Goal: Task Accomplishment & Management: Manage account settings

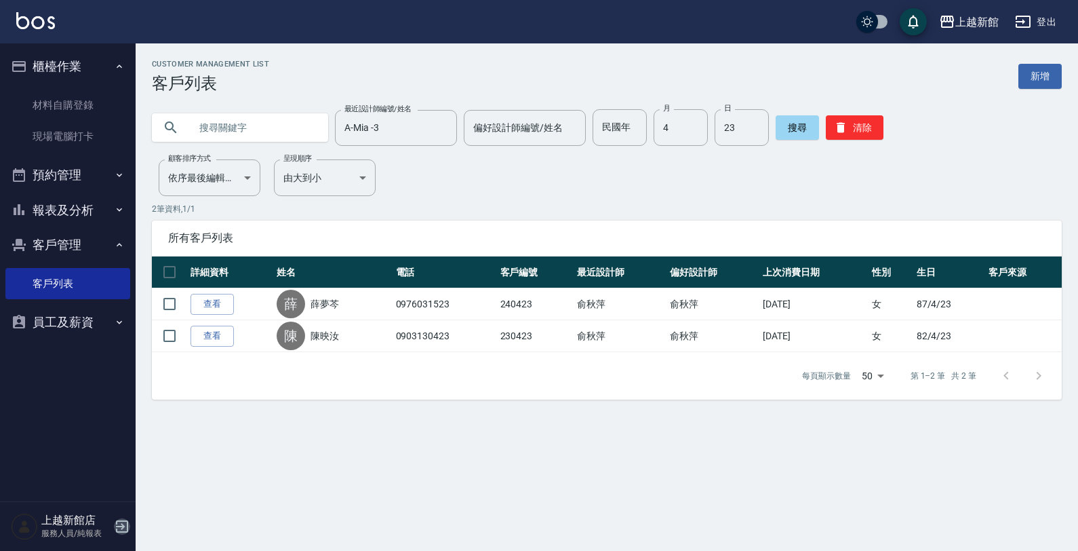
click at [125, 527] on icon "button" at bounding box center [122, 526] width 16 height 16
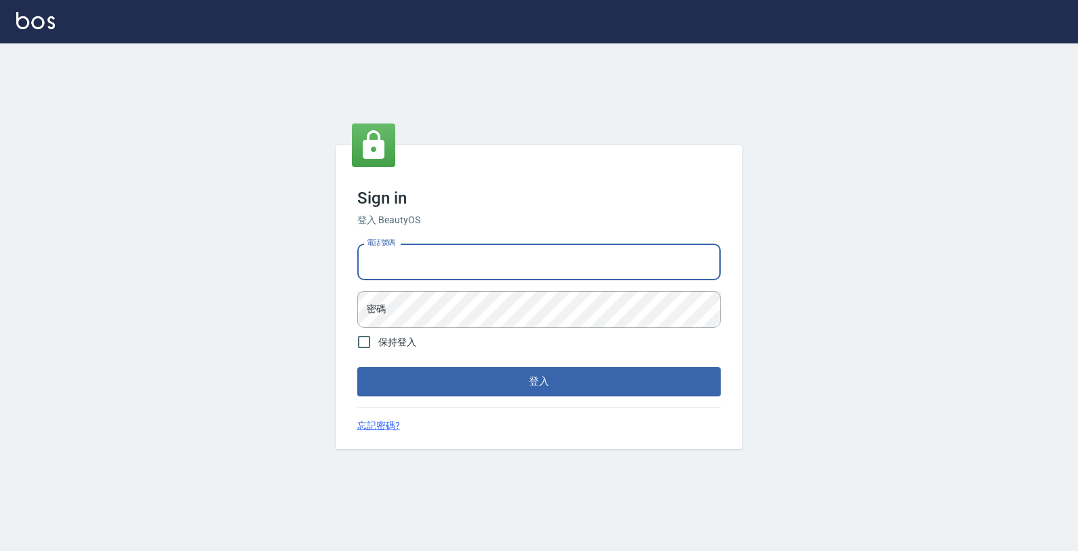
drag, startPoint x: 483, startPoint y: 267, endPoint x: 682, endPoint y: 258, distance: 199.6
click at [484, 267] on input "電話號碼" at bounding box center [539, 261] width 364 height 37
click at [357, 367] on button "登入" at bounding box center [539, 381] width 364 height 28
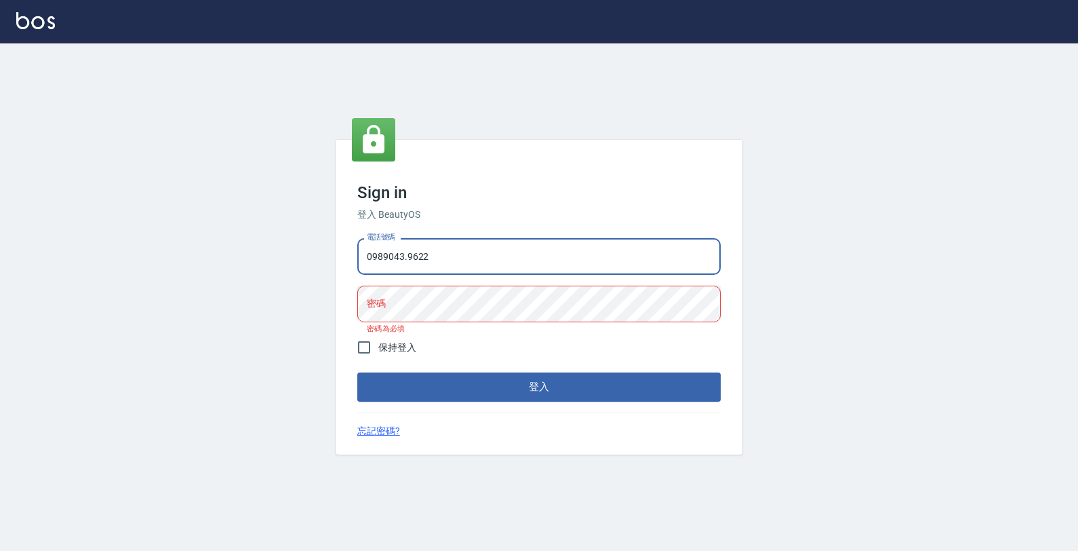
click at [406, 258] on input "0989043.9622" at bounding box center [539, 256] width 364 height 37
click at [411, 258] on input "09890439622" at bounding box center [539, 256] width 364 height 37
type input "0989043922"
click at [357, 372] on button "登入" at bounding box center [539, 386] width 364 height 28
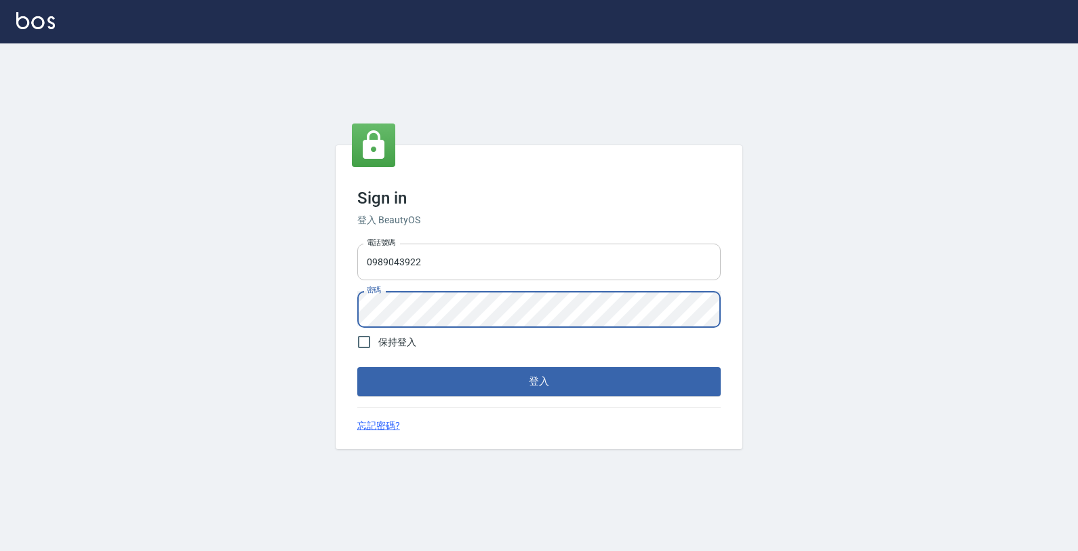
click at [357, 367] on button "登入" at bounding box center [539, 381] width 364 height 28
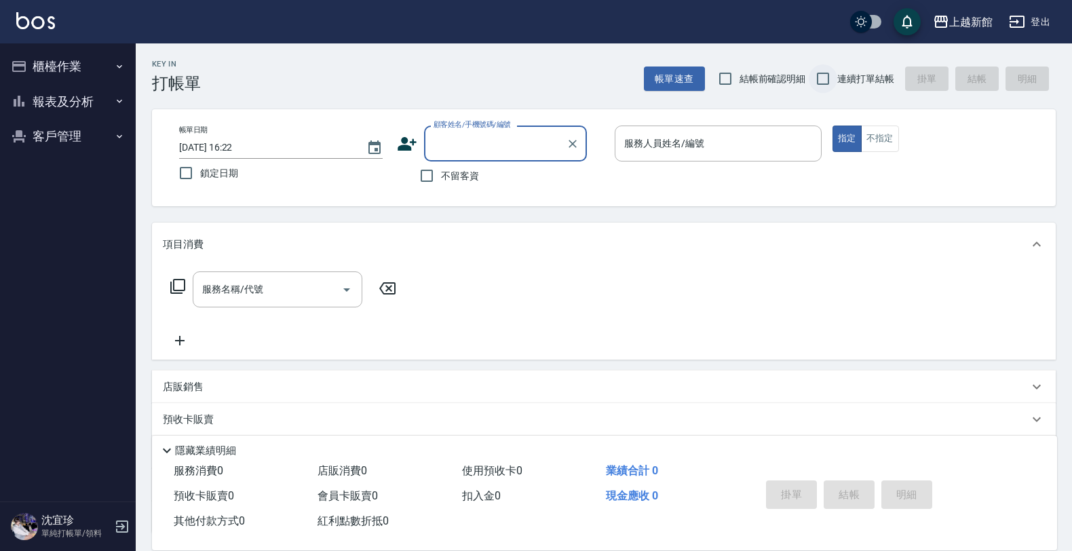
click at [822, 79] on input "連續打單結帳" at bounding box center [822, 78] width 28 height 28
checkbox input "true"
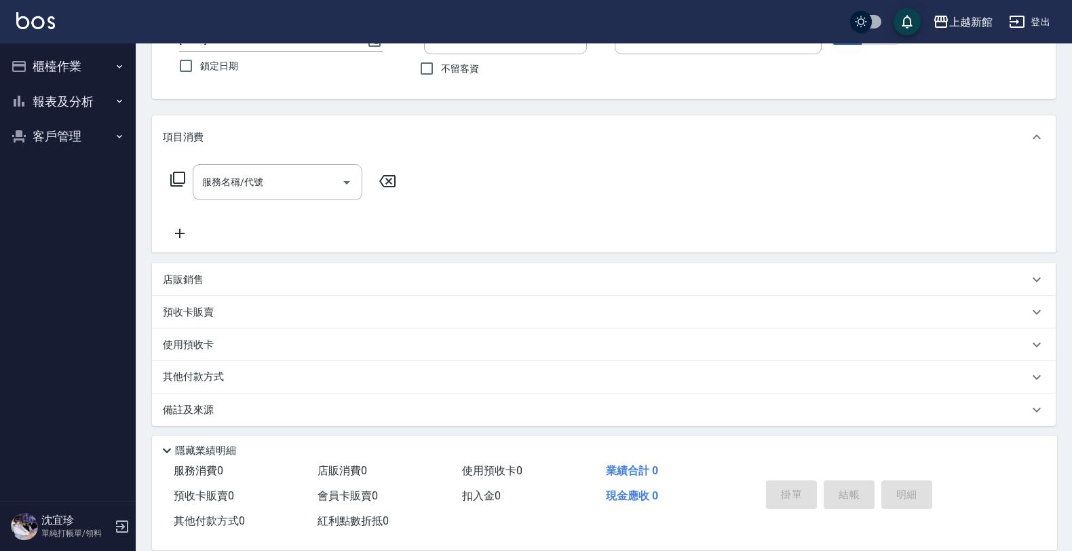
scroll to position [112, 0]
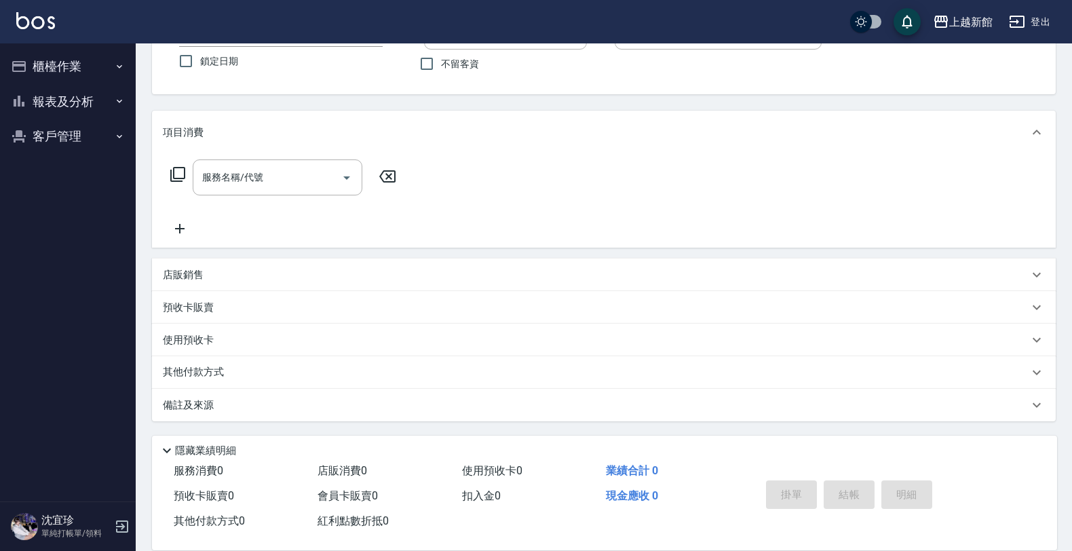
click at [228, 271] on div "店販銷售" at bounding box center [603, 274] width 903 height 33
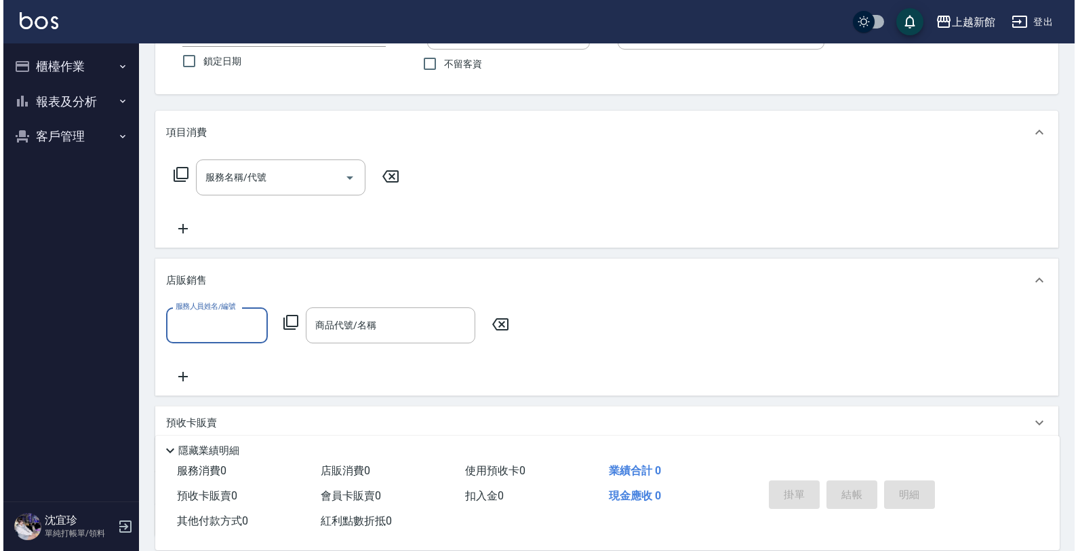
scroll to position [0, 0]
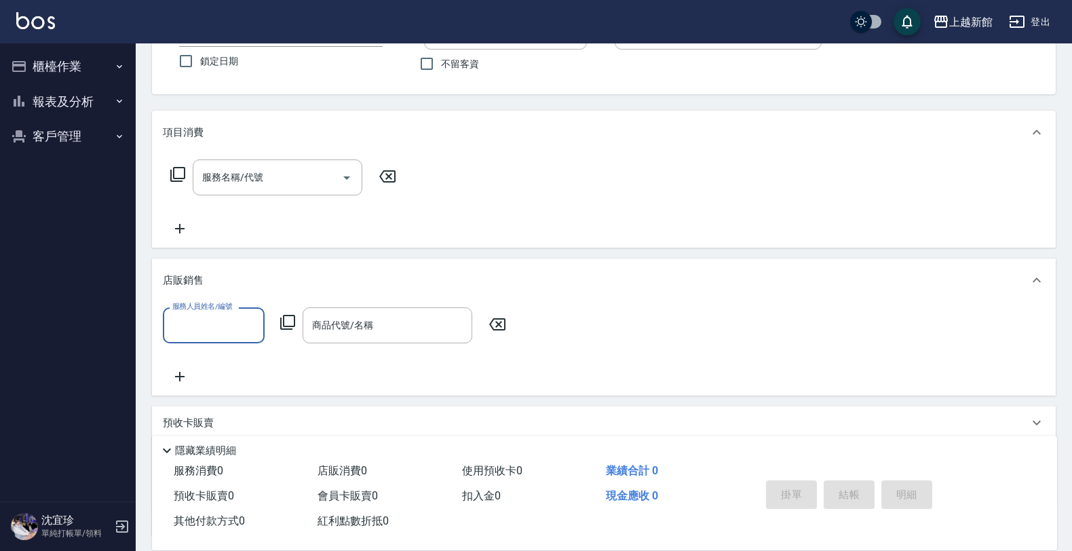
click at [296, 321] on div "服務人員姓名/編號 服務人員姓名/編號 商品代號/名稱 商品代號/名稱" at bounding box center [338, 325] width 351 height 36
click at [280, 322] on icon at bounding box center [287, 322] width 15 height 15
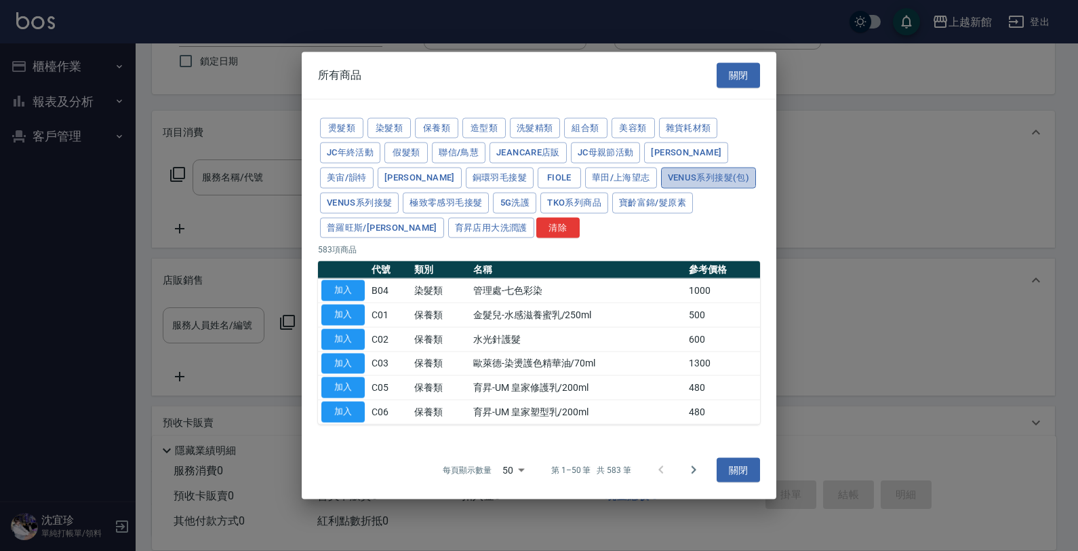
click at [661, 176] on button "Venus系列接髮(包)" at bounding box center [708, 178] width 95 height 21
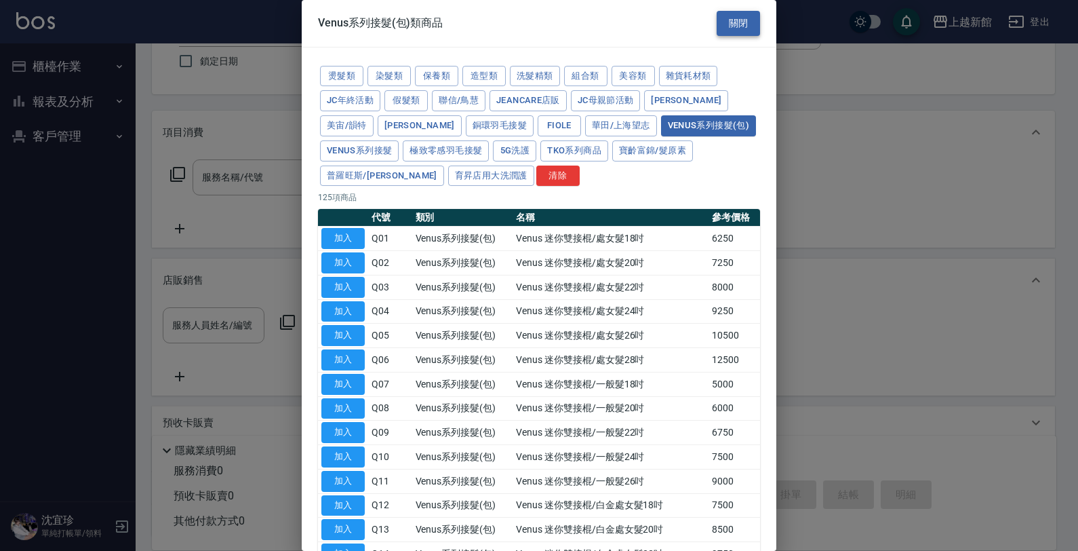
click at [751, 20] on button "關閉" at bounding box center [738, 23] width 43 height 25
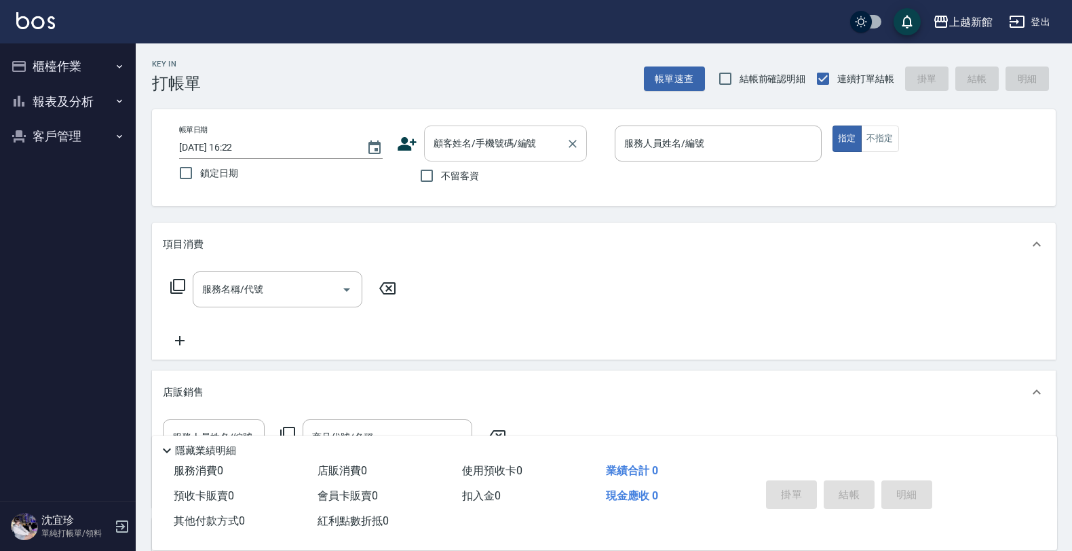
click at [533, 144] on input "顧客姓名/手機號碼/編號" at bounding box center [495, 144] width 130 height 24
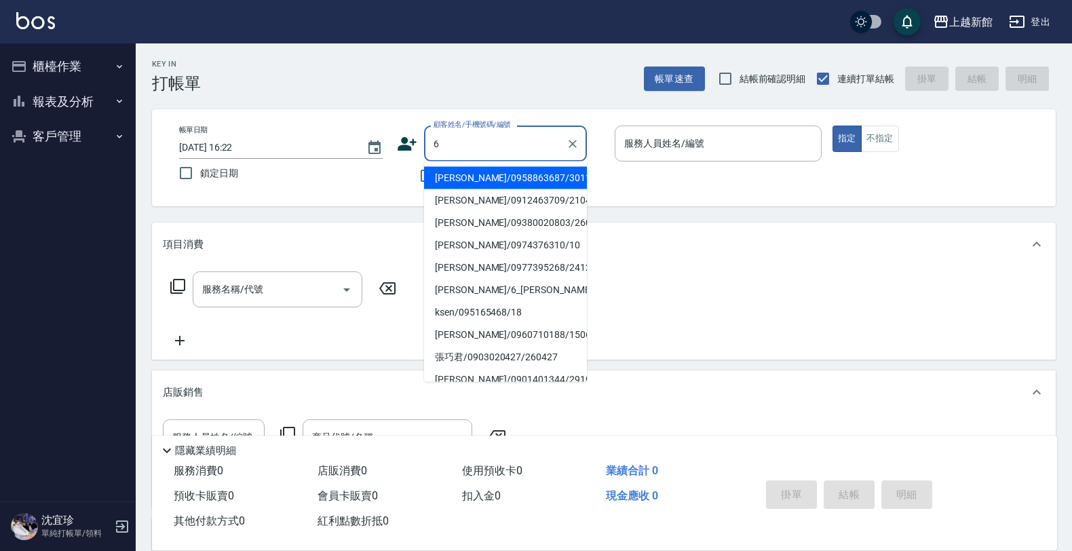
type input "[PERSON_NAME]/0958863687/301105"
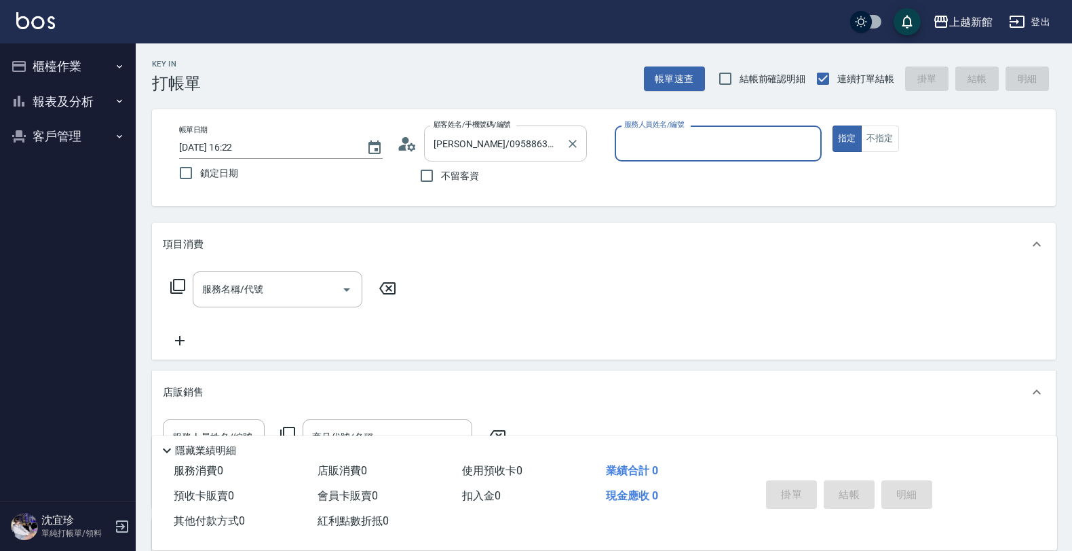
click at [832, 125] on button "指定" at bounding box center [846, 138] width 29 height 26
type button "true"
type input "莫尼卡-7"
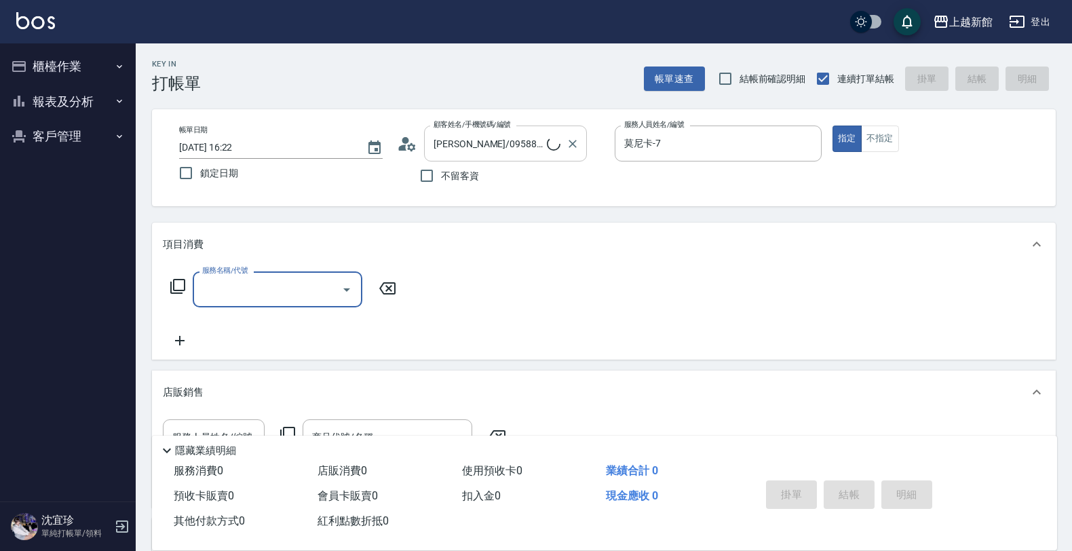
type input "[PERSON_NAME]/6_[PERSON_NAME]/6"
type input "黃婕寧-6"
type input "6"
type input "8"
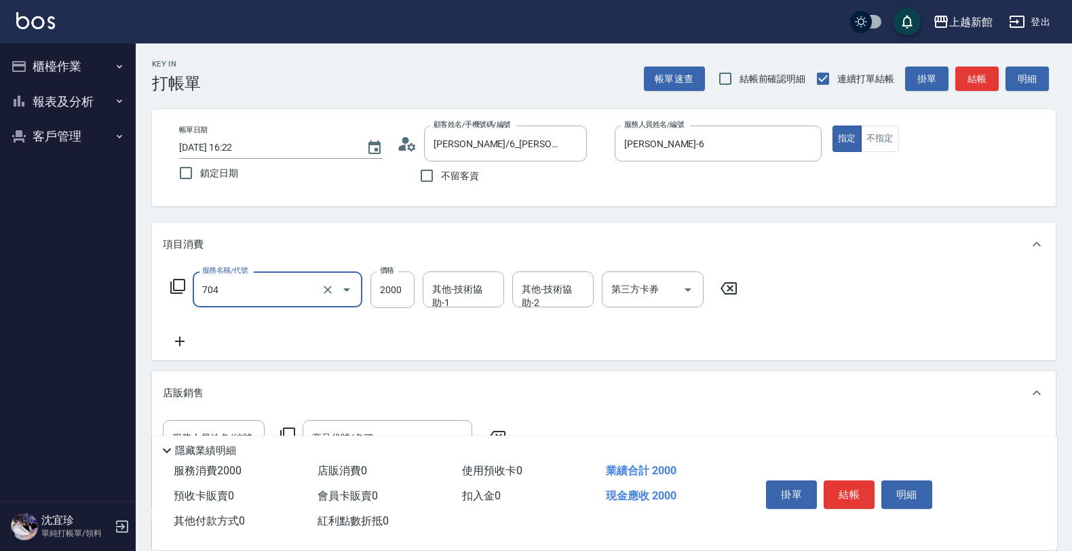
type input "髮片重整(704)"
type input "10400"
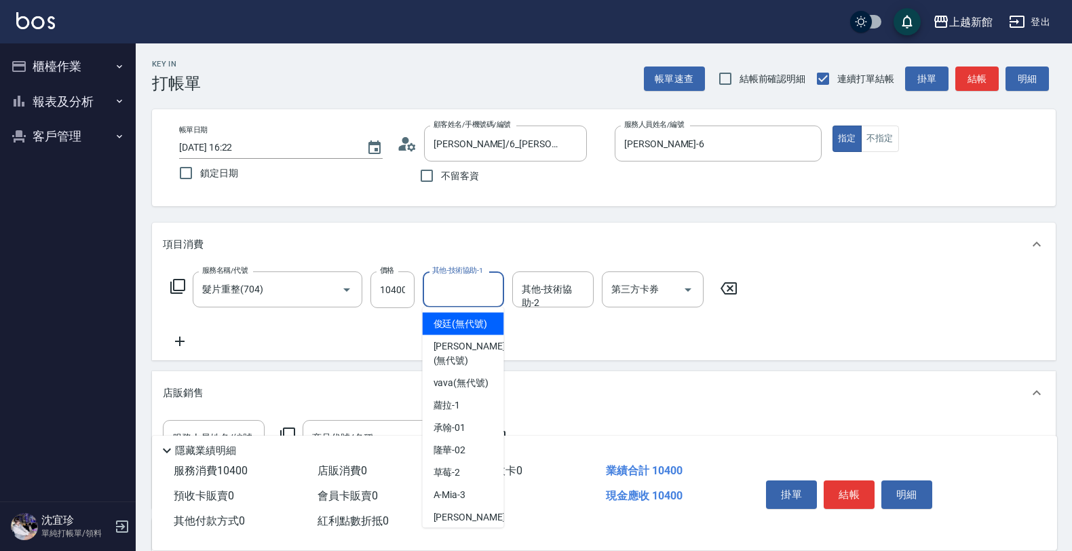
click at [477, 292] on input "其他-技術協助-1" at bounding box center [463, 289] width 69 height 24
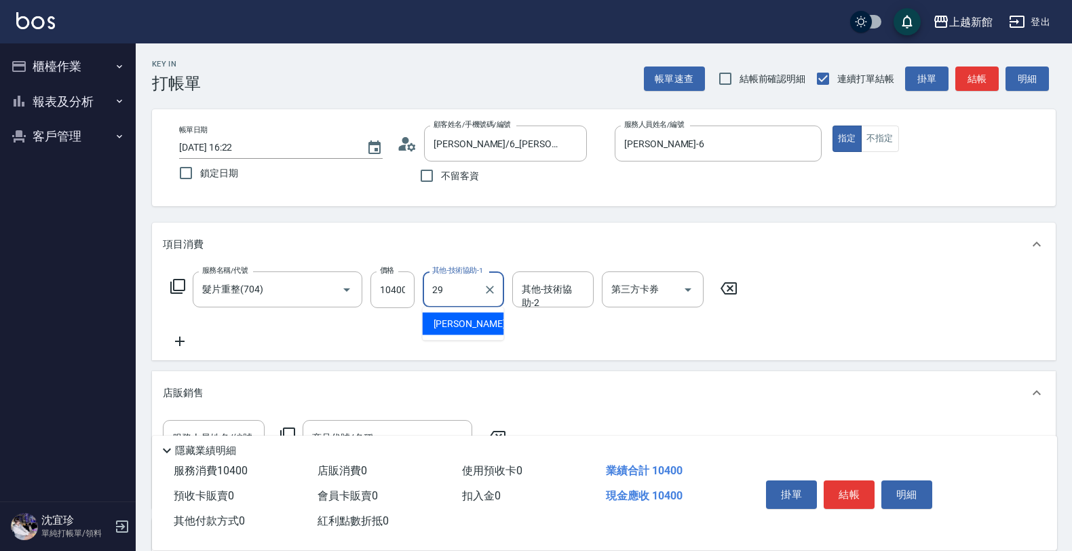
type input "[PERSON_NAME]-29"
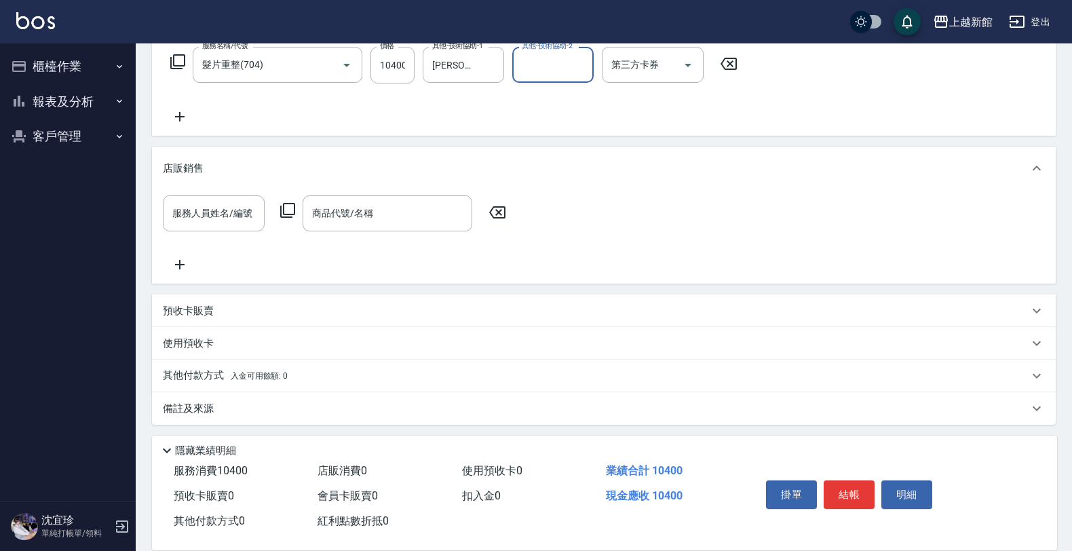
scroll to position [227, 0]
click at [192, 310] on p "預收卡販賣" at bounding box center [188, 308] width 51 height 14
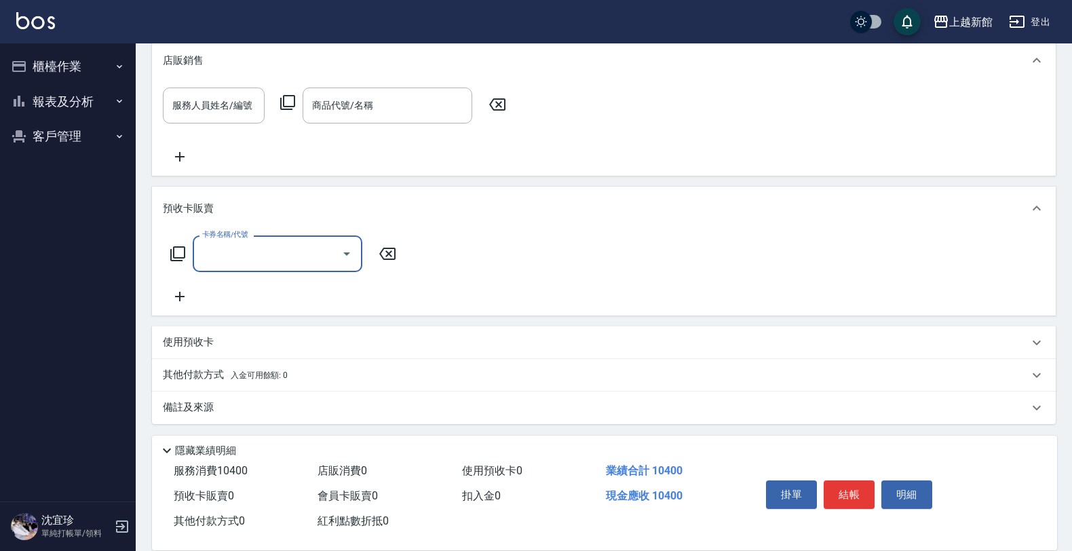
scroll to position [334, 0]
click at [198, 346] on p "使用預收卡" at bounding box center [188, 341] width 51 height 14
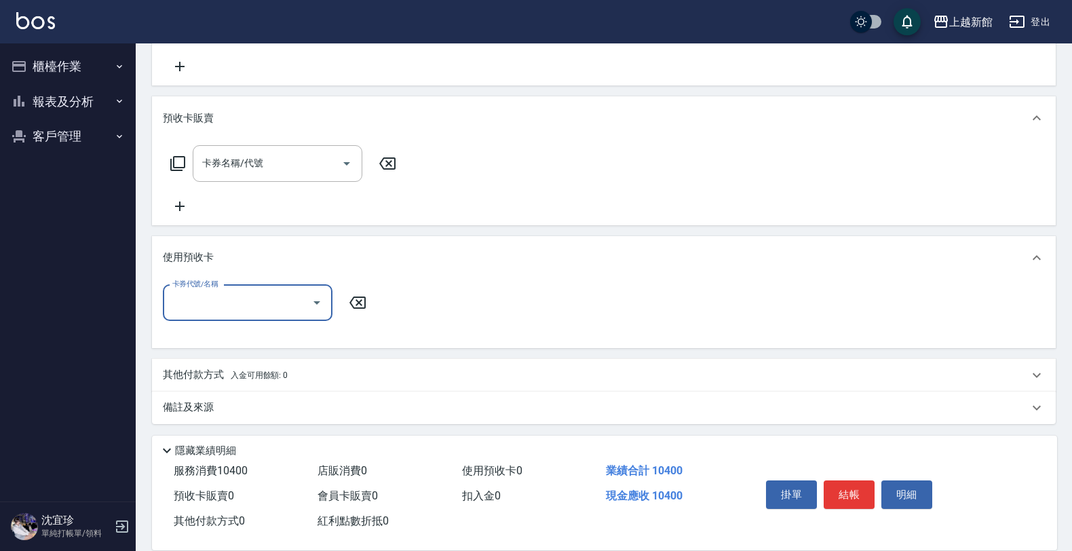
scroll to position [424, 0]
drag, startPoint x: 234, startPoint y: 375, endPoint x: 236, endPoint y: 361, distance: 13.7
click at [234, 374] on span "入金可用餘額: 0" at bounding box center [260, 373] width 58 height 9
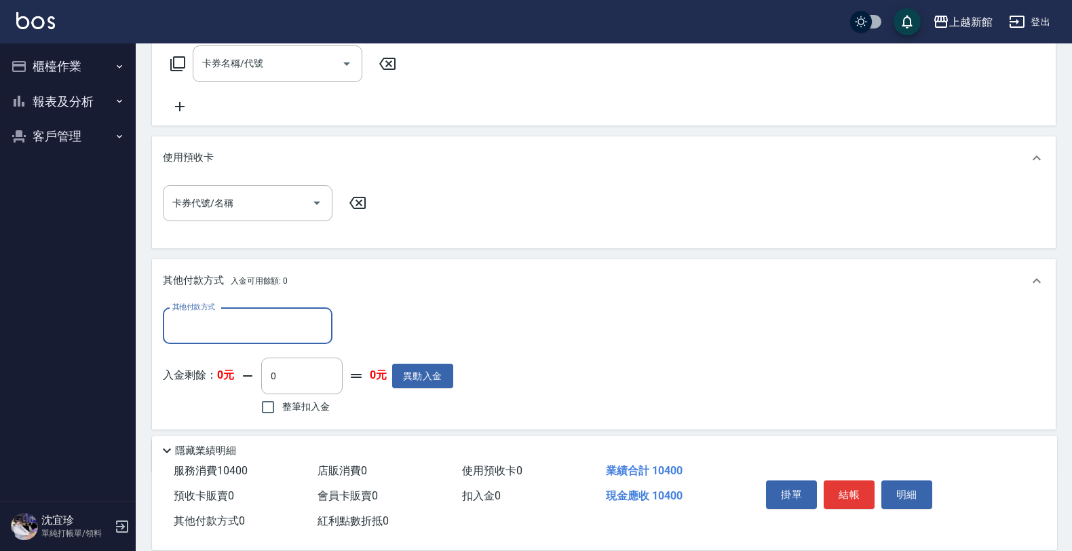
scroll to position [488, 0]
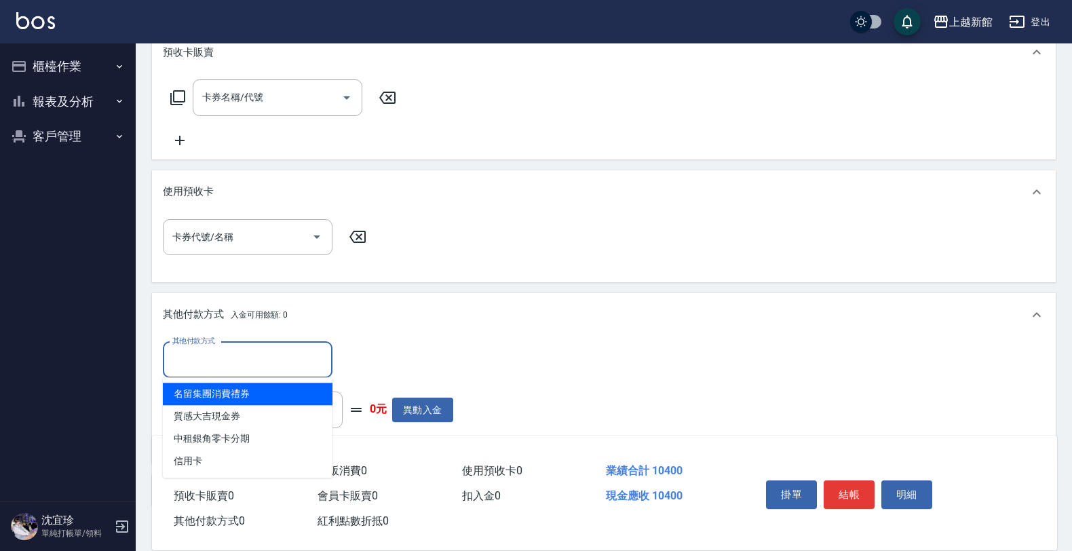
click at [229, 370] on input "其他付款方式" at bounding box center [247, 360] width 157 height 24
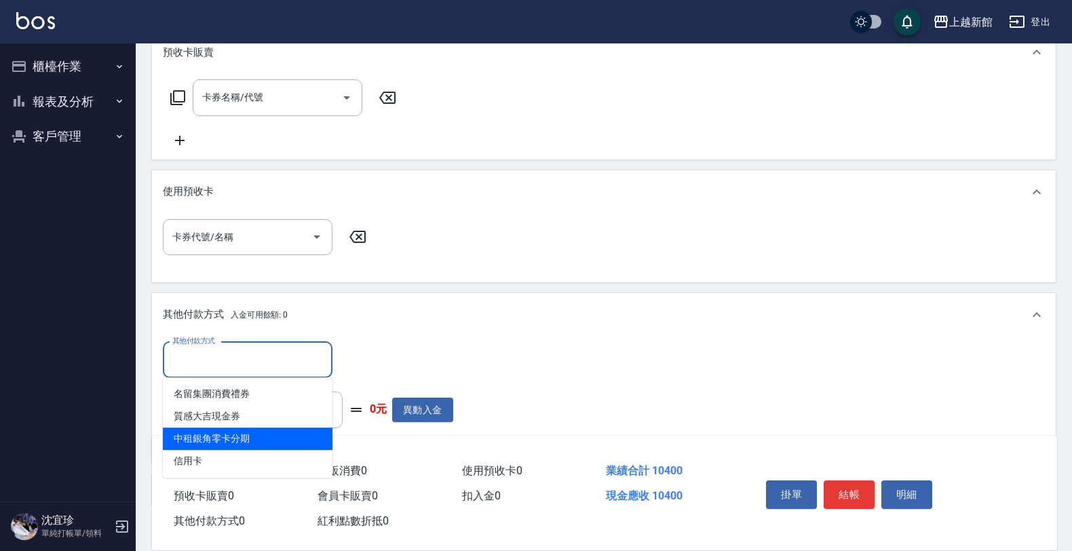
click at [273, 439] on span "中租銀角零卡分期" at bounding box center [248, 438] width 170 height 22
type input "中租銀角零卡分期"
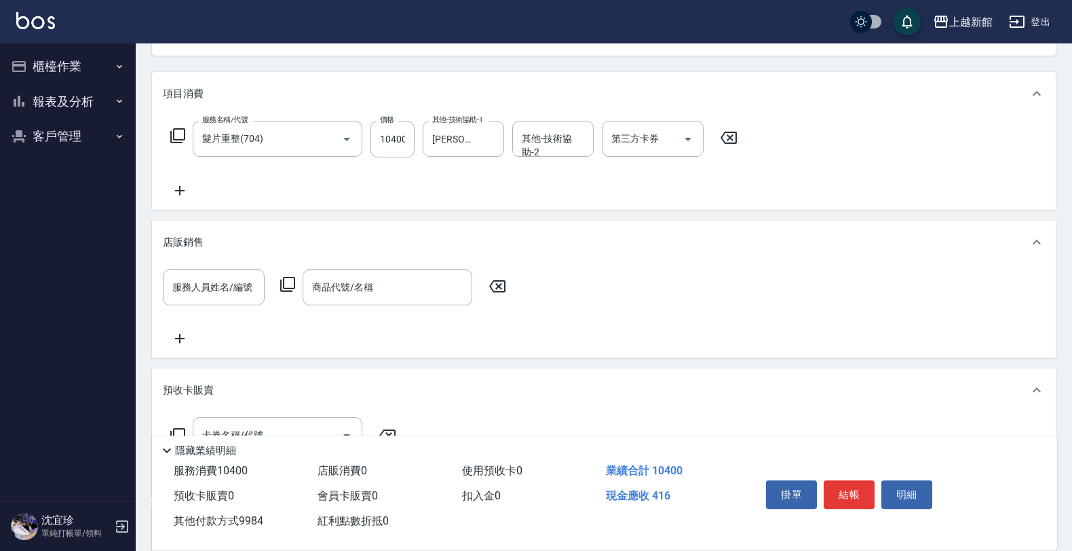
scroll to position [149, 0]
type input "9984"
click at [401, 147] on input "10400" at bounding box center [392, 140] width 44 height 37
type input "9"
type input "0"
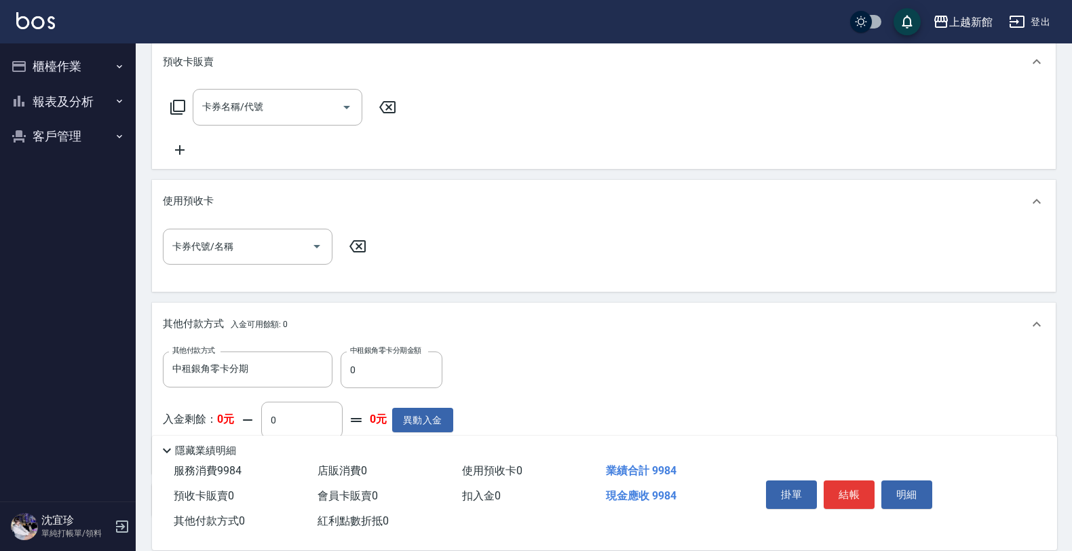
scroll to position [488, 0]
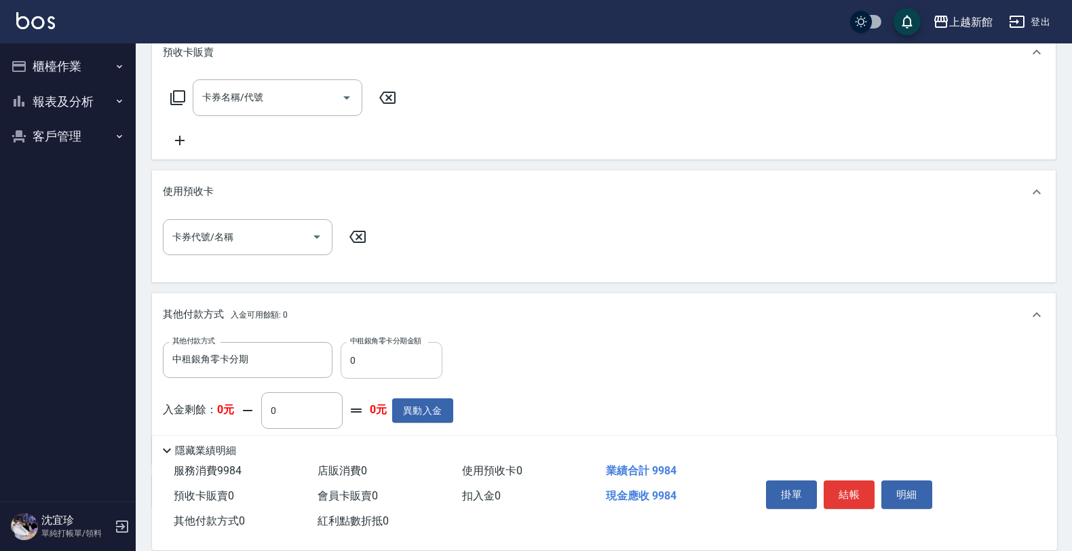
type input "9984"
click at [416, 357] on input "0" at bounding box center [391, 360] width 102 height 37
type input "9984"
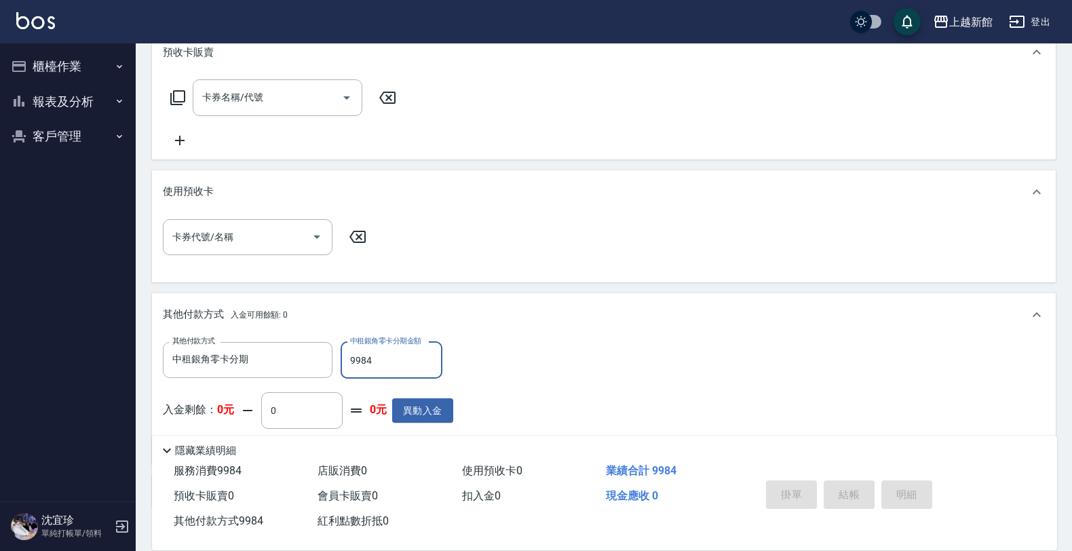
type input "2025/08/21 16:25"
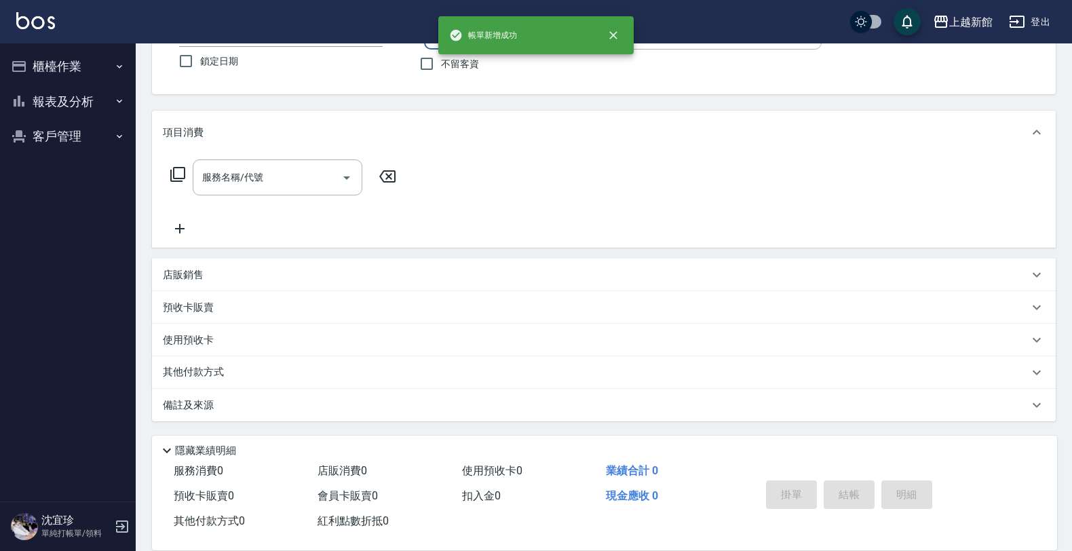
scroll to position [0, 0]
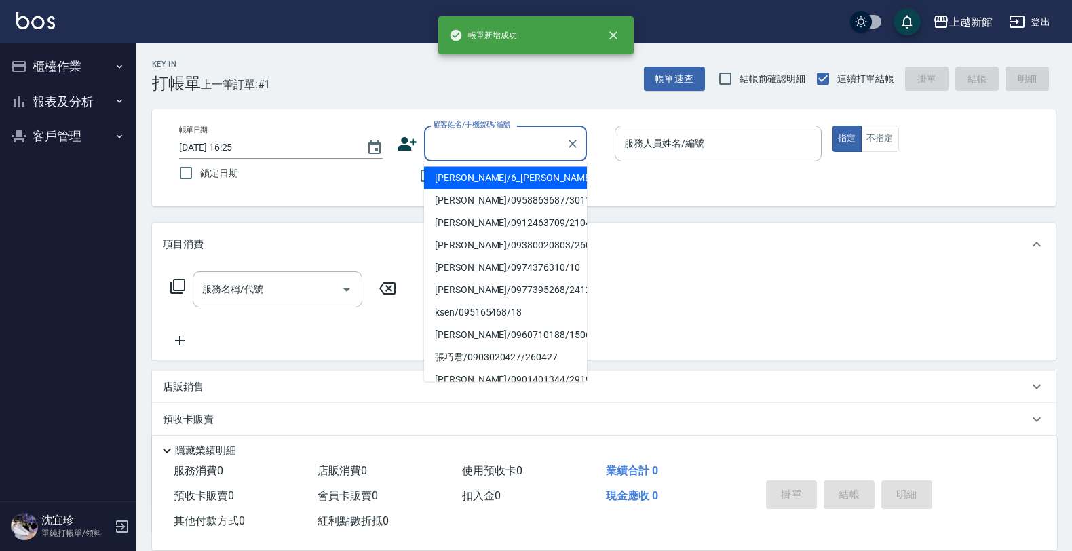
click at [469, 139] on input "顧客姓名/手機號碼/編號" at bounding box center [495, 144] width 130 height 24
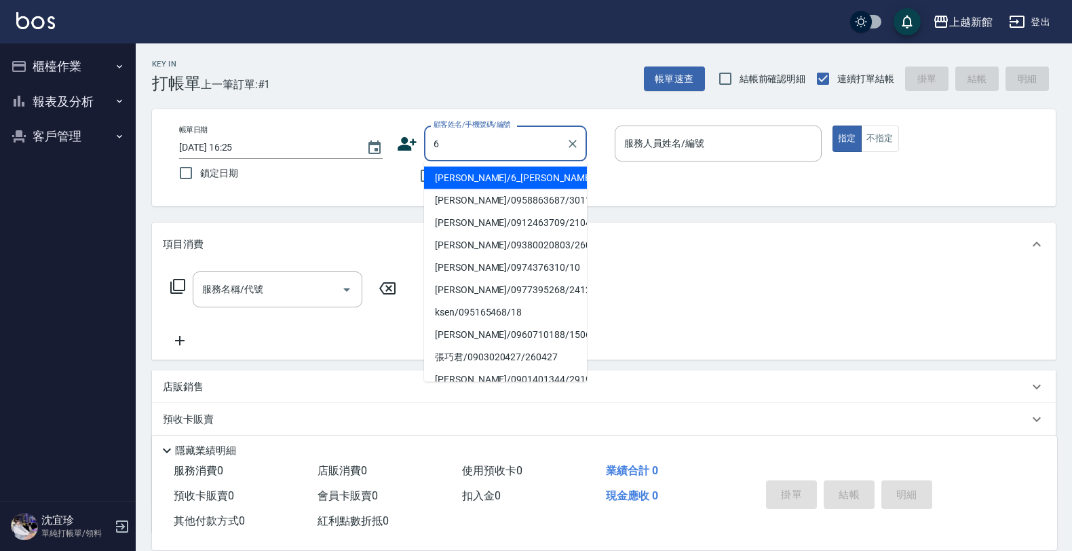
type input "[PERSON_NAME]/6_[PERSON_NAME]/6"
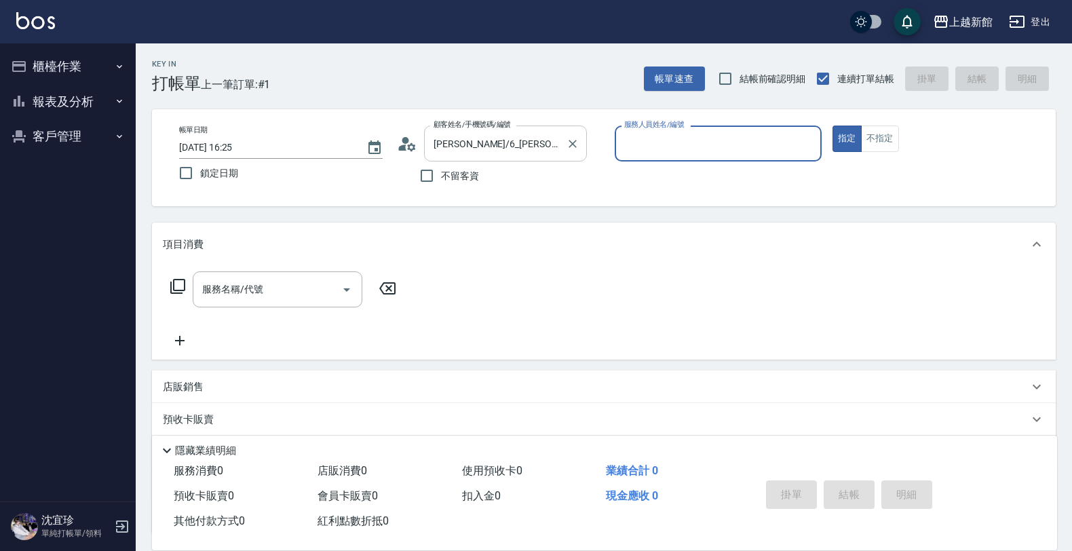
type input "黃婕寧-6"
click at [832, 125] on button "指定" at bounding box center [846, 138] width 29 height 26
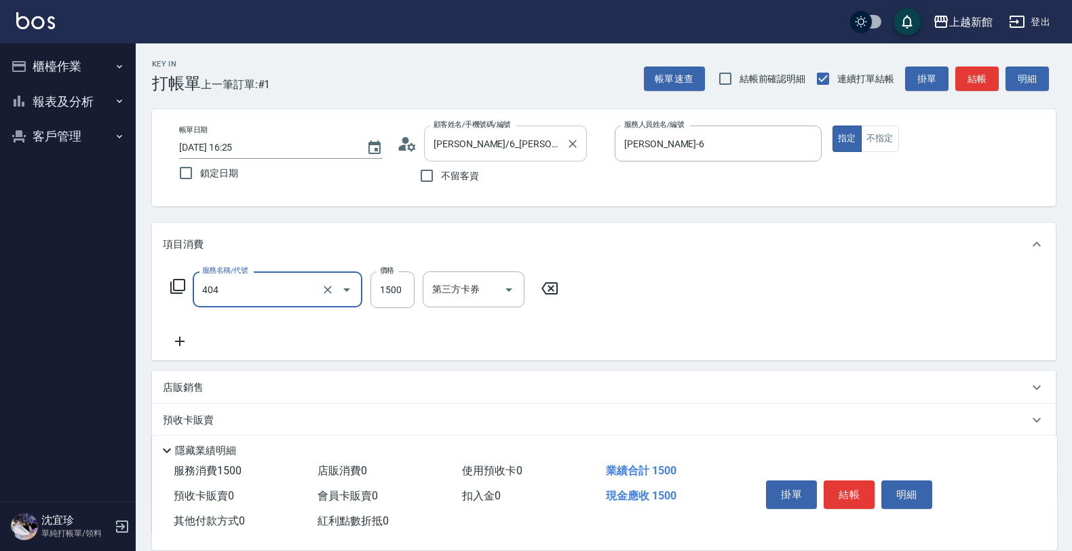
type input "設計染髮(404)"
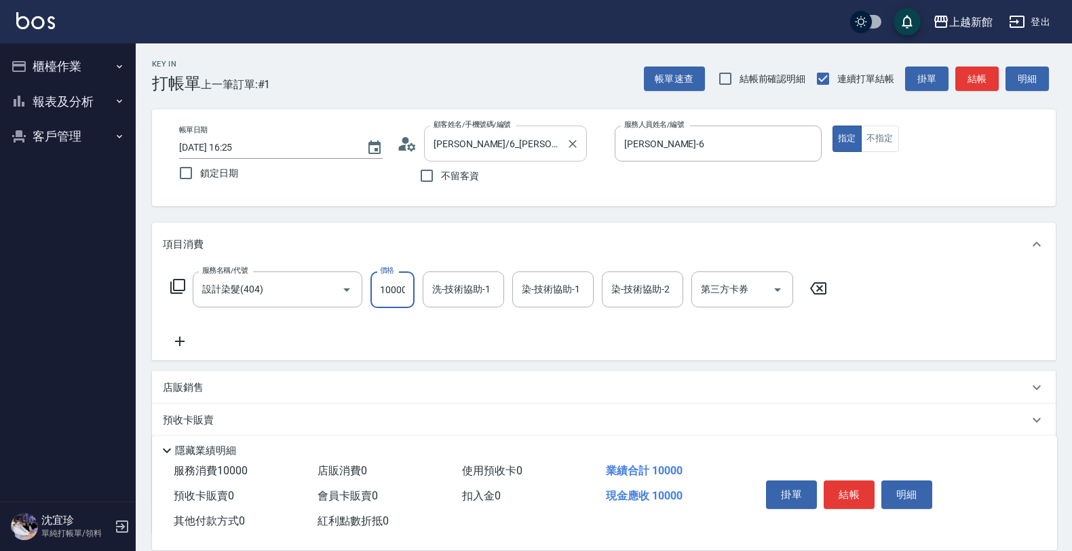
type input "10000"
type input "[PERSON_NAME]-29"
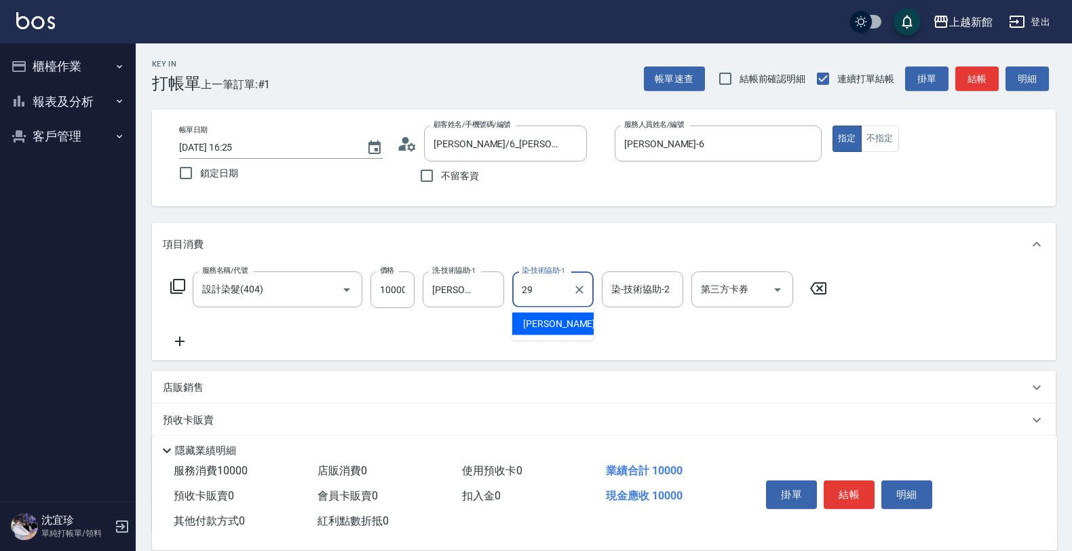
type input "[PERSON_NAME]-29"
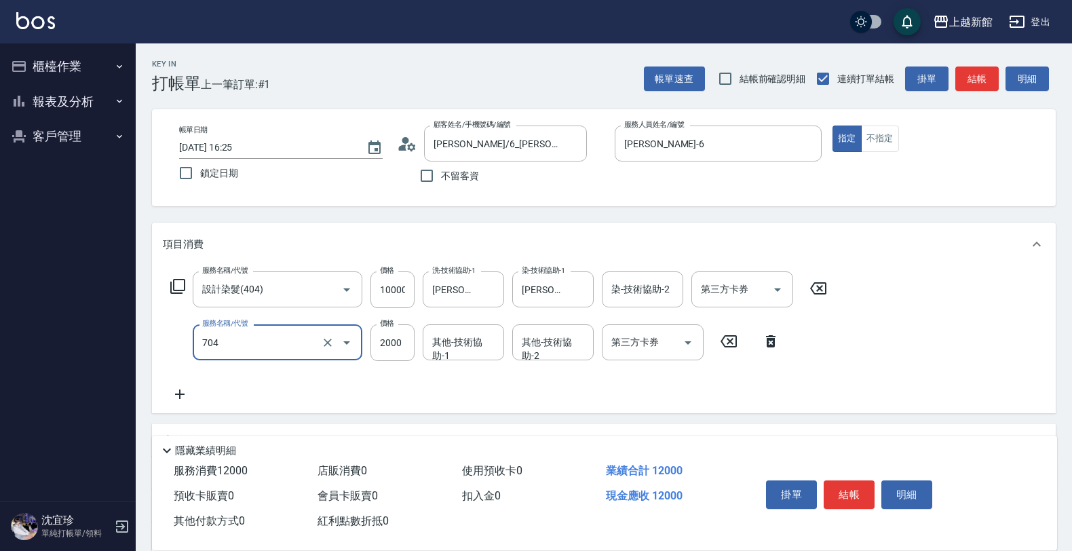
type input "髮片重整(704)"
type input "13180"
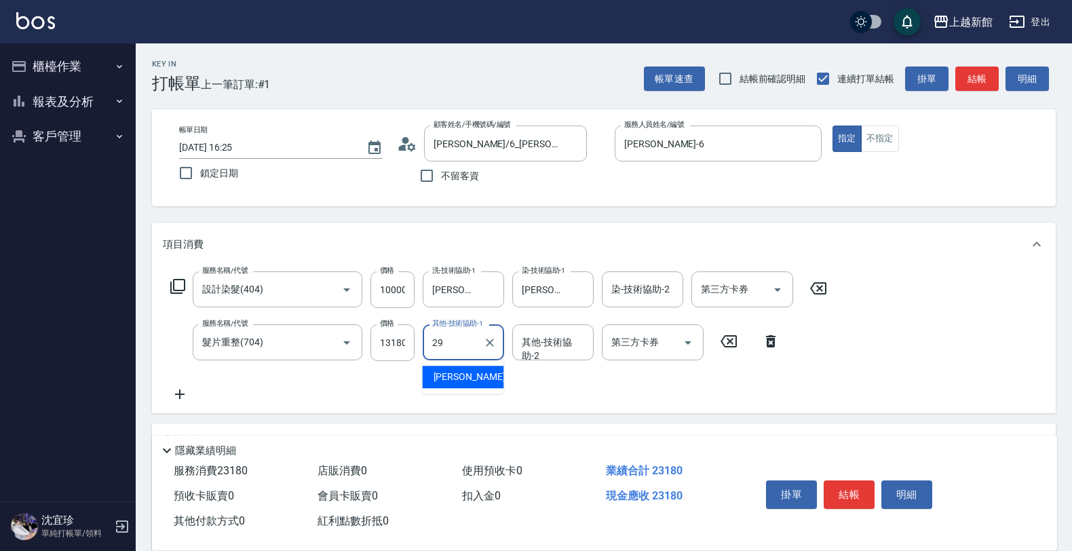
type input "[PERSON_NAME]-29"
click at [401, 344] on input "13180" at bounding box center [392, 342] width 44 height 37
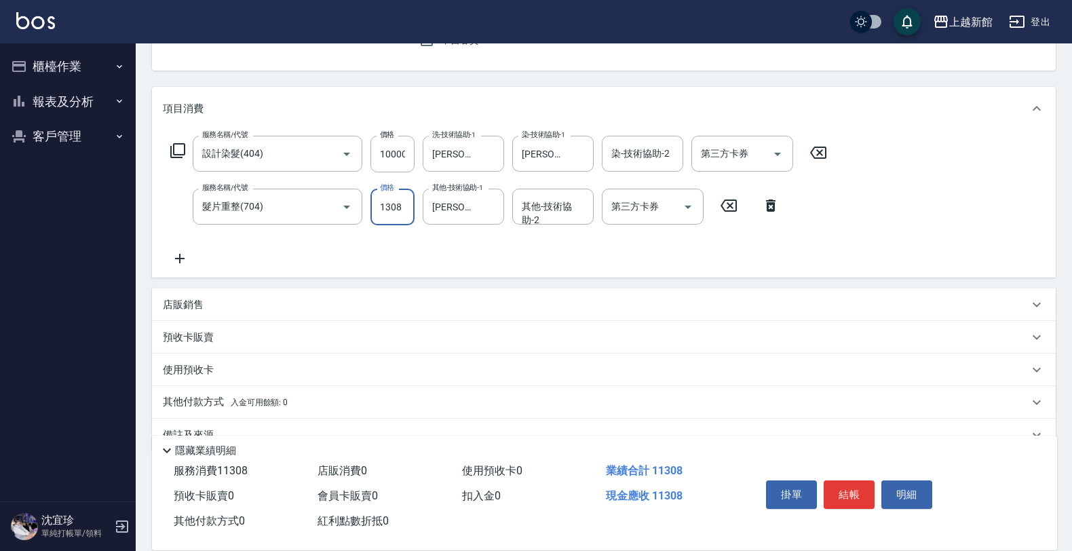
scroll to position [165, 0]
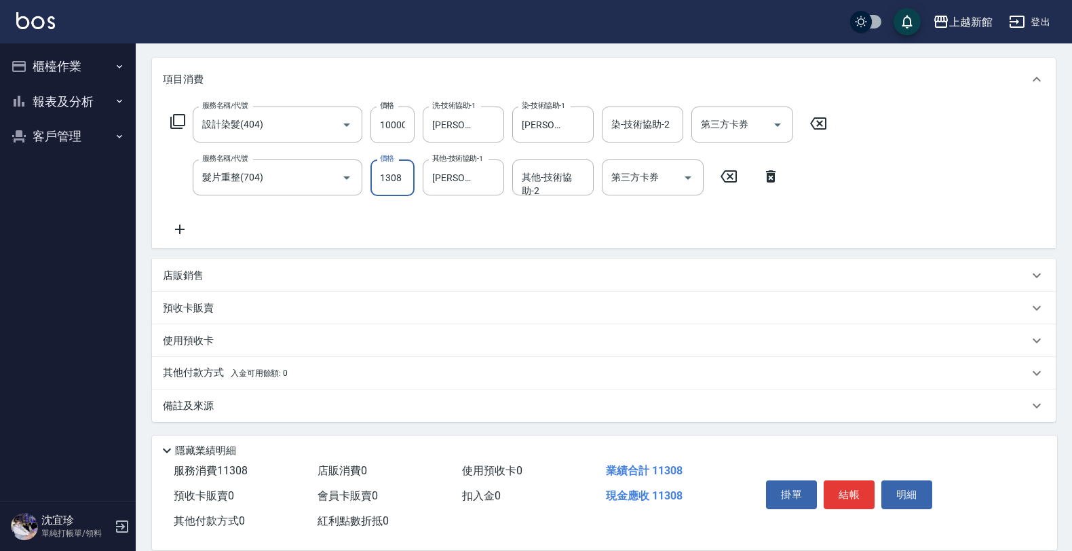
type input "1308"
click at [245, 270] on div "店販銷售" at bounding box center [595, 276] width 865 height 14
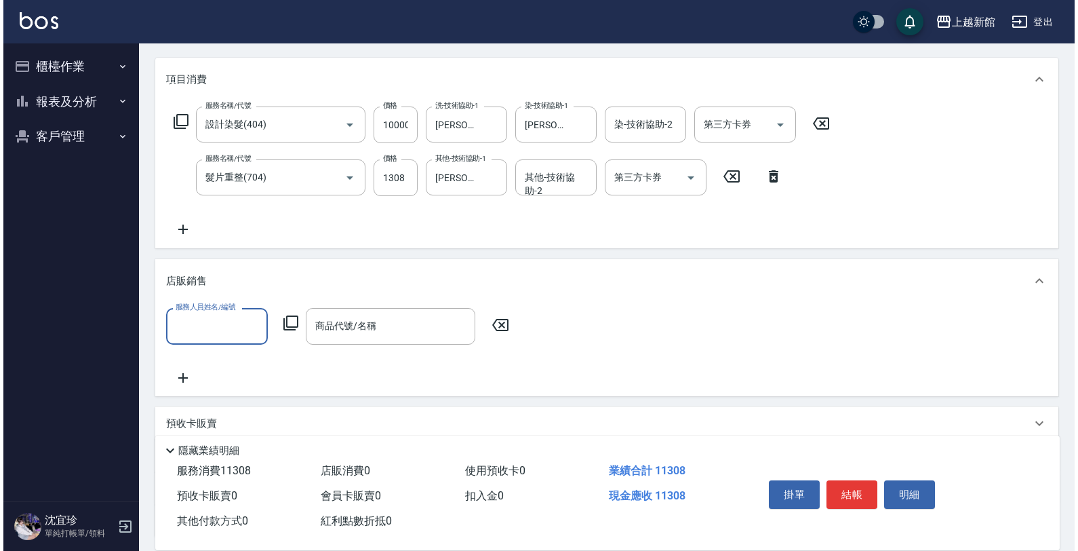
scroll to position [0, 0]
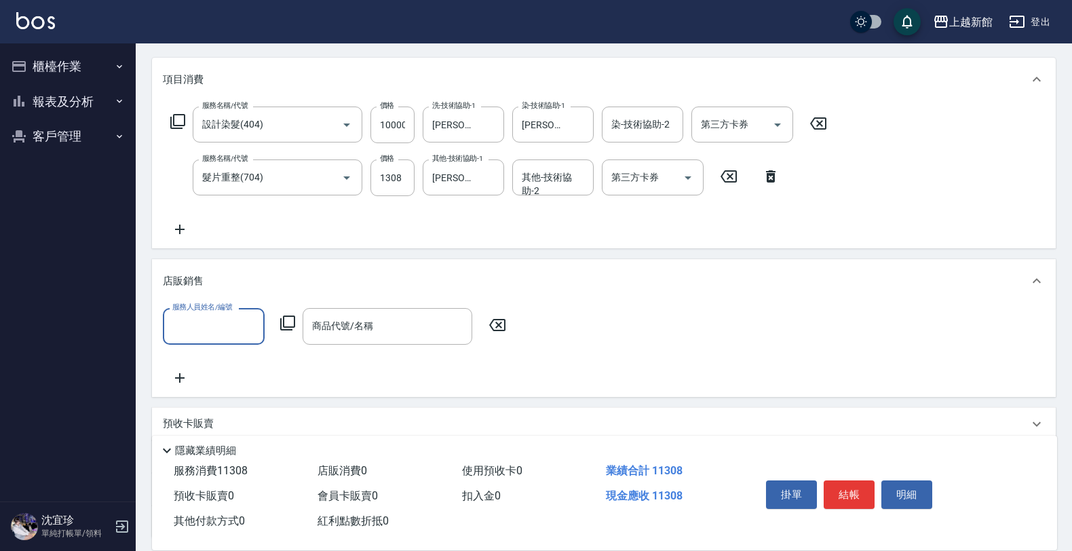
click at [218, 330] on input "服務人員姓名/編號" at bounding box center [214, 326] width 90 height 24
type input "黃婕寧-6"
click at [287, 329] on icon at bounding box center [287, 322] width 15 height 15
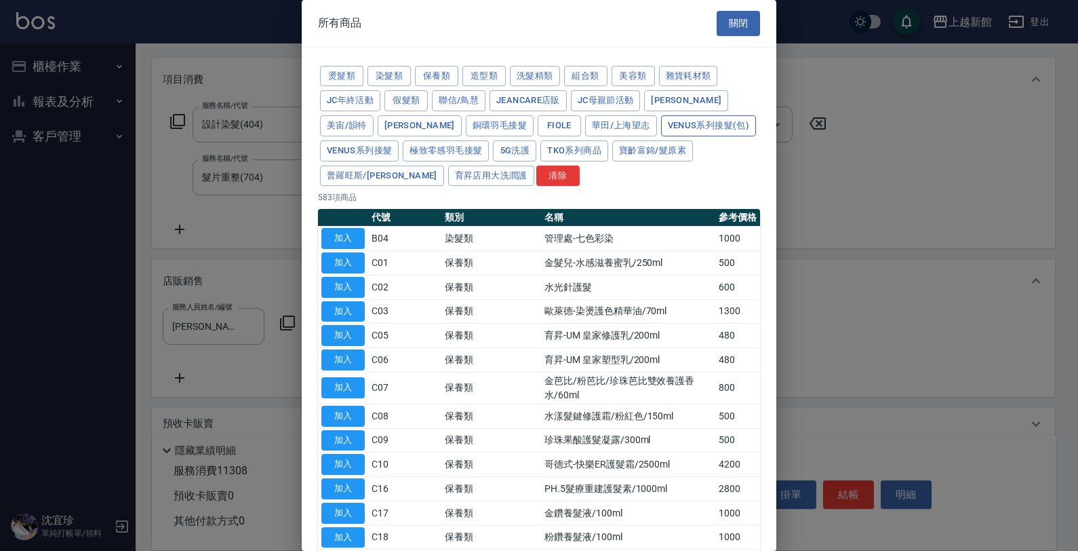
click at [661, 124] on button "Venus系列接髮(包)" at bounding box center [708, 125] width 95 height 21
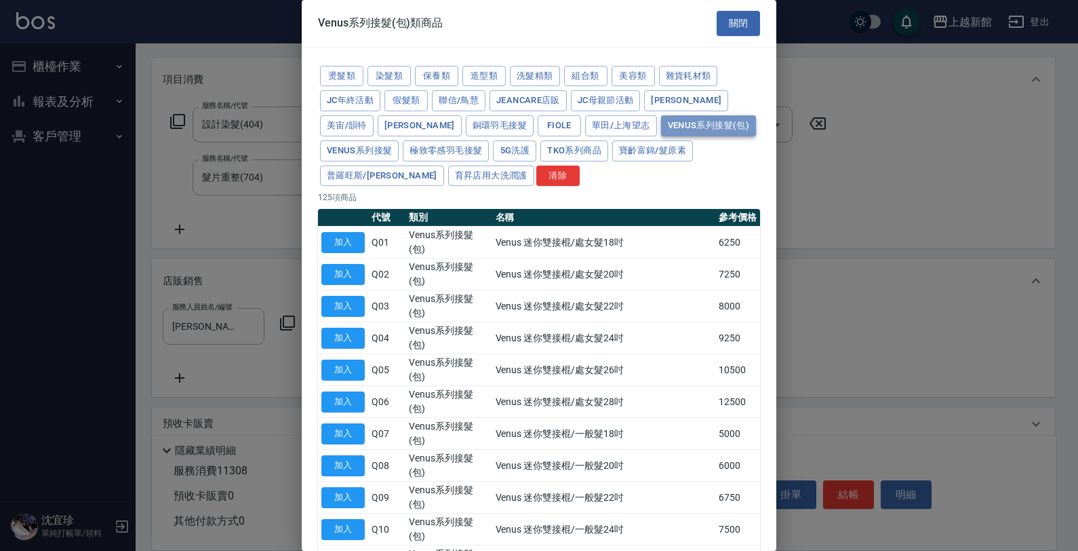
click at [661, 131] on button "Venus系列接髮(包)" at bounding box center [708, 125] width 95 height 21
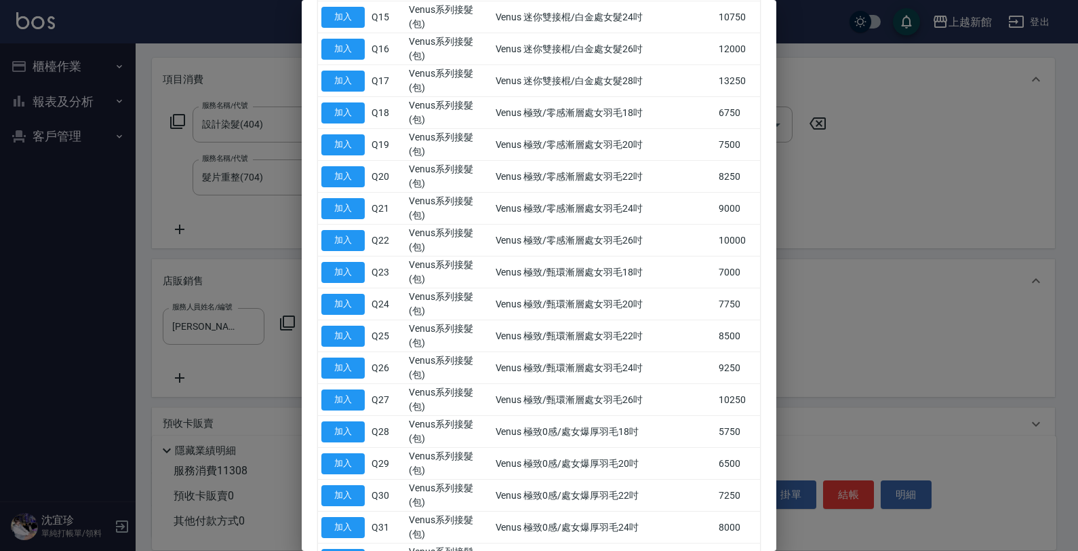
scroll to position [678, 0]
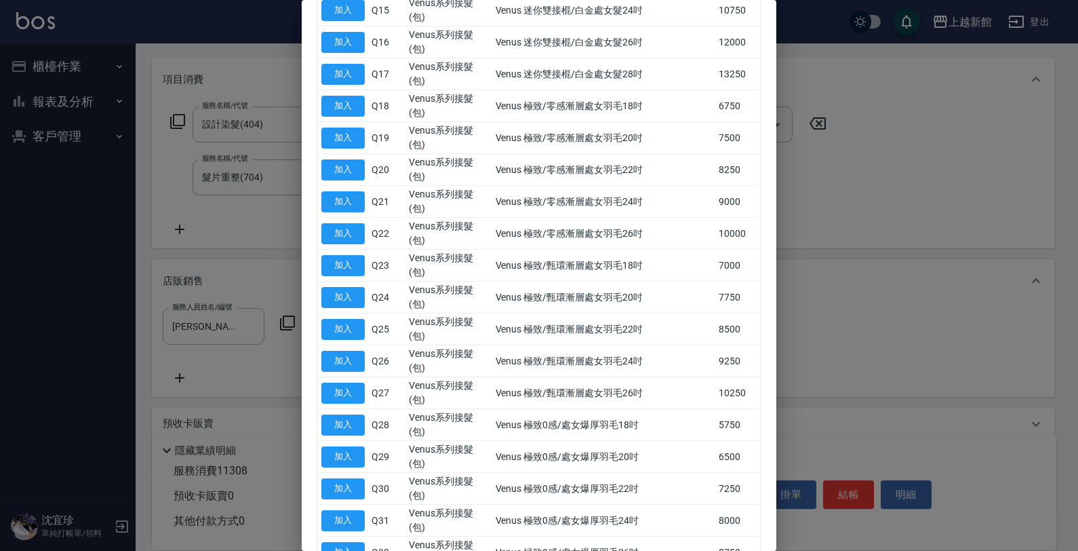
type input "Venus 極致0感/一般爆厚羽毛20吋"
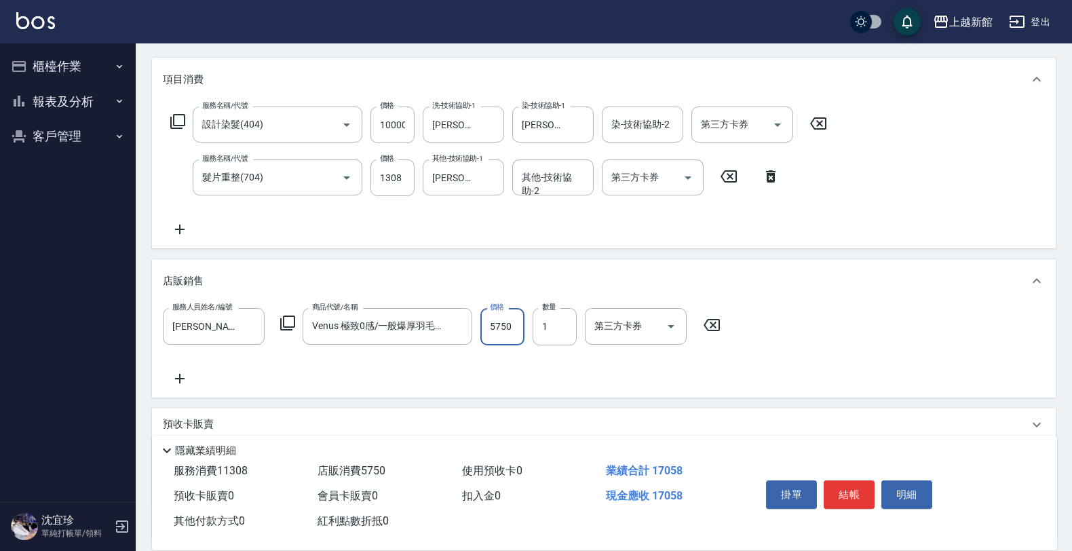
click at [510, 333] on input "5750" at bounding box center [502, 326] width 44 height 37
type input "2500"
type input "2"
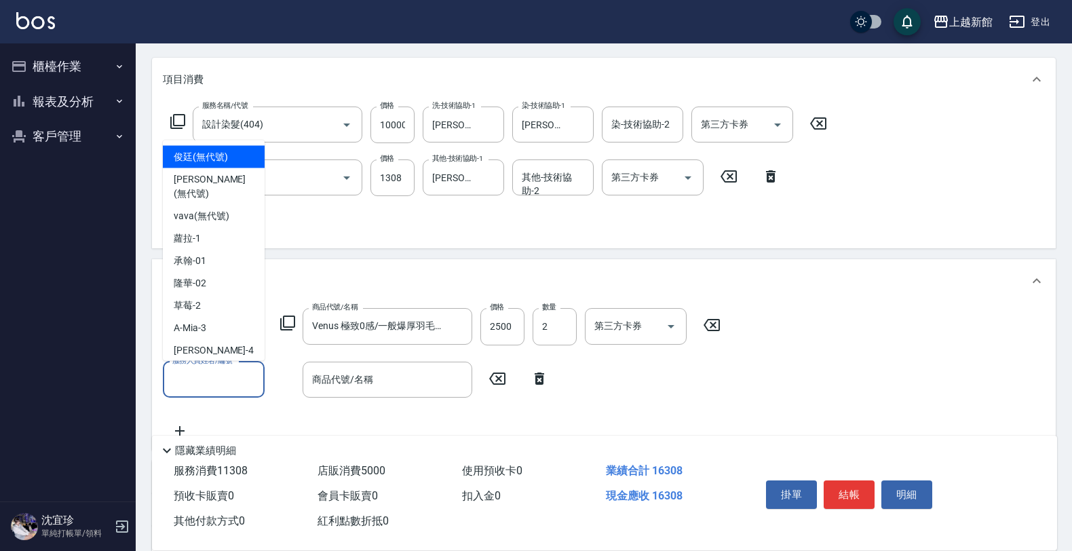
click at [226, 381] on input "服務人員姓名/編號" at bounding box center [214, 380] width 90 height 24
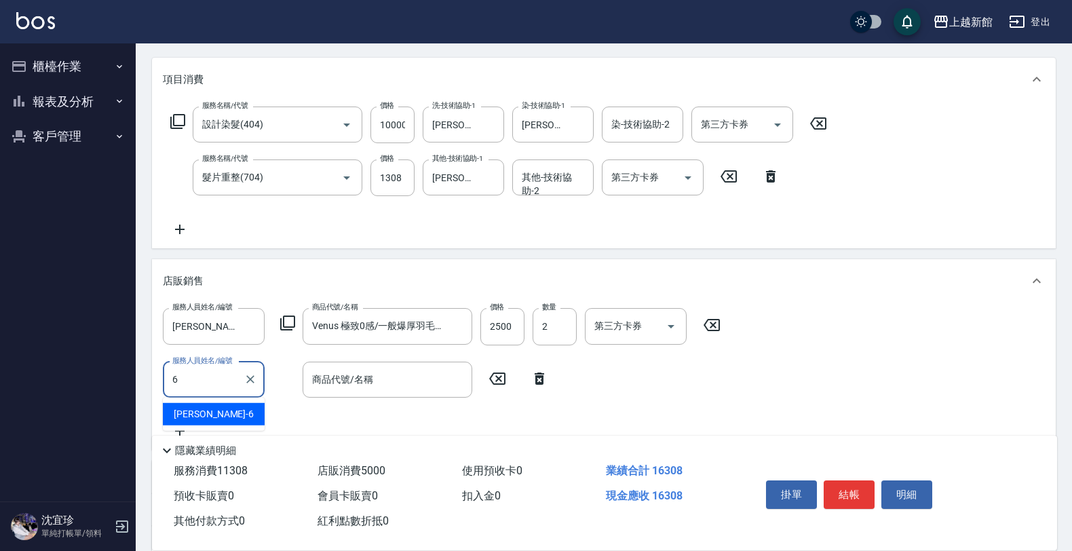
type input "黃婕寧-6"
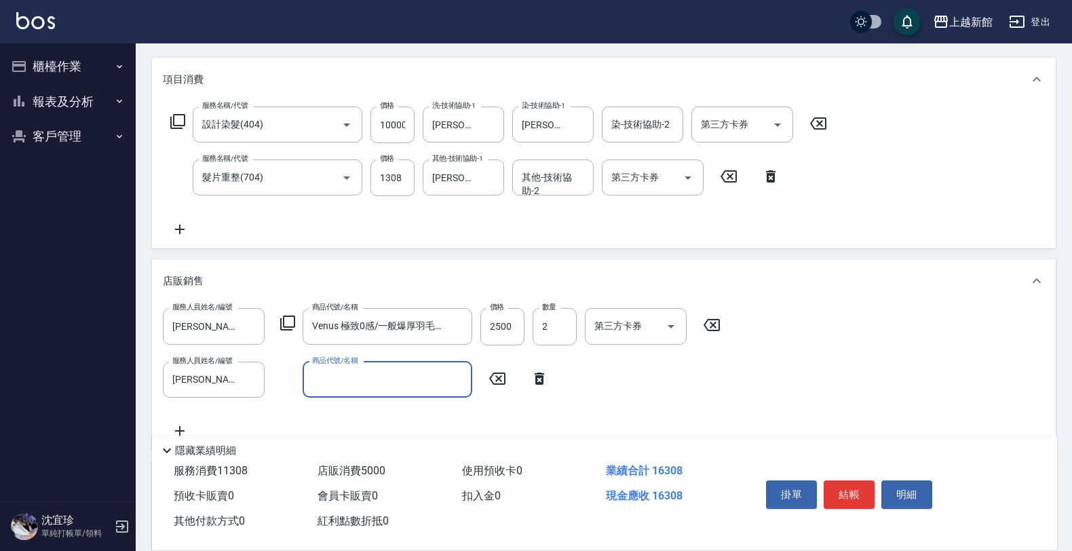
click at [286, 327] on icon at bounding box center [287, 323] width 16 height 16
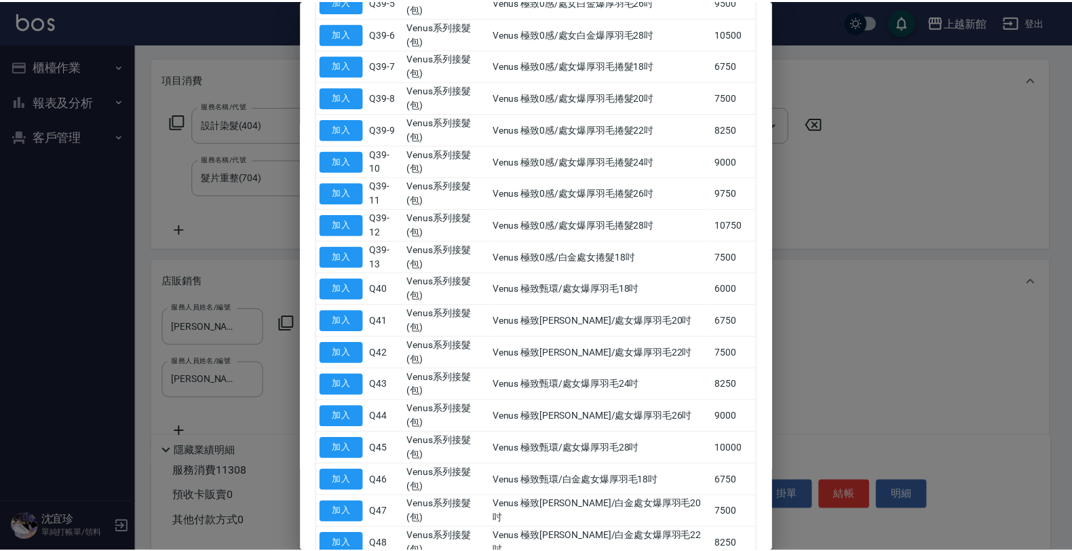
scroll to position [1780, 0]
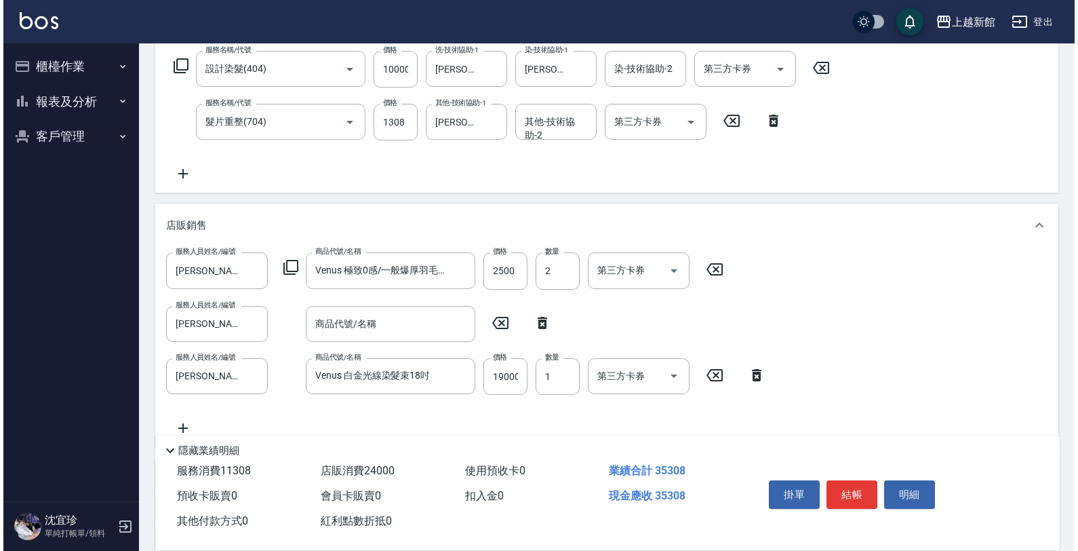
scroll to position [250, 0]
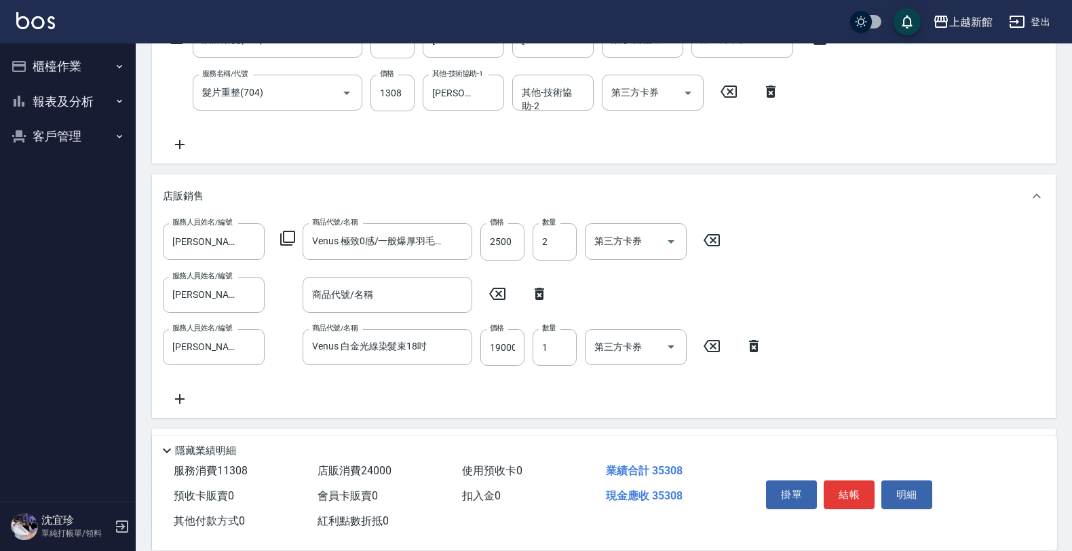
click at [541, 292] on icon at bounding box center [539, 294] width 34 height 16
type input "Venus 白金光線染髮束18吋"
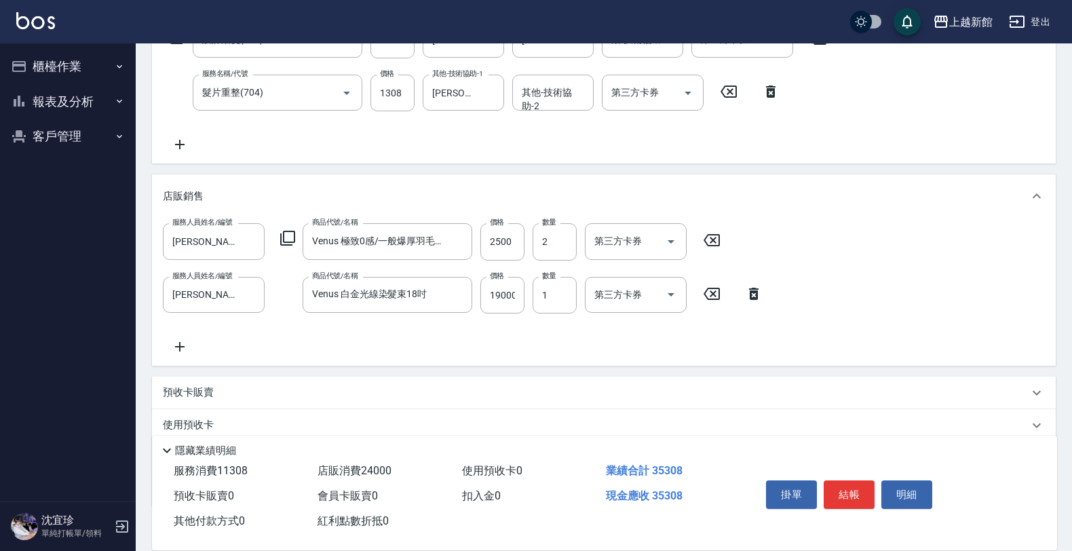
click at [292, 239] on icon at bounding box center [287, 238] width 16 height 16
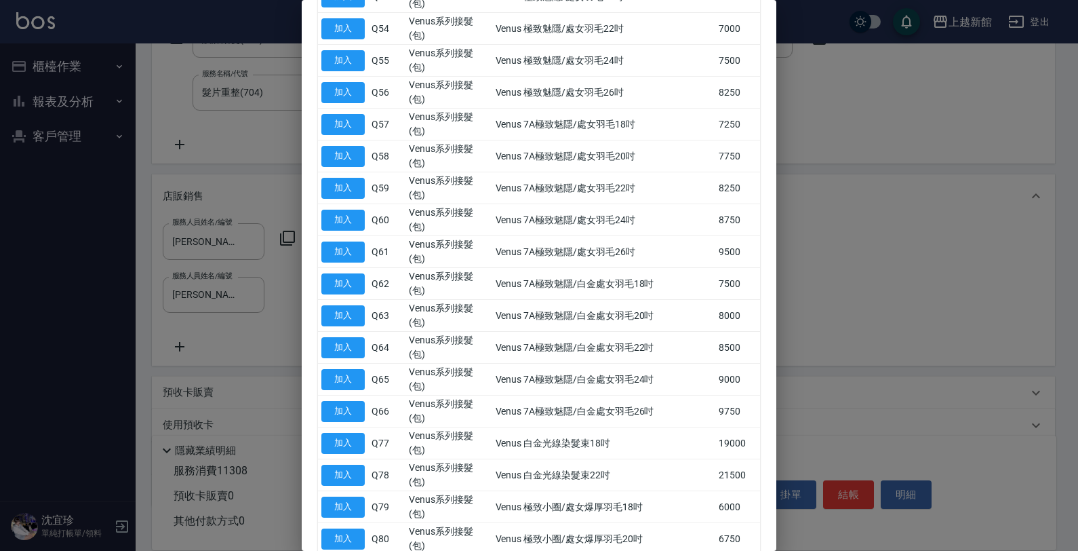
scroll to position [2557, 0]
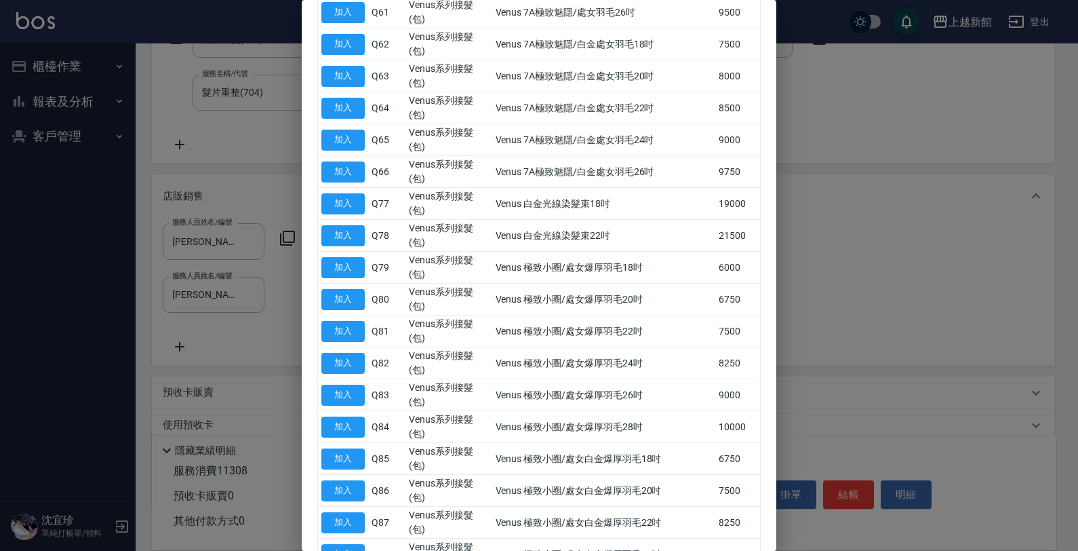
drag, startPoint x: 591, startPoint y: 307, endPoint x: 874, endPoint y: 348, distance: 285.2
click at [874, 348] on div at bounding box center [539, 275] width 1078 height 551
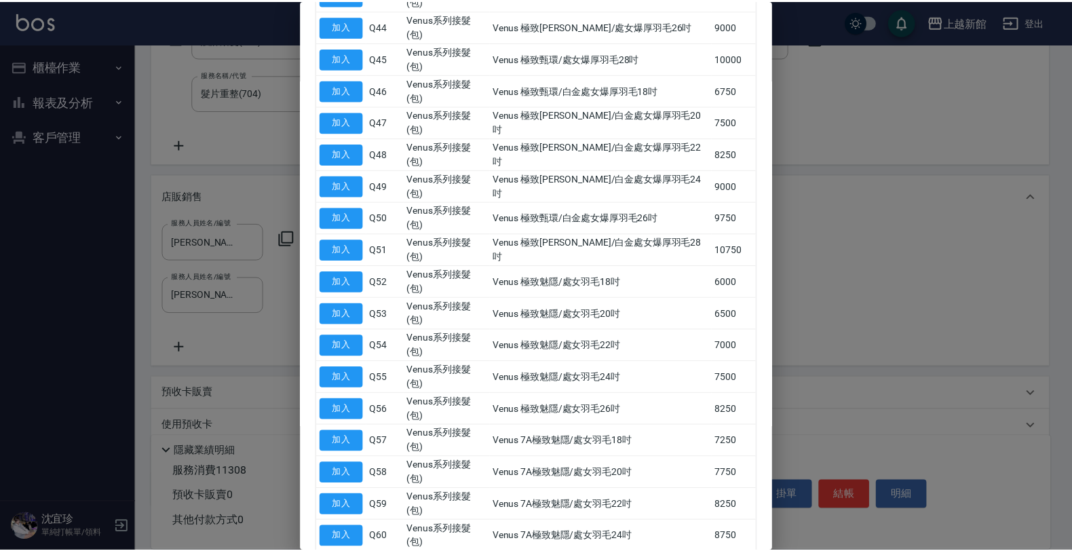
scroll to position [1963, 0]
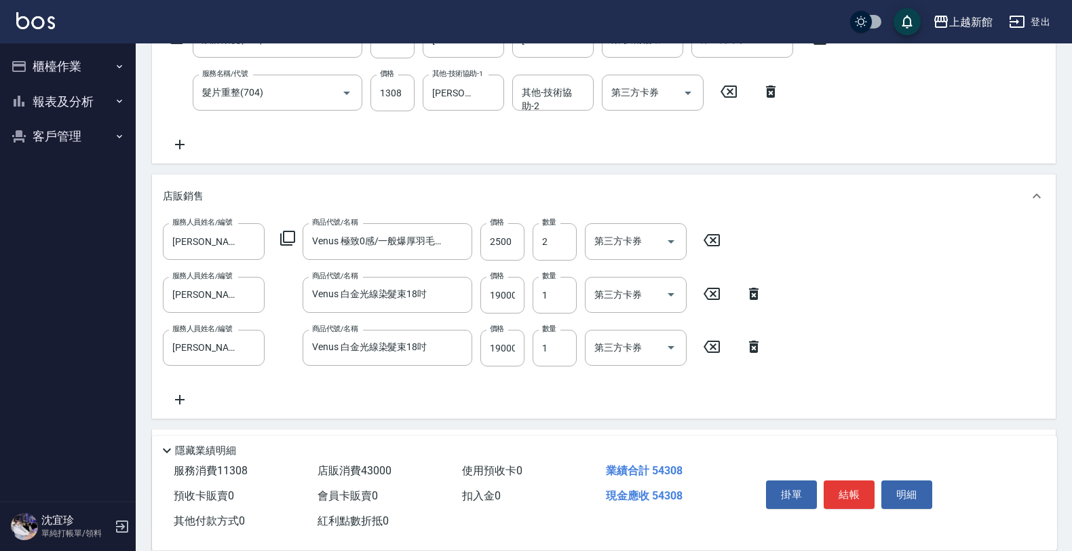
click at [754, 288] on icon at bounding box center [753, 294] width 9 height 12
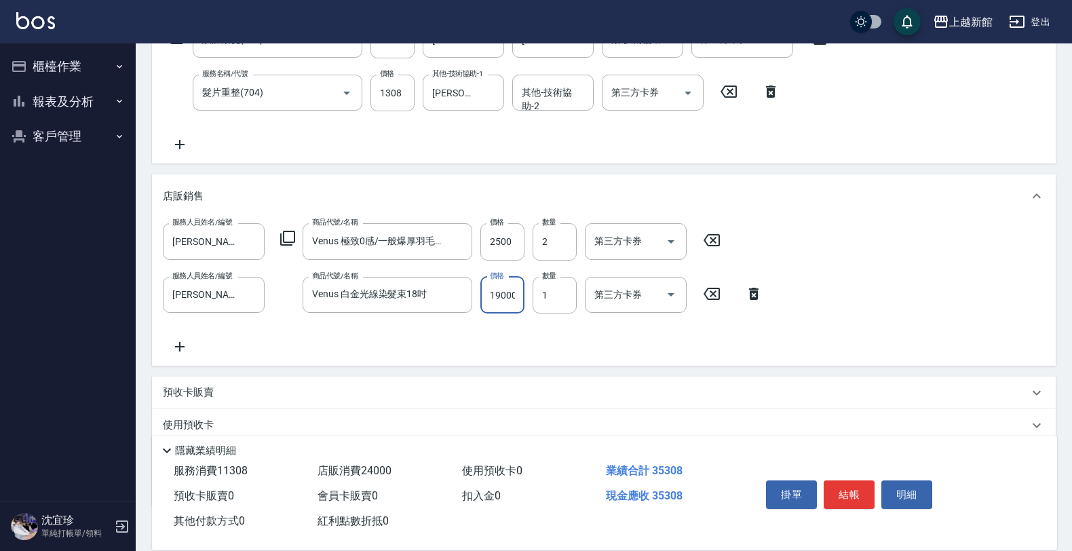
click at [519, 294] on input "19000" at bounding box center [502, 295] width 44 height 37
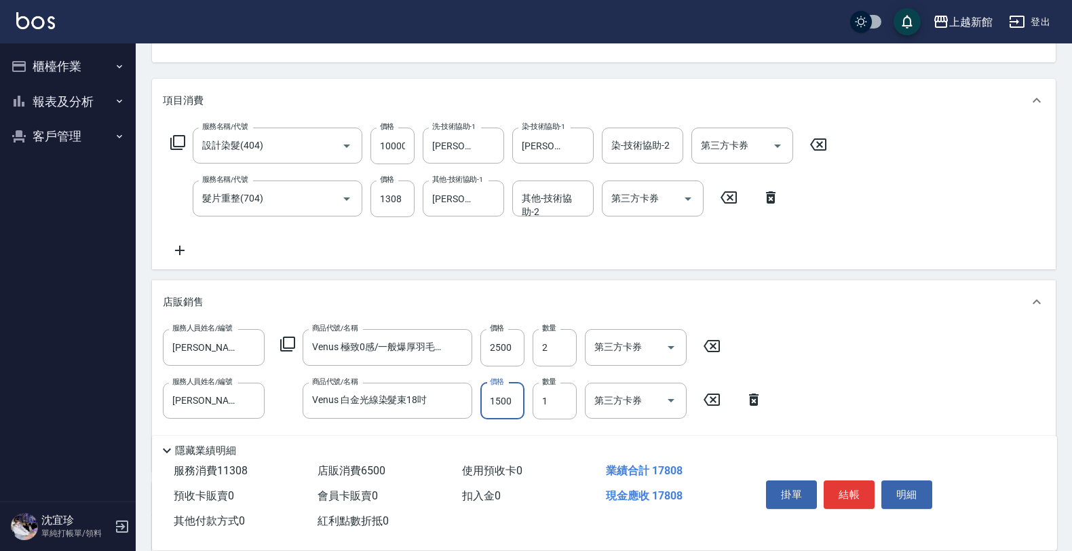
scroll to position [334, 0]
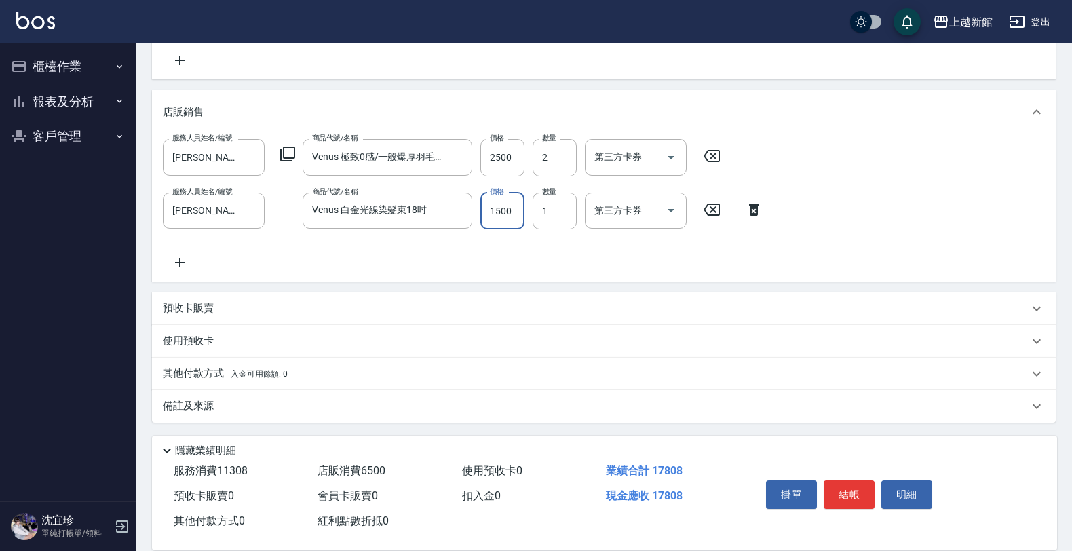
type input "1500"
click at [207, 361] on div "其他付款方式 入金可用餘額: 0" at bounding box center [603, 373] width 903 height 33
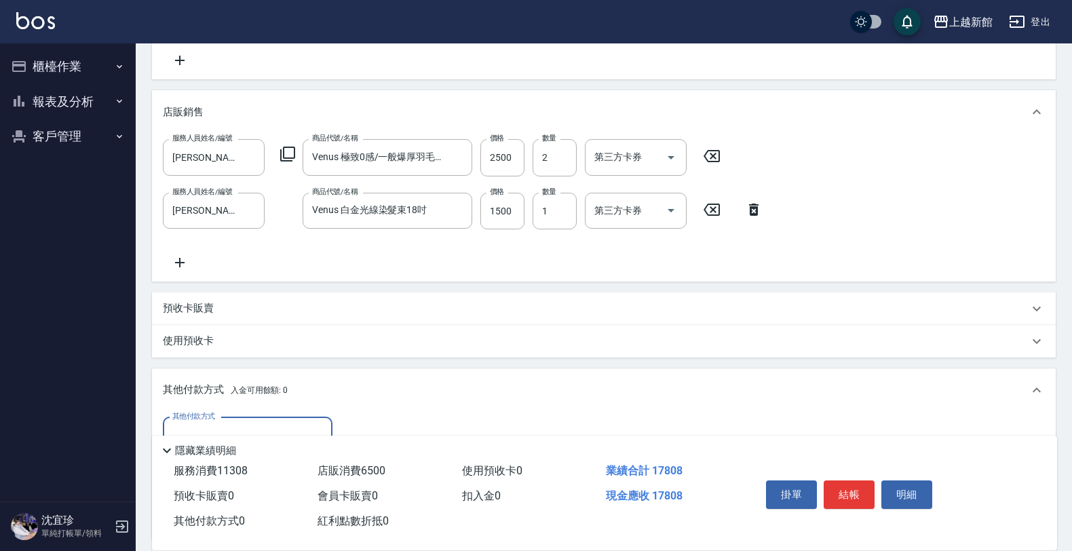
scroll to position [493, 0]
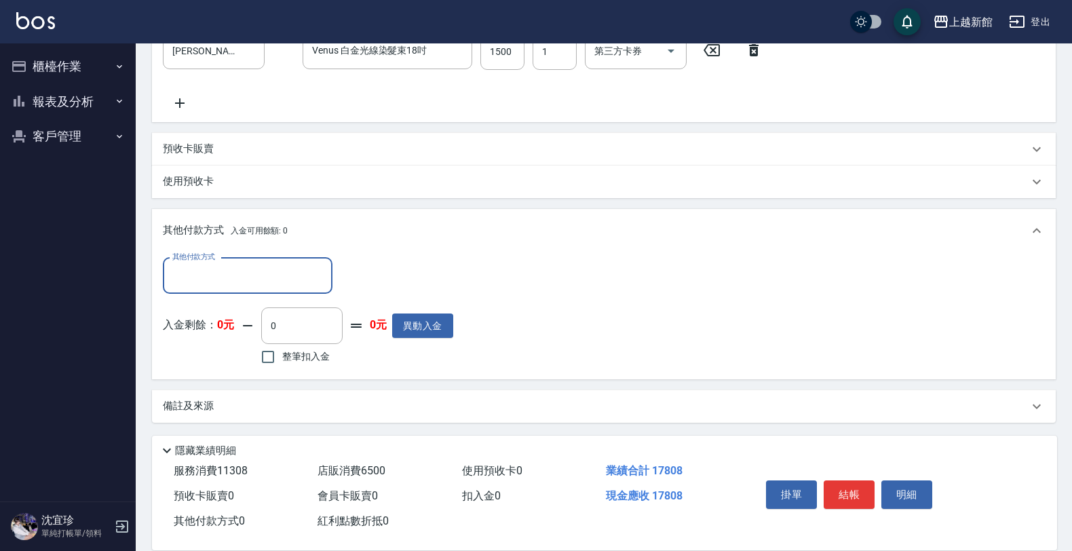
click at [297, 280] on input "其他付款方式" at bounding box center [247, 276] width 157 height 24
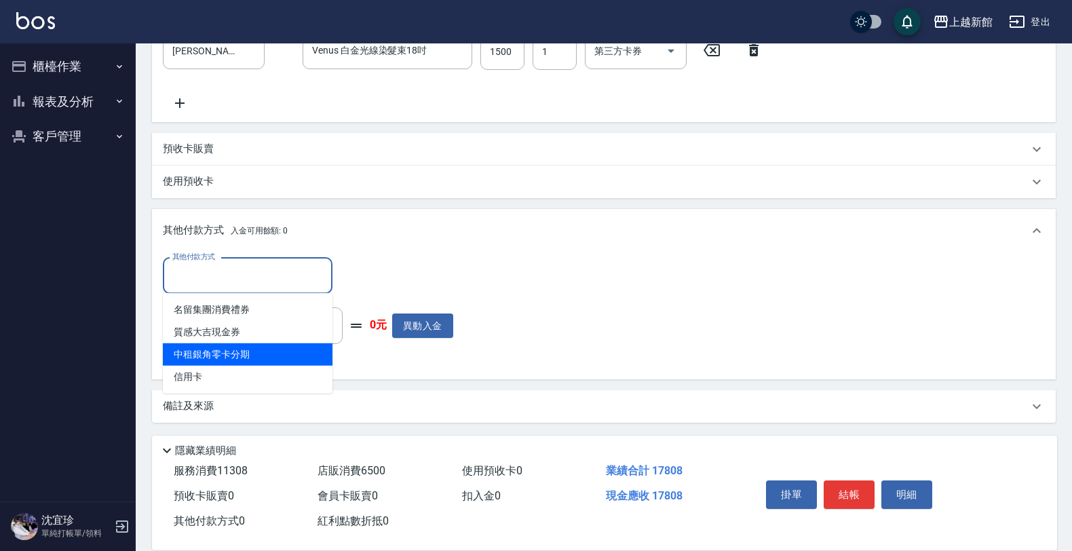
click at [219, 351] on span "中租銀角零卡分期" at bounding box center [248, 354] width 170 height 22
type input "中租銀角零卡分期"
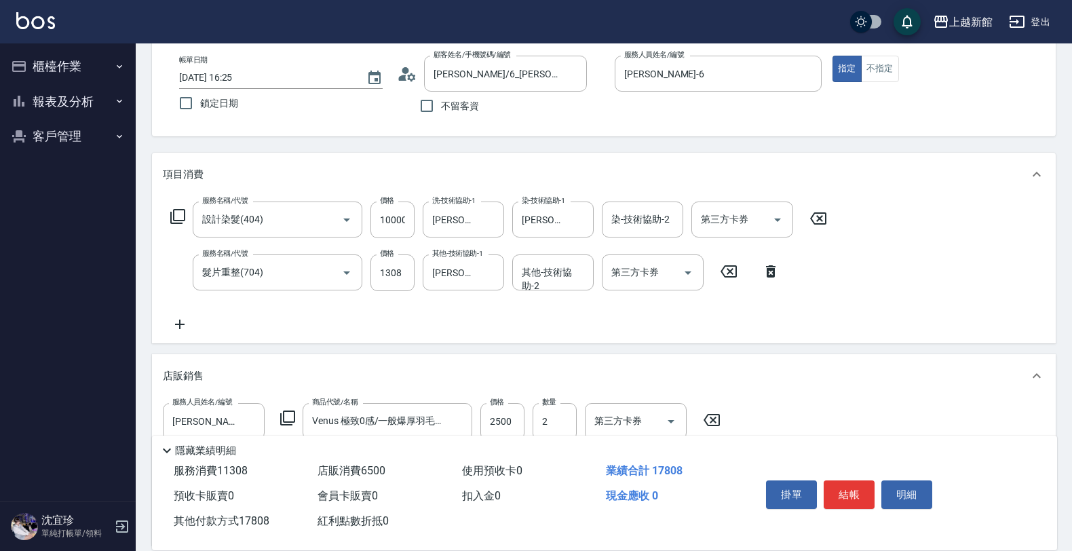
scroll to position [69, 0]
type input "17808"
click at [400, 275] on input "1308" at bounding box center [392, 273] width 44 height 37
type input "1"
type input "0"
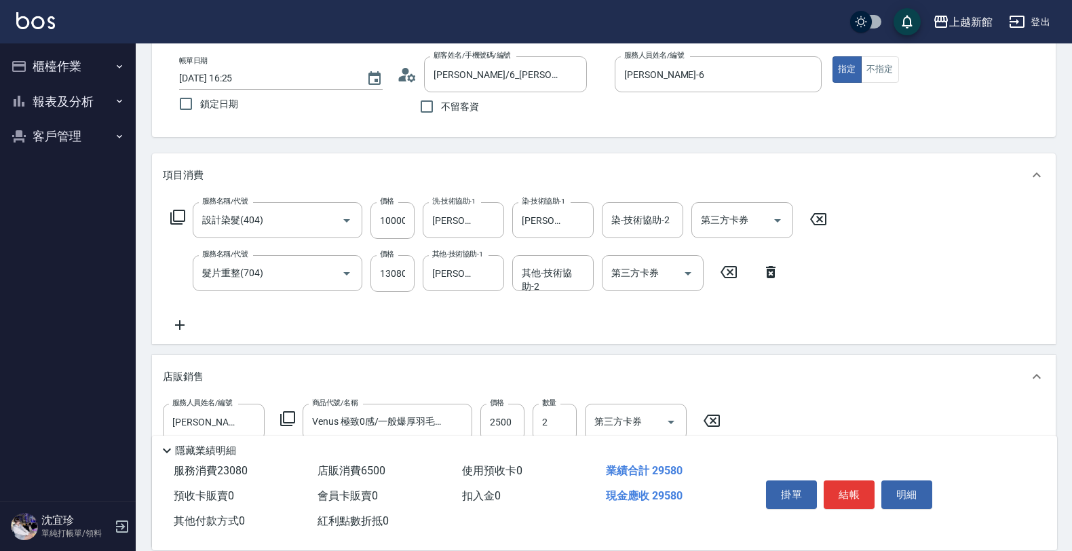
drag, startPoint x: 906, startPoint y: 277, endPoint x: 737, endPoint y: 449, distance: 241.2
click at [909, 275] on div "服務名稱/代號 設計染髮(404) 服務名稱/代號 價格 10000 價格 洗-技術協助-1 馨妮-29 洗-技術協助-1 染-技術協助-1 馨妮-29 染-…" at bounding box center [603, 270] width 903 height 147
click at [390, 275] on input "13080" at bounding box center [392, 273] width 44 height 37
type input "13180"
drag, startPoint x: 686, startPoint y: 326, endPoint x: 697, endPoint y: 328, distance: 10.3
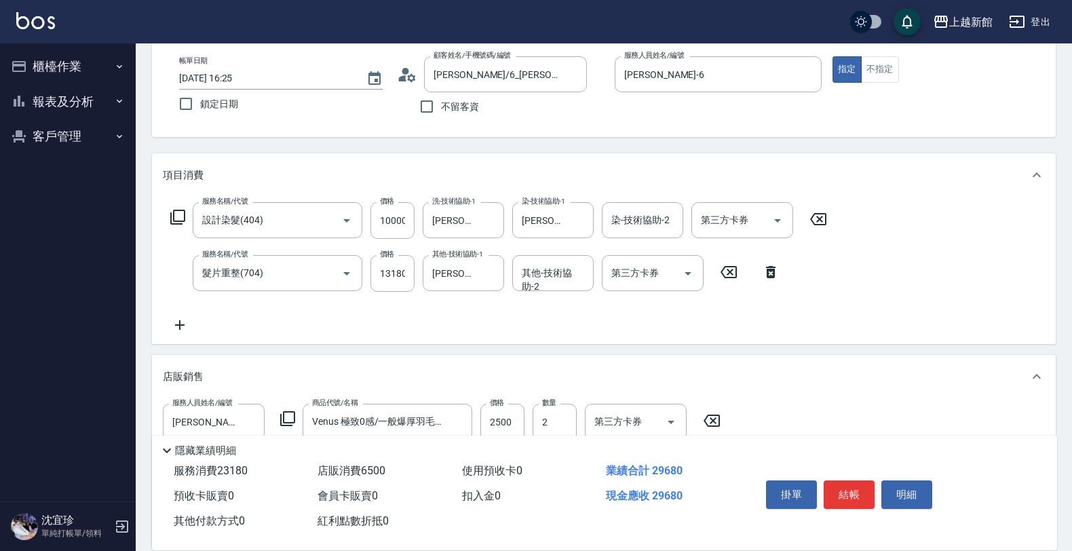
click at [688, 326] on div "服務名稱/代號 設計染髮(404) 服務名稱/代號 價格 10000 價格 洗-技術協助-1 馨妮-29 洗-技術協助-1 染-技術協助-1 馨妮-29 染-…" at bounding box center [499, 267] width 672 height 131
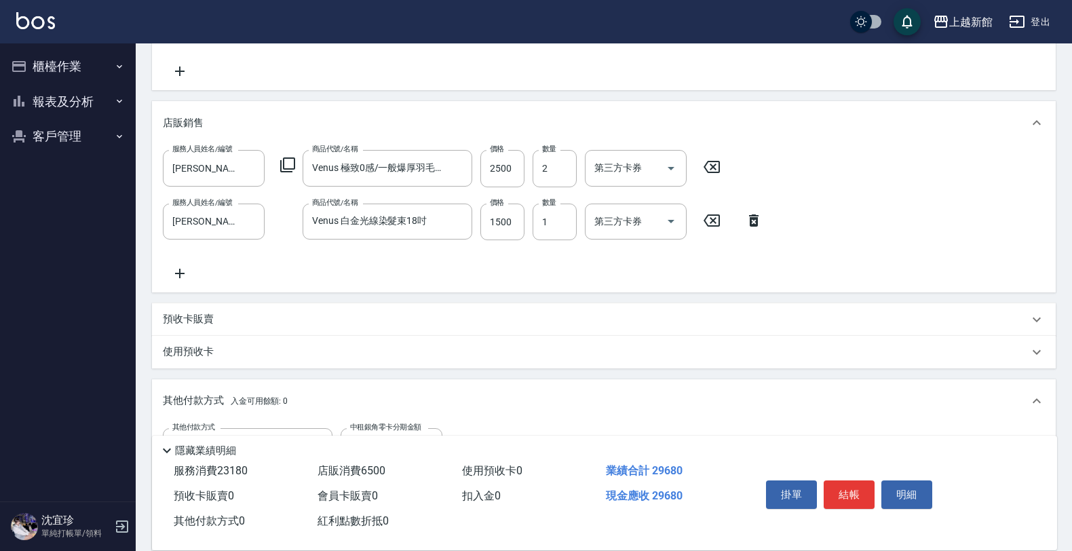
scroll to position [324, 0]
click at [839, 486] on button "結帳" at bounding box center [848, 494] width 51 height 28
type input "2025/08/21 16:35"
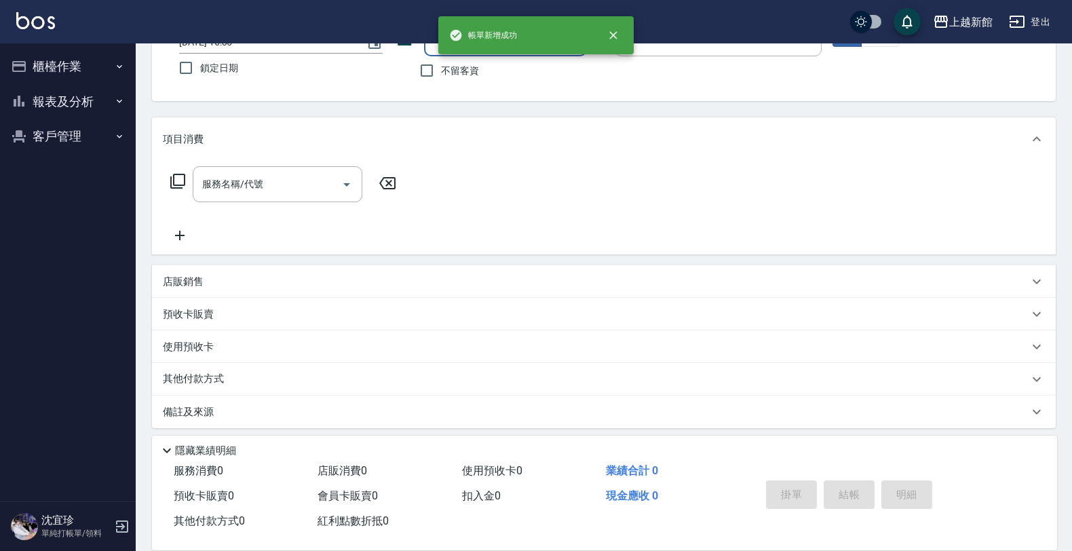
scroll to position [112, 0]
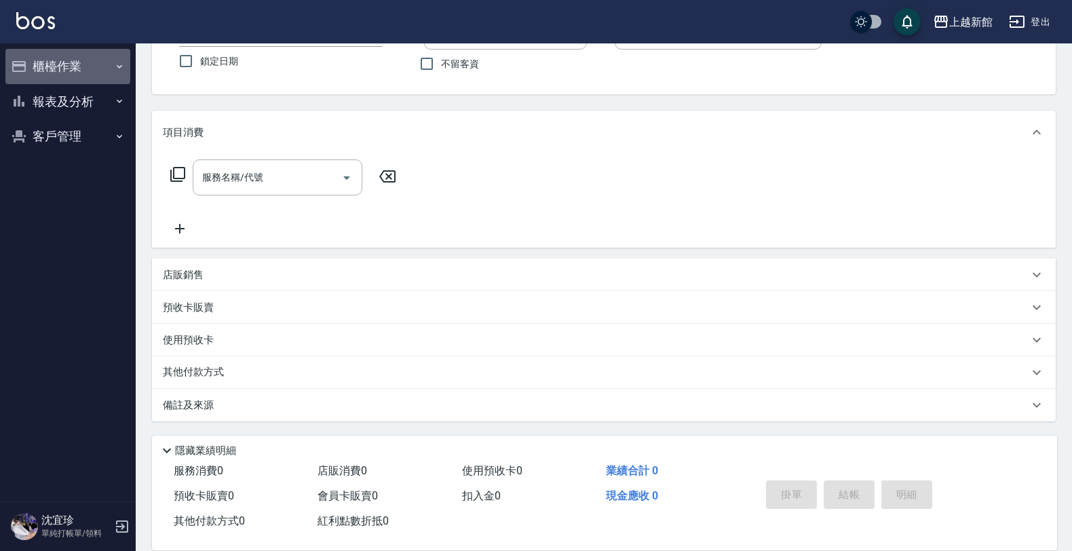
click at [59, 69] on button "櫃檯作業" at bounding box center [67, 66] width 125 height 35
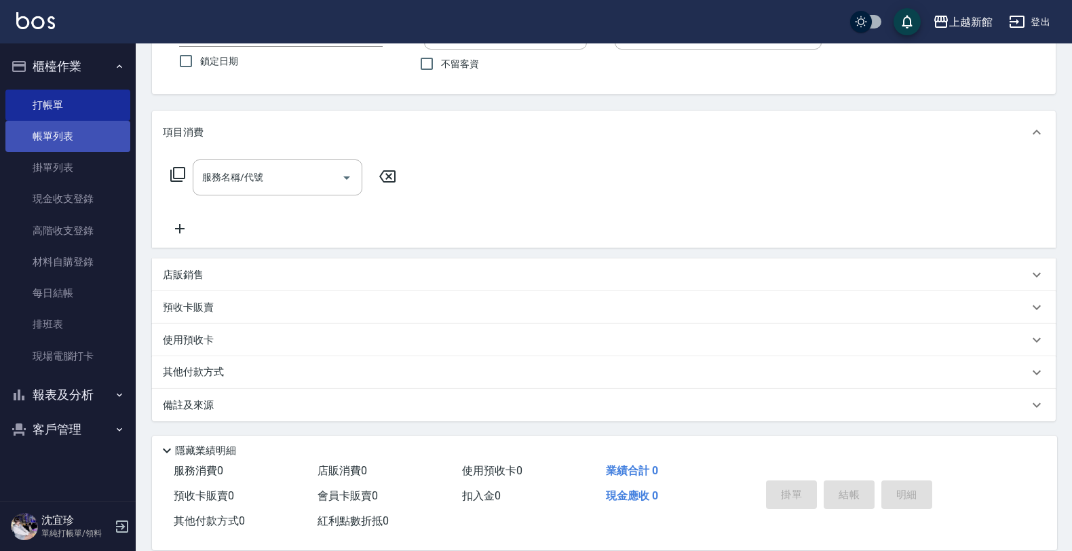
click at [80, 137] on link "帳單列表" at bounding box center [67, 136] width 125 height 31
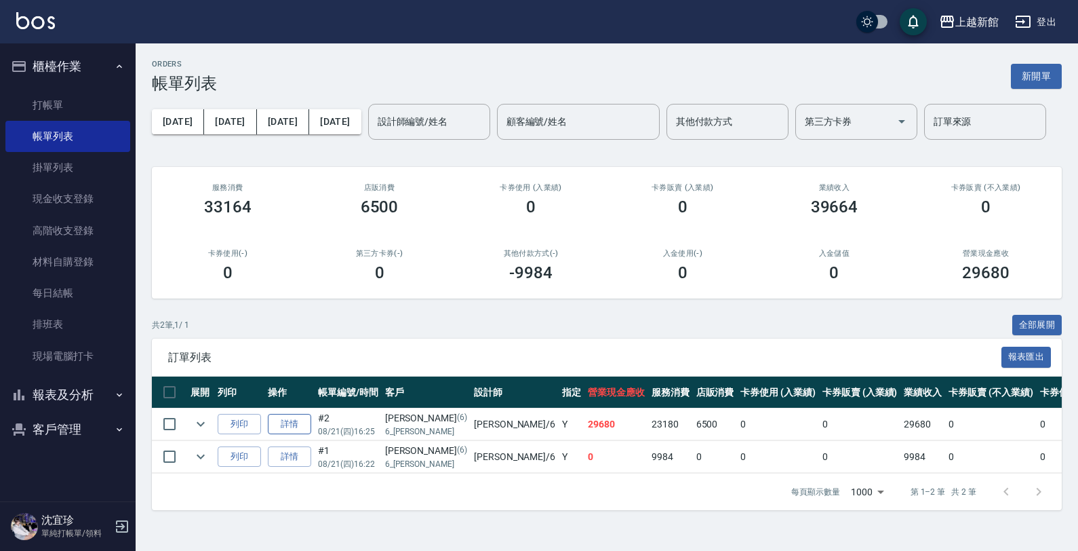
click at [297, 421] on link "詳情" at bounding box center [289, 424] width 43 height 21
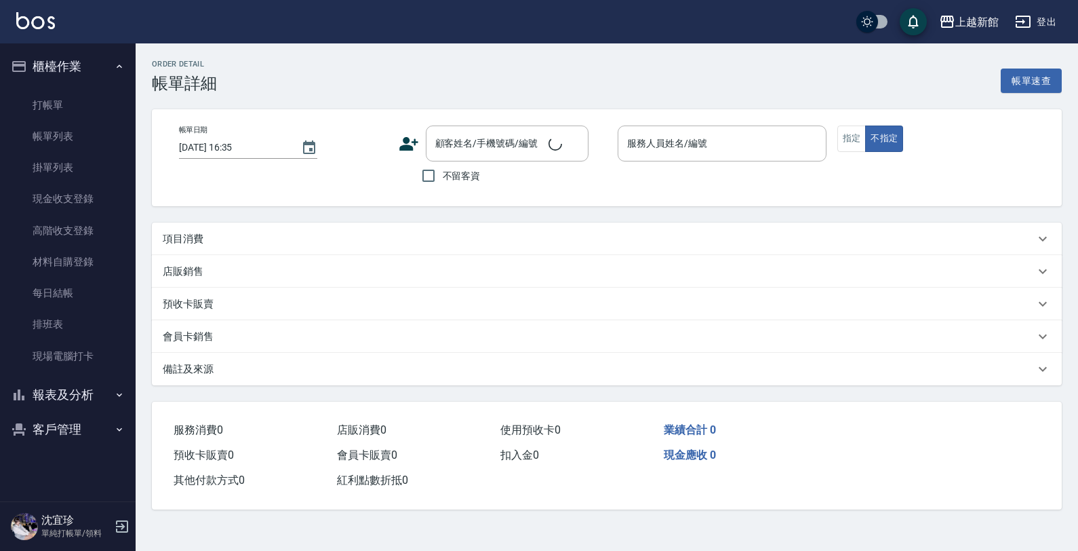
type input "2025/08/21 16:25"
type input "黃婕寧-6"
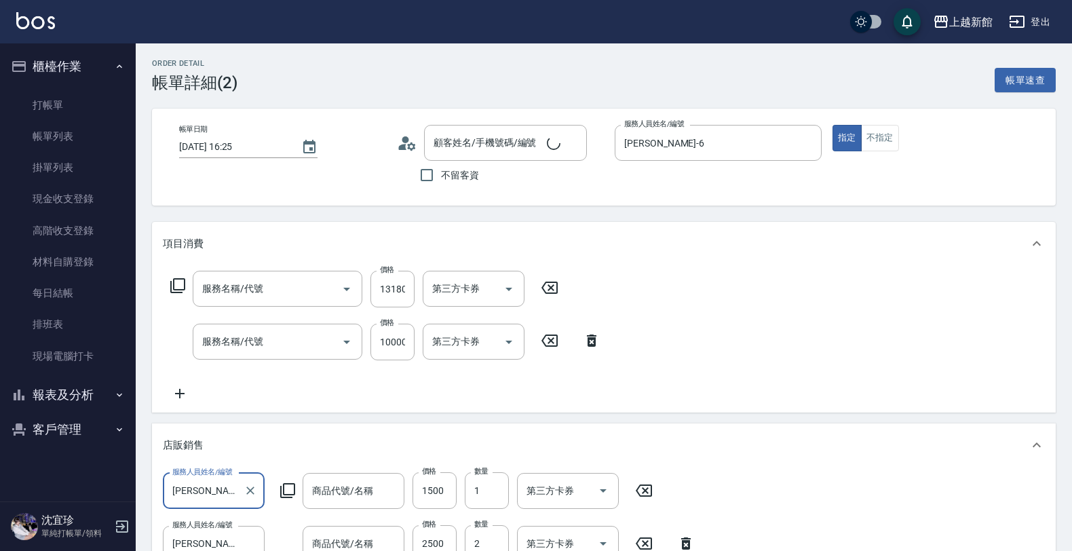
type input "Venus 白金光線染髮束18吋"
type input "Venus 極致0感/一般爆厚羽毛20吋"
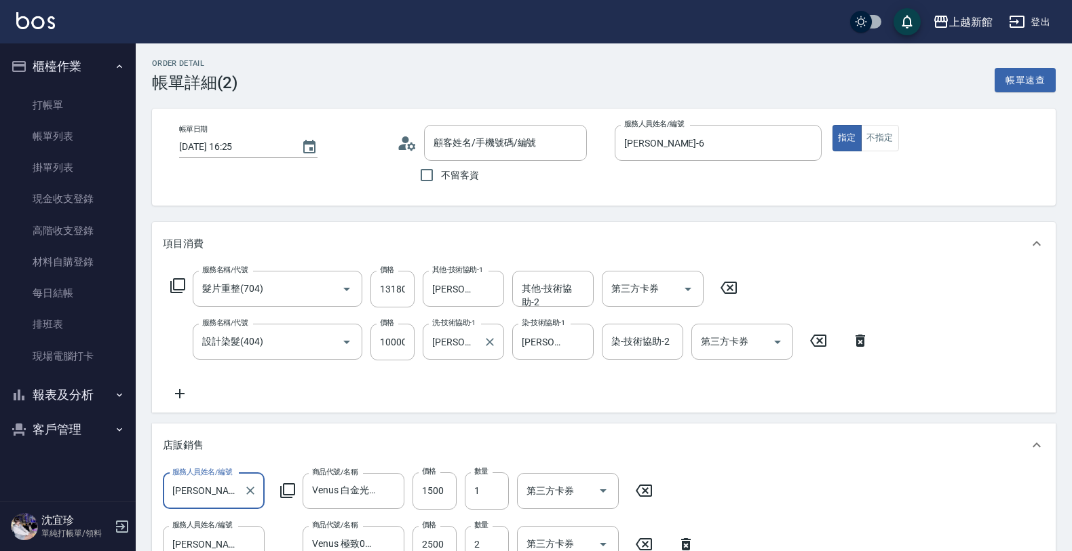
type input "髮片重整(704)"
type input "設計染髮(404)"
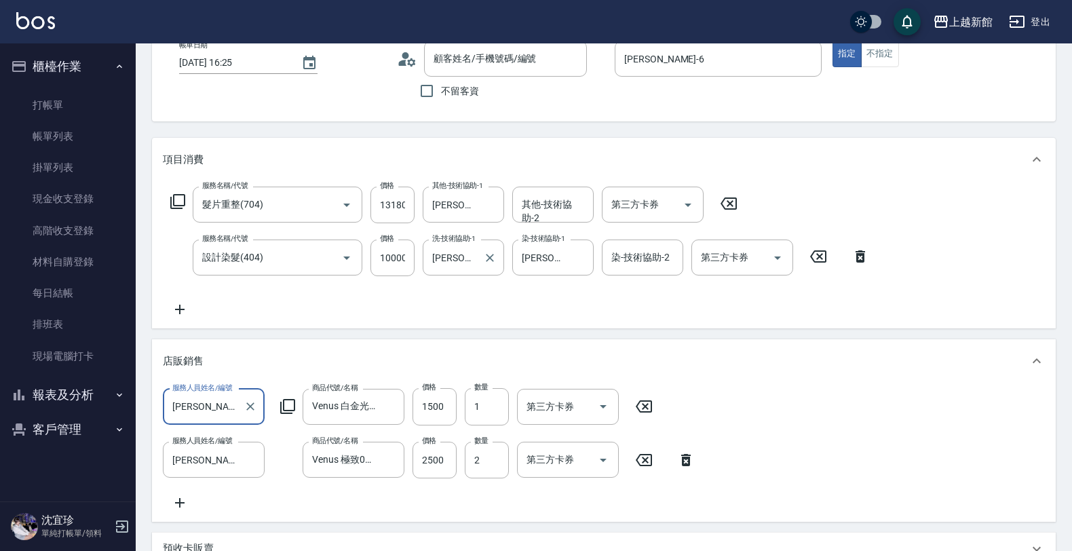
type input "[PERSON_NAME]/6_[PERSON_NAME]/6"
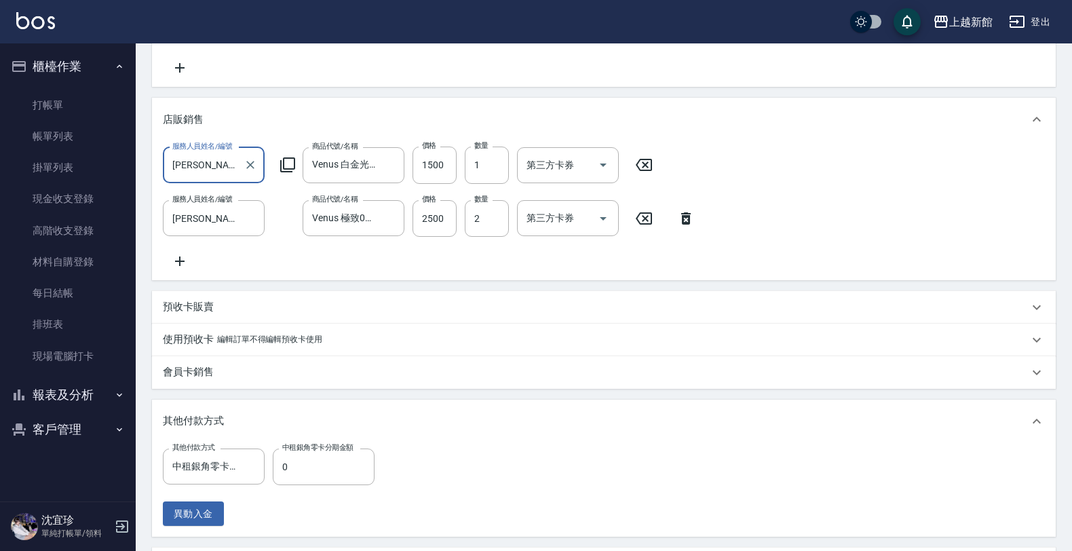
scroll to position [424, 0]
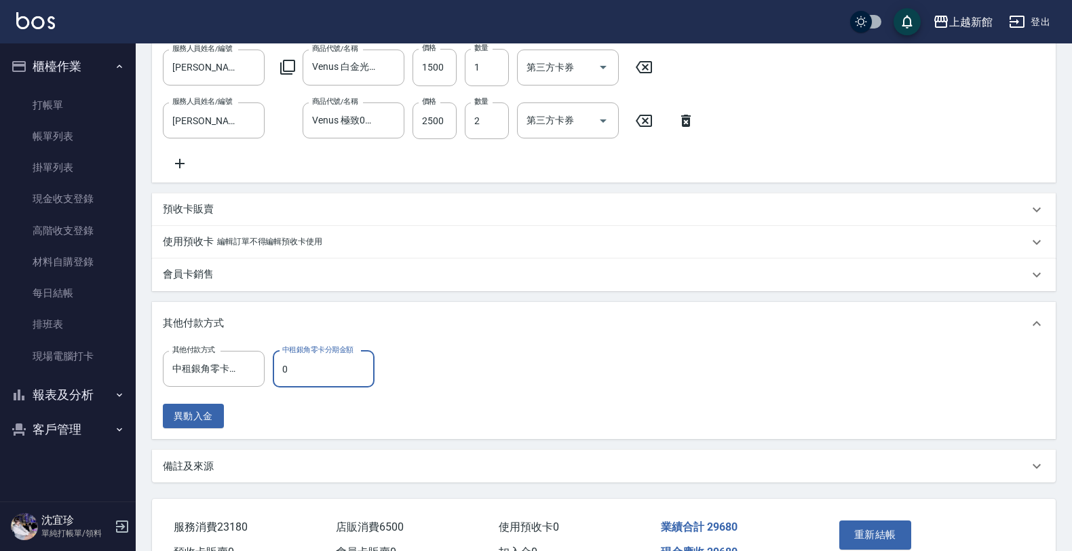
click at [306, 376] on input "0" at bounding box center [324, 369] width 102 height 37
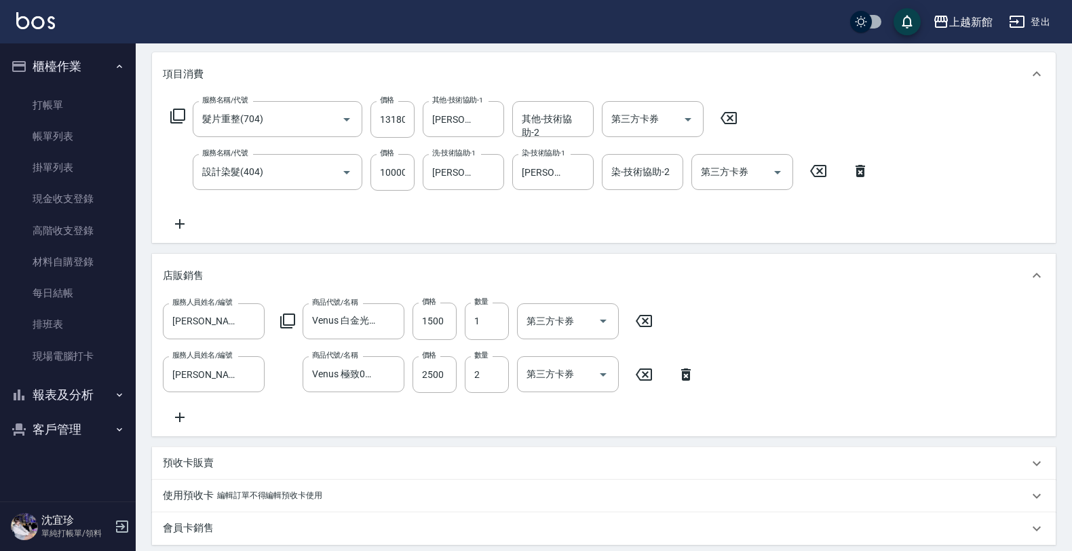
scroll to position [170, 0]
type input "28601"
click at [399, 174] on input "10000" at bounding box center [392, 173] width 44 height 37
type input "1"
type input "0"
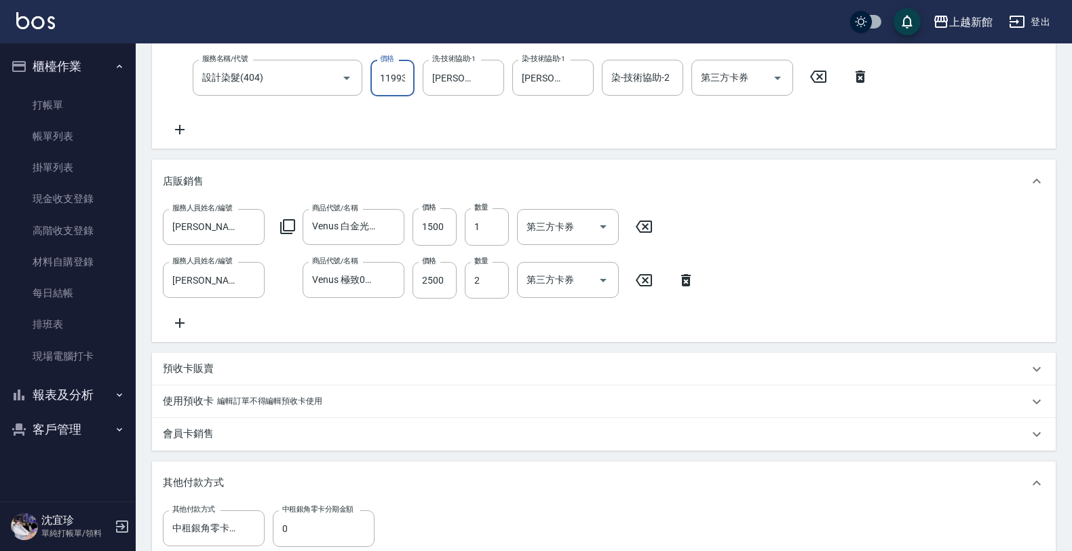
scroll to position [339, 0]
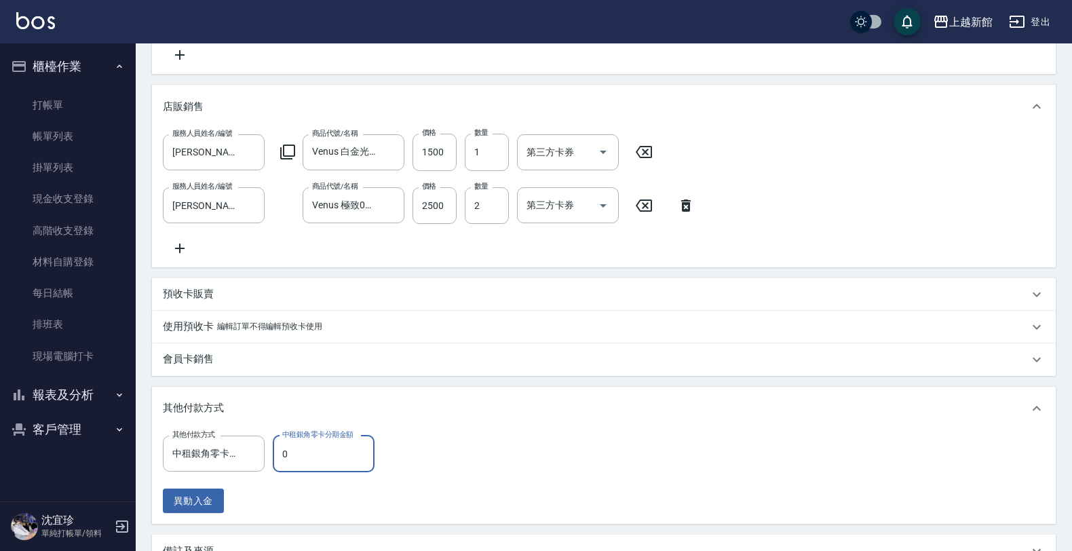
click at [293, 472] on input "0" at bounding box center [324, 453] width 102 height 37
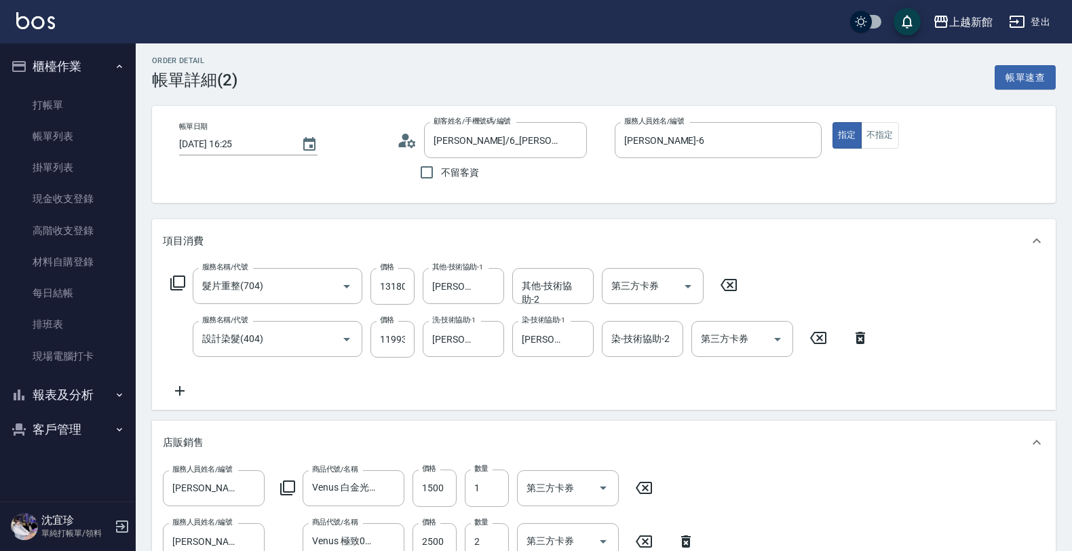
scroll to position [0, 0]
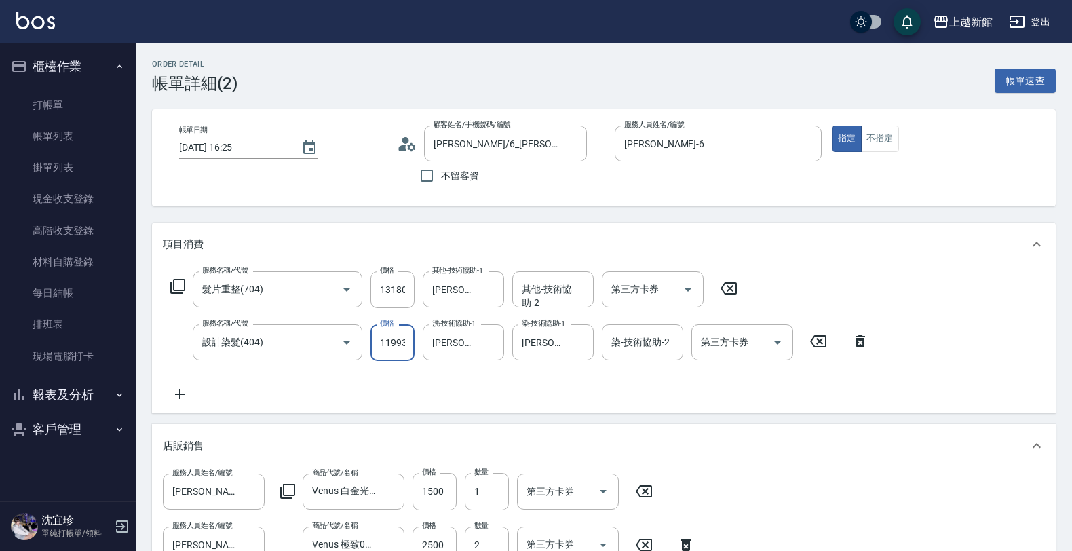
click at [406, 336] on input "11993" at bounding box center [392, 342] width 44 height 37
click at [448, 375] on div "服務名稱/代號 髮片重整(704) 服務名稱/代號 價格 13180 價格 其他-技術協助-1 馨妮-29 其他-技術協助-1 其他-技術協助-2 其他-技術…" at bounding box center [520, 336] width 714 height 131
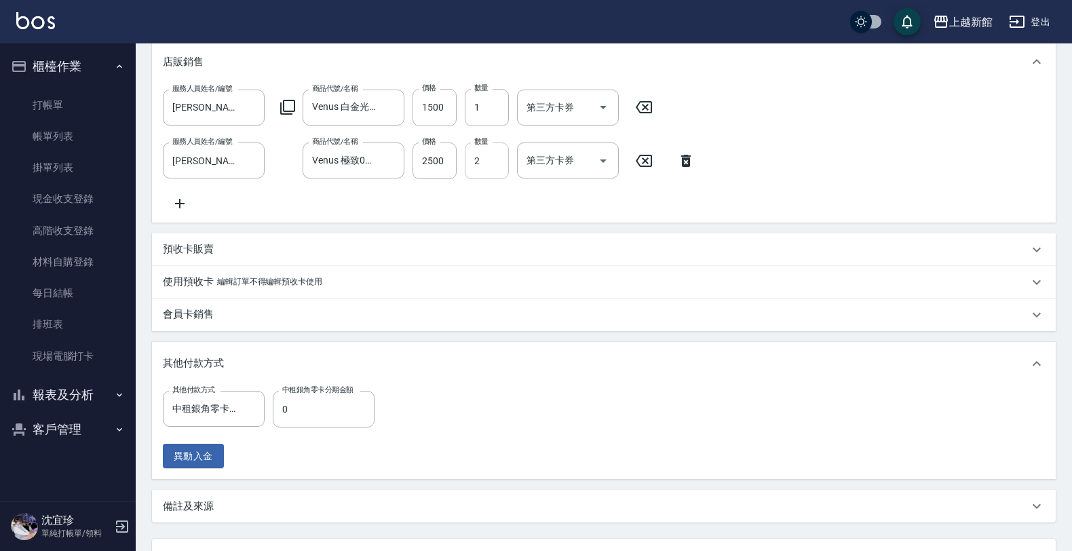
scroll to position [513, 0]
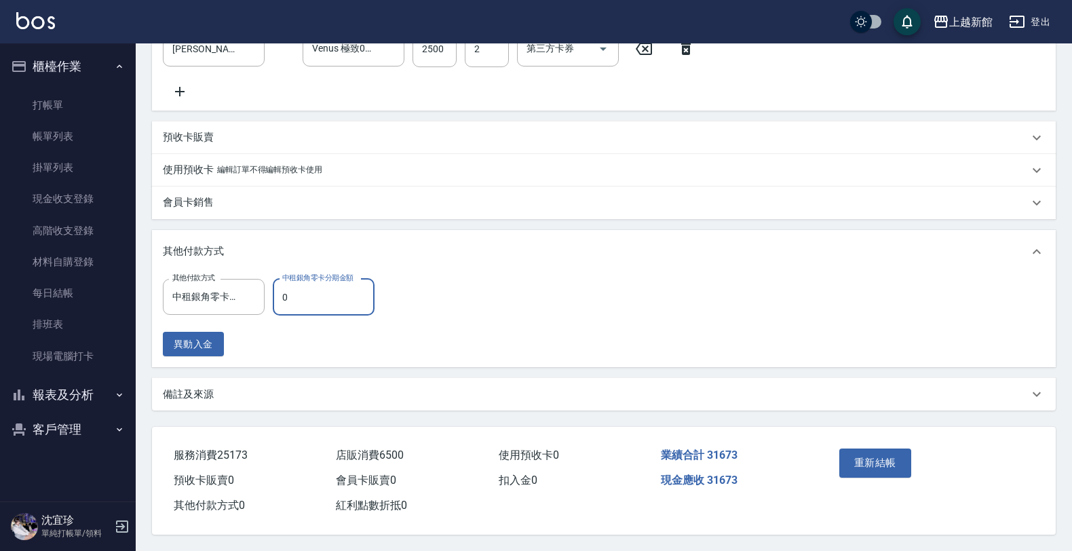
click at [332, 289] on input "0" at bounding box center [324, 297] width 102 height 37
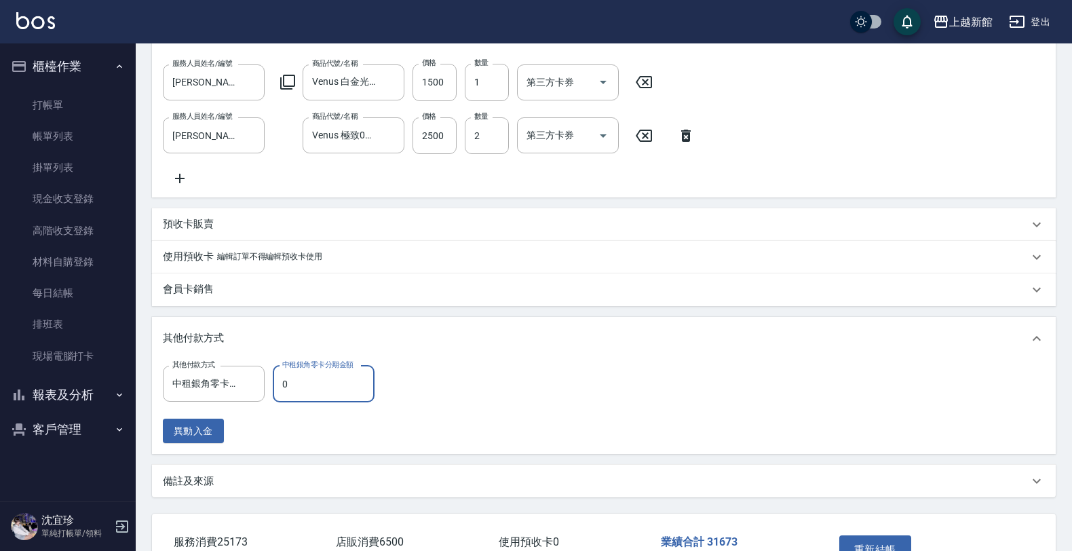
scroll to position [174, 0]
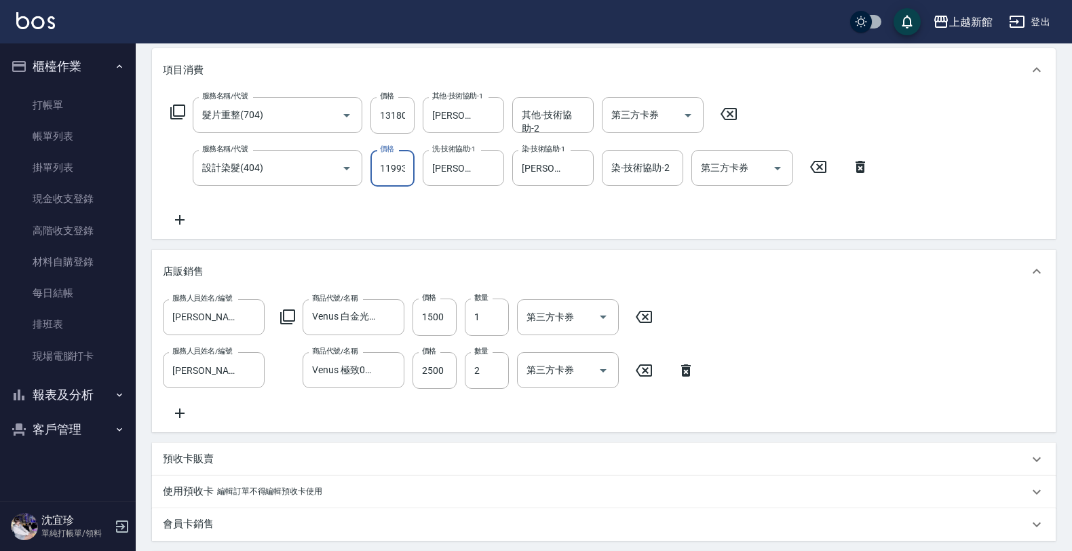
click at [402, 168] on input "11993" at bounding box center [392, 168] width 44 height 37
type input "8813"
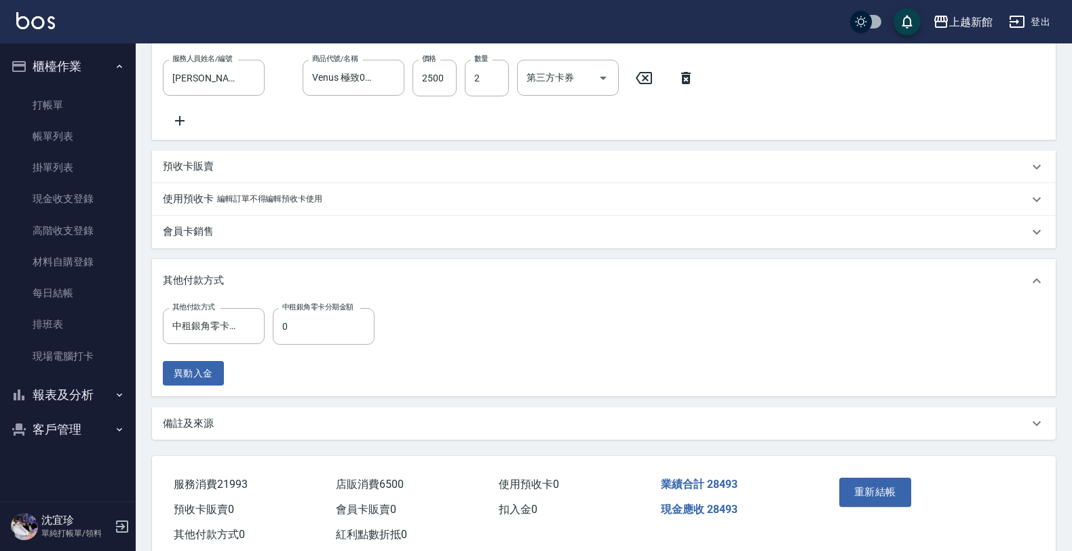
scroll to position [513, 0]
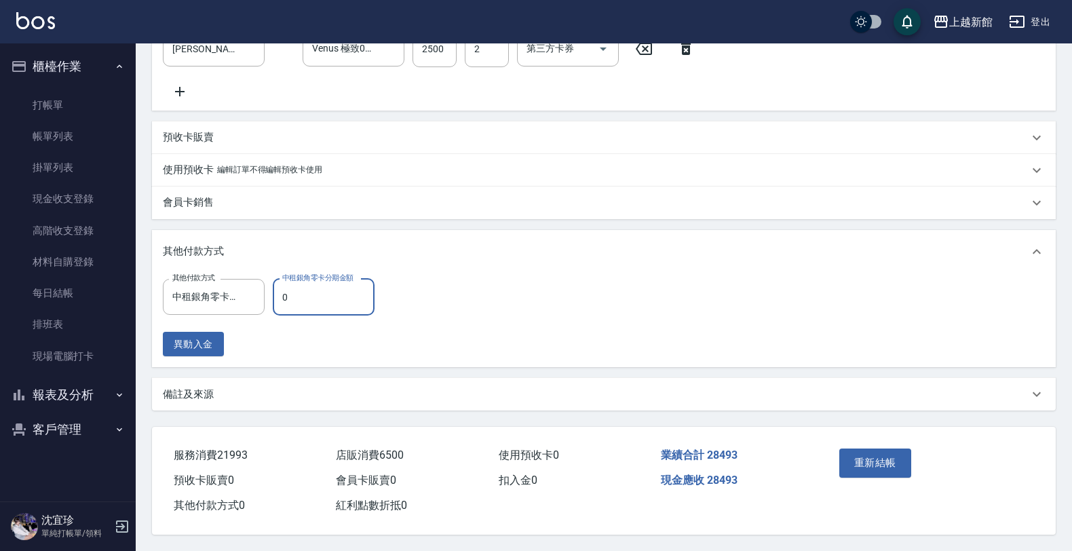
click at [317, 299] on input "0" at bounding box center [324, 297] width 102 height 37
type input "28493"
click at [893, 460] on button "重新結帳" at bounding box center [875, 462] width 72 height 28
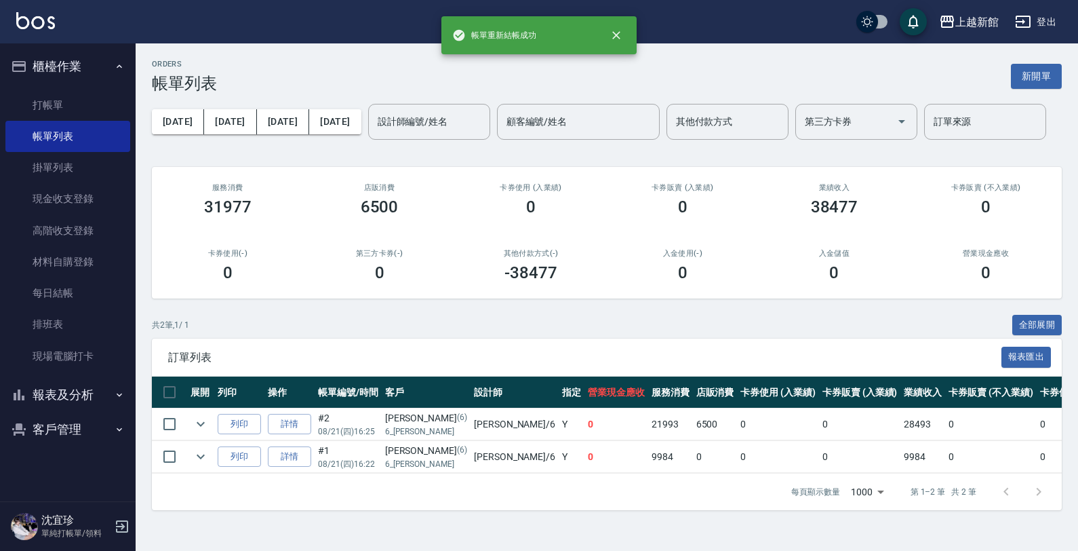
click at [56, 385] on button "報表及分析" at bounding box center [67, 394] width 125 height 35
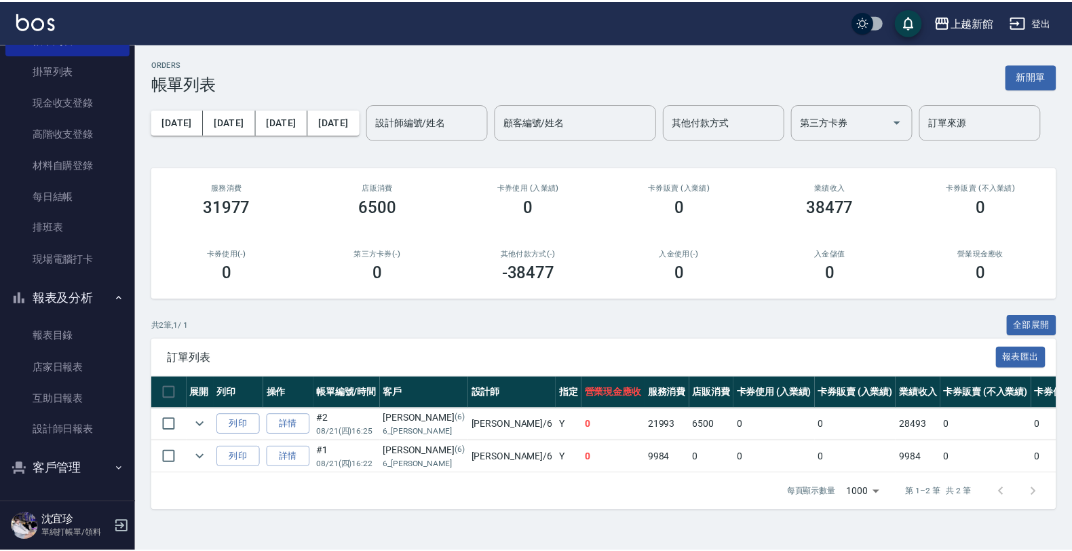
scroll to position [98, 0]
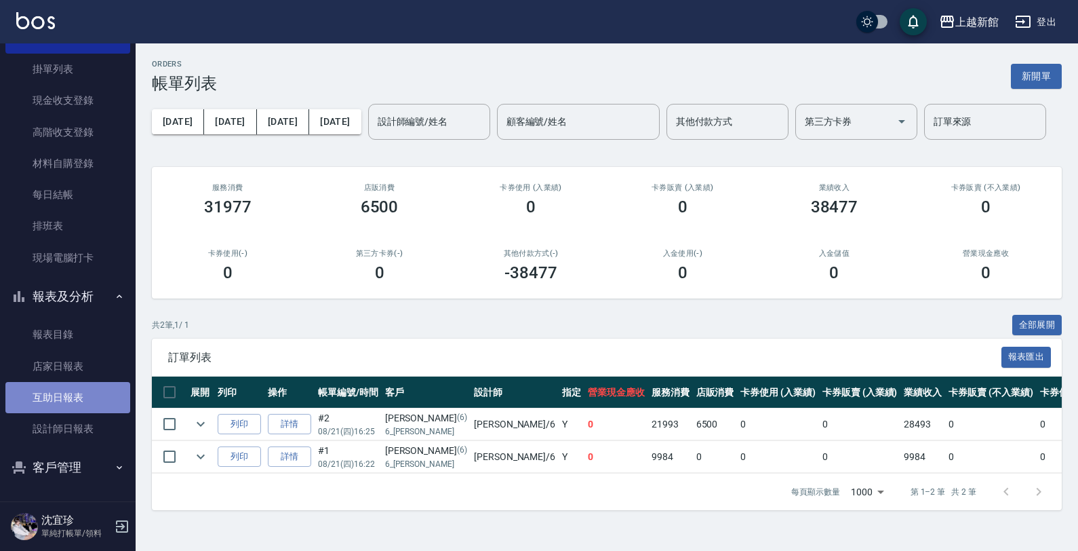
click at [73, 397] on link "互助日報表" at bounding box center [67, 397] width 125 height 31
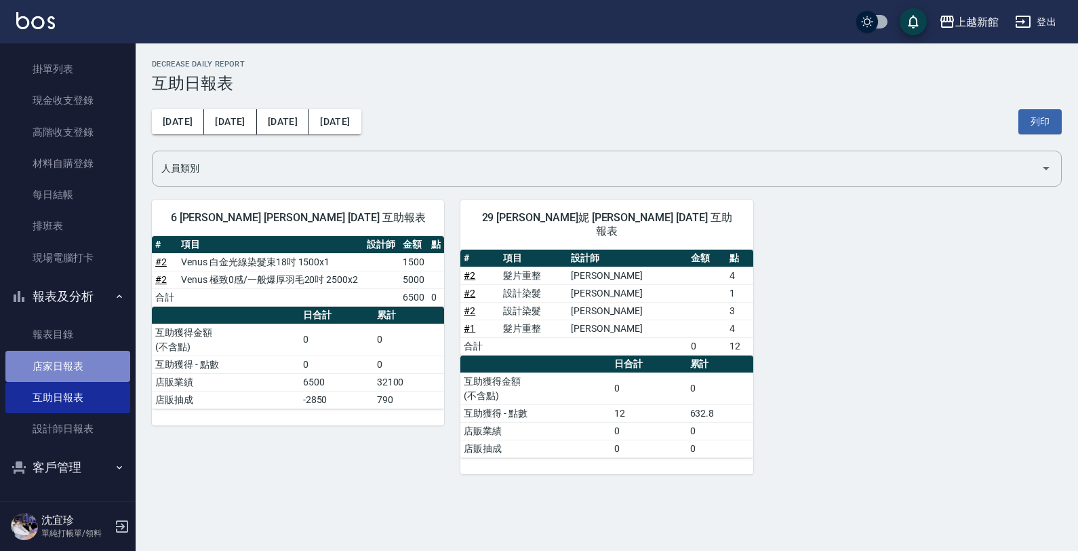
click at [77, 374] on link "店家日報表" at bounding box center [67, 366] width 125 height 31
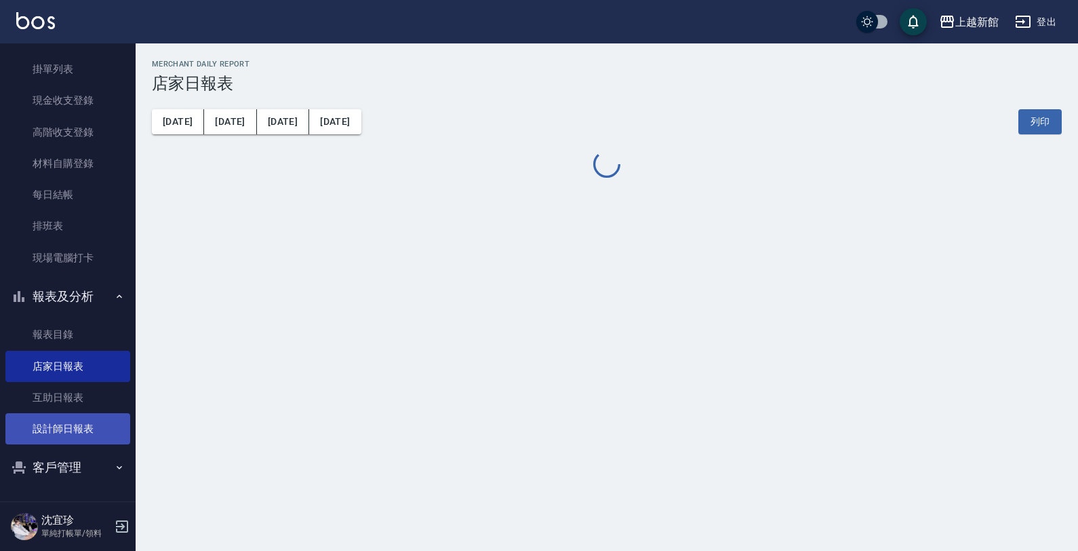
click at [78, 426] on link "設計師日報表" at bounding box center [67, 428] width 125 height 31
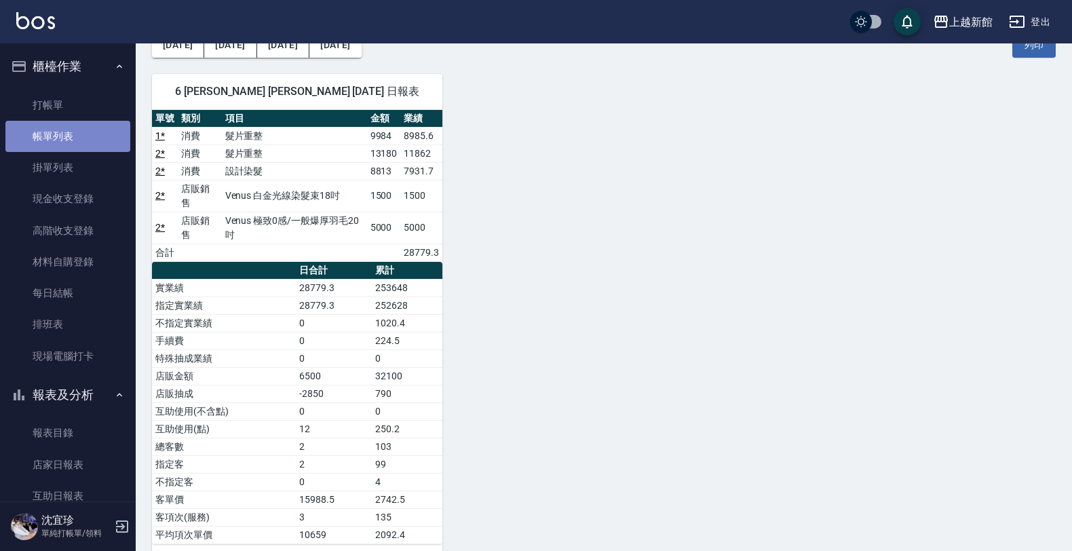
drag, startPoint x: 70, startPoint y: 130, endPoint x: 75, endPoint y: 141, distance: 12.5
click at [69, 130] on link "帳單列表" at bounding box center [67, 136] width 125 height 31
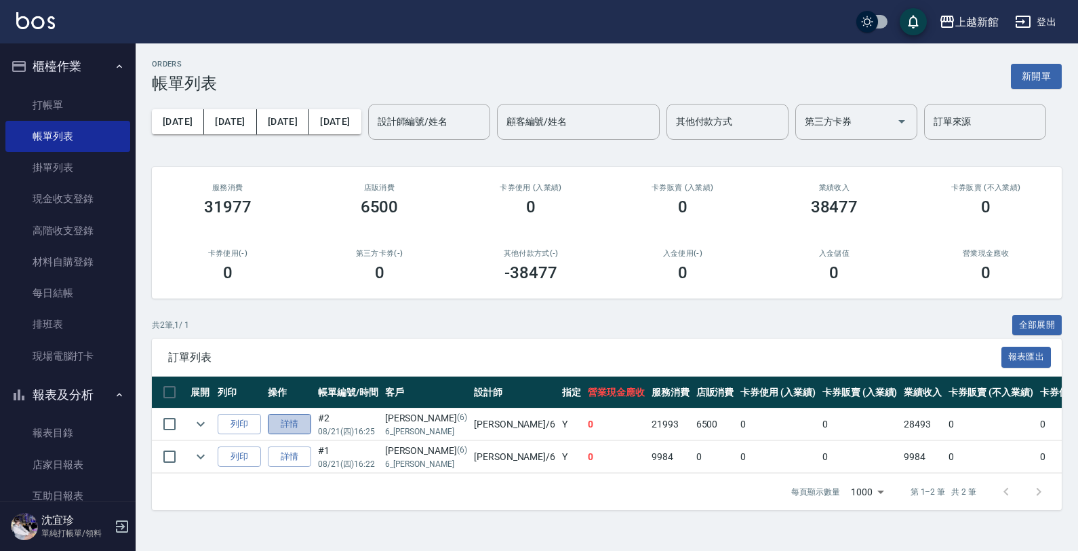
click at [281, 421] on link "詳情" at bounding box center [289, 424] width 43 height 21
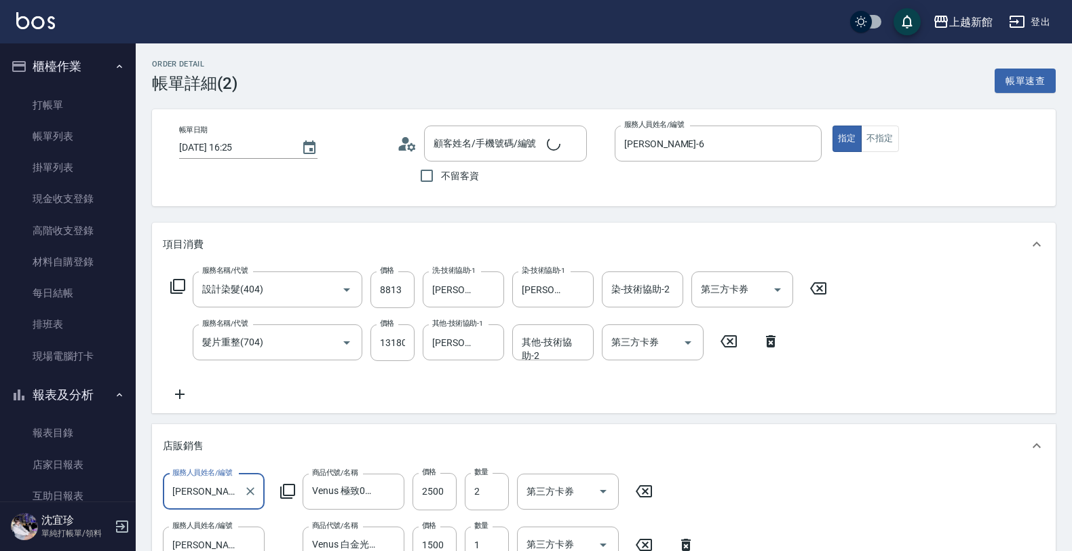
type input "2025/08/21 16:25"
type input "黃婕寧-6"
type input "設計染髮(404)"
type input "髮片重整(704)"
type input "[PERSON_NAME]/6_[PERSON_NAME]/6"
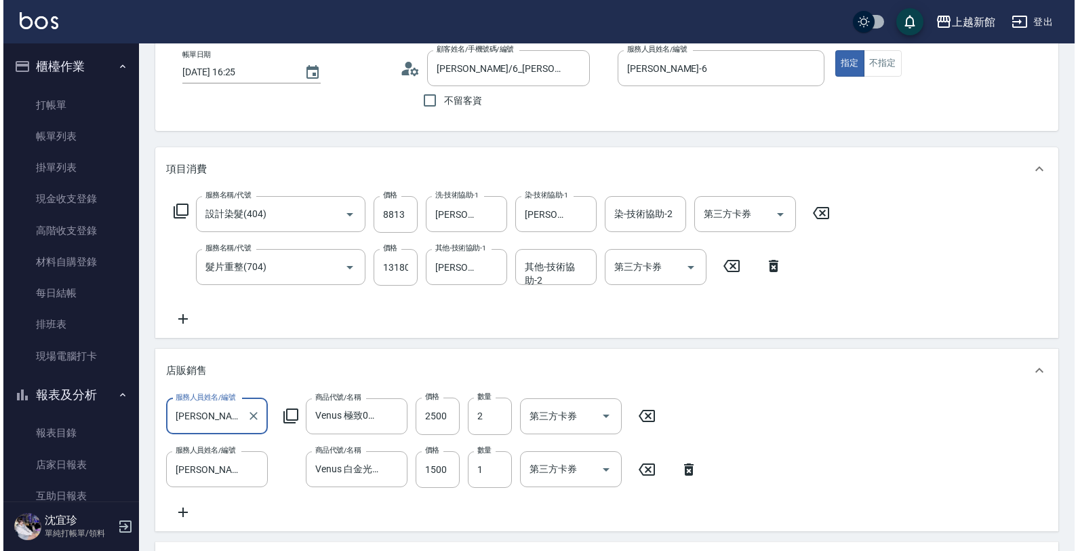
scroll to position [254, 0]
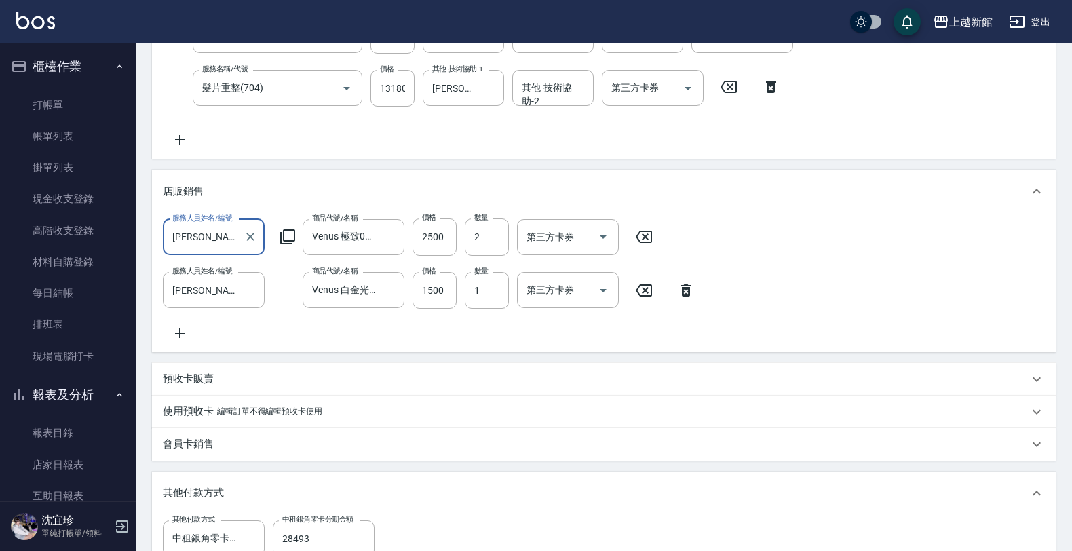
click at [680, 287] on icon at bounding box center [686, 290] width 34 height 16
type input "0"
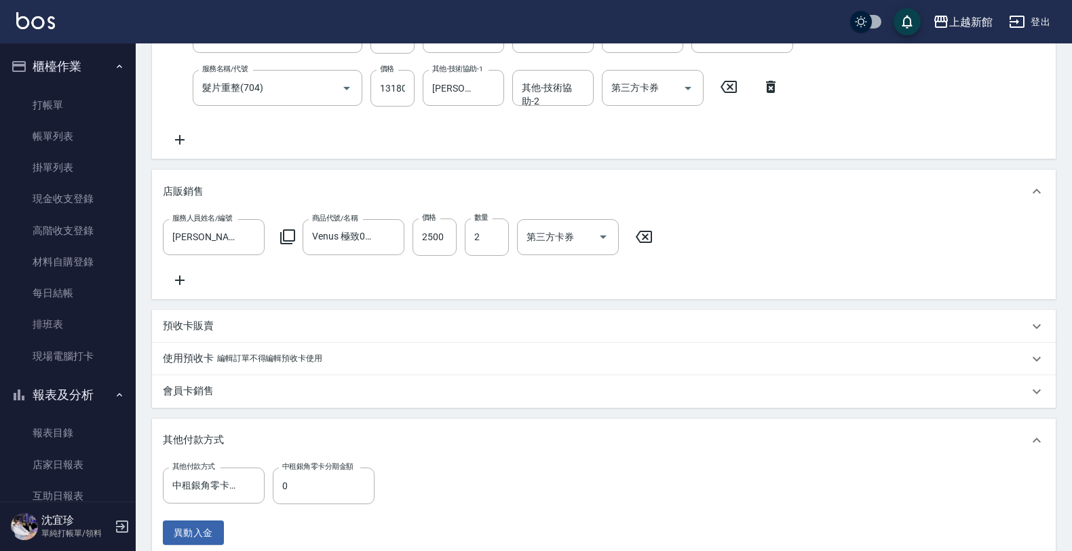
click at [290, 231] on icon at bounding box center [287, 236] width 15 height 15
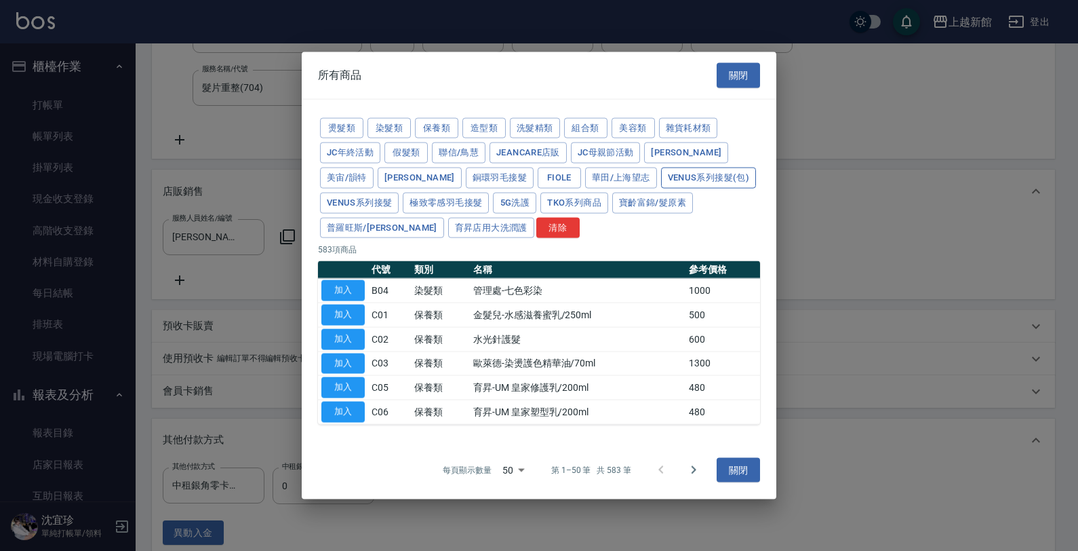
click at [661, 172] on button "Venus系列接髮(包)" at bounding box center [708, 178] width 95 height 21
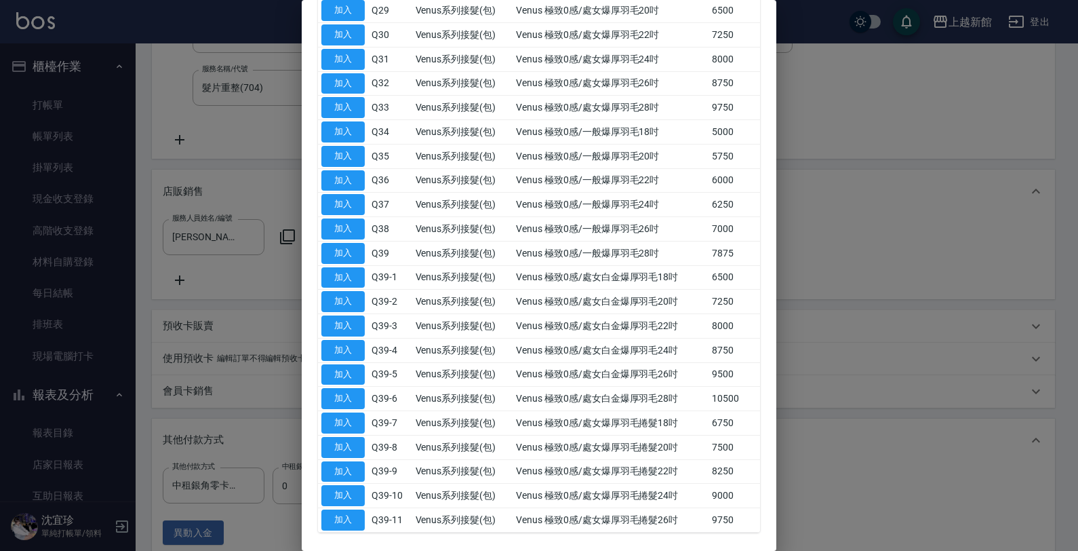
scroll to position [933, 0]
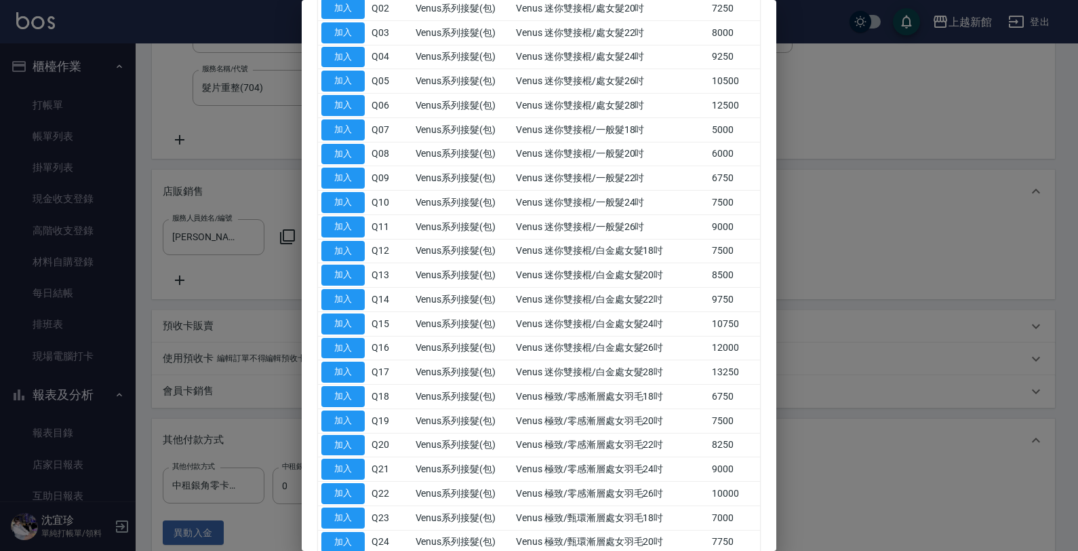
click at [869, 258] on div at bounding box center [539, 275] width 1078 height 551
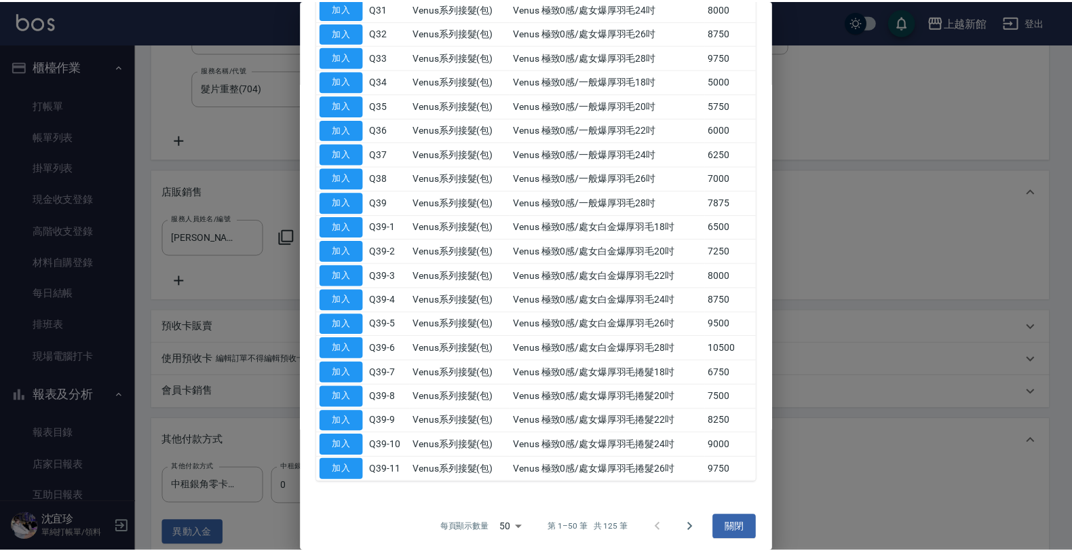
scroll to position [971, 0]
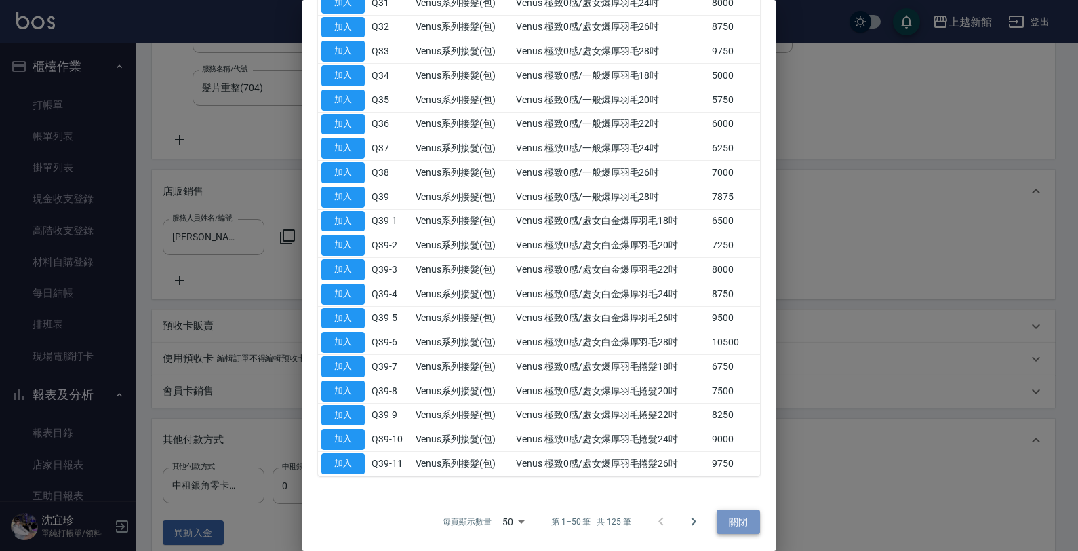
click at [744, 517] on button "關閉" at bounding box center [738, 521] width 43 height 25
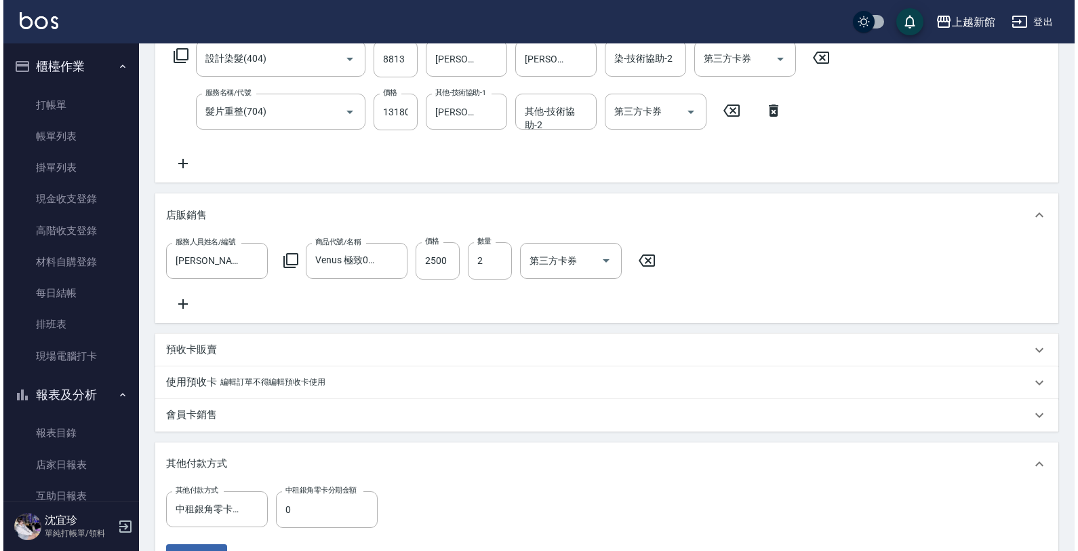
scroll to position [254, 0]
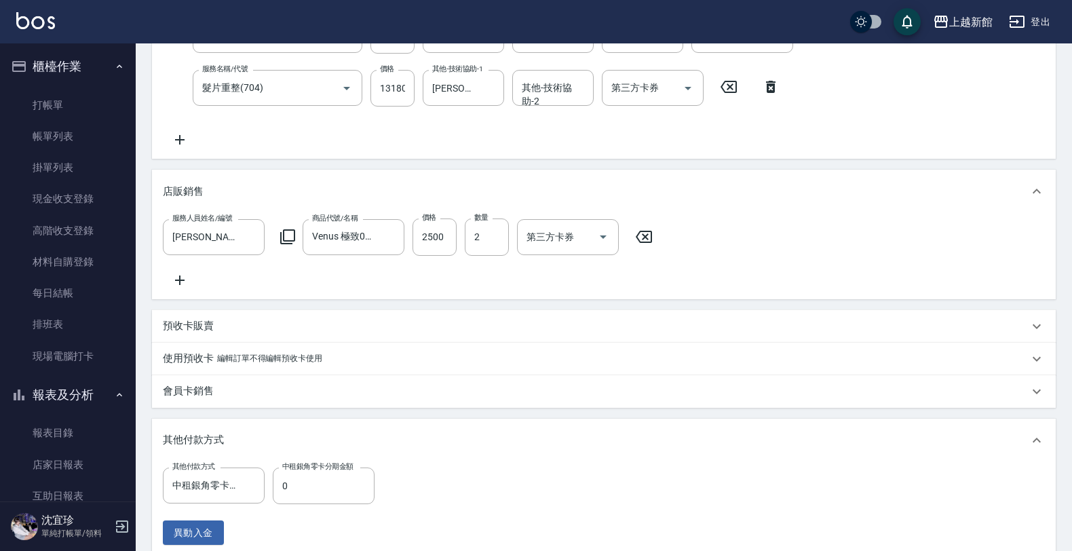
click at [283, 241] on icon at bounding box center [287, 237] width 16 height 16
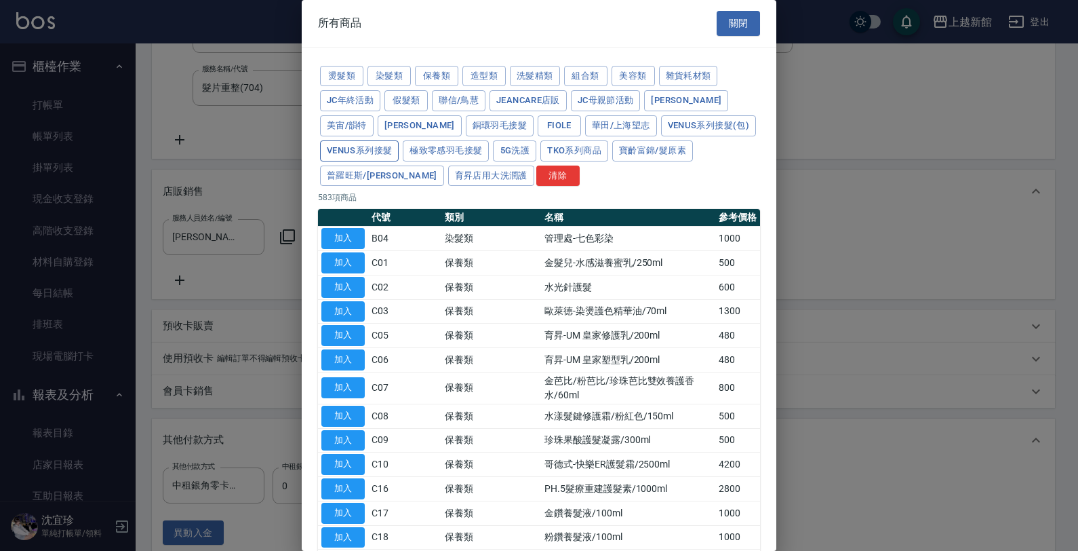
click at [399, 140] on button "Venus系列接髮" at bounding box center [359, 150] width 79 height 21
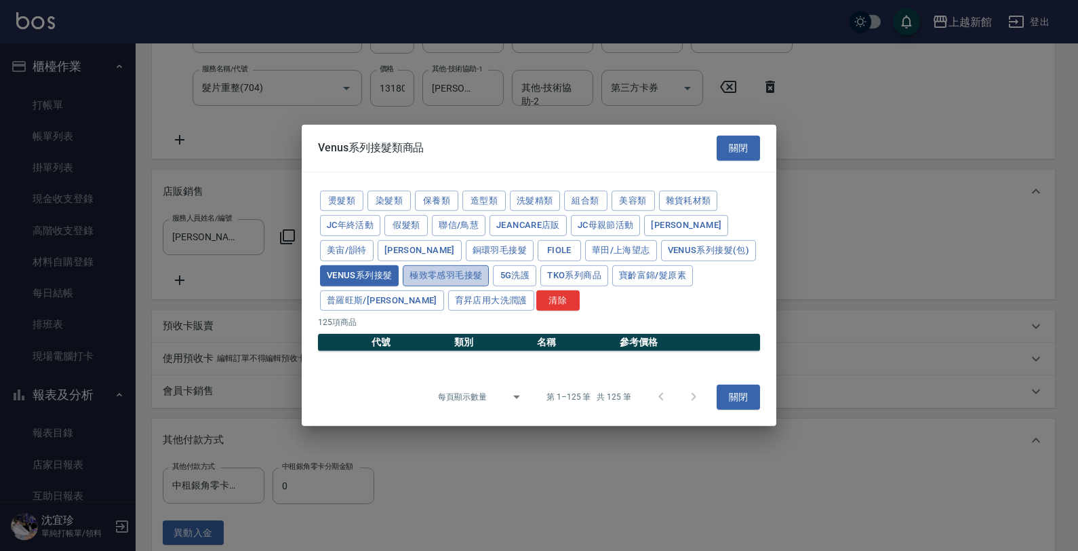
click at [403, 279] on button "極致零感羽毛接髮" at bounding box center [446, 275] width 86 height 21
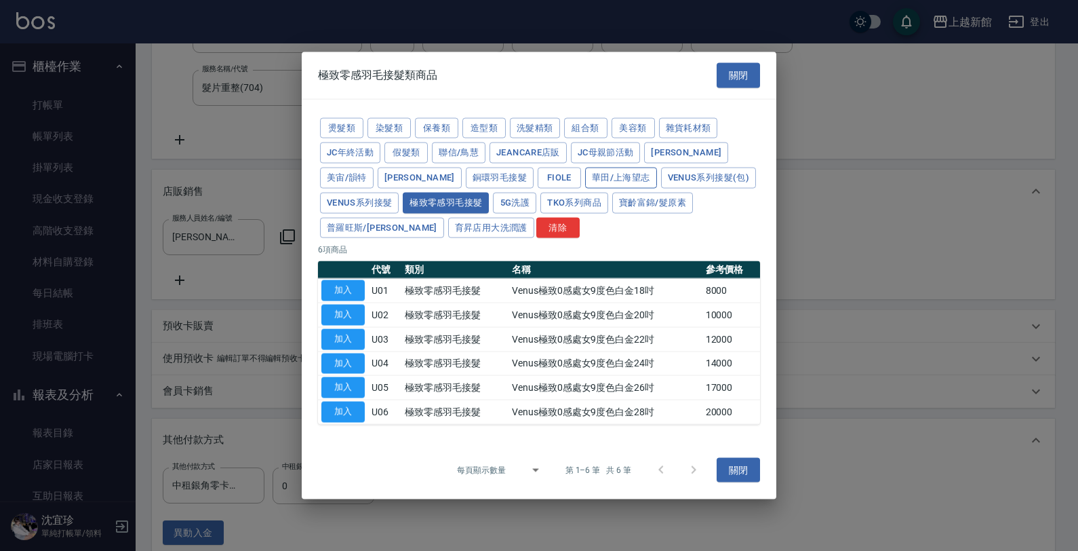
click at [585, 178] on button "華田/上海望志" at bounding box center [621, 178] width 72 height 21
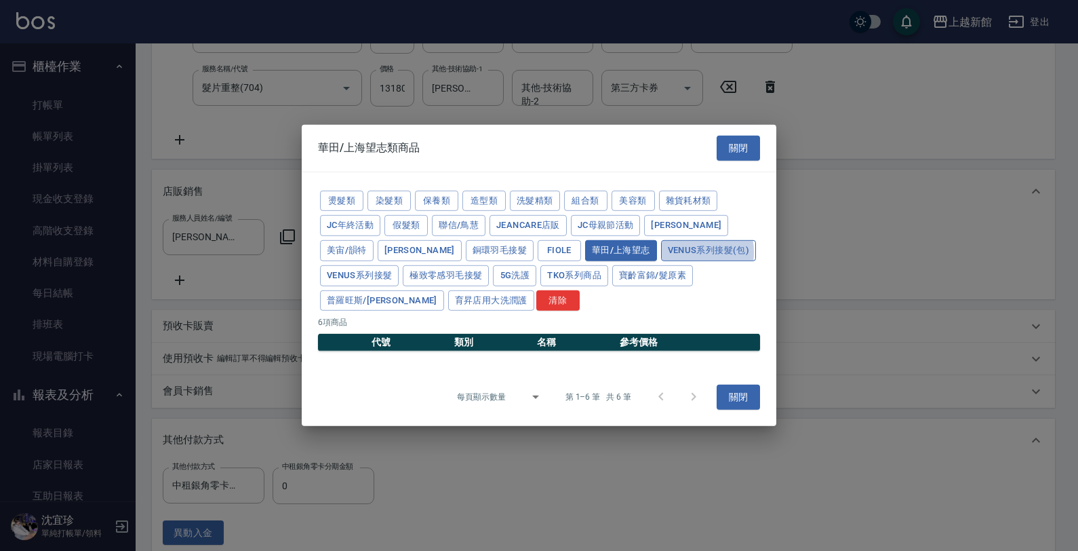
click at [661, 252] on button "Venus系列接髮(包)" at bounding box center [708, 250] width 95 height 21
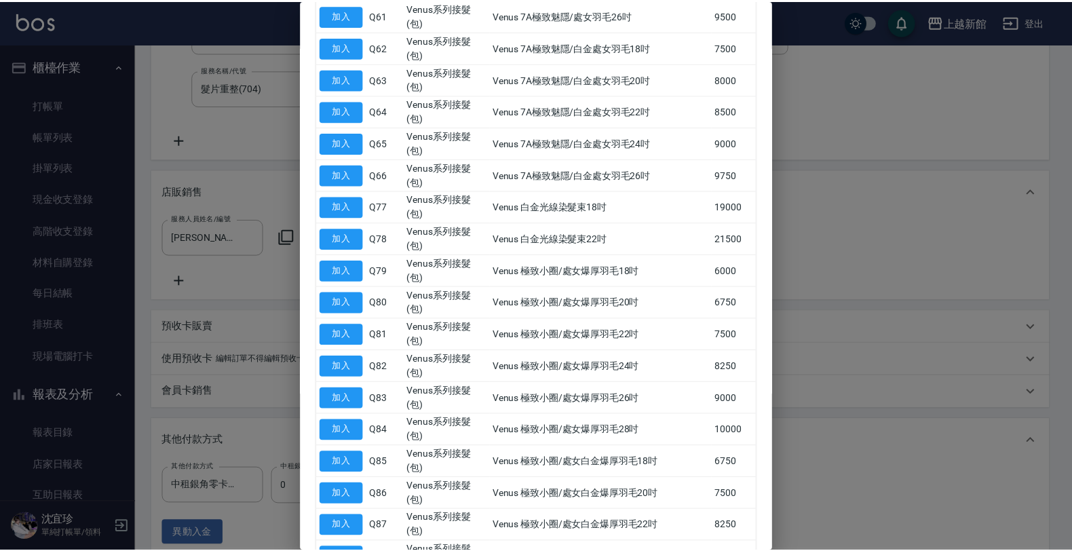
scroll to position [2557, 0]
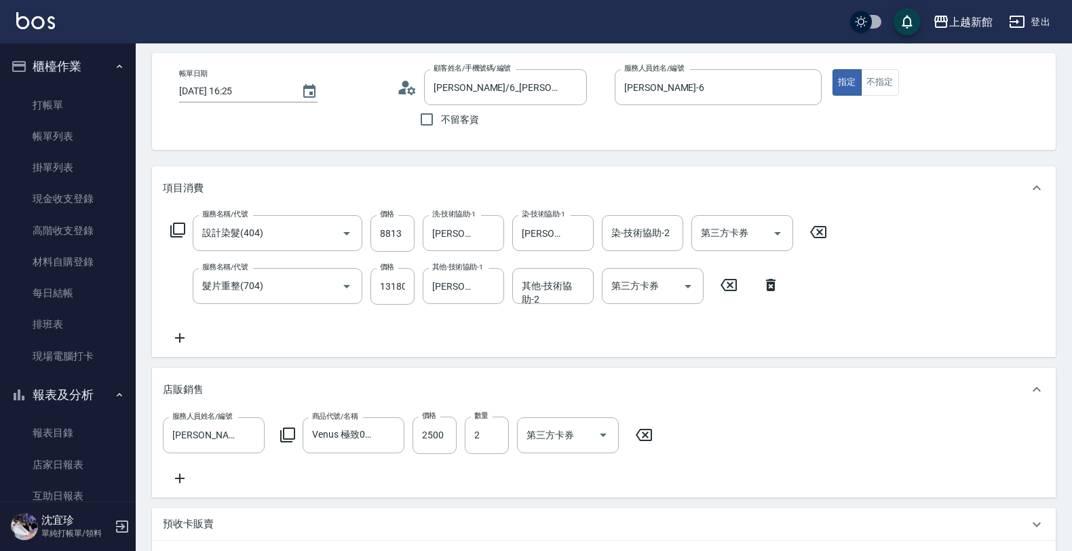
scroll to position [85, 0]
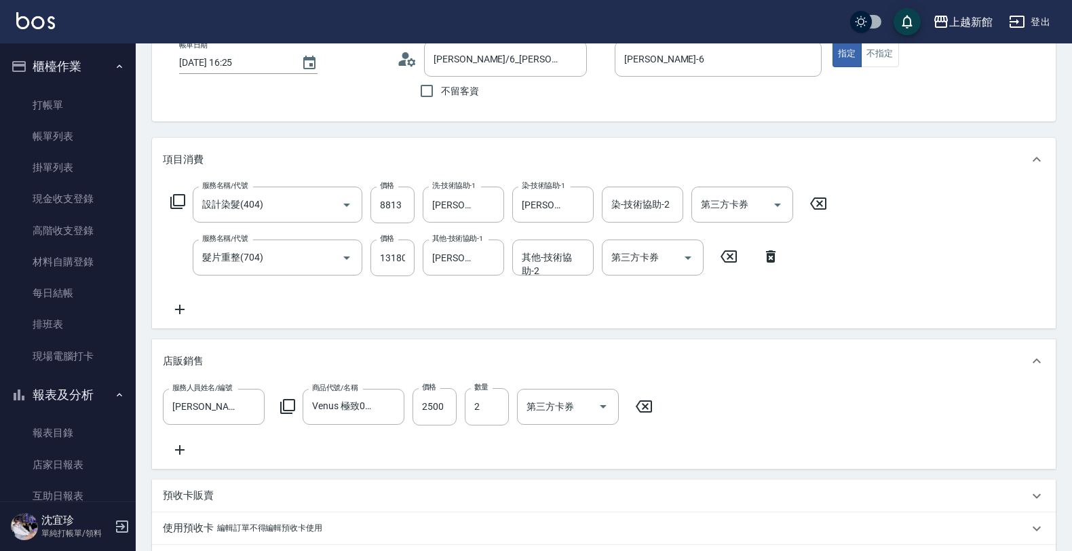
click at [181, 199] on icon at bounding box center [178, 201] width 16 height 16
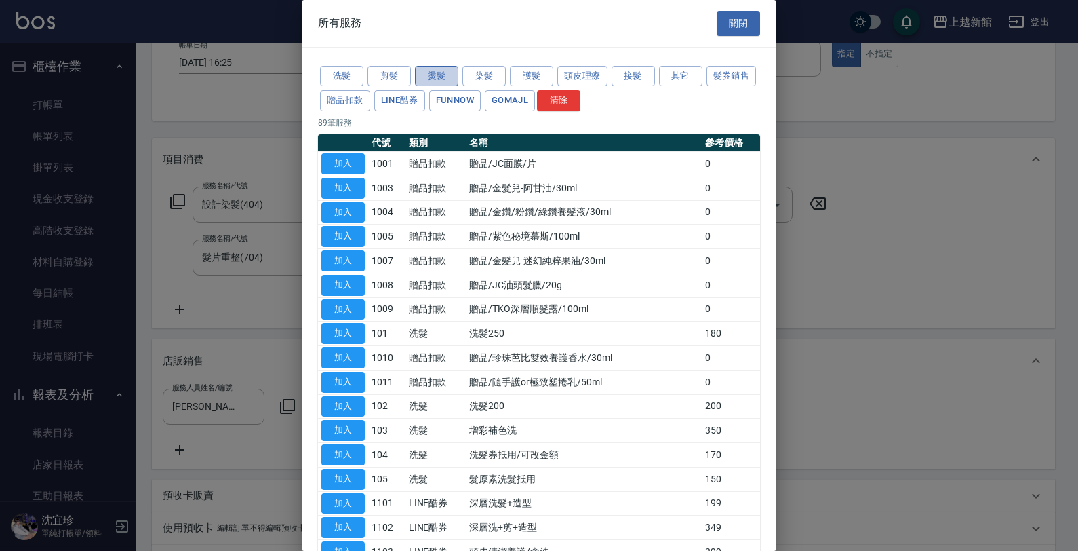
click at [438, 85] on button "燙髮" at bounding box center [436, 76] width 43 height 21
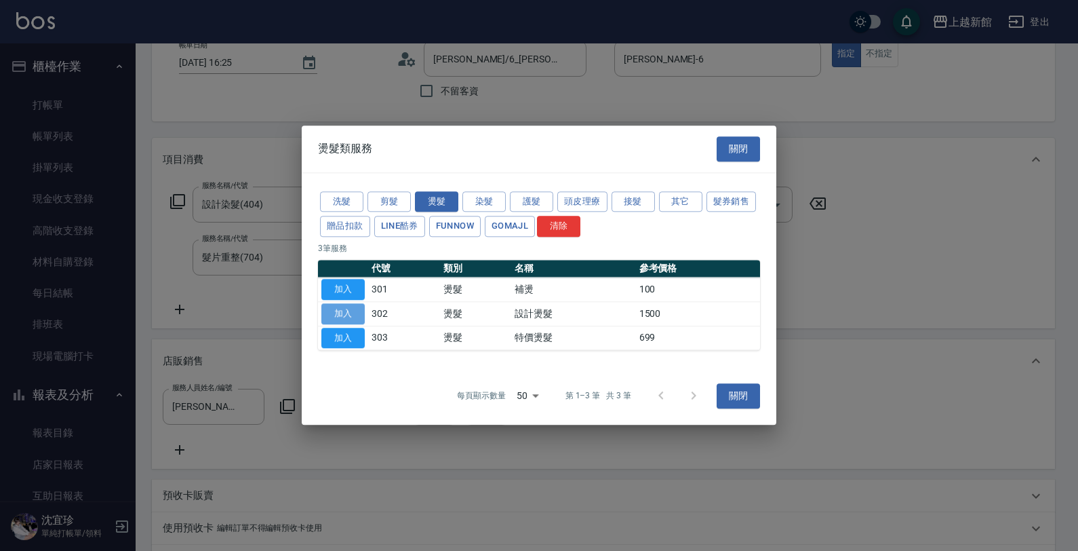
click at [334, 319] on button "加入" at bounding box center [342, 313] width 43 height 21
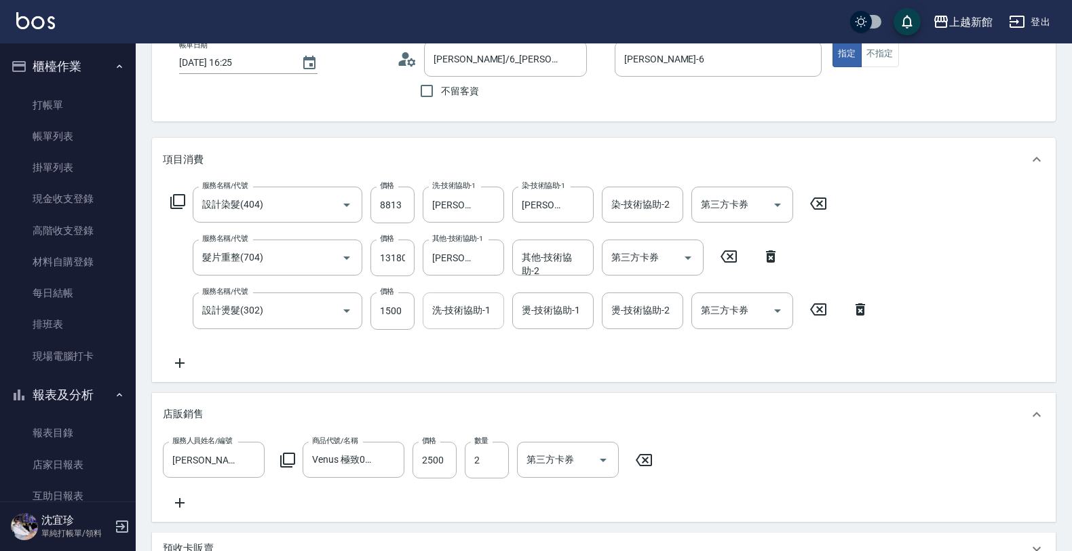
click at [452, 320] on input "洗-技術協助-1" at bounding box center [463, 310] width 69 height 24
type input "[PERSON_NAME]-29"
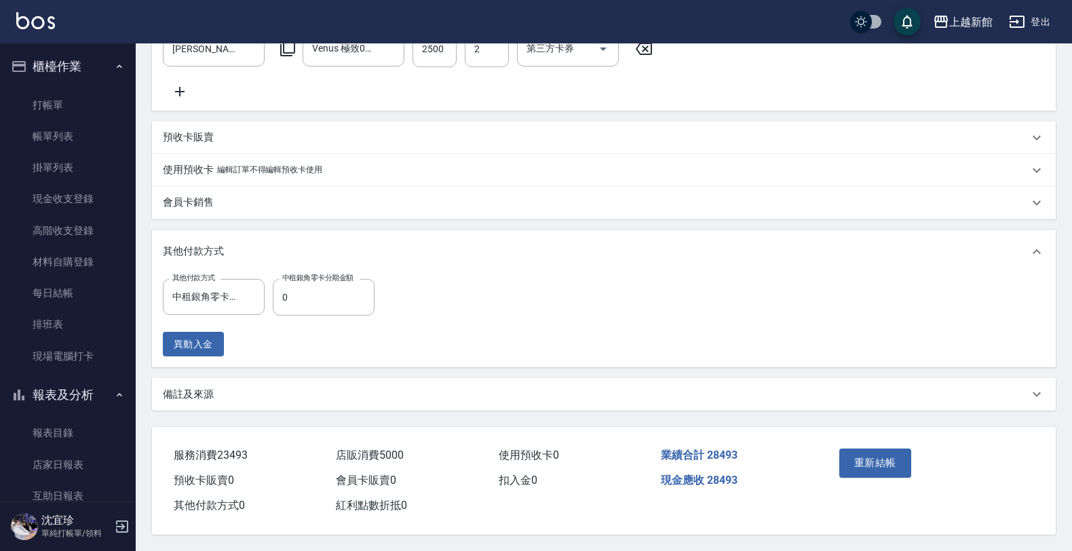
scroll to position [509, 0]
click at [357, 296] on input "0" at bounding box center [324, 297] width 102 height 37
type input "28493"
click at [889, 455] on button "重新結帳" at bounding box center [875, 462] width 72 height 28
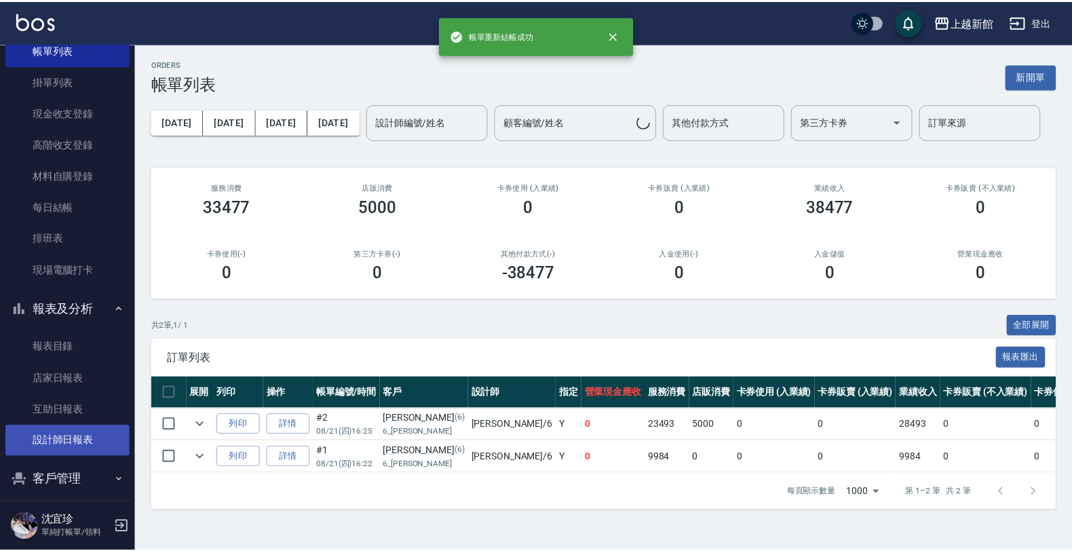
scroll to position [98, 0]
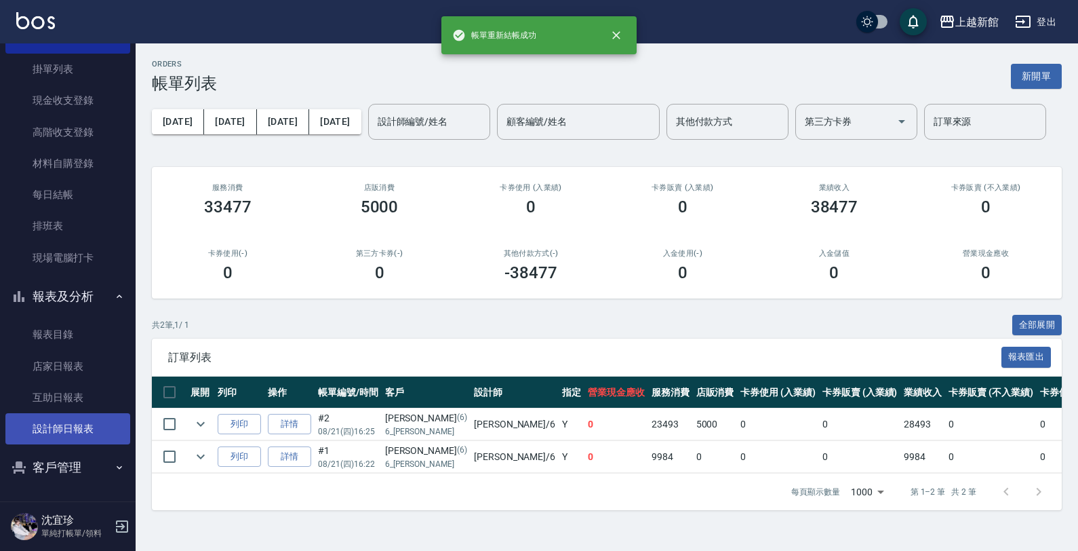
click at [60, 439] on link "設計師日報表" at bounding box center [67, 428] width 125 height 31
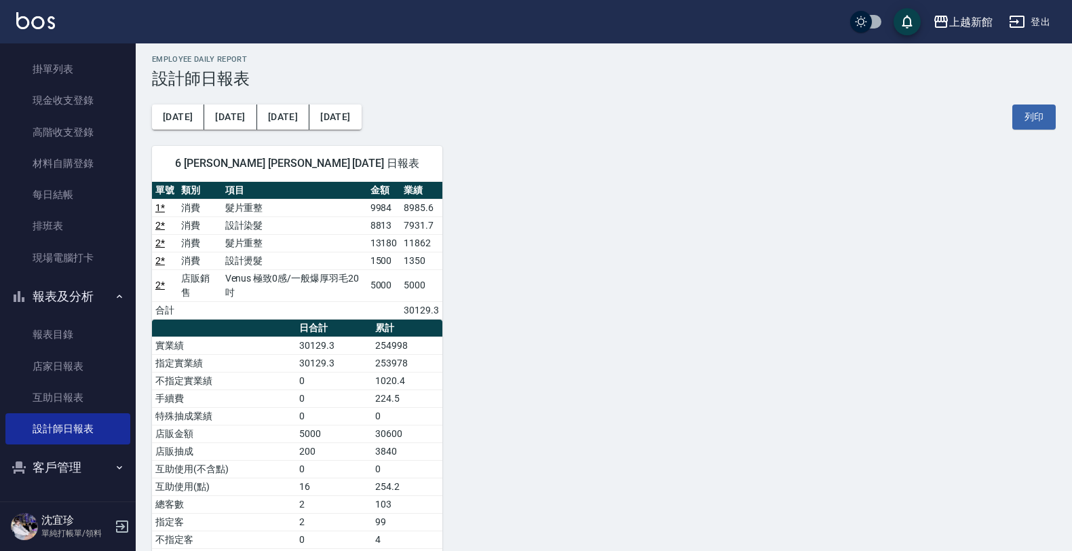
scroll to position [77, 0]
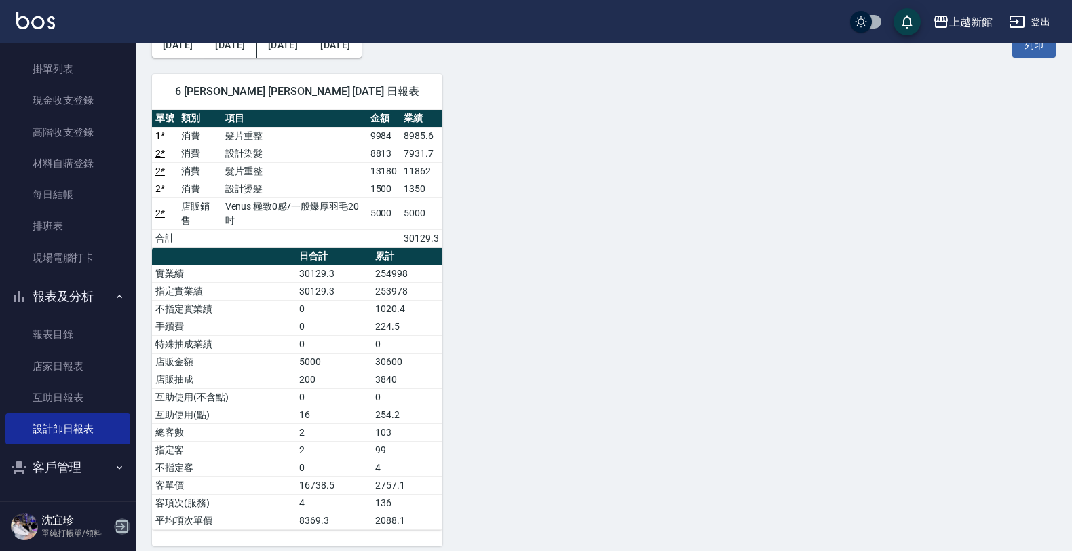
click at [120, 526] on icon "button" at bounding box center [122, 526] width 16 height 16
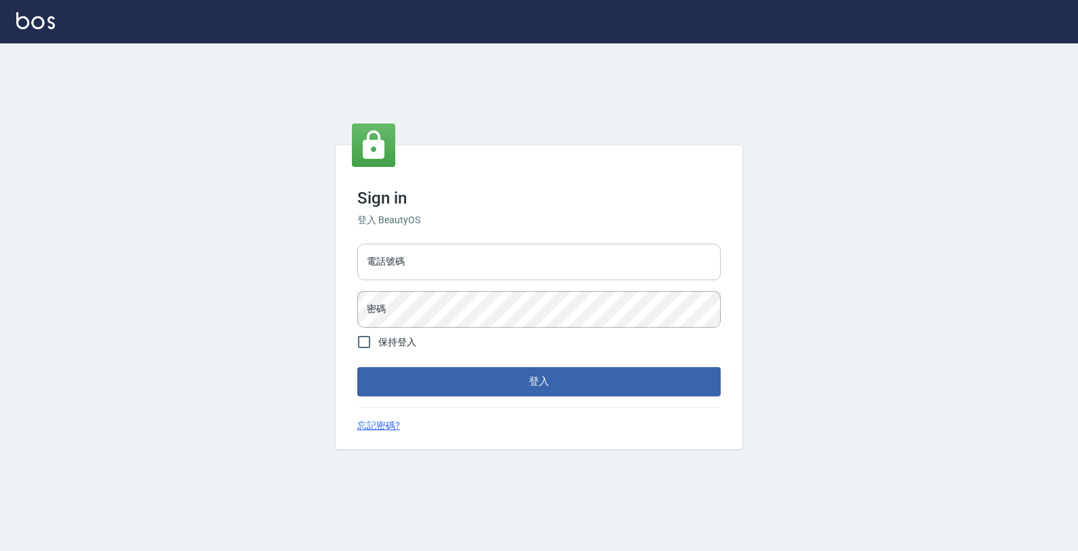
click at [499, 267] on input "電話號碼" at bounding box center [539, 261] width 364 height 37
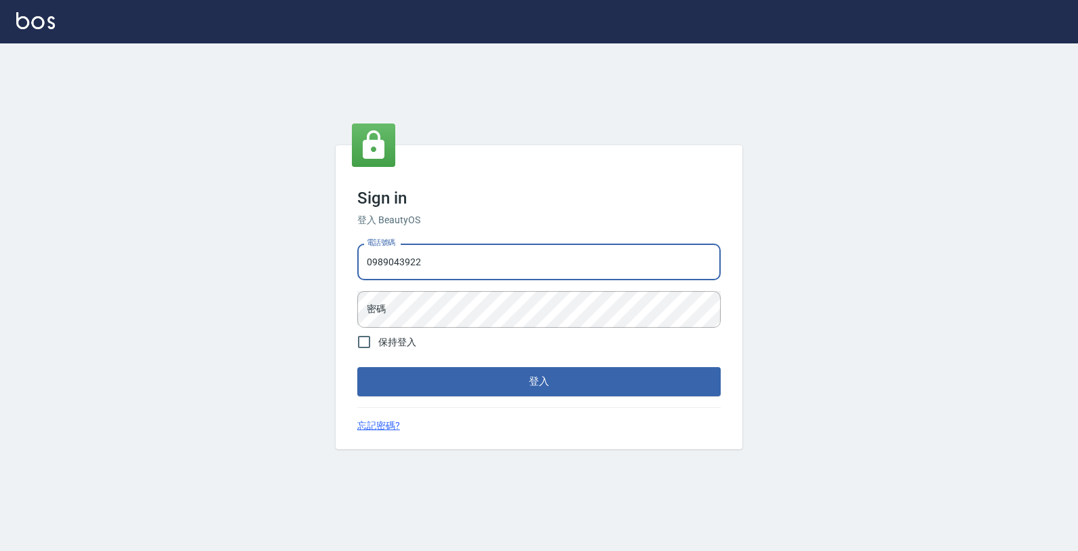
type input "0989043922"
click at [357, 367] on button "登入" at bounding box center [539, 381] width 364 height 28
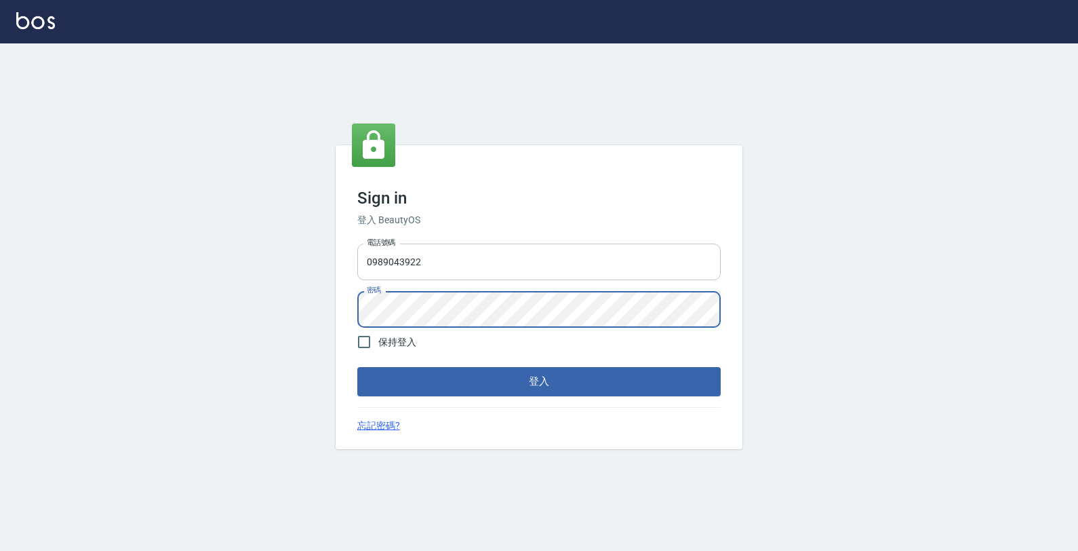
click at [357, 367] on button "登入" at bounding box center [539, 381] width 364 height 28
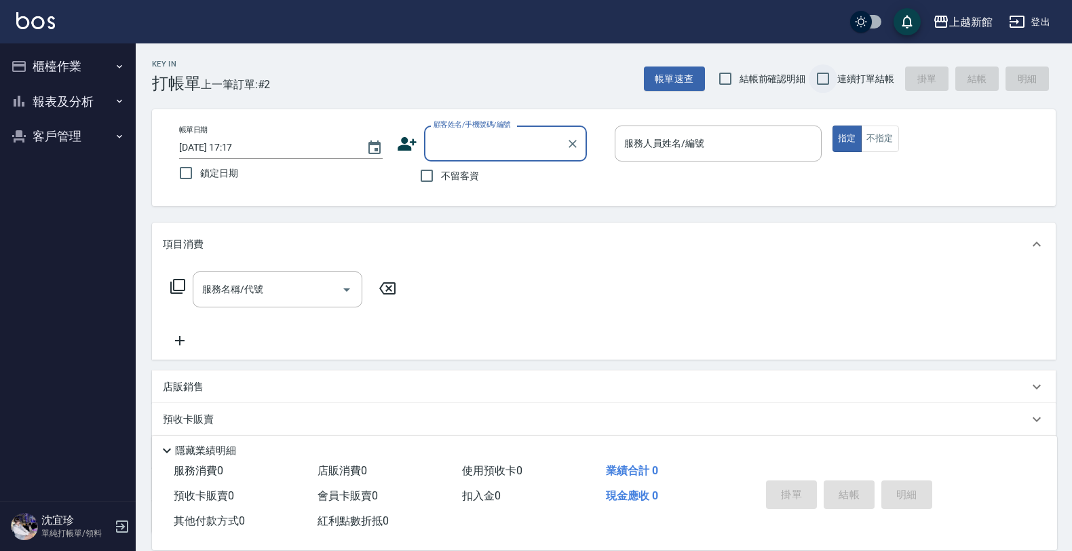
click at [818, 80] on input "連續打單結帳" at bounding box center [822, 78] width 28 height 28
checkbox input "true"
click at [55, 137] on button "客戶管理" at bounding box center [67, 136] width 125 height 35
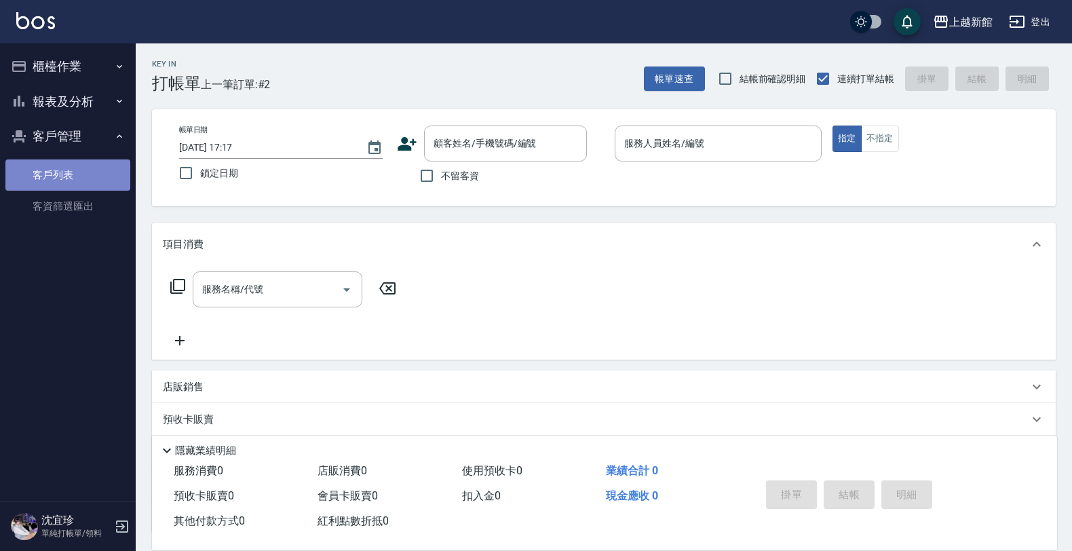
click at [71, 167] on link "客戶列表" at bounding box center [67, 174] width 125 height 31
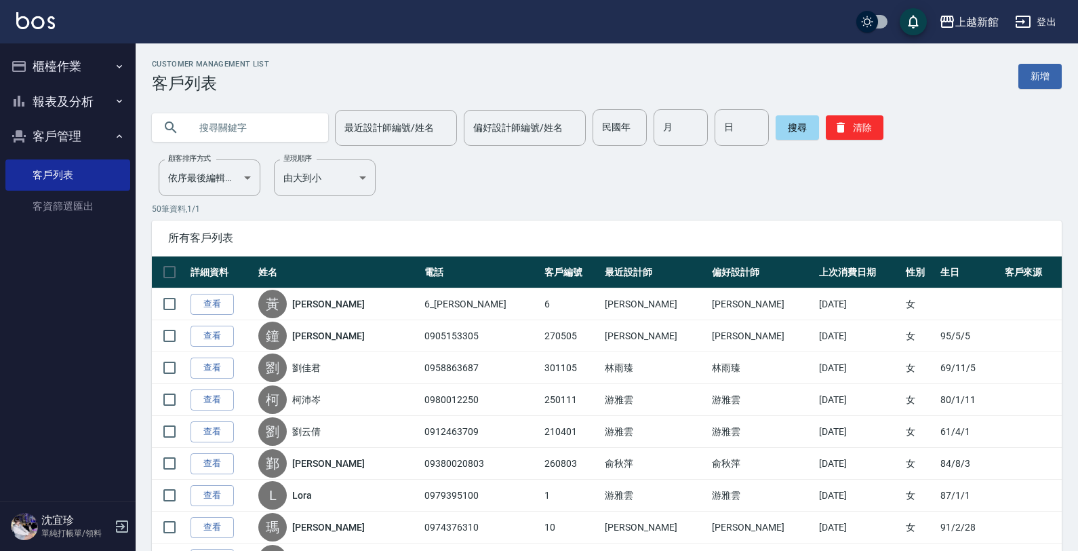
click at [268, 117] on input "text" at bounding box center [254, 127] width 128 height 37
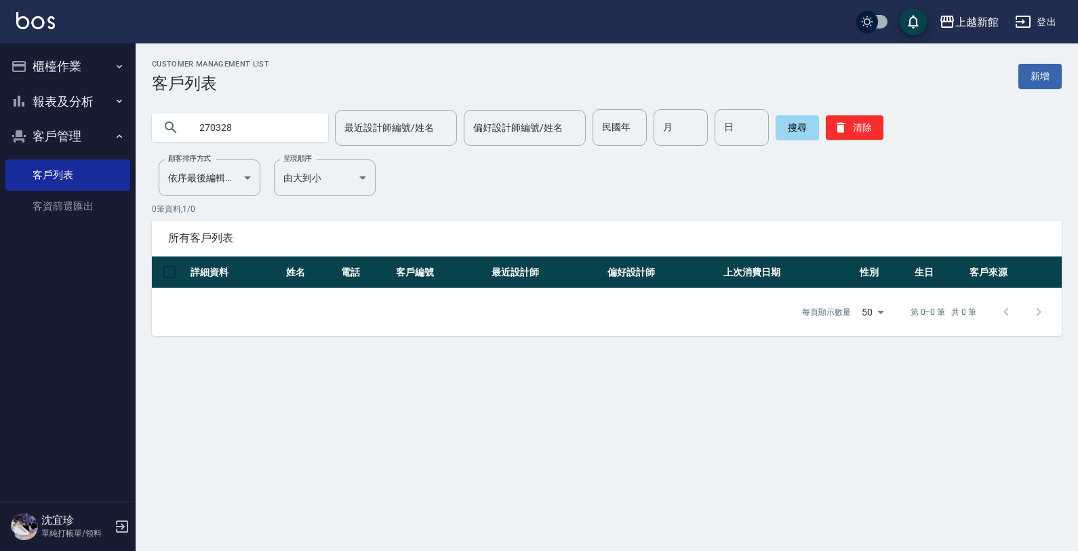
click at [54, 64] on button "櫃檯作業" at bounding box center [67, 66] width 125 height 35
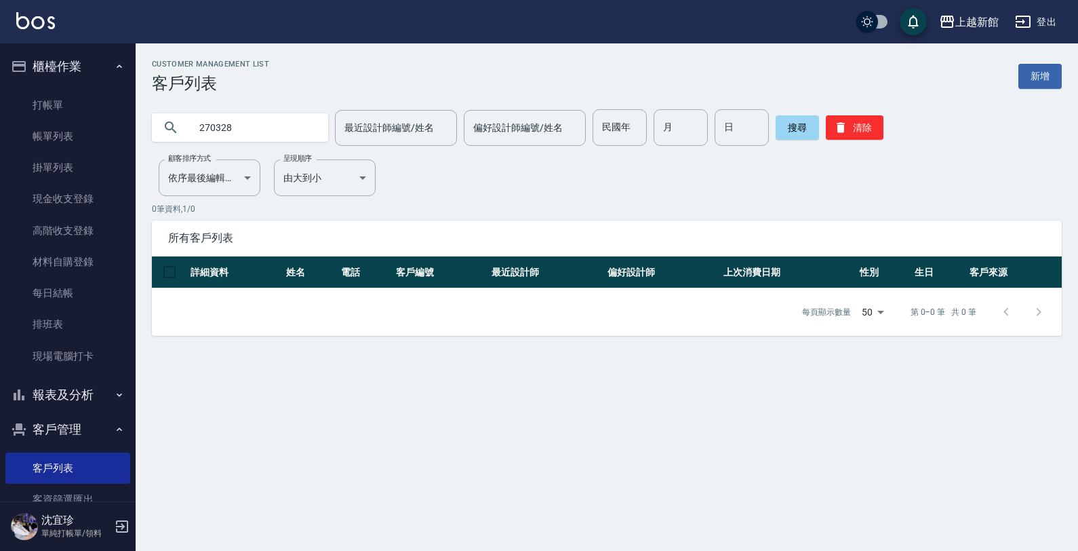
click at [251, 123] on input "270328" at bounding box center [254, 127] width 128 height 37
type input "2"
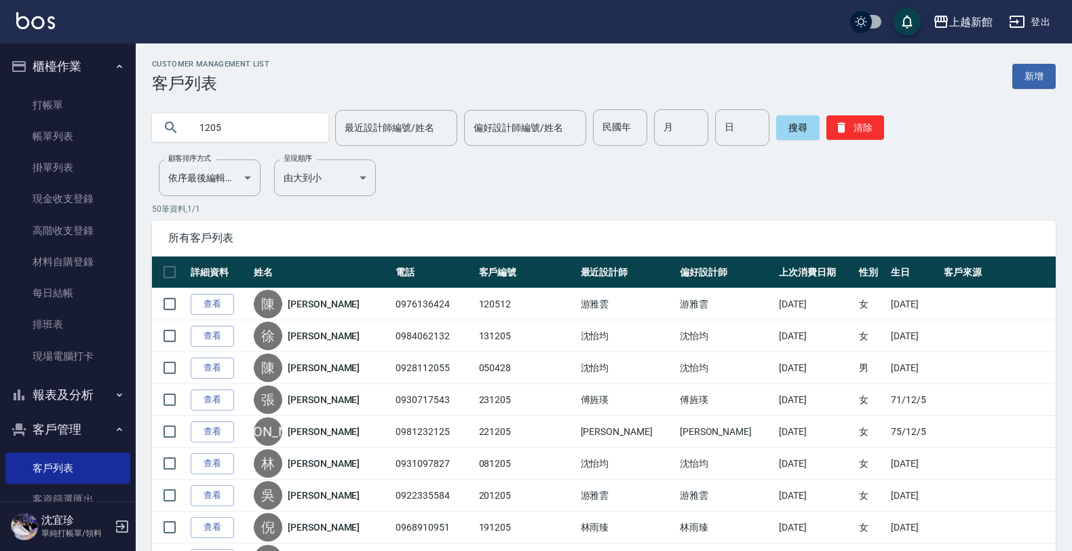
click at [197, 129] on input "1205" at bounding box center [254, 127] width 128 height 37
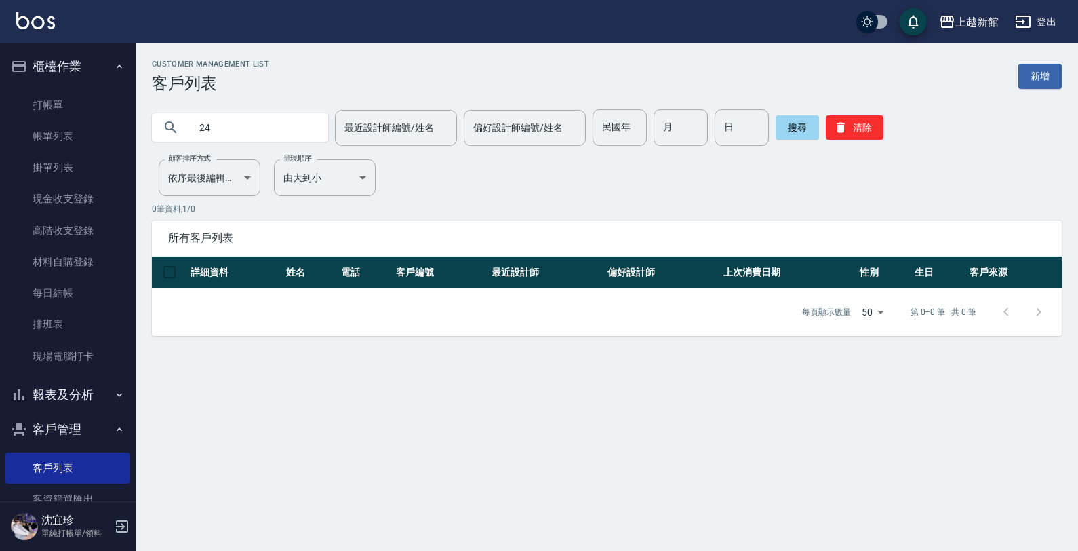
type input "2"
click at [248, 119] on input "text" at bounding box center [254, 127] width 128 height 37
type input "2"
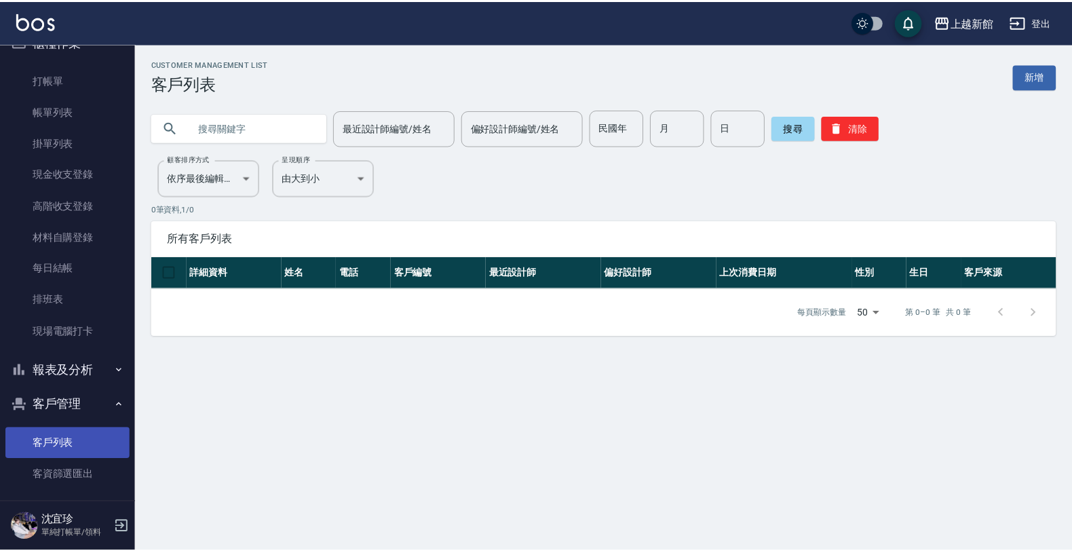
scroll to position [35, 0]
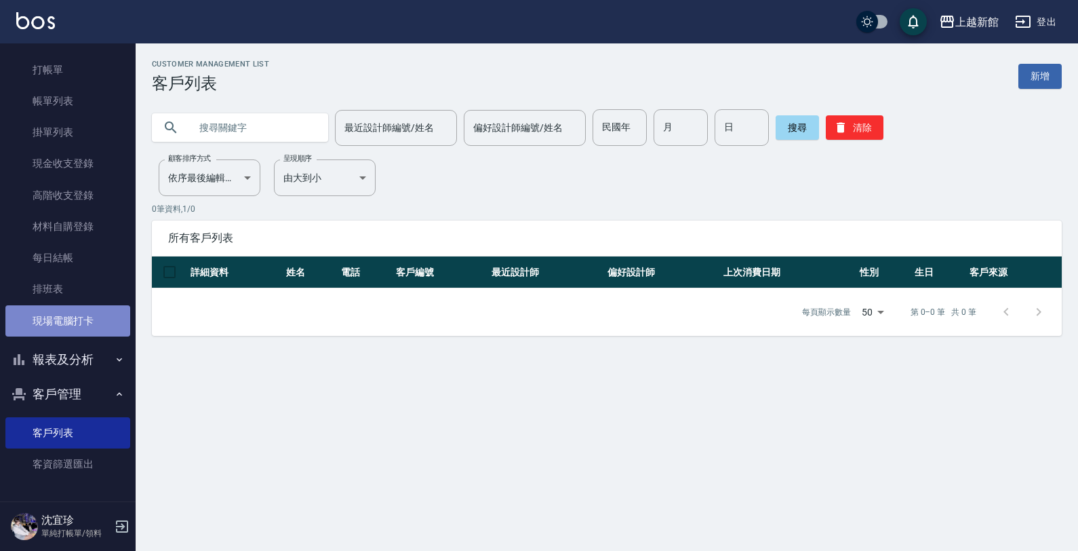
click at [100, 326] on link "現場電腦打卡" at bounding box center [67, 320] width 125 height 31
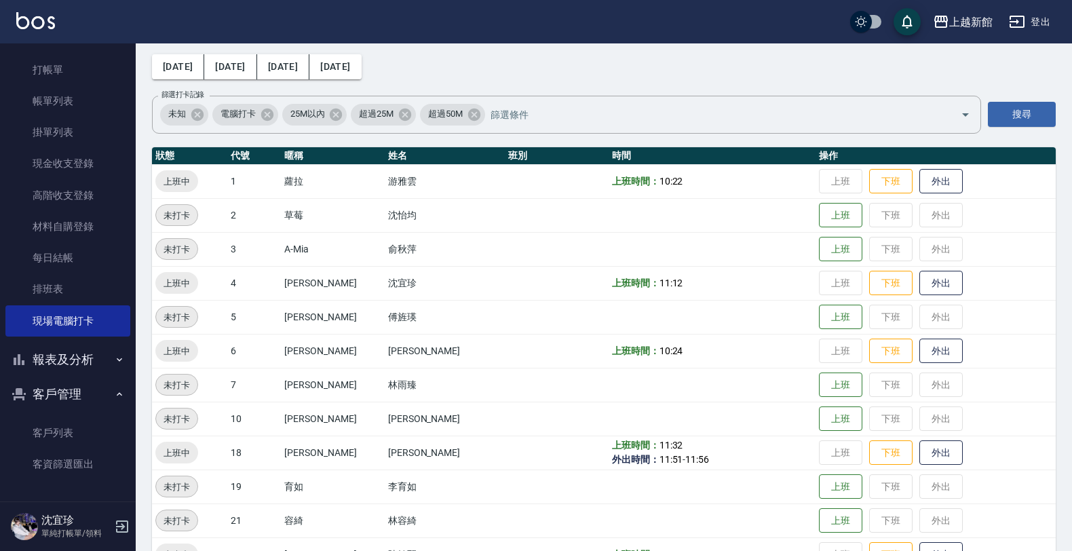
scroll to position [85, 0]
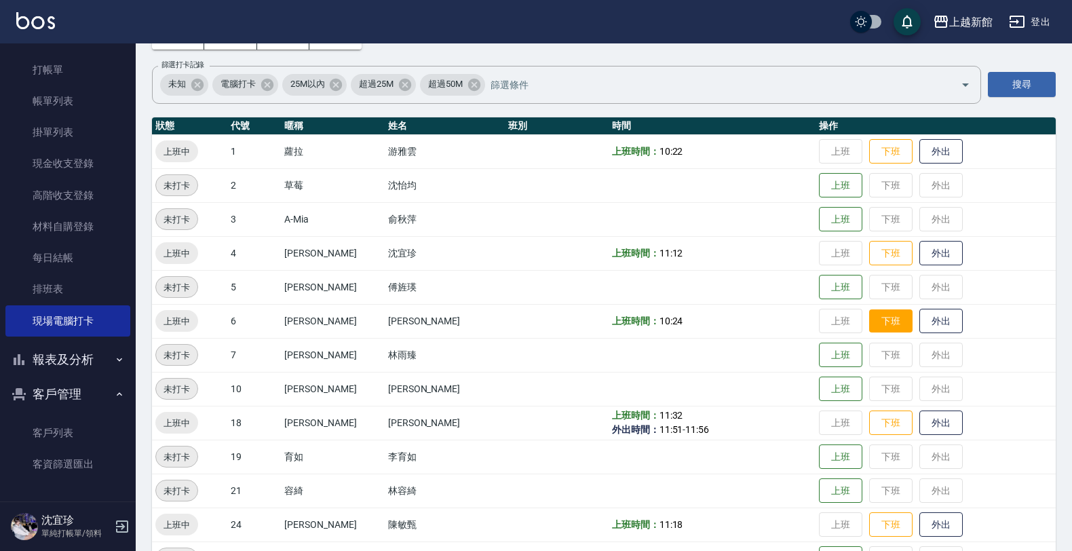
click at [869, 333] on button "下班" at bounding box center [890, 321] width 43 height 24
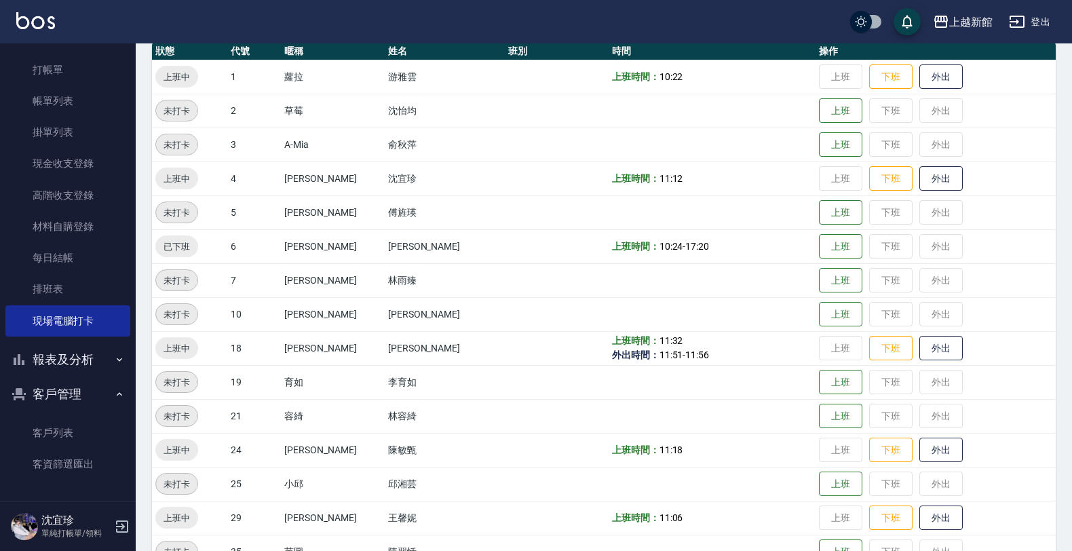
scroll to position [295, 0]
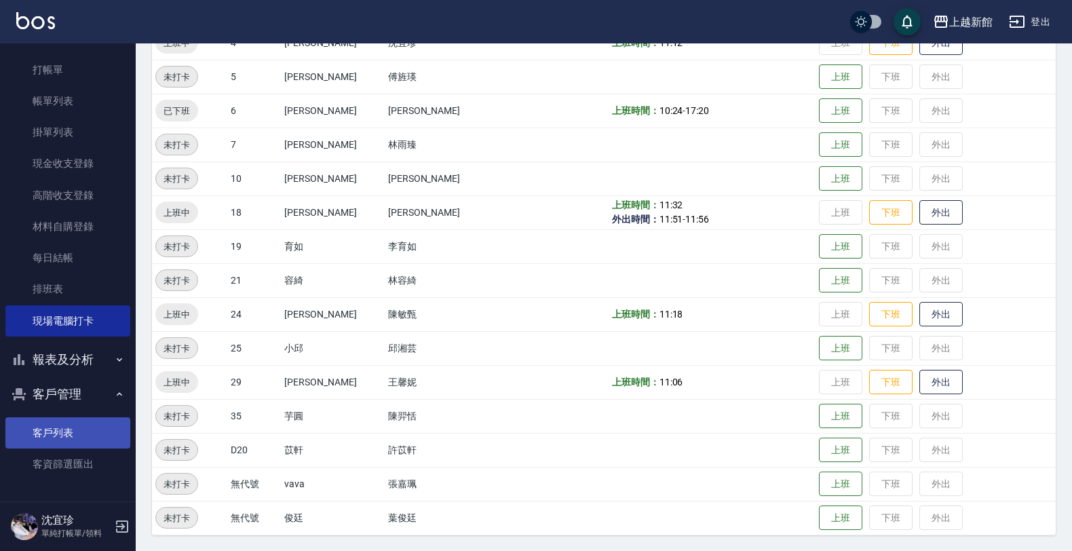
click at [47, 435] on link "客戶列表" at bounding box center [67, 432] width 125 height 31
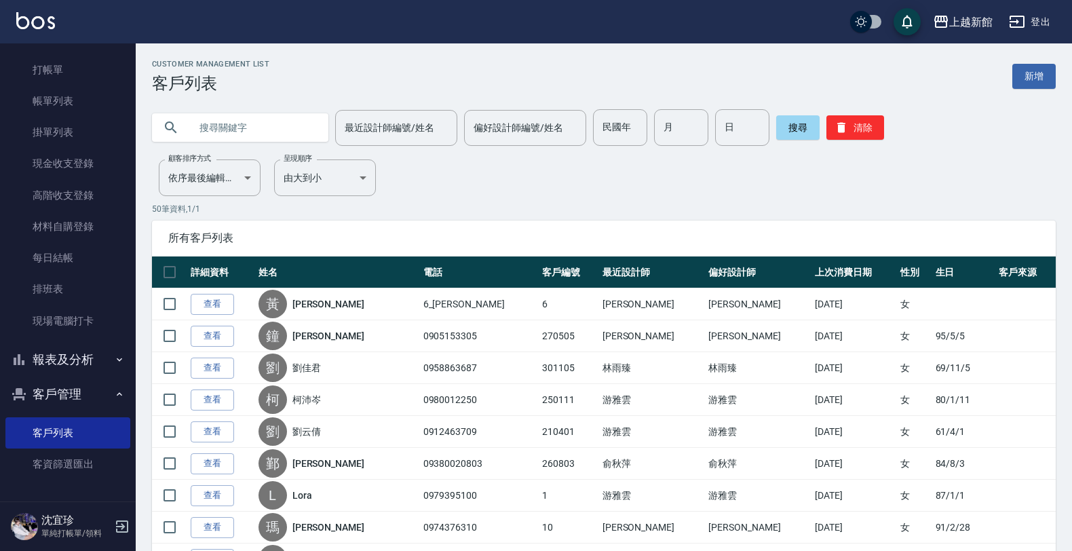
click at [5, 417] on link "客戶列表" at bounding box center [67, 432] width 125 height 31
drag, startPoint x: 249, startPoint y: 137, endPoint x: 266, endPoint y: 132, distance: 17.6
click at [266, 132] on input "text" at bounding box center [254, 127] width 128 height 37
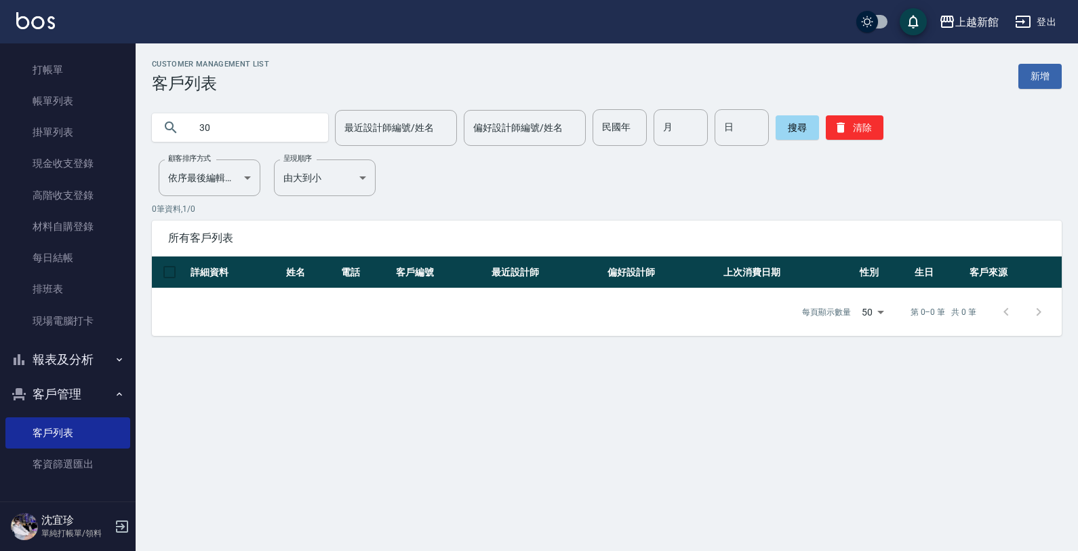
type input "3"
type input "2"
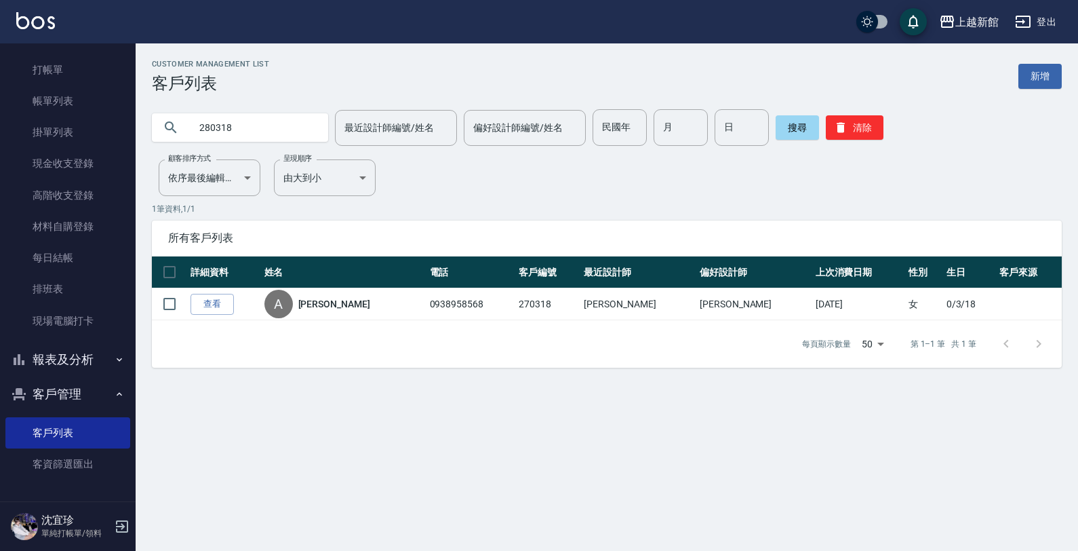
type input "280318"
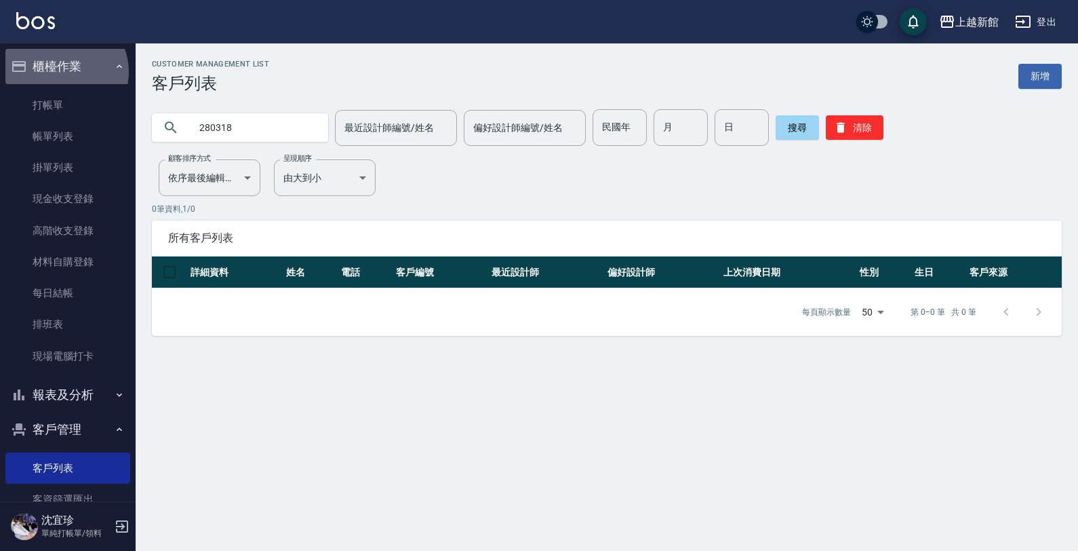
click at [64, 72] on button "櫃檯作業" at bounding box center [67, 66] width 125 height 35
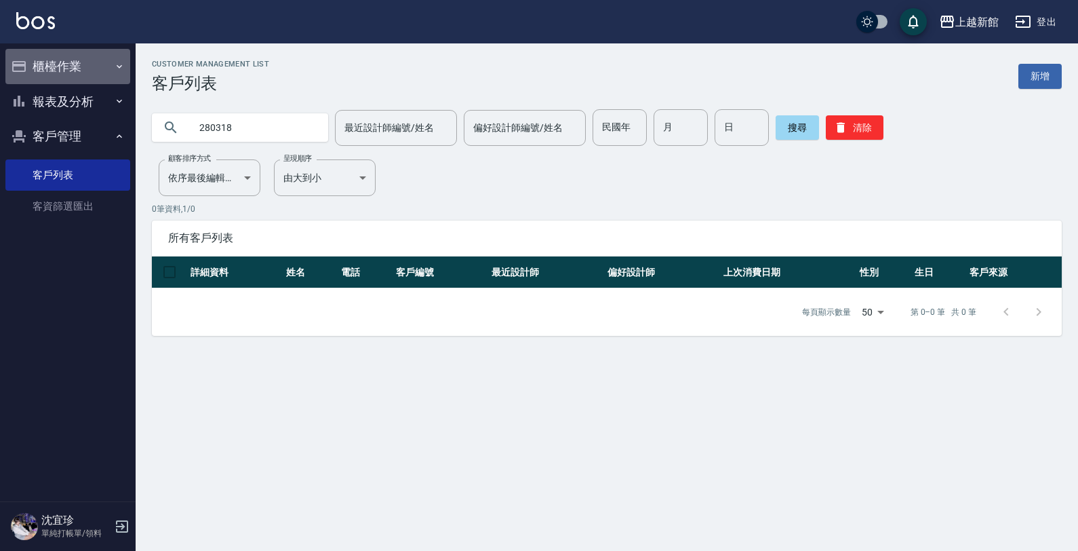
click at [66, 59] on button "櫃檯作業" at bounding box center [67, 66] width 125 height 35
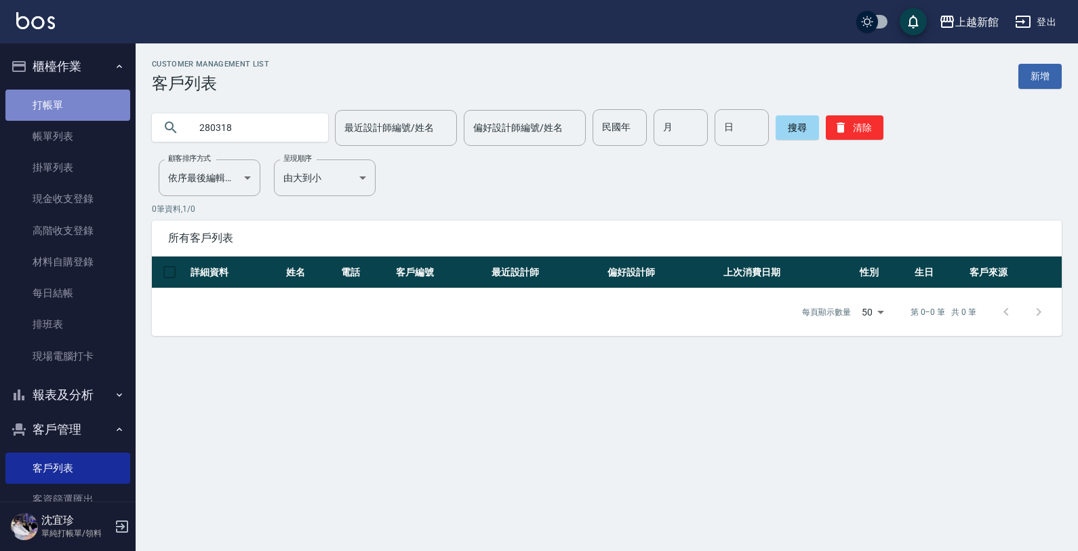
click at [90, 102] on link "打帳單" at bounding box center [67, 105] width 125 height 31
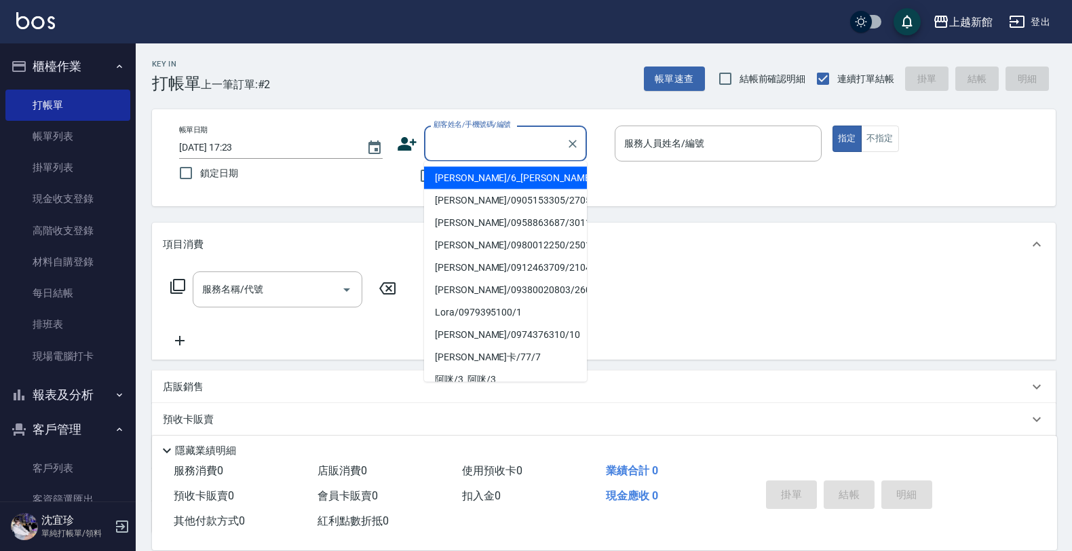
click at [460, 147] on input "顧客姓名/手機號碼/編號" at bounding box center [495, 144] width 130 height 24
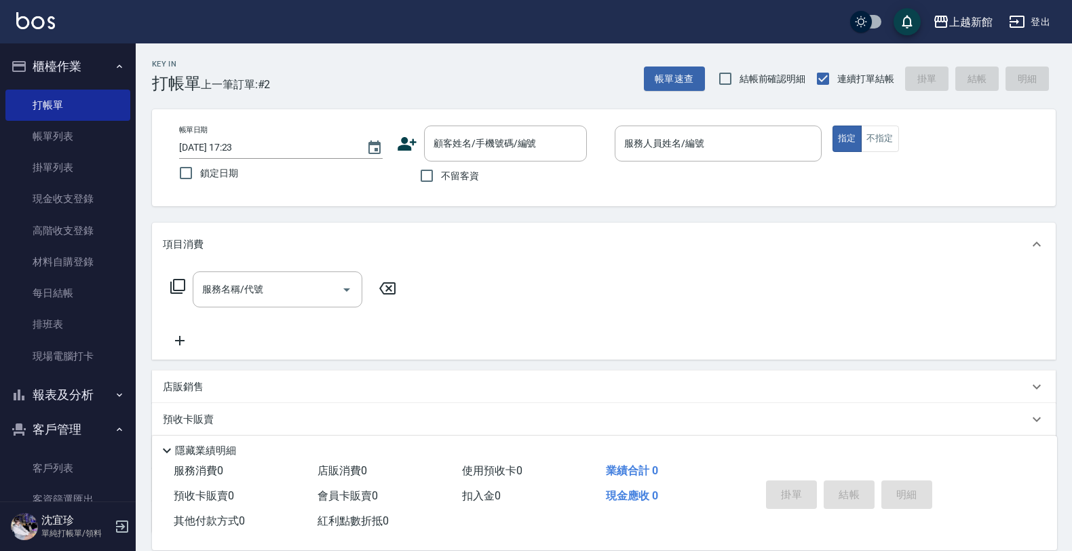
click at [414, 140] on icon at bounding box center [407, 144] width 20 height 20
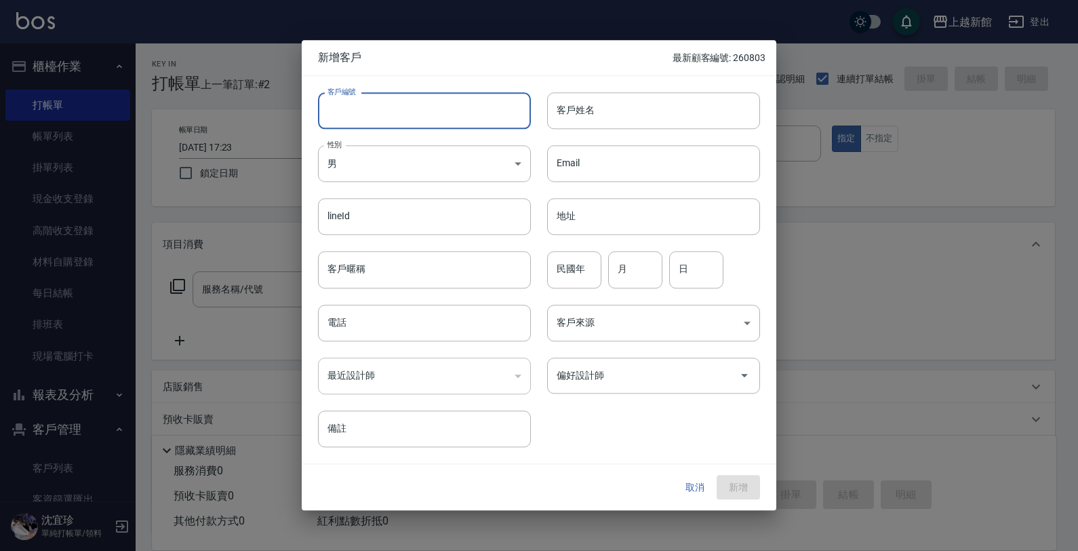
click at [478, 119] on input "客戶編號" at bounding box center [424, 110] width 213 height 37
type input "280318"
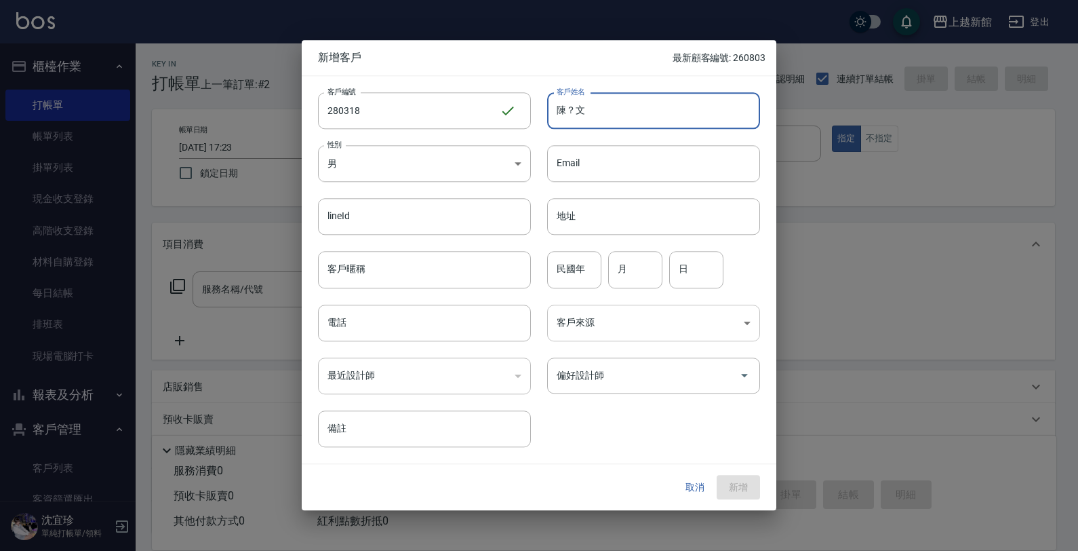
type input "陳？文"
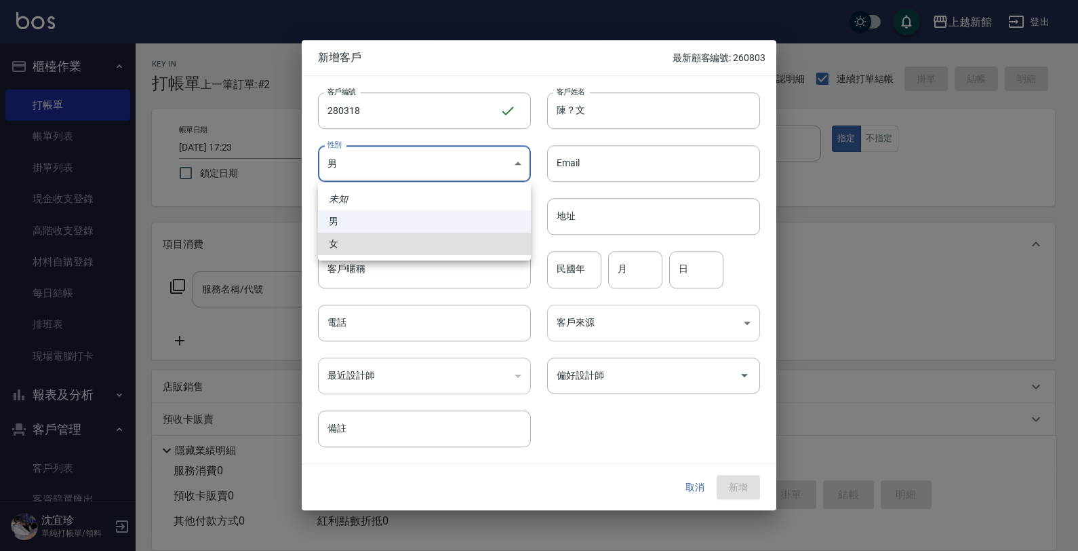
type input "FEMALE"
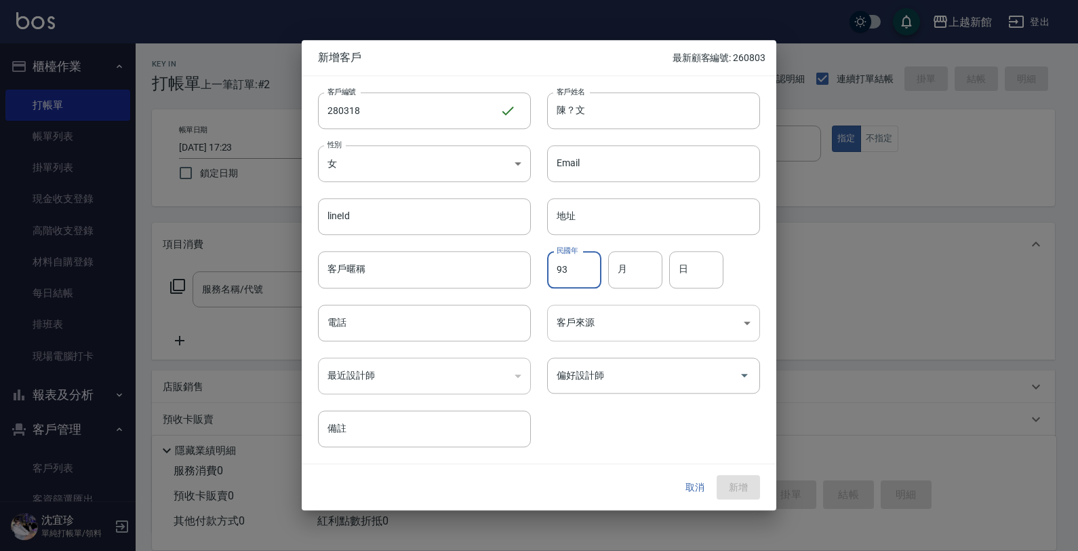
type input "93"
type input "03"
type input "18"
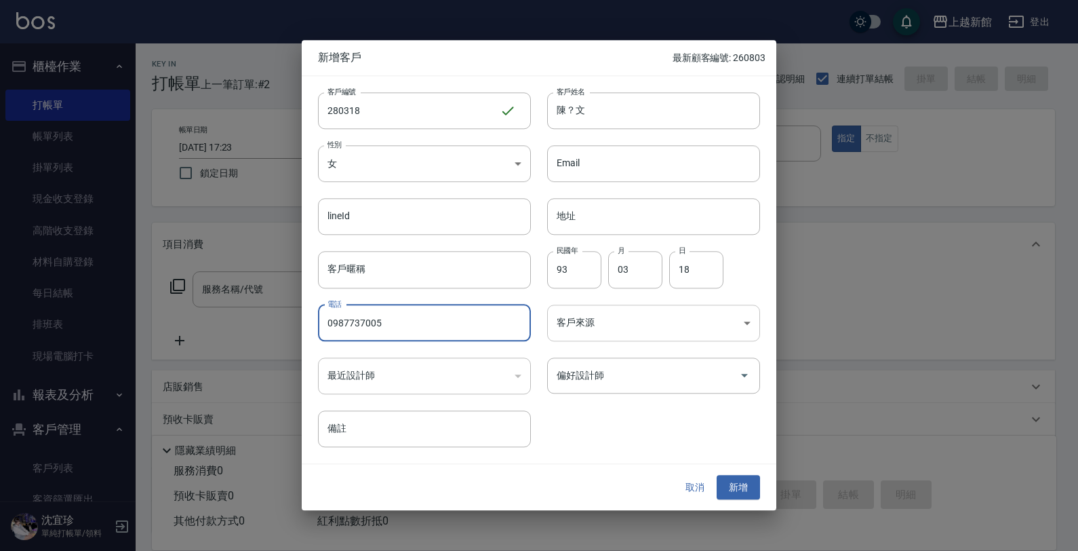
type input "0987737005"
click at [717, 475] on button "新增" at bounding box center [738, 487] width 43 height 25
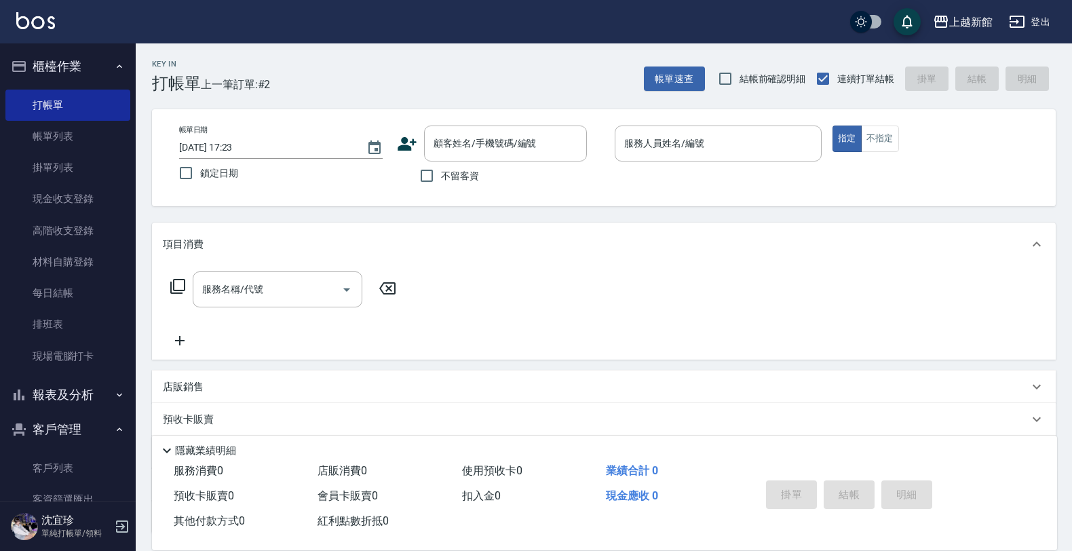
drag, startPoint x: 458, startPoint y: 164, endPoint x: 463, endPoint y: 157, distance: 8.3
click at [458, 163] on label "不留客資" at bounding box center [445, 175] width 66 height 28
click at [441, 163] on input "不留客資" at bounding box center [426, 175] width 28 height 28
click at [429, 183] on input "不留客資" at bounding box center [426, 175] width 28 height 28
checkbox input "false"
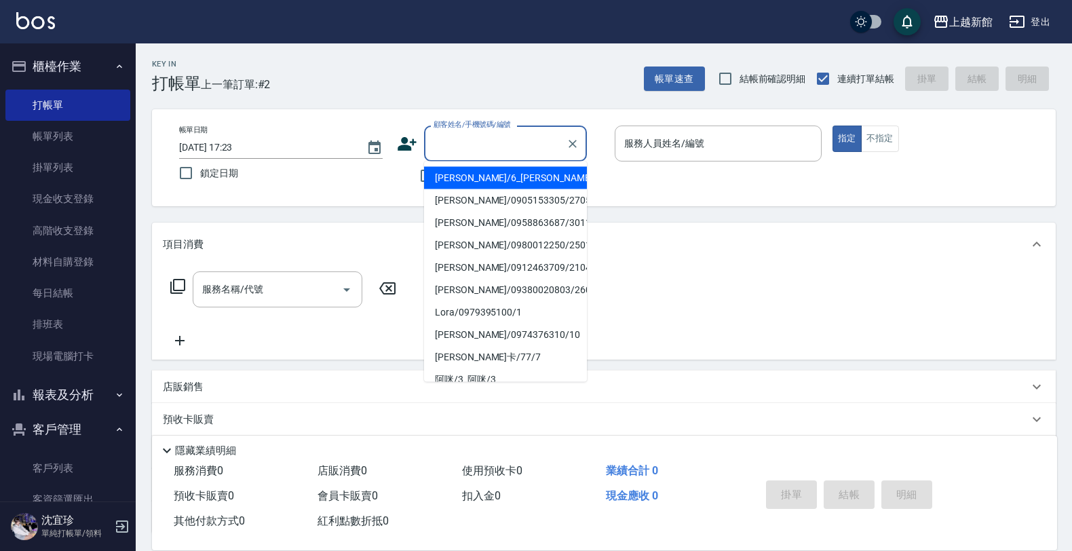
click at [450, 151] on input "顧客姓名/手機號碼/編號" at bounding box center [495, 144] width 130 height 24
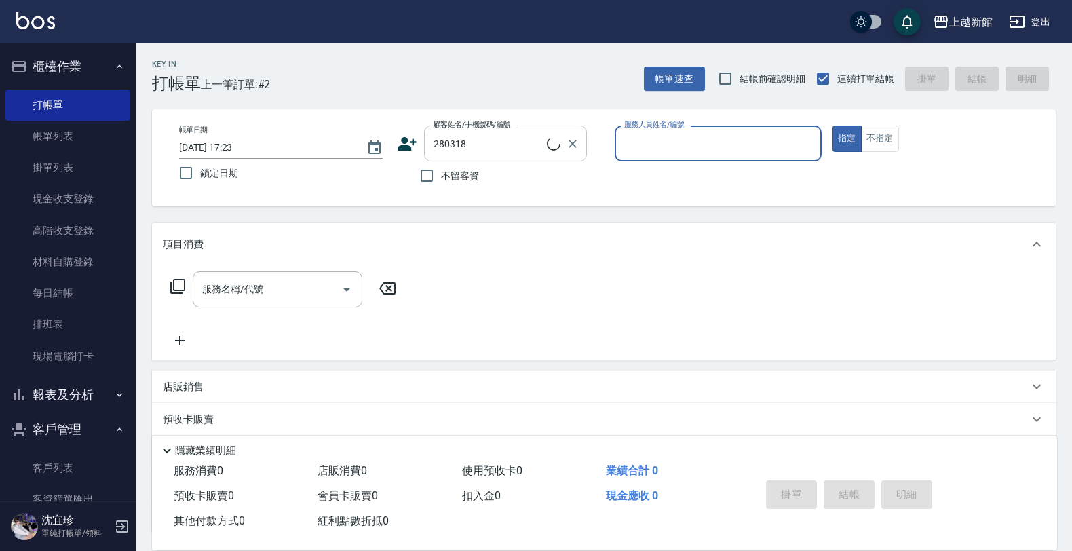
type input "陳？文/0987737005/280318"
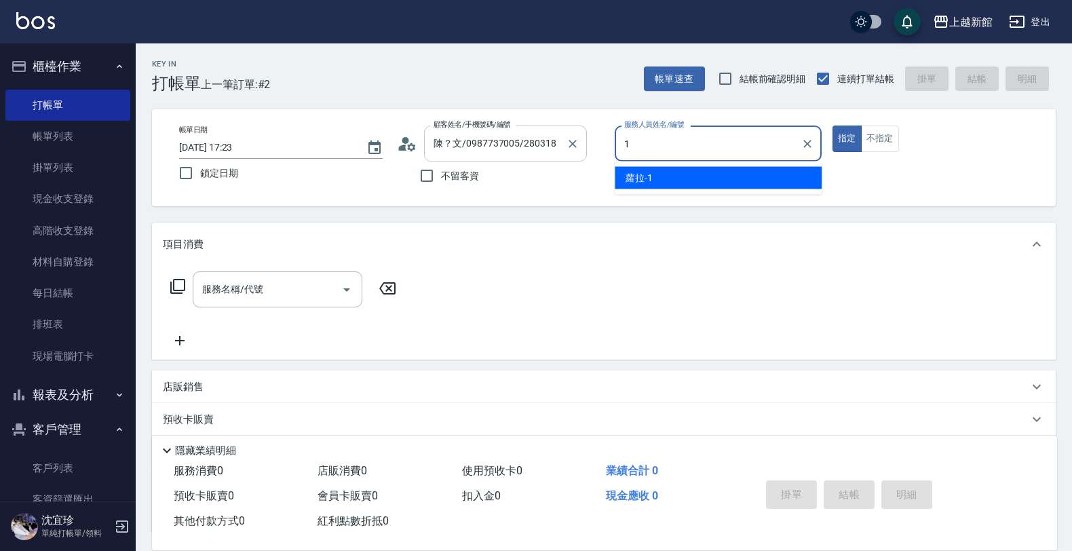
type input "[PERSON_NAME]-1"
type button "true"
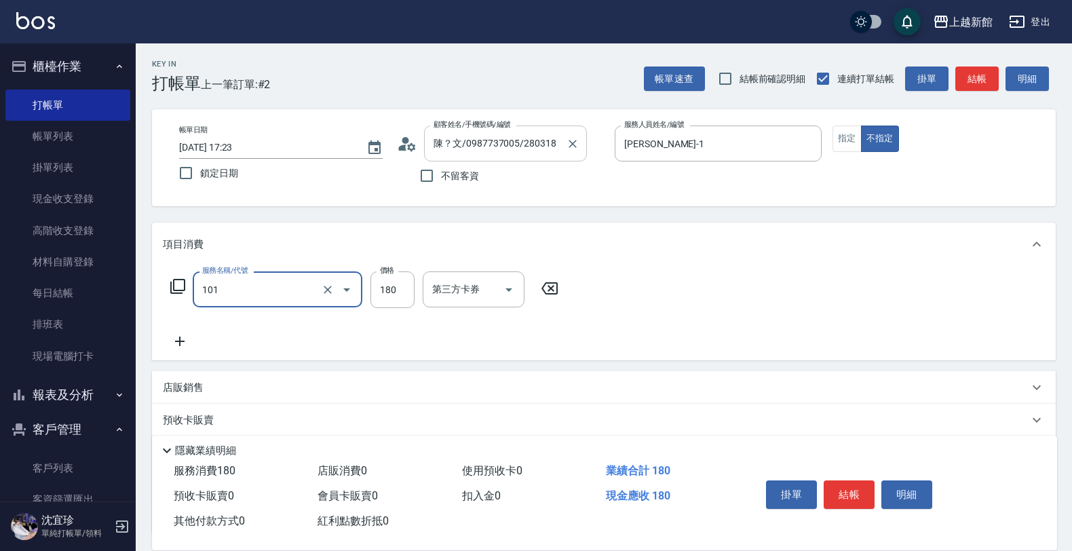
type input "洗髮250(101)"
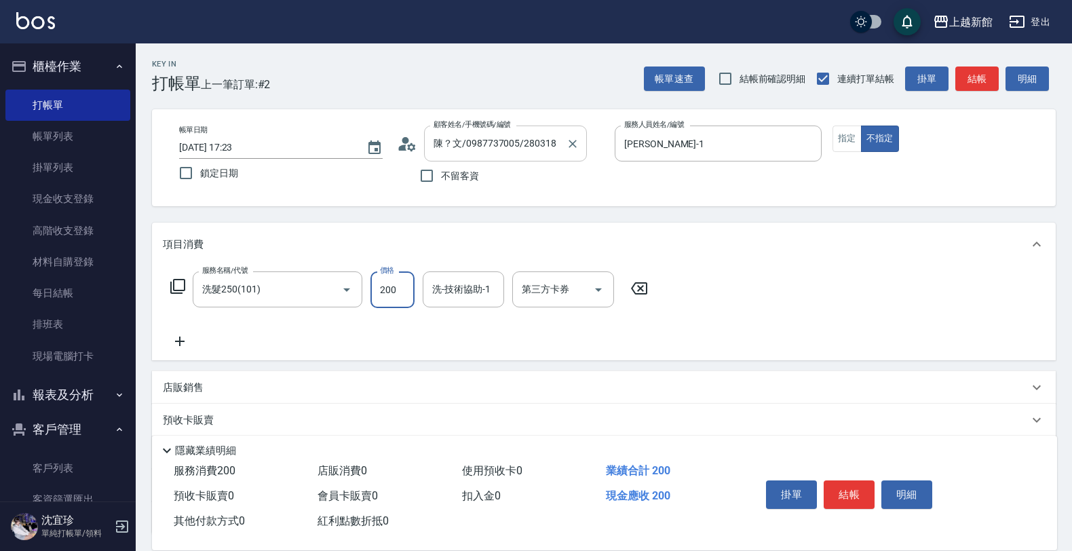
type input "200"
type input "[PERSON_NAME]-24"
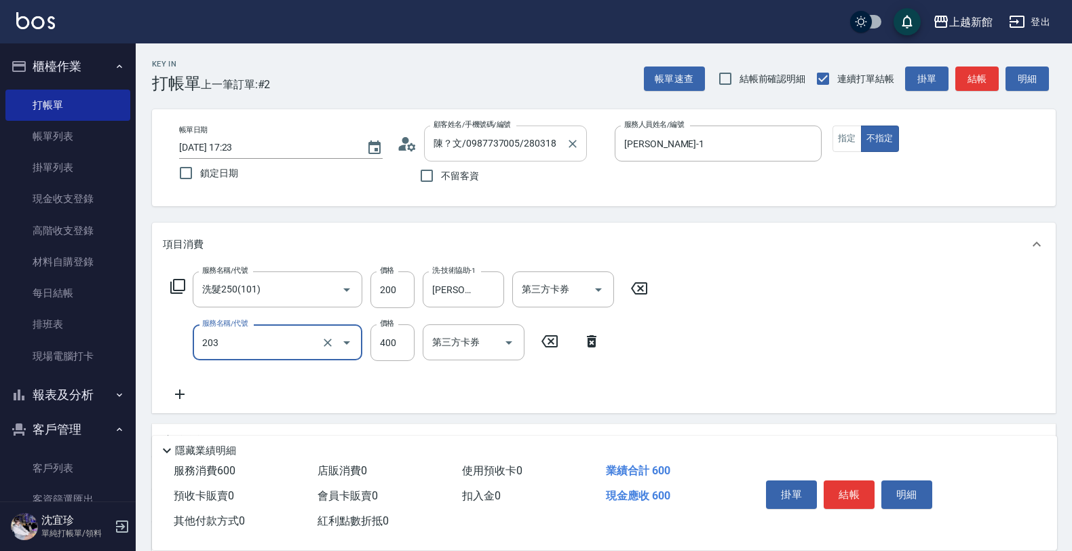
type input "指定單剪(203)"
type input "199"
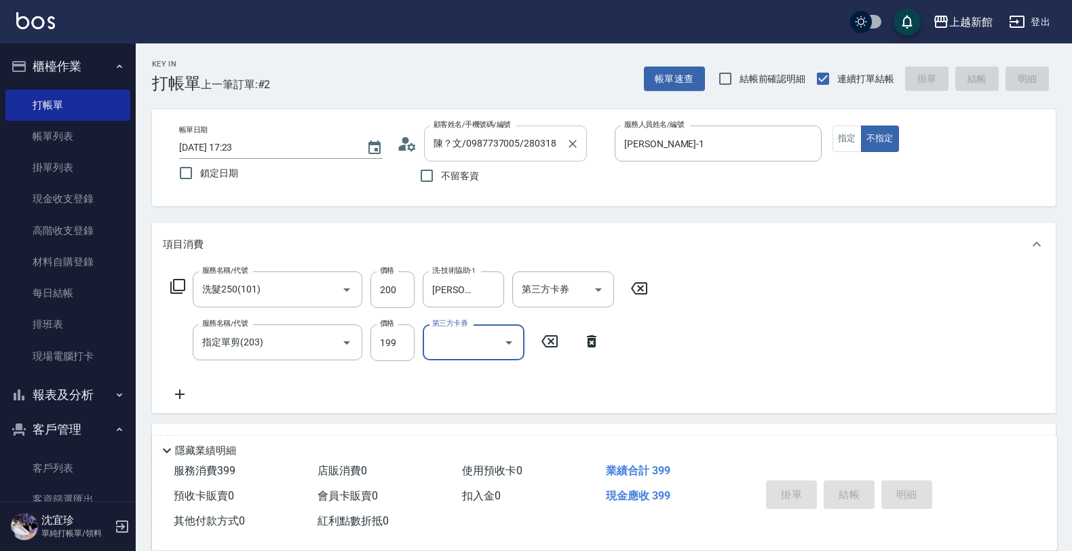
type input "2025/08/21 17:27"
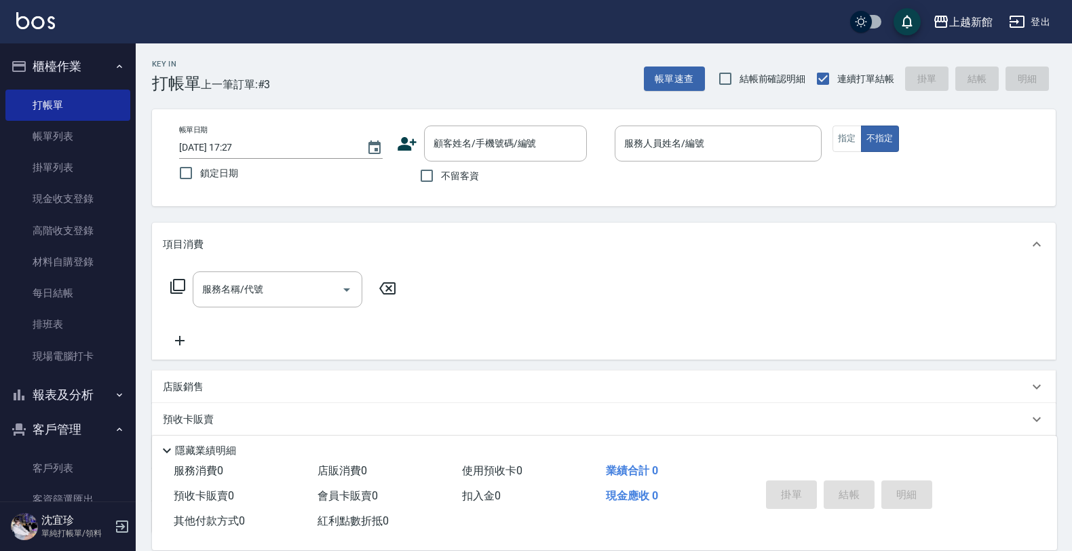
click at [410, 146] on icon at bounding box center [407, 144] width 20 height 20
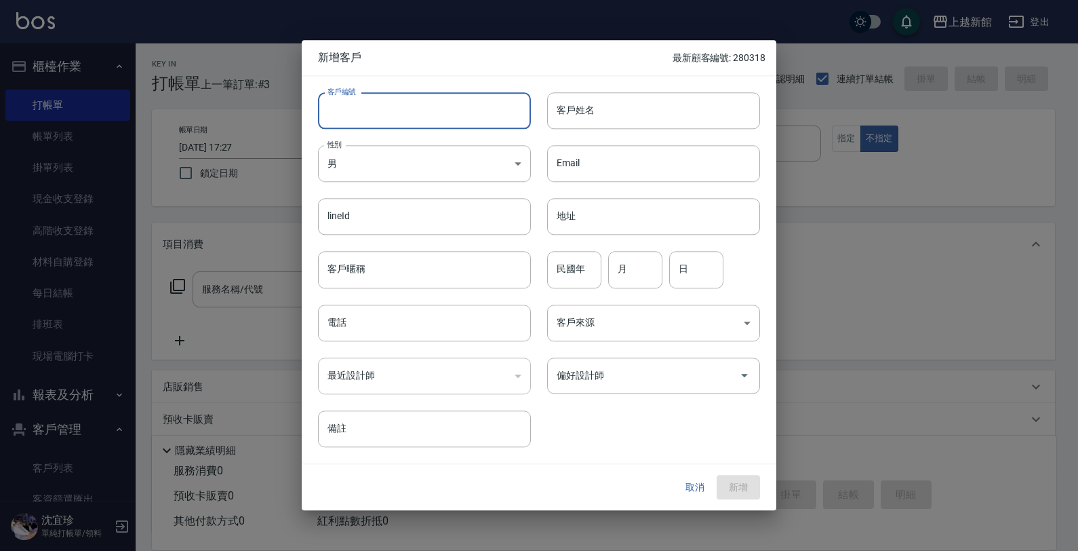
click at [439, 117] on input "客戶編號" at bounding box center [424, 110] width 213 height 37
type input "290106"
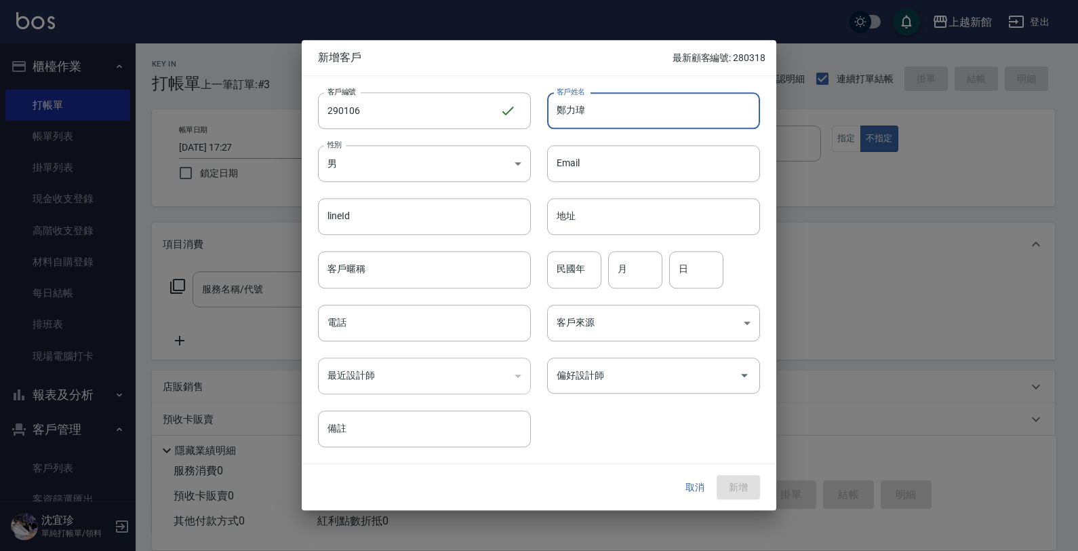
type input "鄭力瑋"
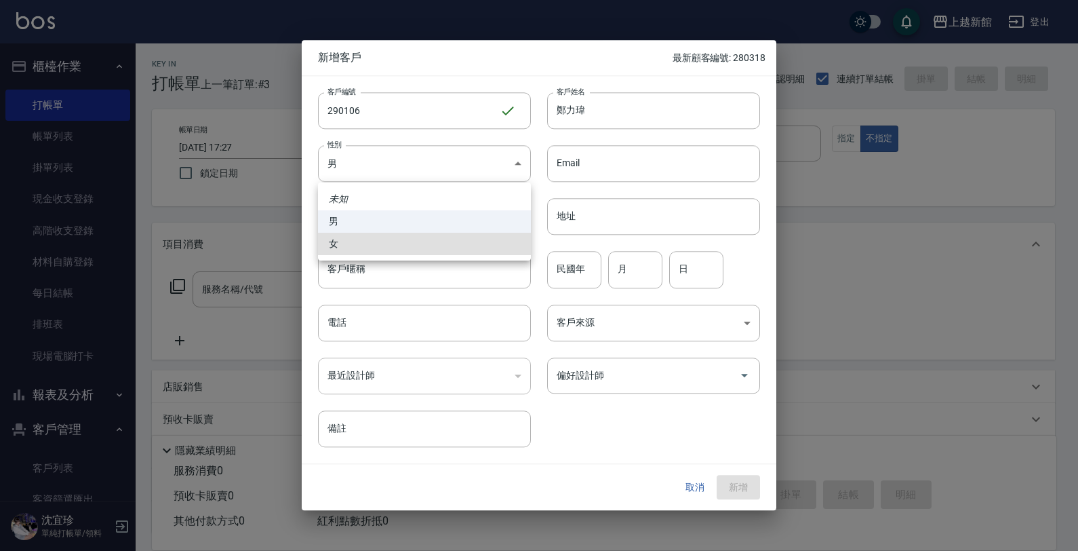
type input "FEMALE"
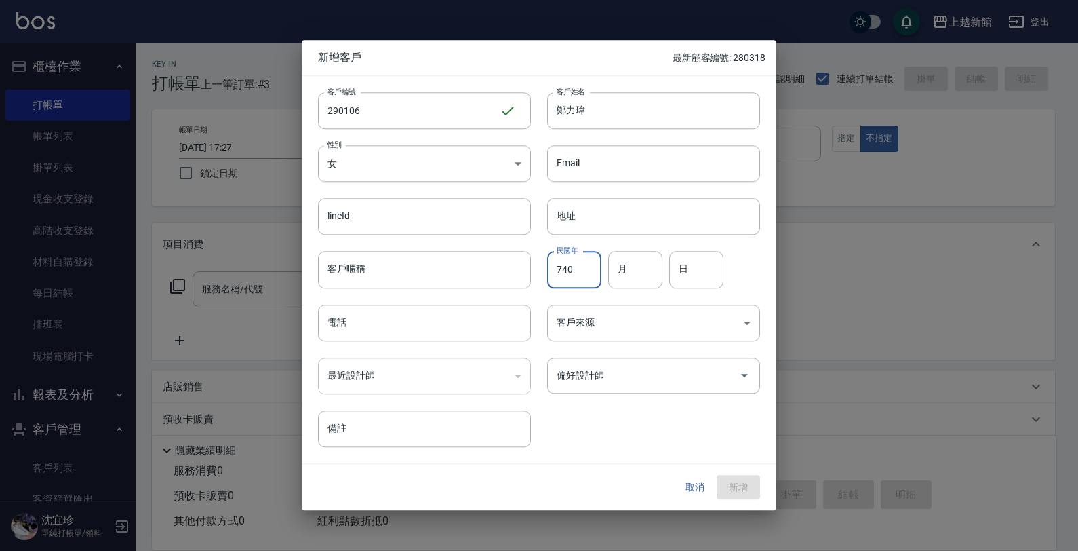
click at [595, 271] on input "740" at bounding box center [574, 270] width 54 height 37
type input "74"
drag, startPoint x: 645, startPoint y: 266, endPoint x: 686, endPoint y: 287, distance: 45.8
click at [676, 279] on div "民國年 74 民國年 月 月 日 日" at bounding box center [645, 261] width 229 height 53
type input "01"
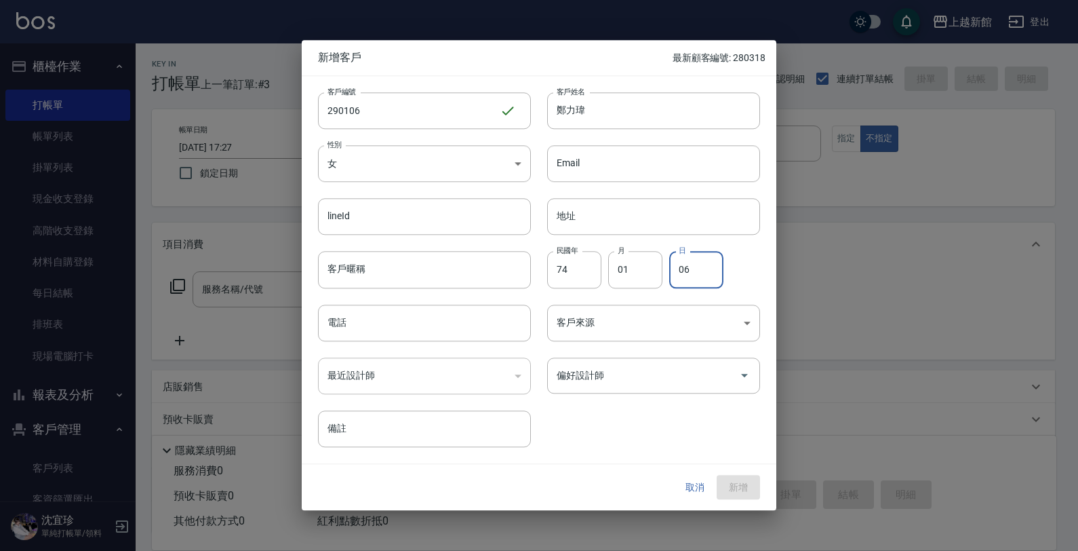
type input "06"
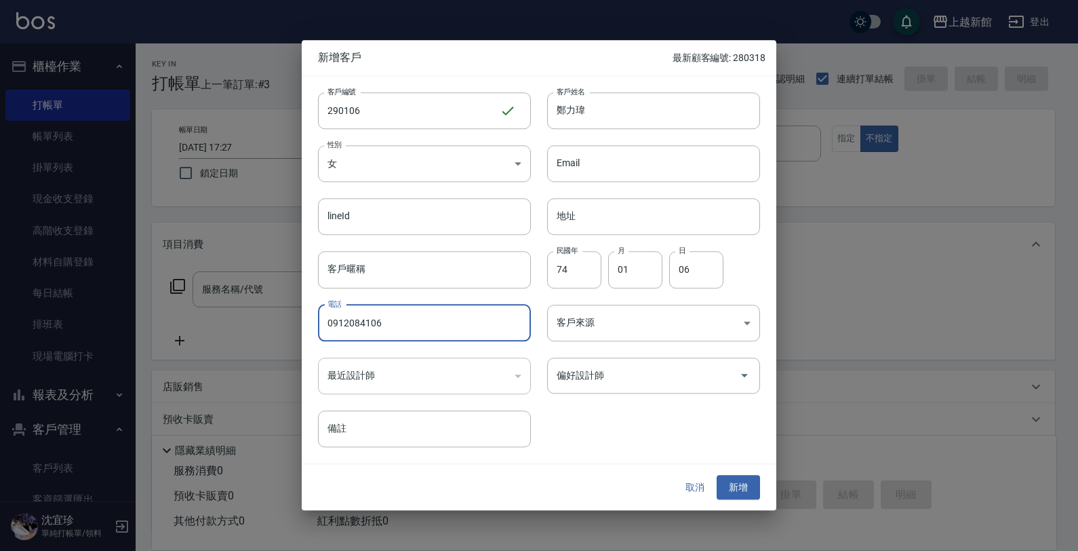
type input "0912084106"
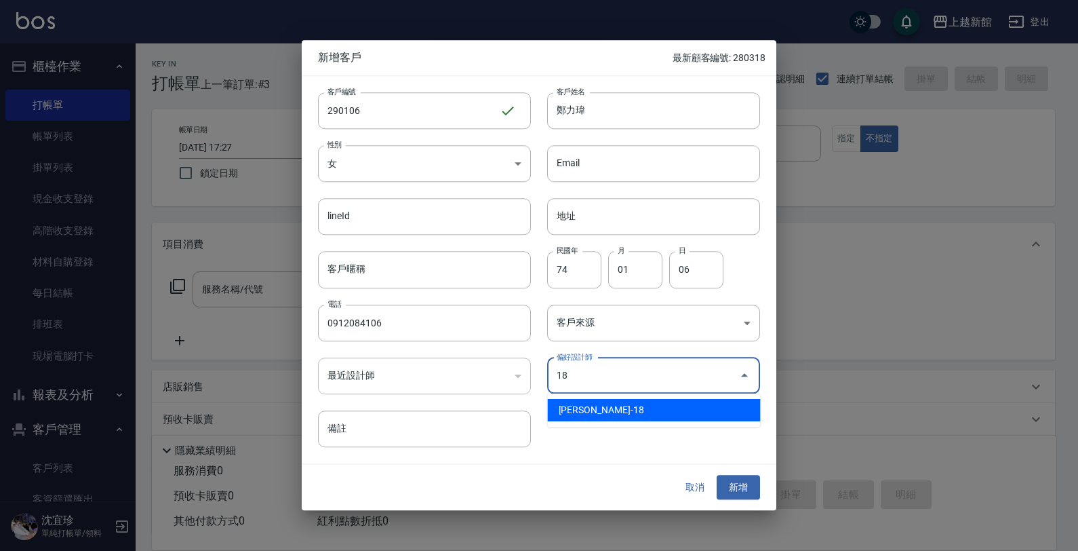
type input "[PERSON_NAME]"
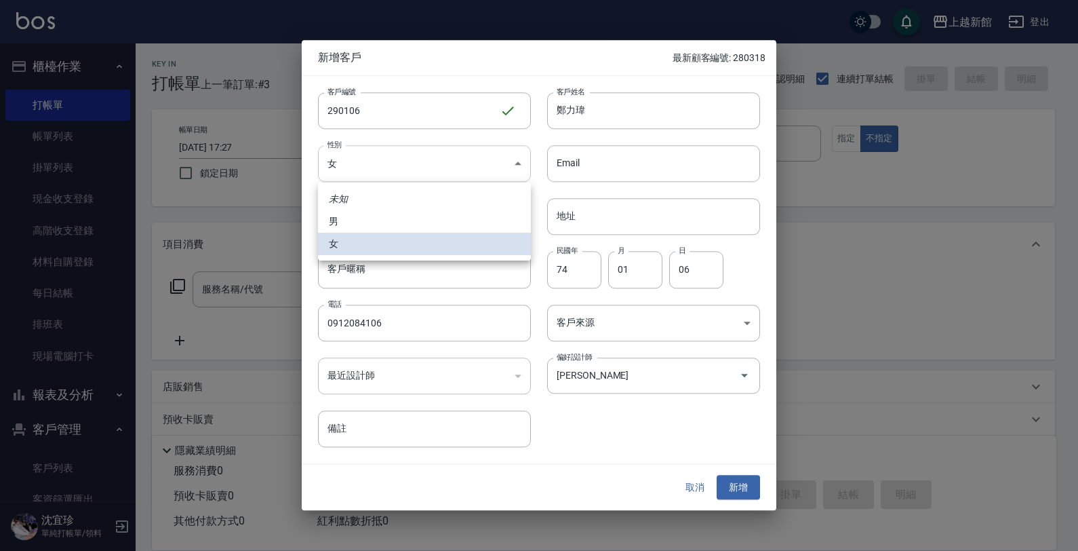
click at [448, 147] on body "上越新館 登出 櫃檯作業 打帳單 帳單列表 掛單列表 現金收支登錄 高階收支登錄 材料自購登錄 每日結帳 排班表 現場電腦打卡 報表及分析 報表目錄 店家日報…" at bounding box center [539, 331] width 1078 height 663
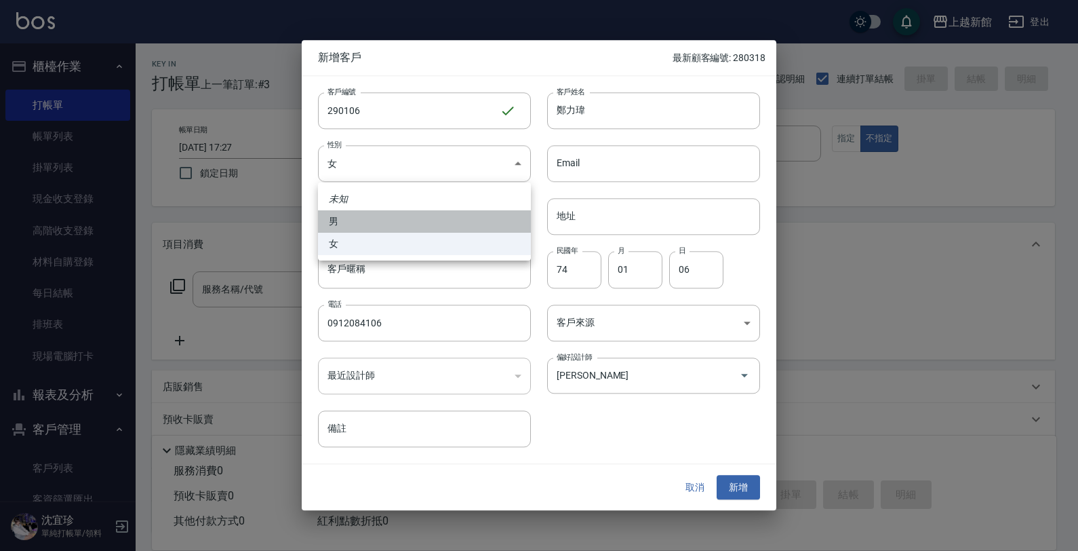
click at [387, 212] on li "男" at bounding box center [424, 221] width 213 height 22
type input "MALE"
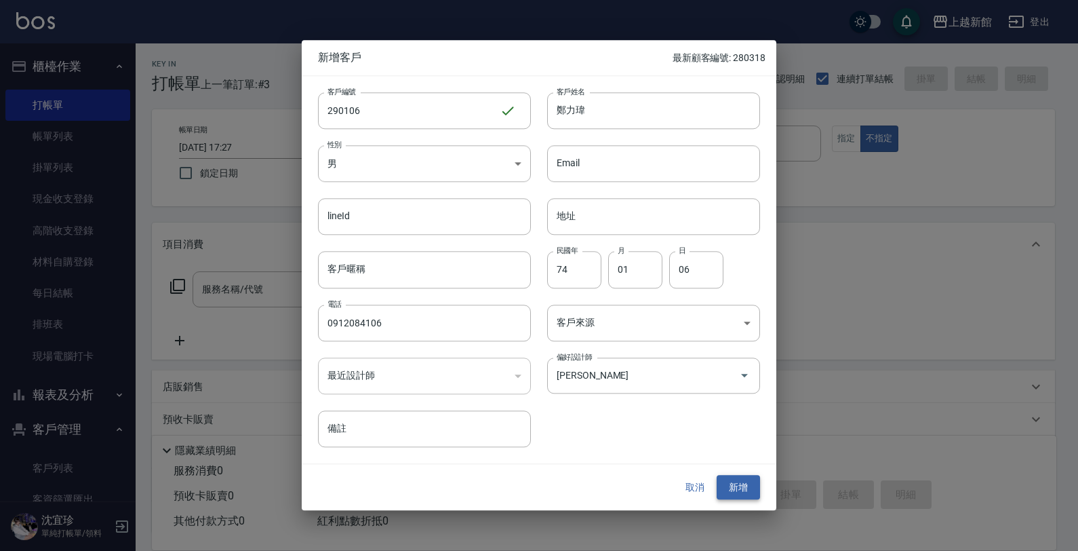
click at [740, 487] on button "新增" at bounding box center [738, 487] width 43 height 25
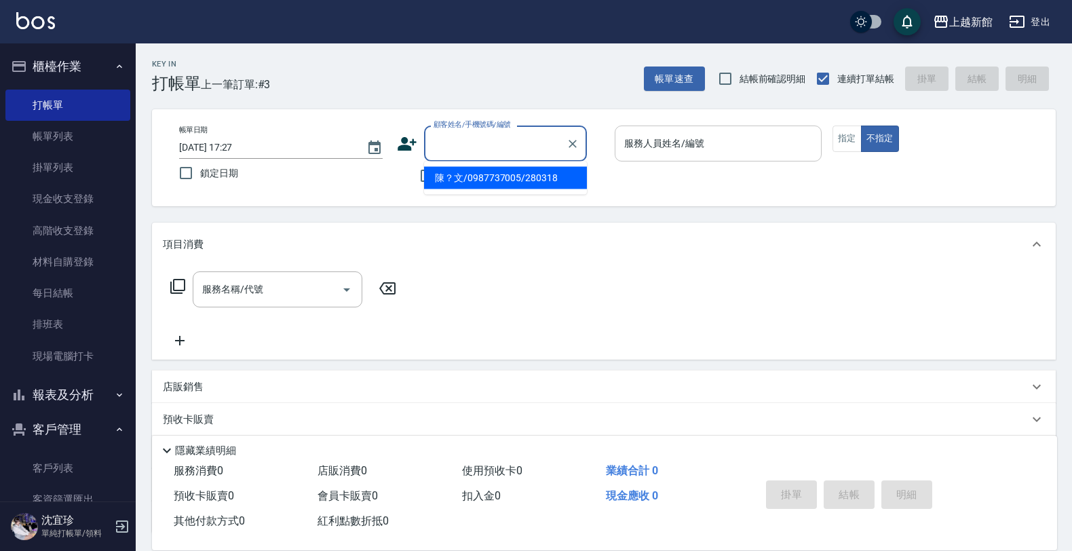
drag, startPoint x: 467, startPoint y: 151, endPoint x: 661, endPoint y: 137, distance: 195.2
click at [468, 150] on input "顧客姓名/手機號碼/編號" at bounding box center [495, 144] width 130 height 24
type input "[PERSON_NAME]/0912084106/290106"
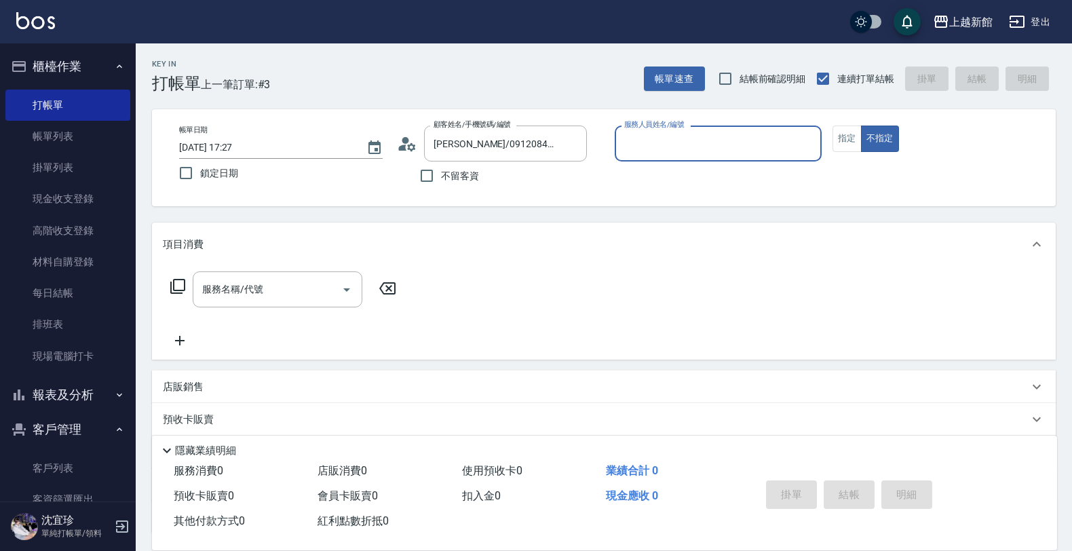
type input "[PERSON_NAME]-18"
click at [836, 140] on button "指定" at bounding box center [846, 138] width 29 height 26
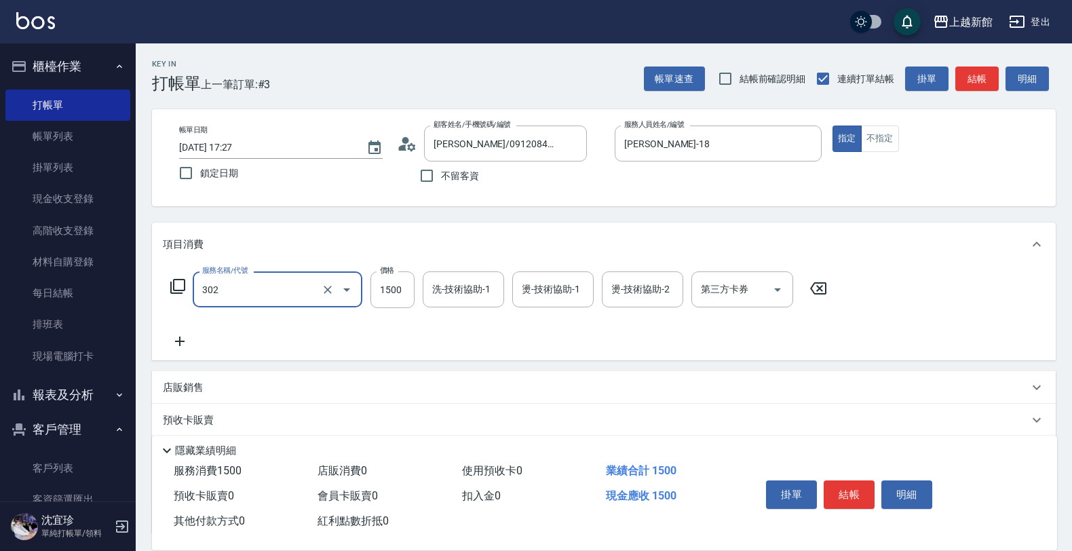
type input "設計燙髮(302)"
type input "2500"
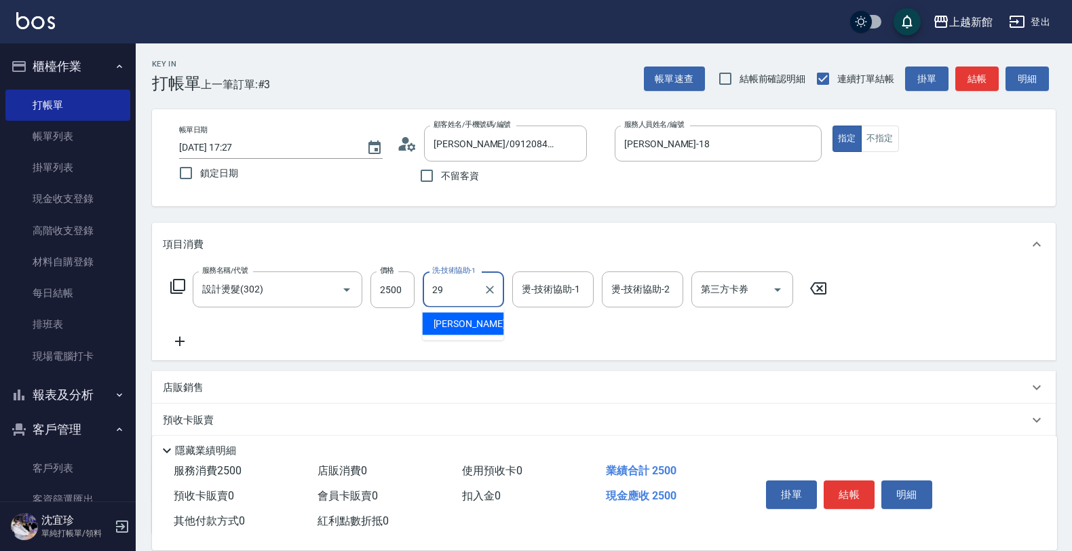
type input "[PERSON_NAME]-29"
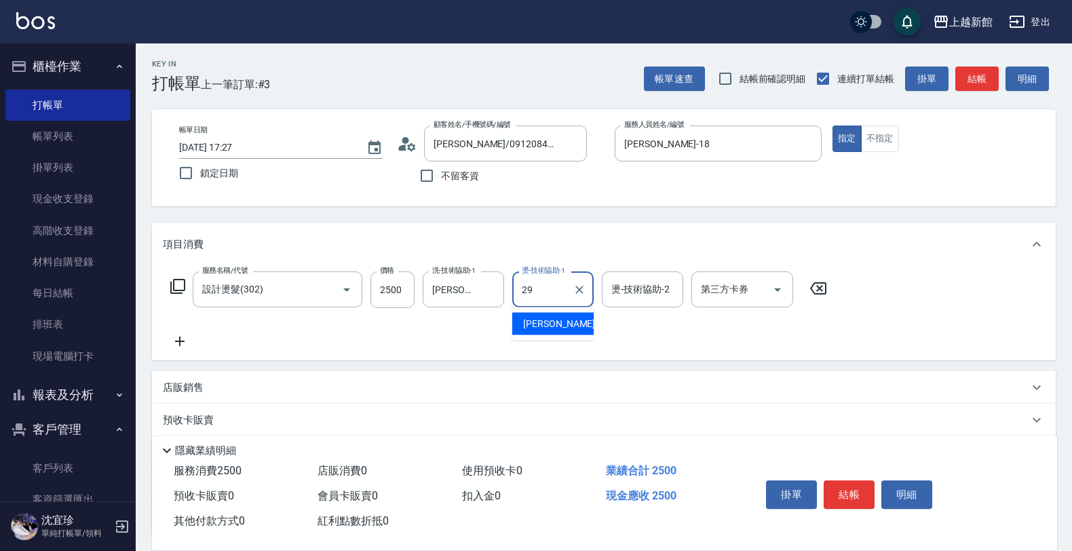
type input "[PERSON_NAME]-29"
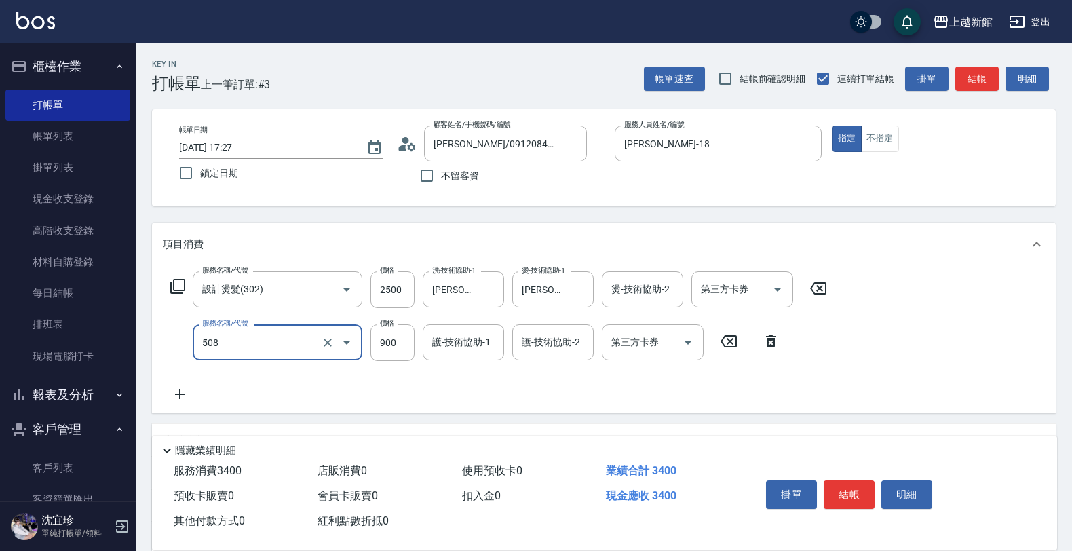
type input "松島再生髮敷護髮(508)"
type input "1000"
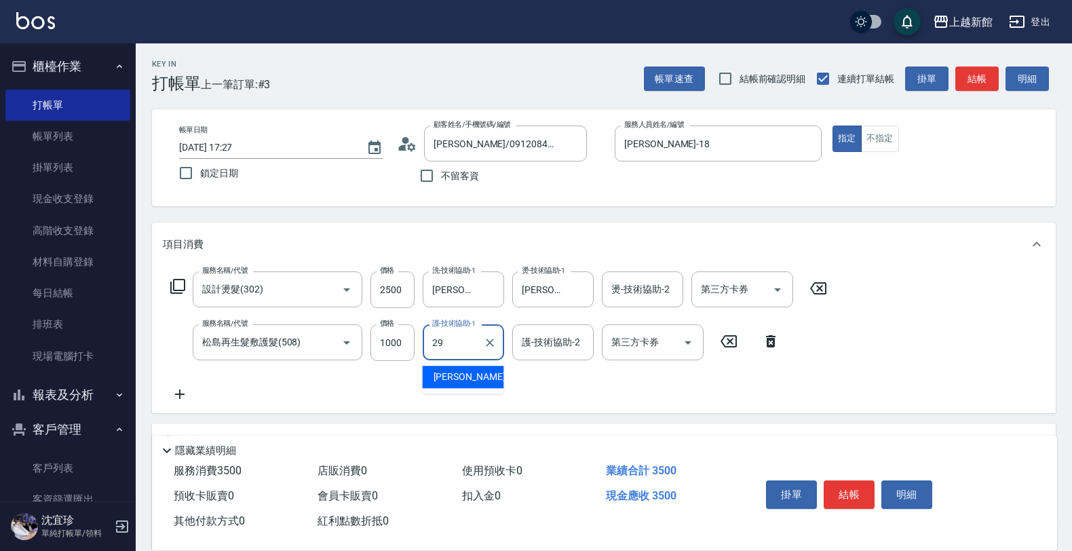
type input "[PERSON_NAME]-29"
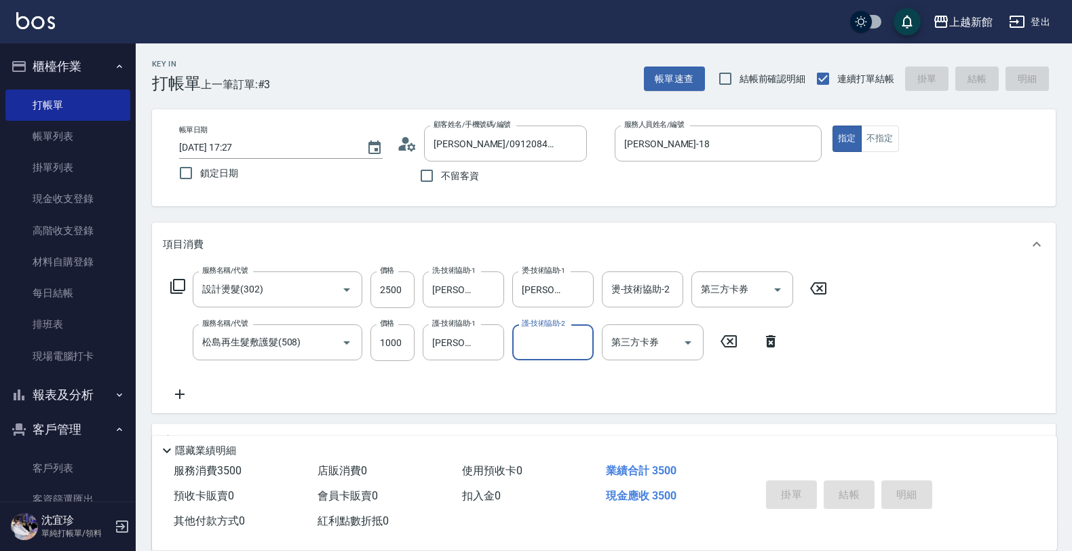
type input "2025/08/21 17:31"
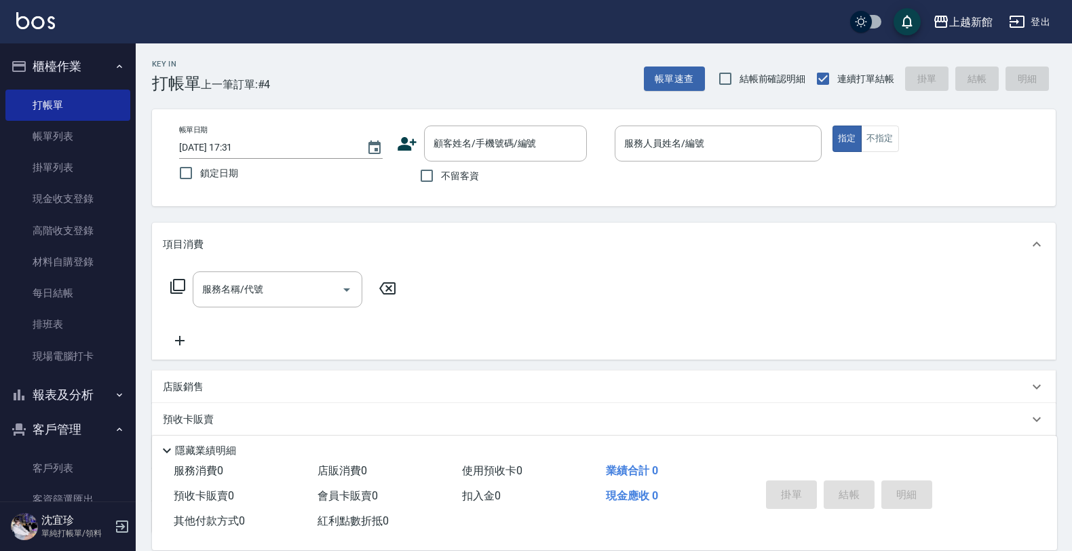
click at [399, 138] on icon at bounding box center [407, 144] width 20 height 20
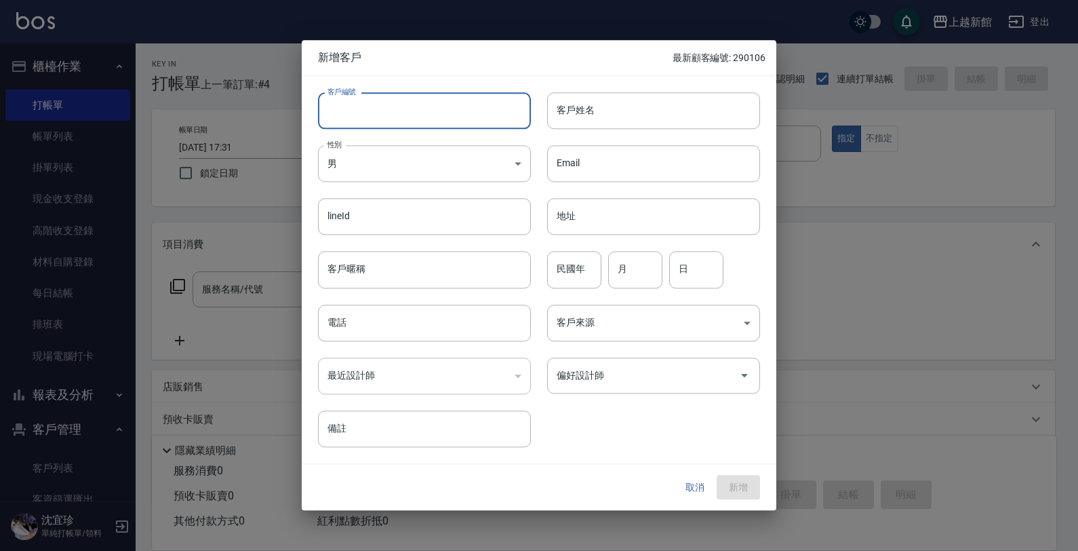
click at [488, 106] on input "客戶編號" at bounding box center [424, 110] width 213 height 37
type input "301006"
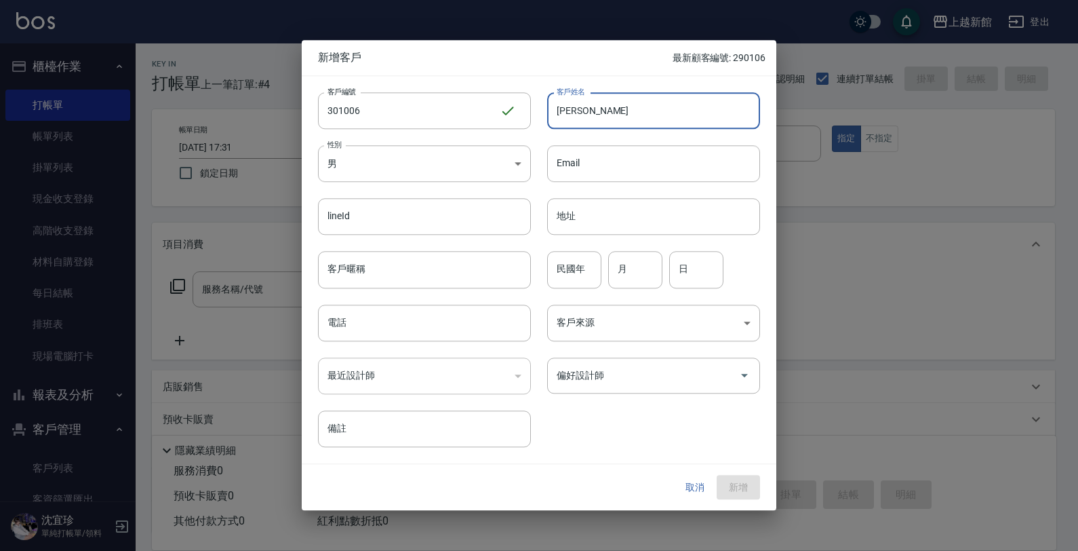
type input "[PERSON_NAME]"
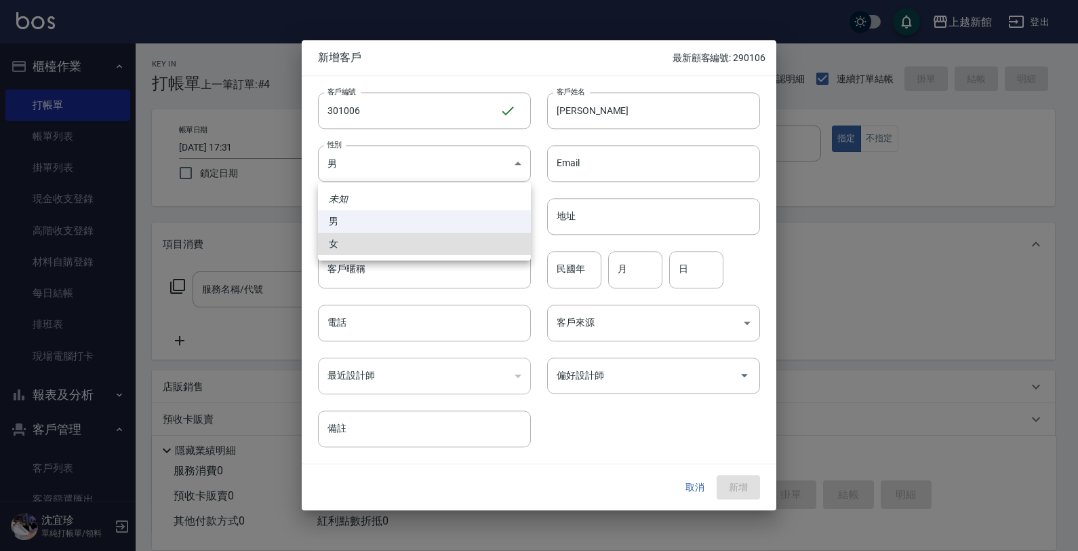
type input "FEMALE"
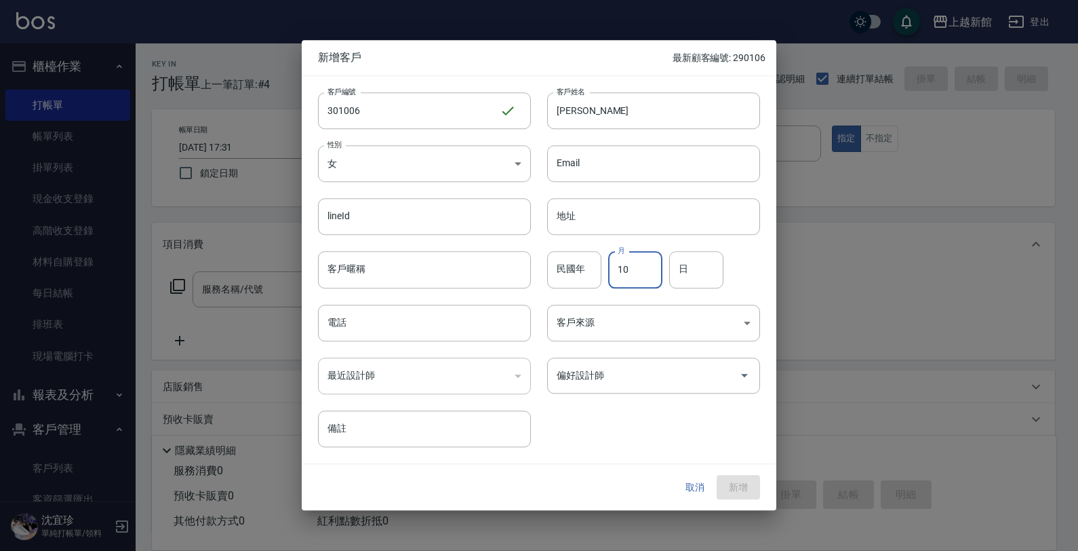
type input "10"
type input "06"
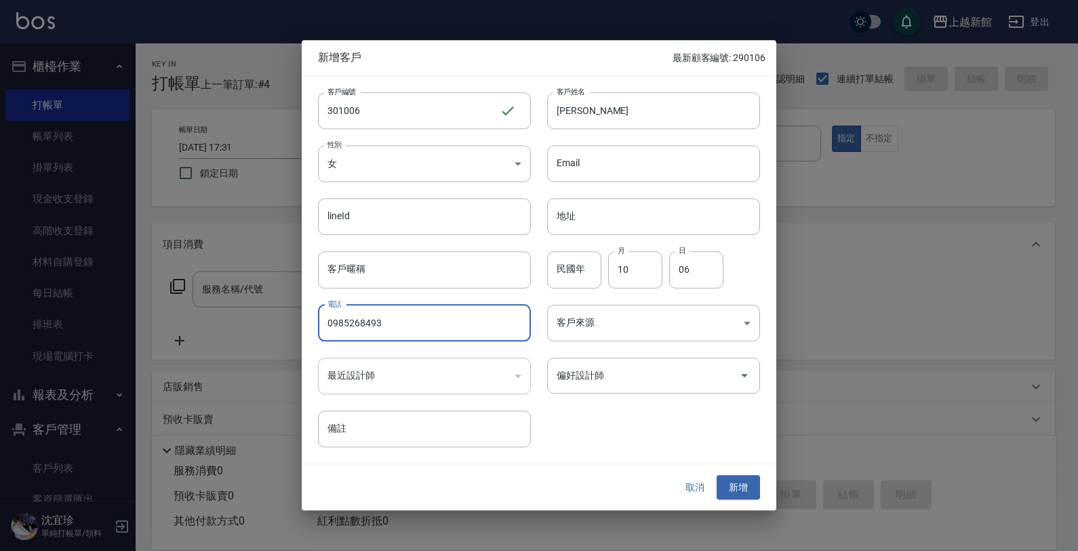
type input "0985268493"
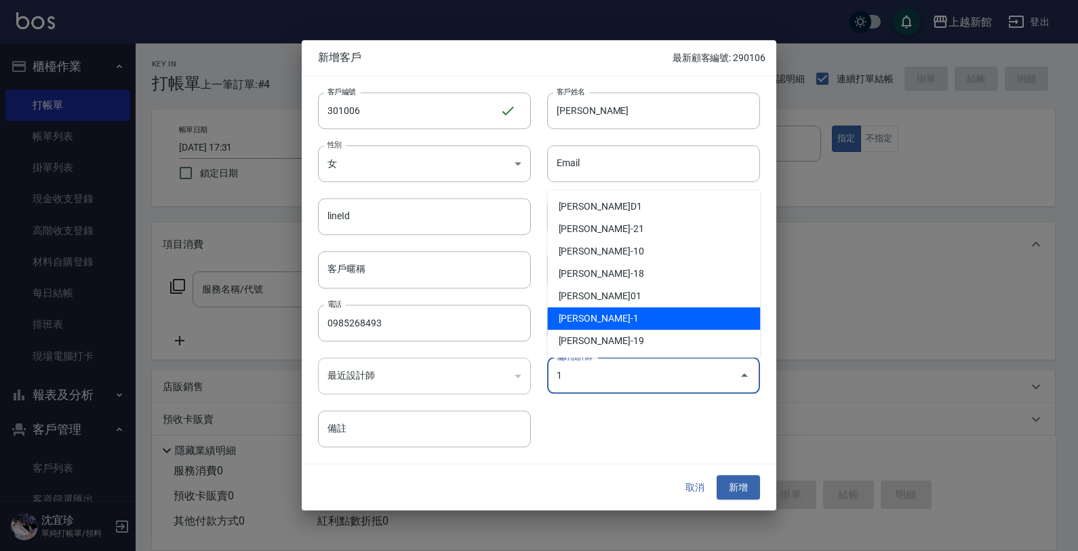
type input "游雅雲"
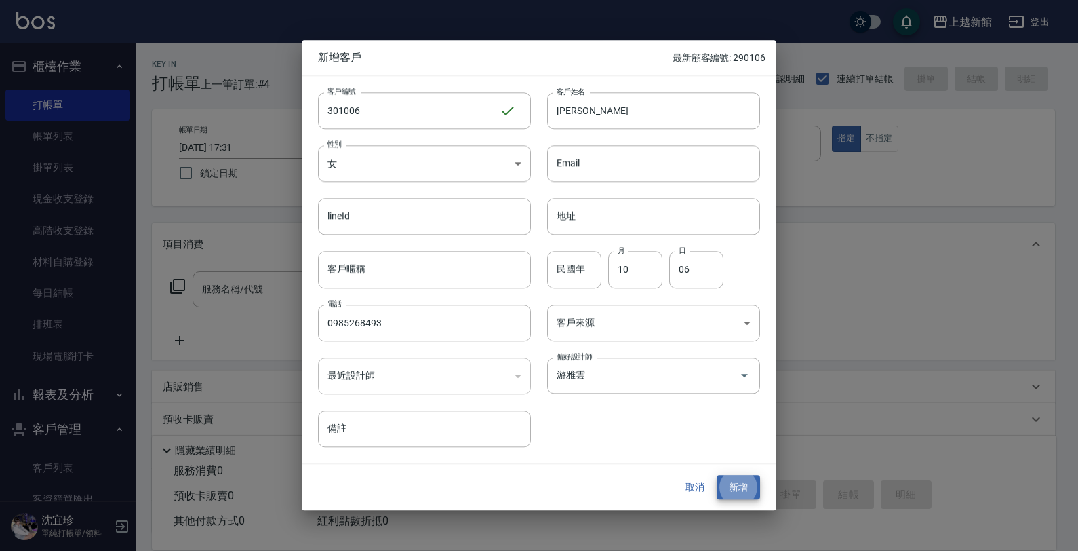
click at [717, 475] on button "新增" at bounding box center [738, 487] width 43 height 25
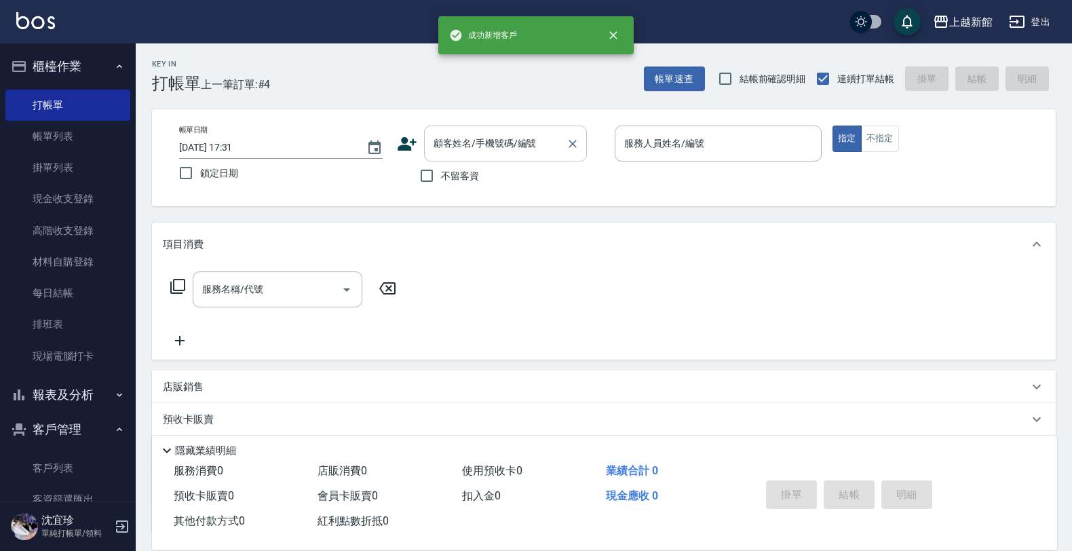
click at [469, 136] on input "顧客姓名/手機號碼/編號" at bounding box center [495, 144] width 130 height 24
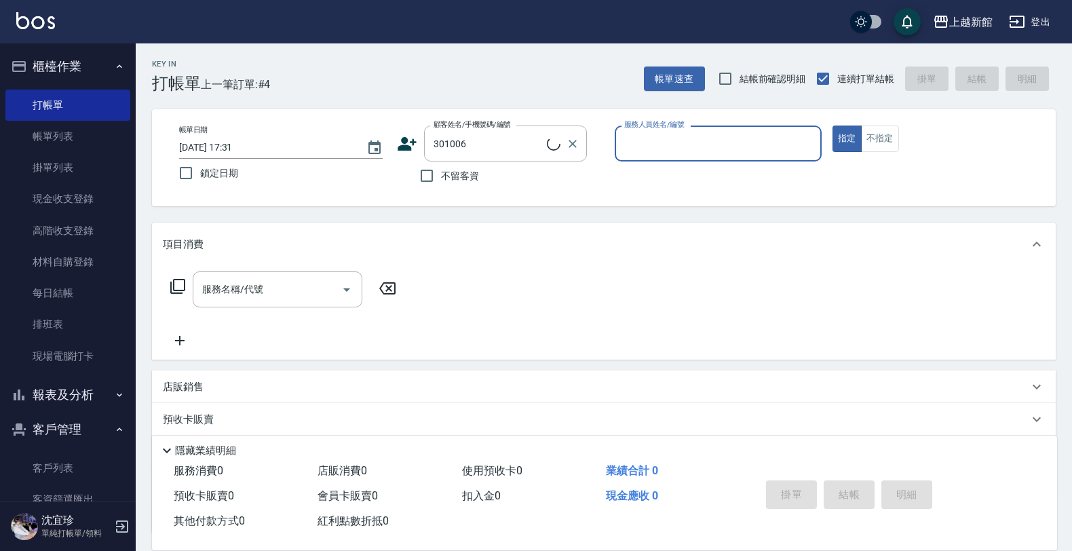
type input "[PERSON_NAME]/0985268493/301006"
type input "[PERSON_NAME]-1"
click at [832, 125] on button "指定" at bounding box center [846, 138] width 29 height 26
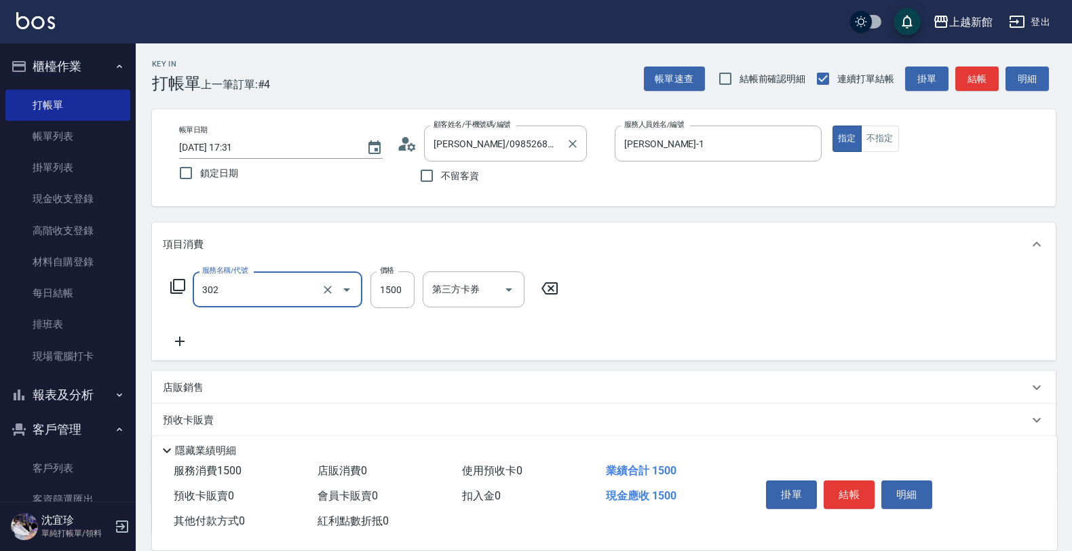
type input "設計燙髮(302)"
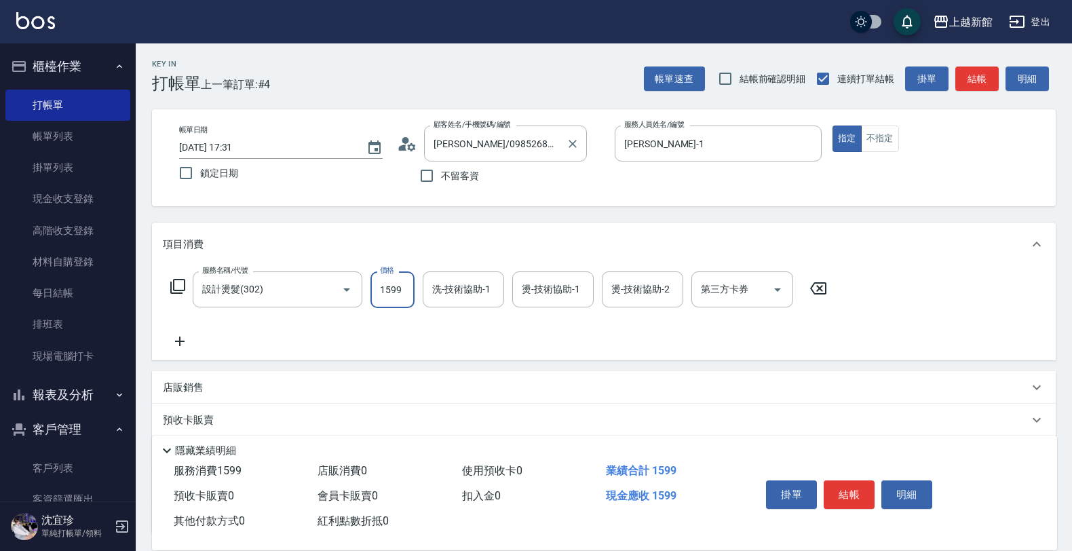
type input "1599"
type input "[PERSON_NAME]-24"
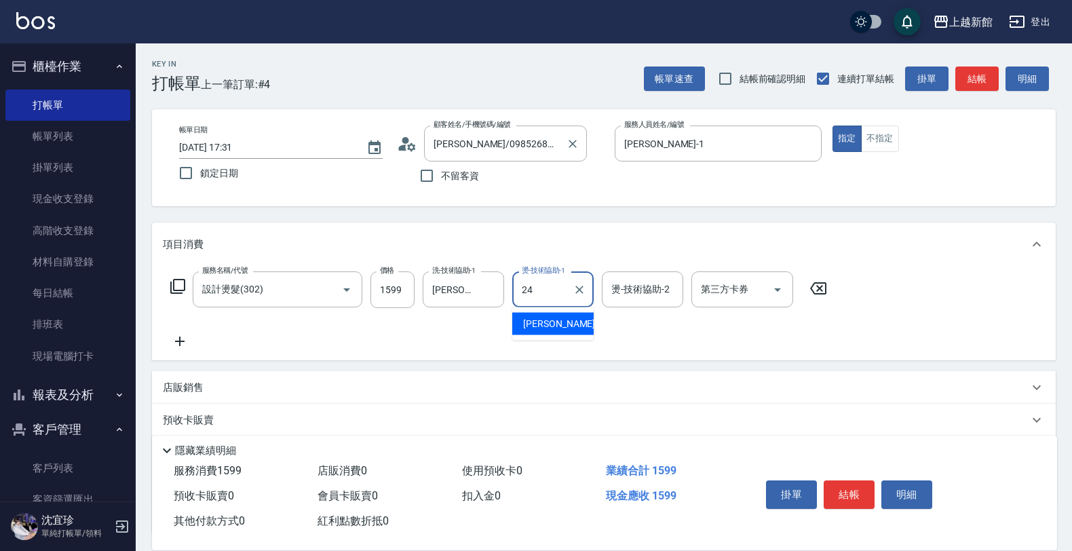
type input "[PERSON_NAME]-24"
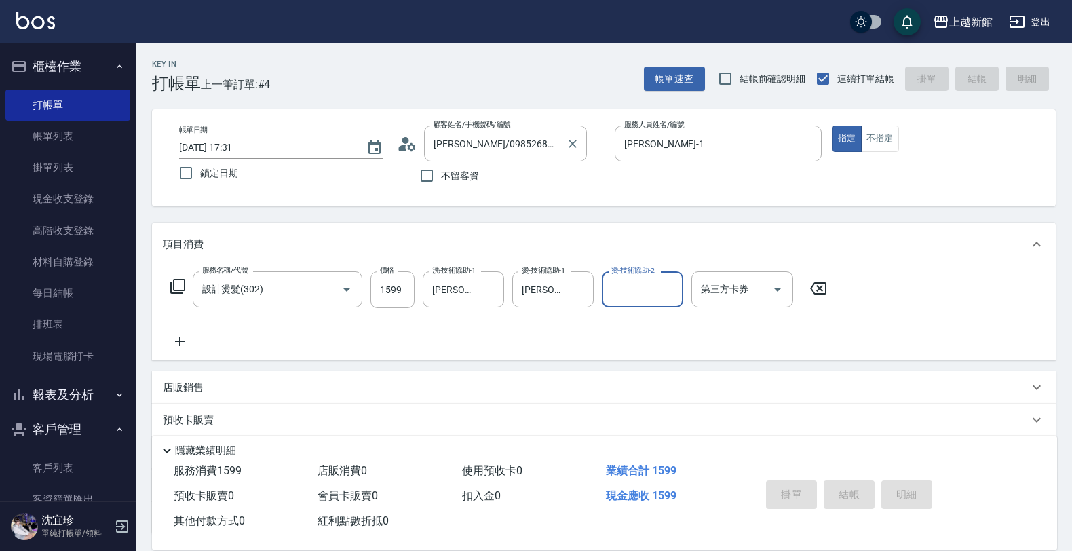
type input "2025/08/21 17:32"
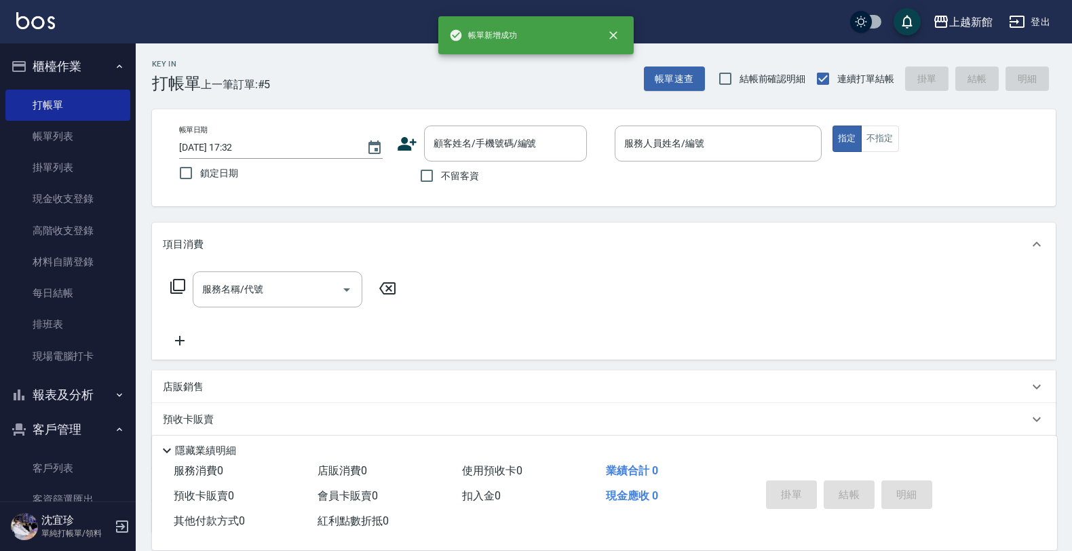
click at [404, 146] on icon at bounding box center [406, 144] width 19 height 14
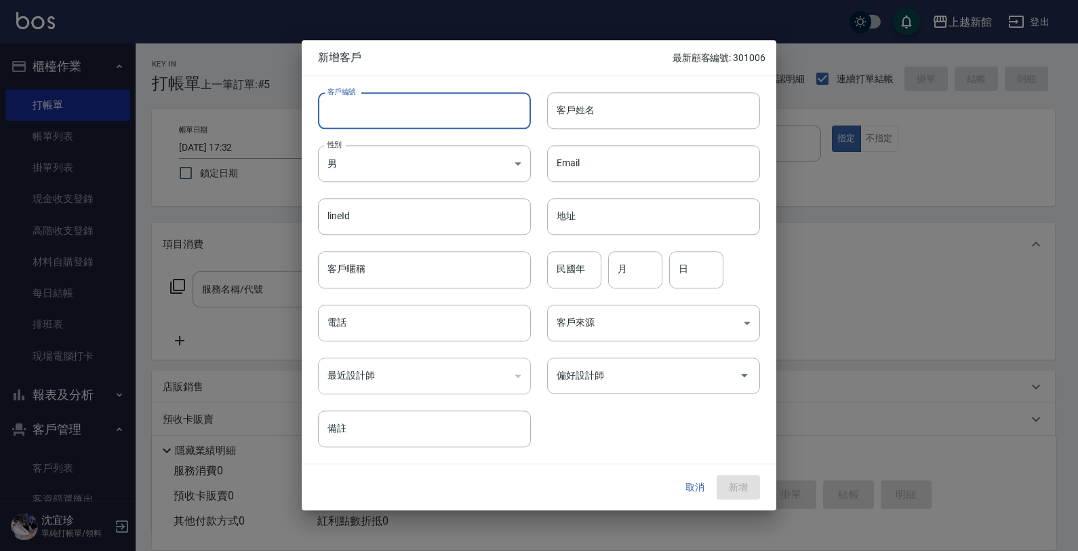
click at [435, 119] on input "客戶編號" at bounding box center [424, 110] width 213 height 37
type input "250813"
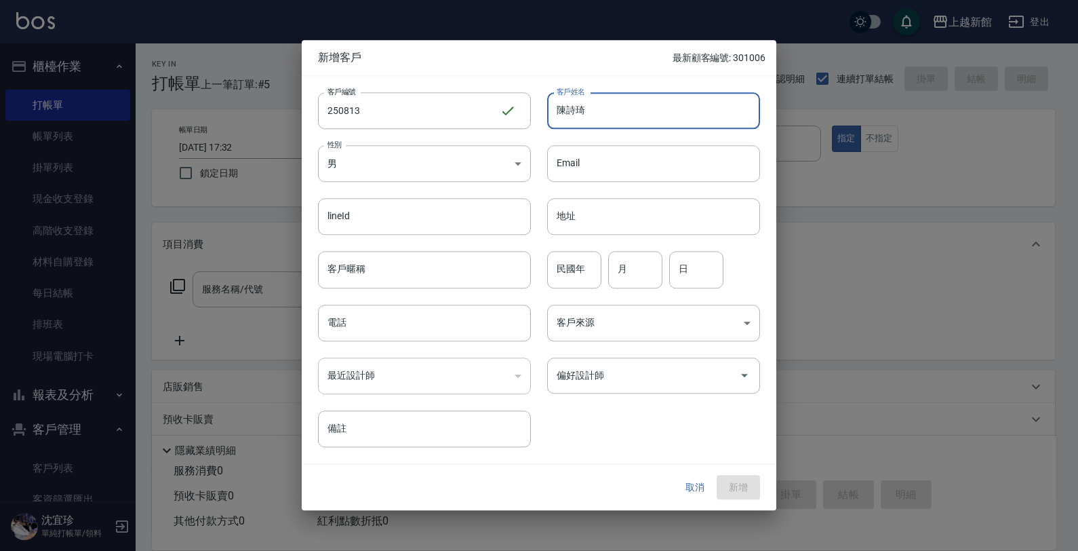
type input "陳詩琦"
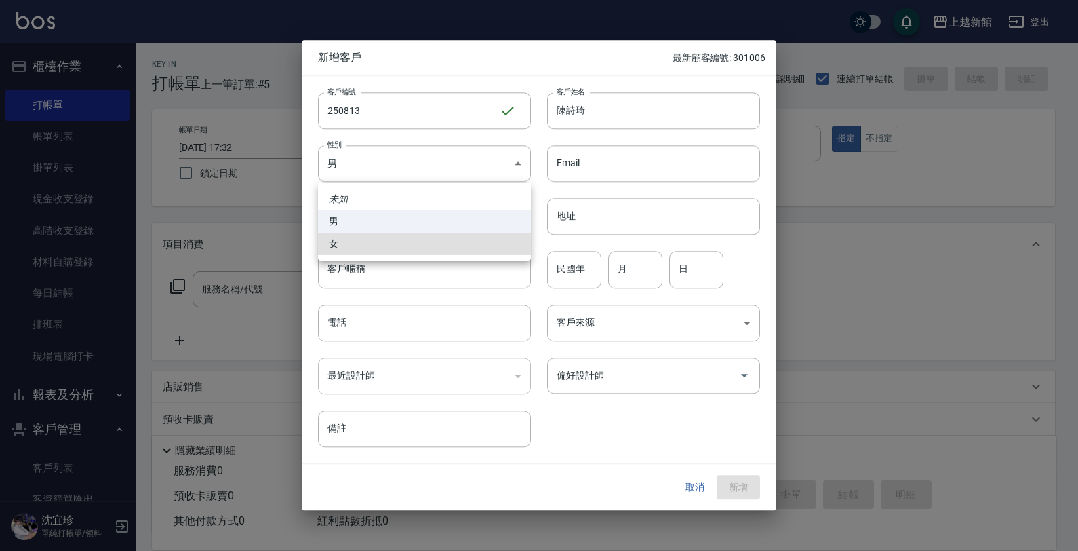
type input "FEMALE"
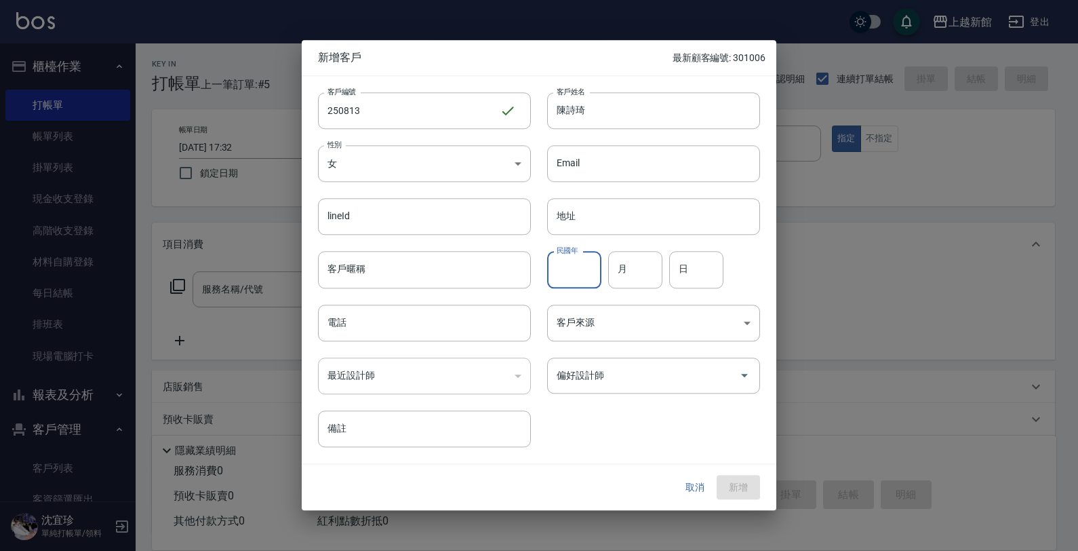
click at [572, 273] on input "民國年" at bounding box center [574, 270] width 54 height 37
type input "82"
click at [629, 283] on input "月" at bounding box center [635, 270] width 54 height 37
type input "08"
type input "13"
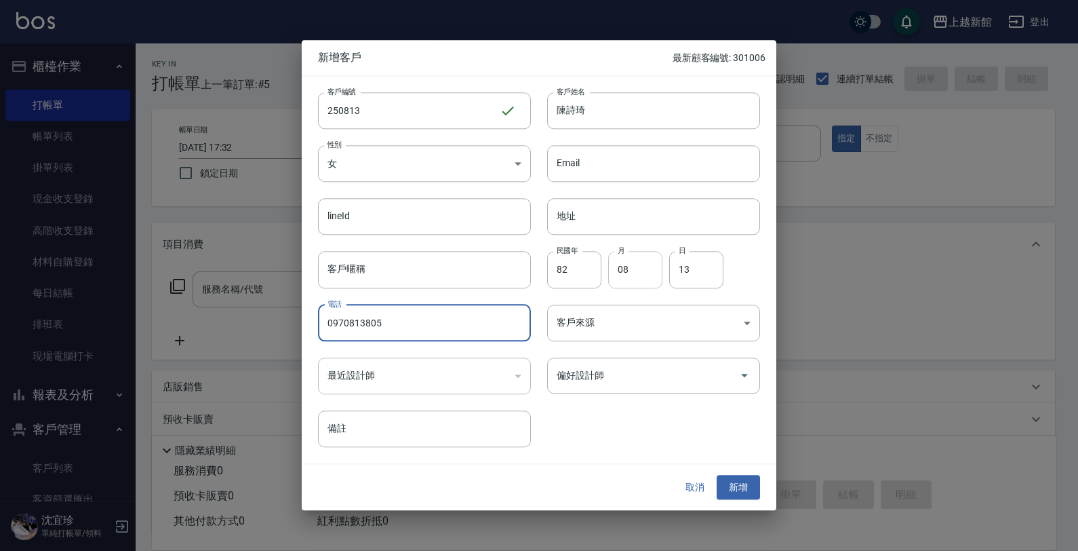
type input "0970813805"
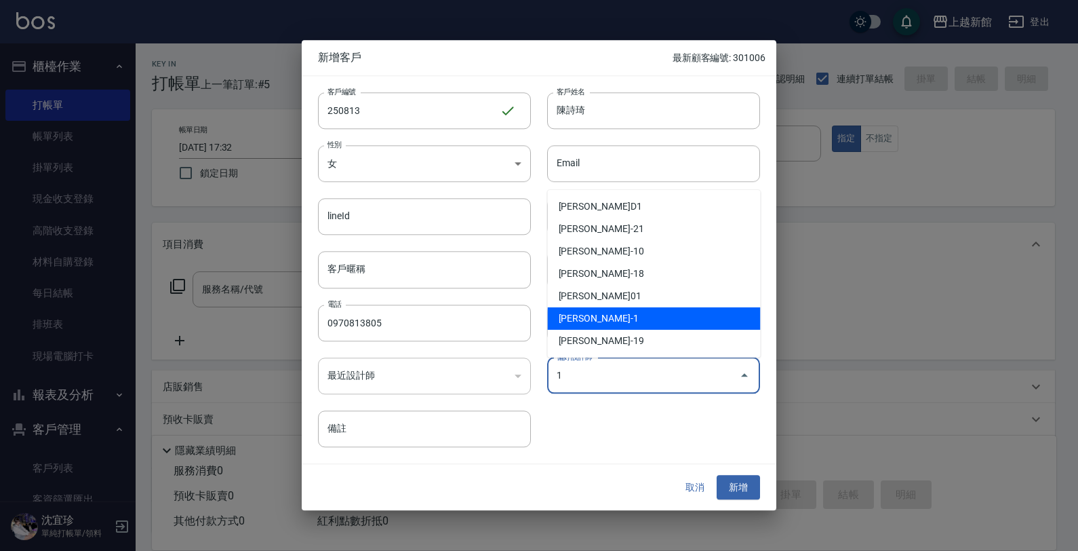
type input "游雅雲"
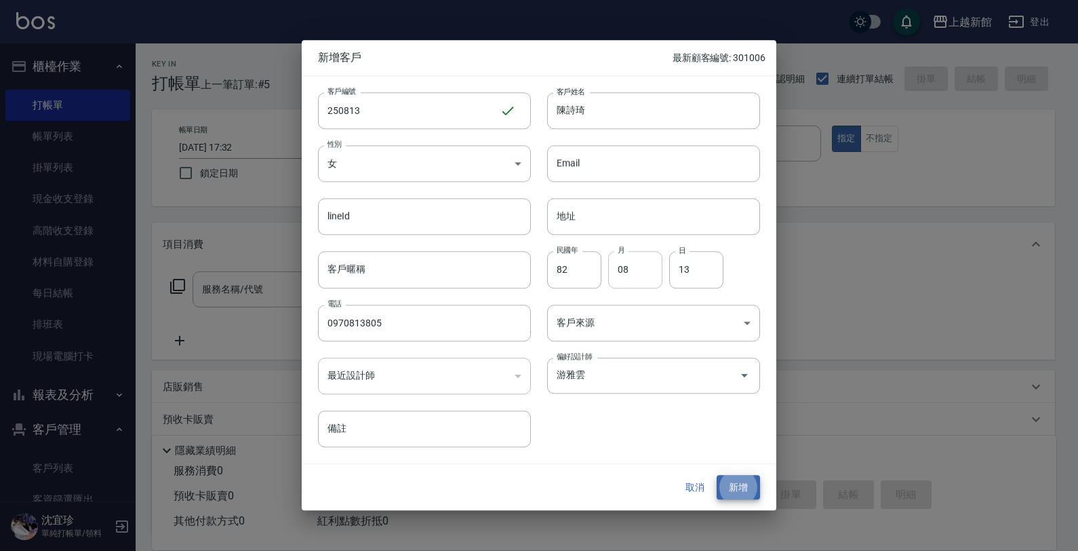
click at [717, 475] on button "新增" at bounding box center [738, 487] width 43 height 25
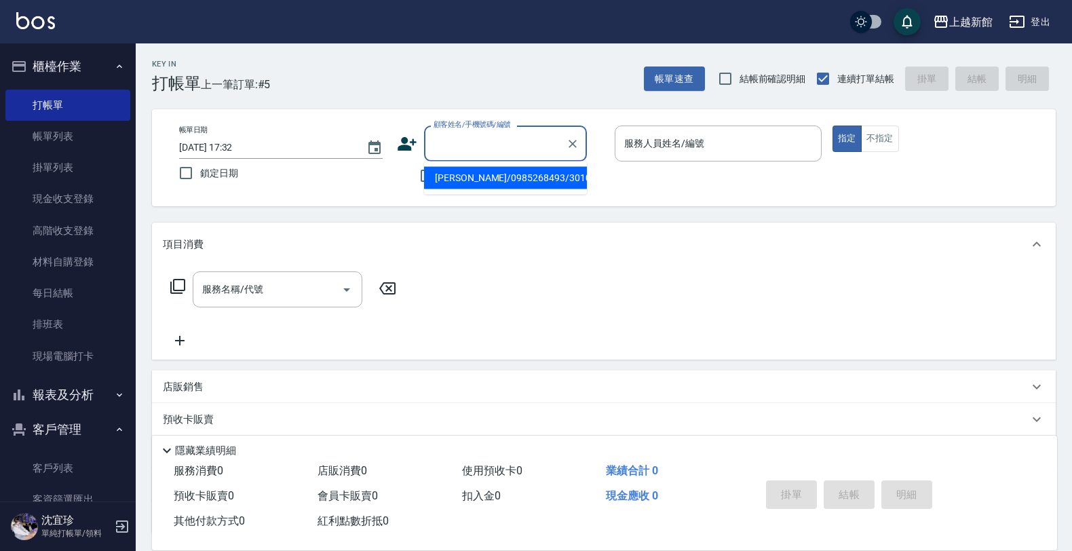
click at [494, 137] on input "顧客姓名/手機號碼/編號" at bounding box center [495, 144] width 130 height 24
type input "[PERSON_NAME]/0970813805/250813"
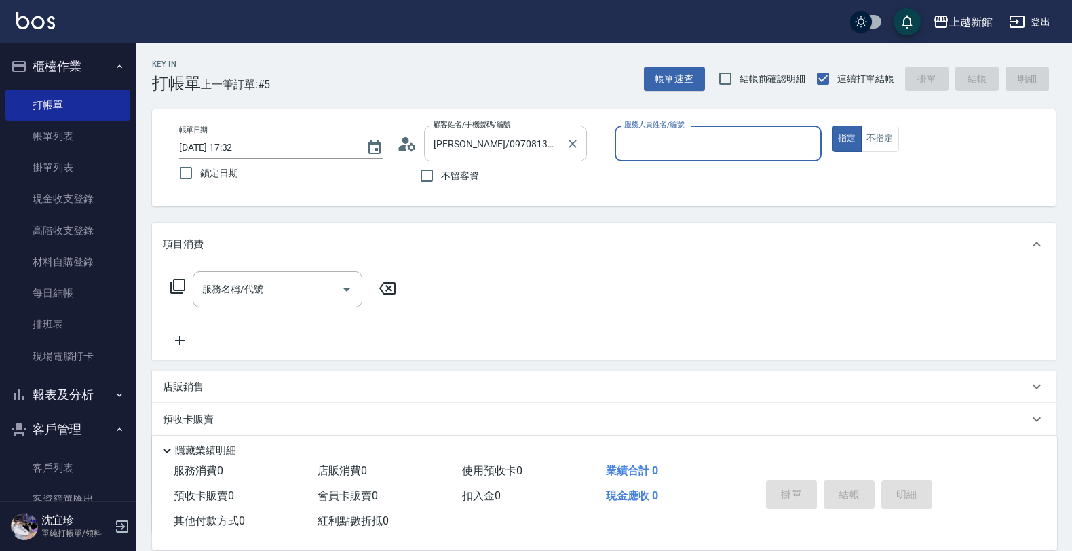
type input "[PERSON_NAME]-1"
click at [832, 125] on button "指定" at bounding box center [846, 138] width 29 height 26
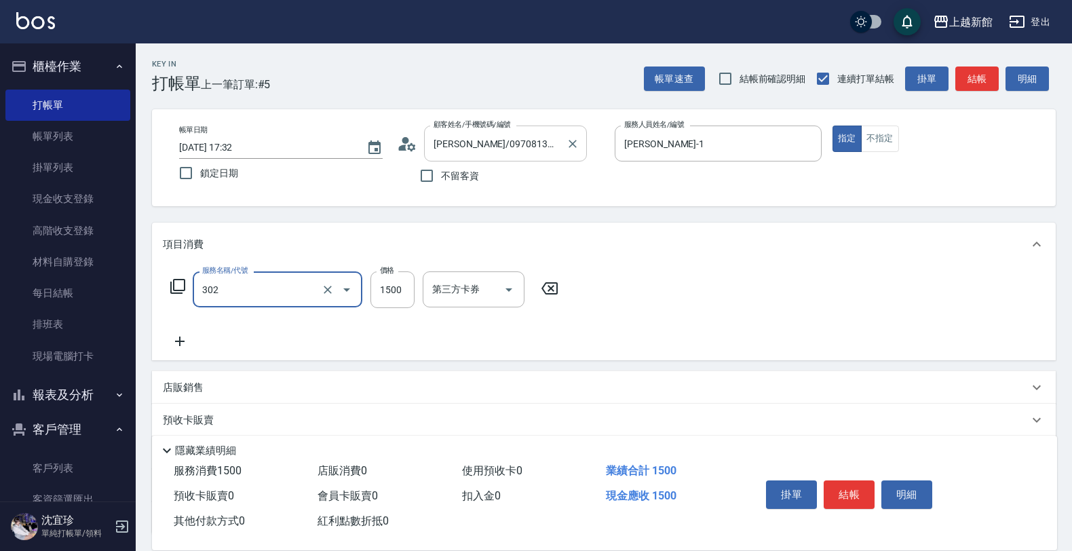
type input "設計燙髮(302)"
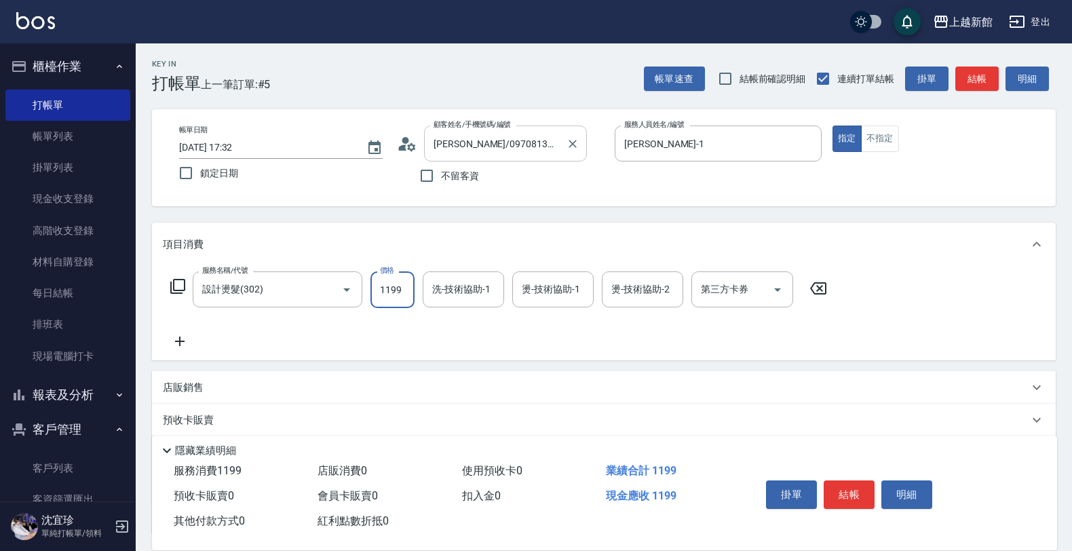
type input "1199"
type input "4"
type input "[PERSON_NAME]-24"
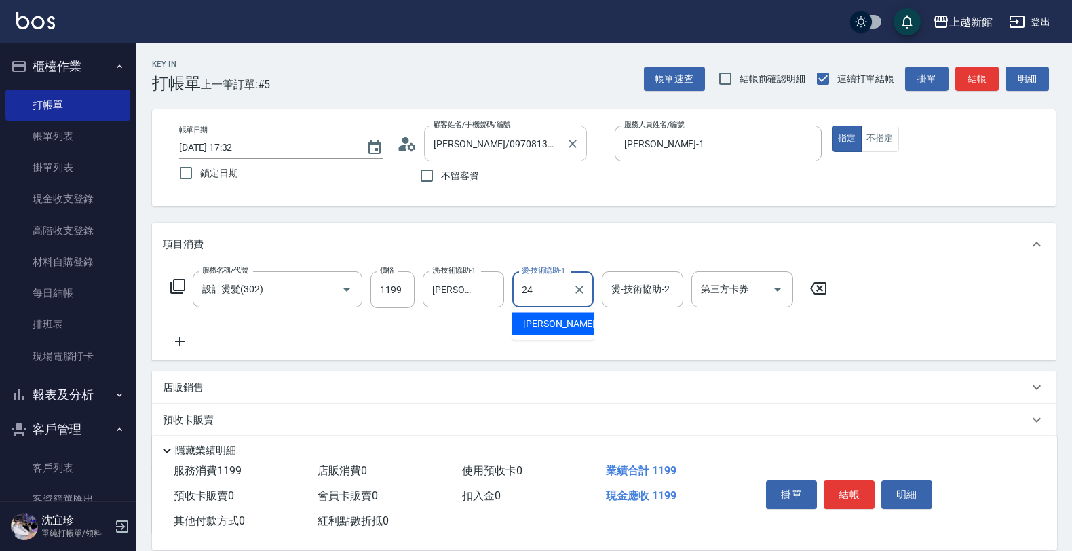
type input "[PERSON_NAME]-24"
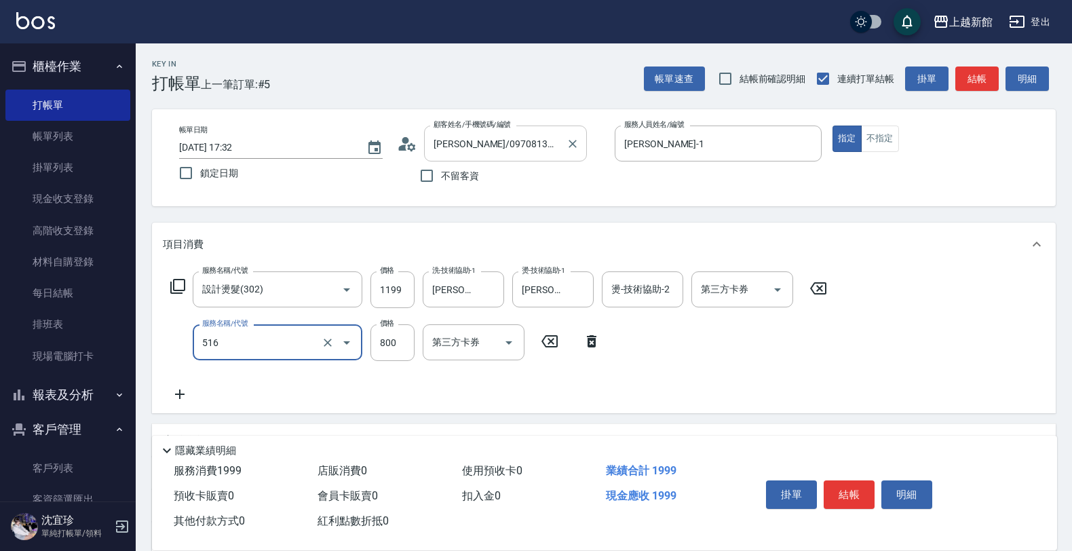
type input "C2花漾深層護髮/新(516)"
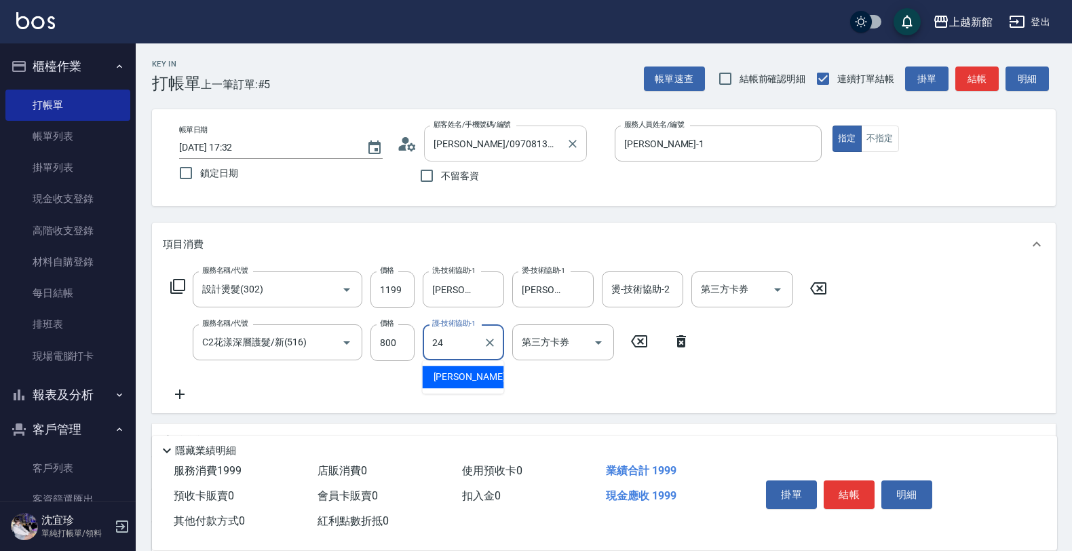
type input "[PERSON_NAME]-24"
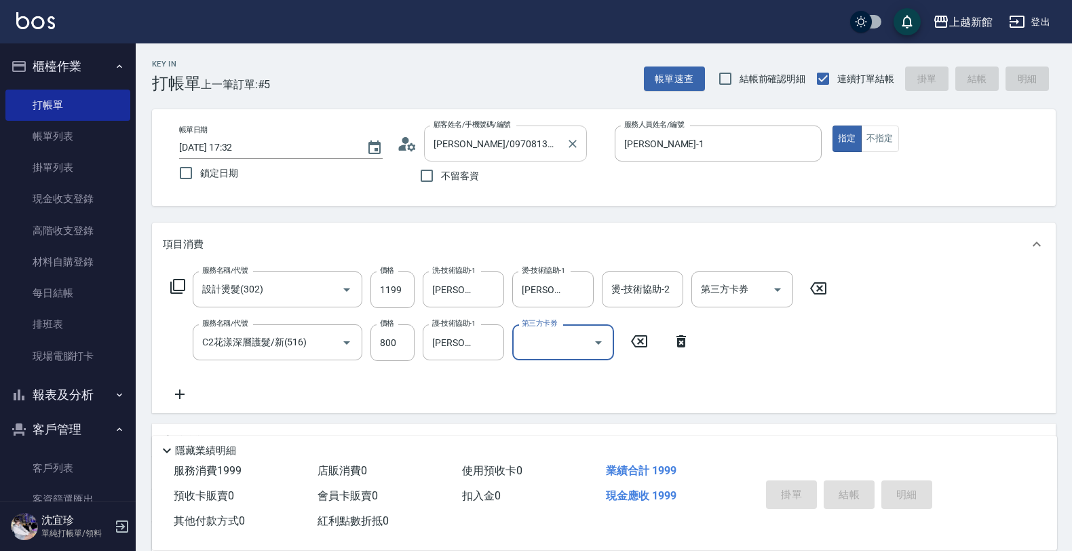
type input "2025/08/21 17:34"
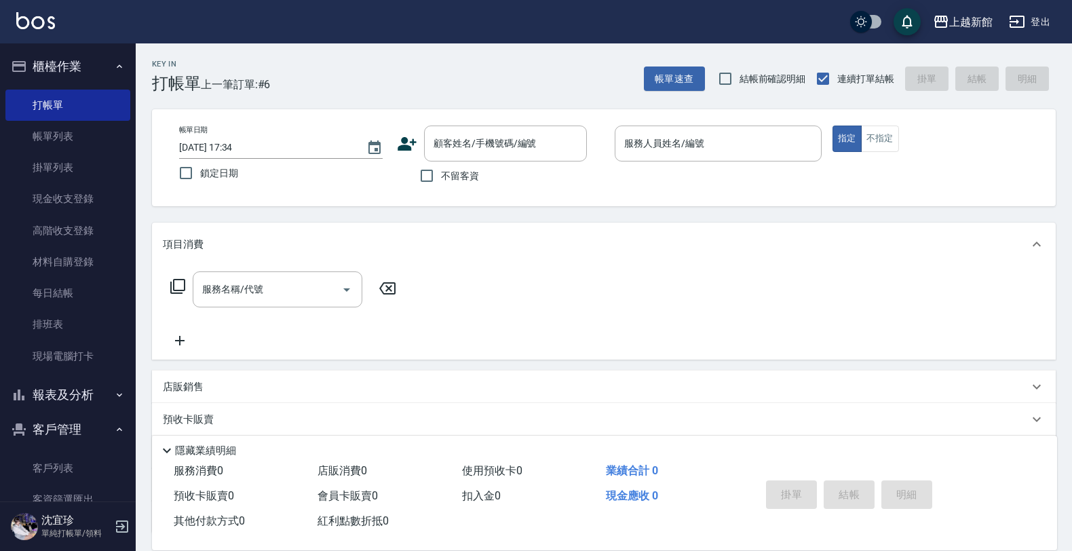
click at [404, 151] on icon at bounding box center [407, 144] width 20 height 20
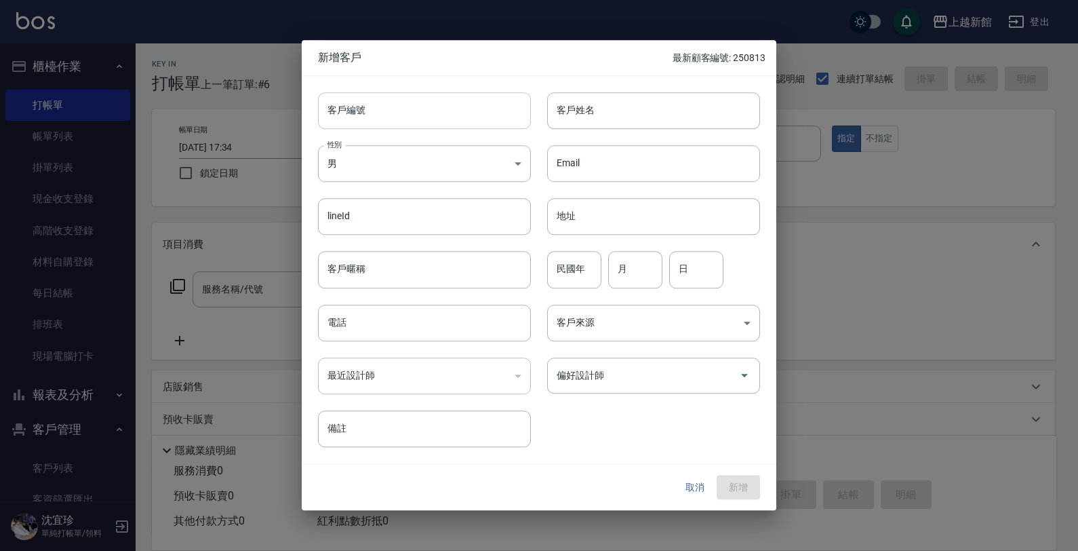
click at [441, 103] on input "客戶編號" at bounding box center [424, 110] width 213 height 37
type input "241205"
type input "ㄗ"
type input "劉"
click at [692, 485] on button "取消" at bounding box center [694, 487] width 43 height 25
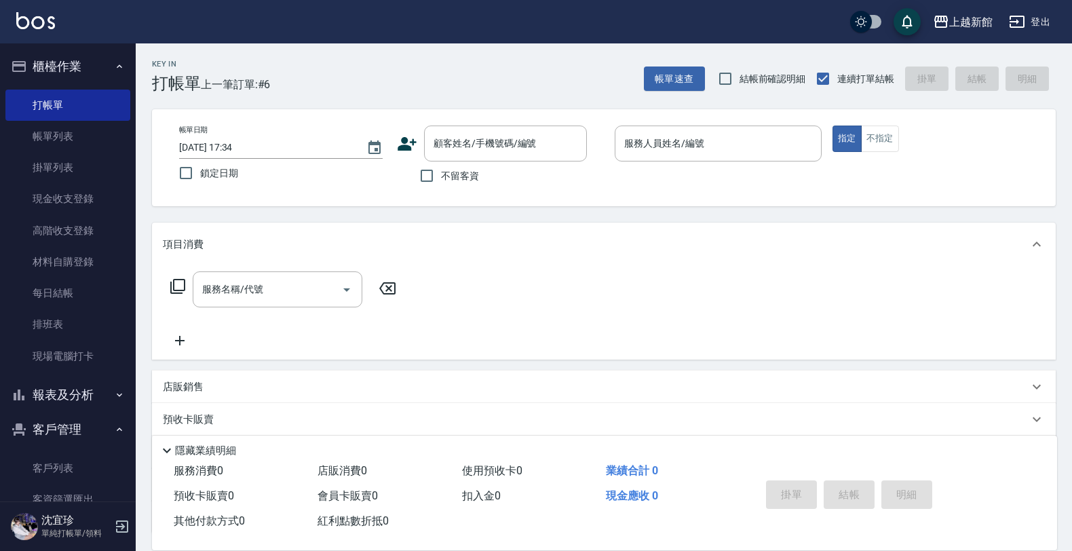
click at [409, 140] on icon at bounding box center [407, 144] width 20 height 20
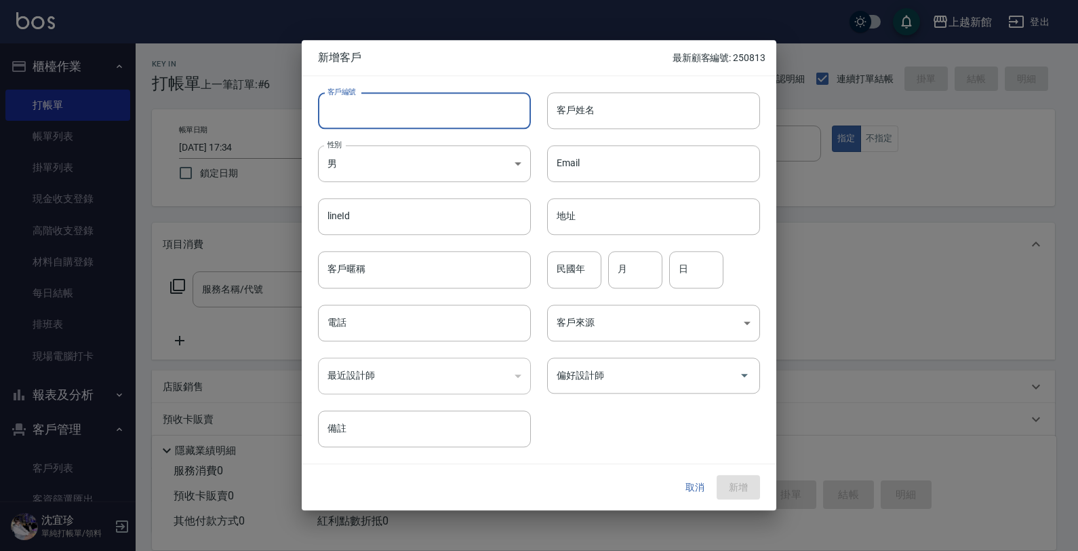
drag, startPoint x: 423, startPoint y: 111, endPoint x: 436, endPoint y: 117, distance: 14.9
click at [428, 112] on input "客戶編號" at bounding box center [424, 110] width 213 height 37
type input "291004"
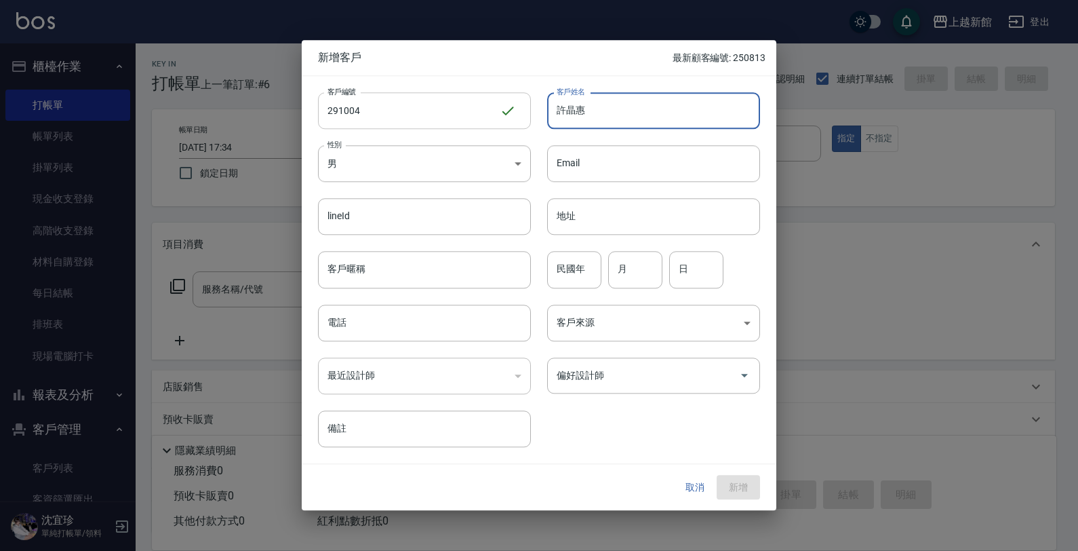
type input "許晶惠"
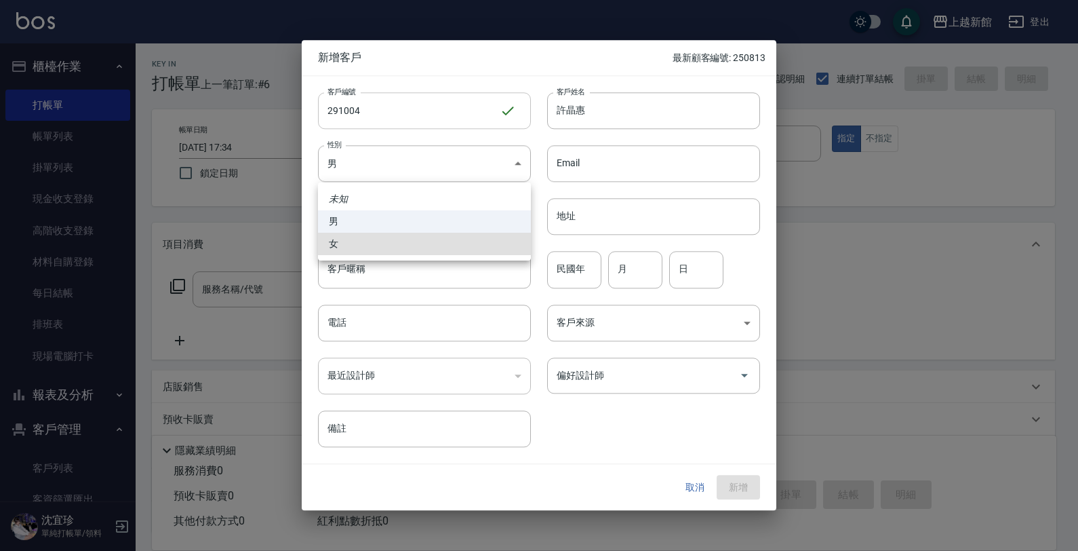
type input "FEMALE"
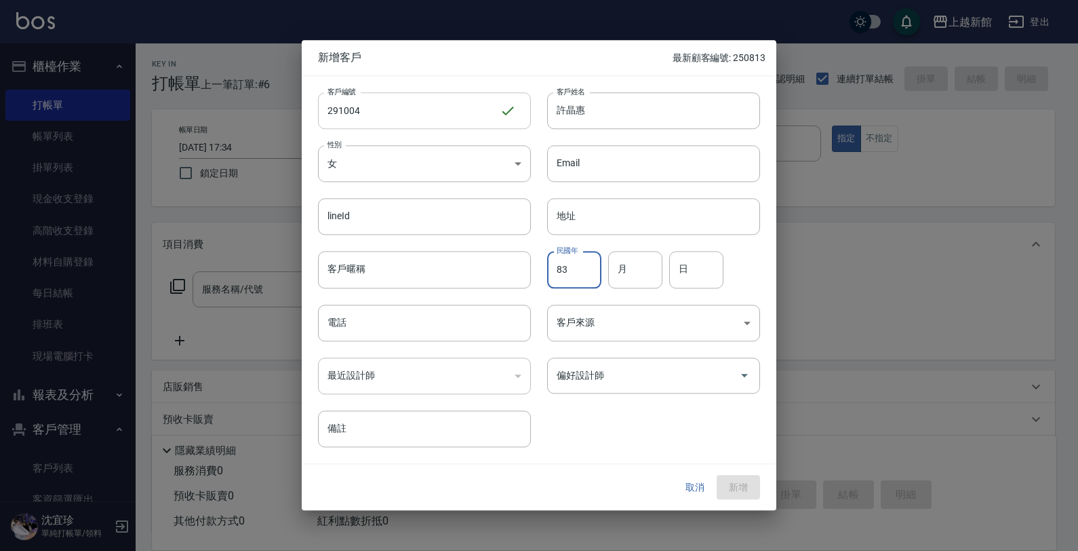
type input "83"
type input "10"
type input "04"
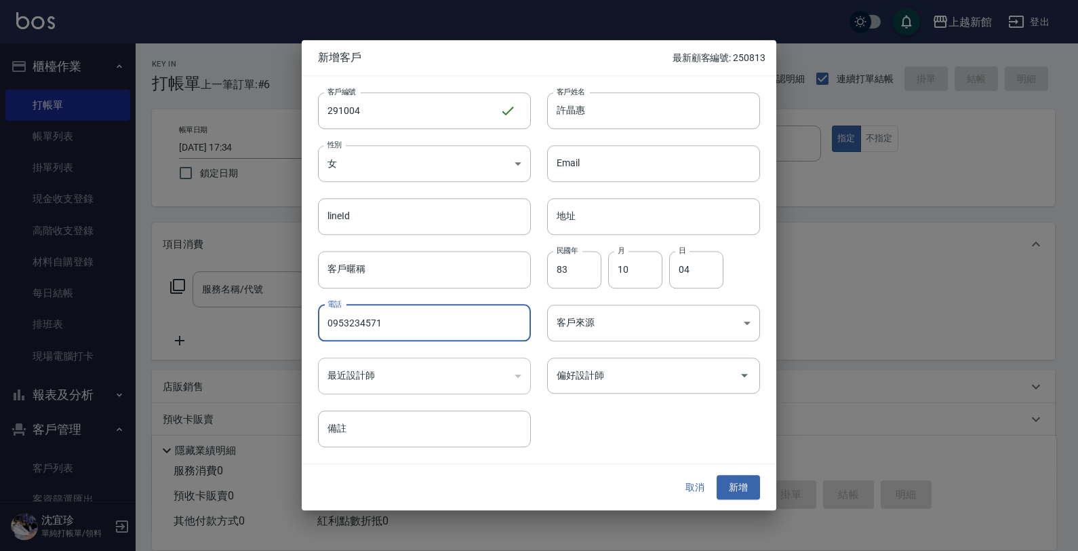
type input "0953234571"
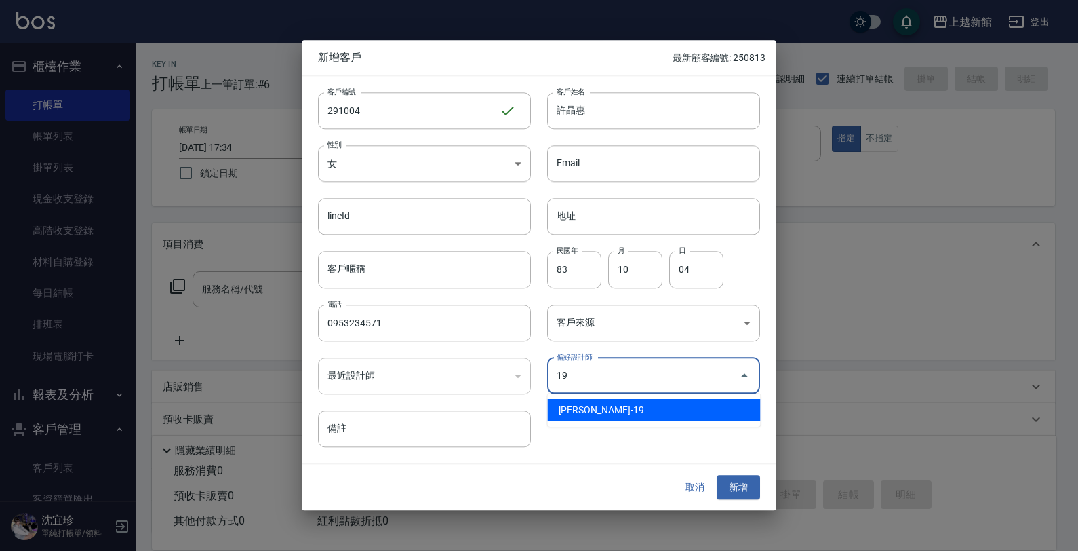
type input "李育如"
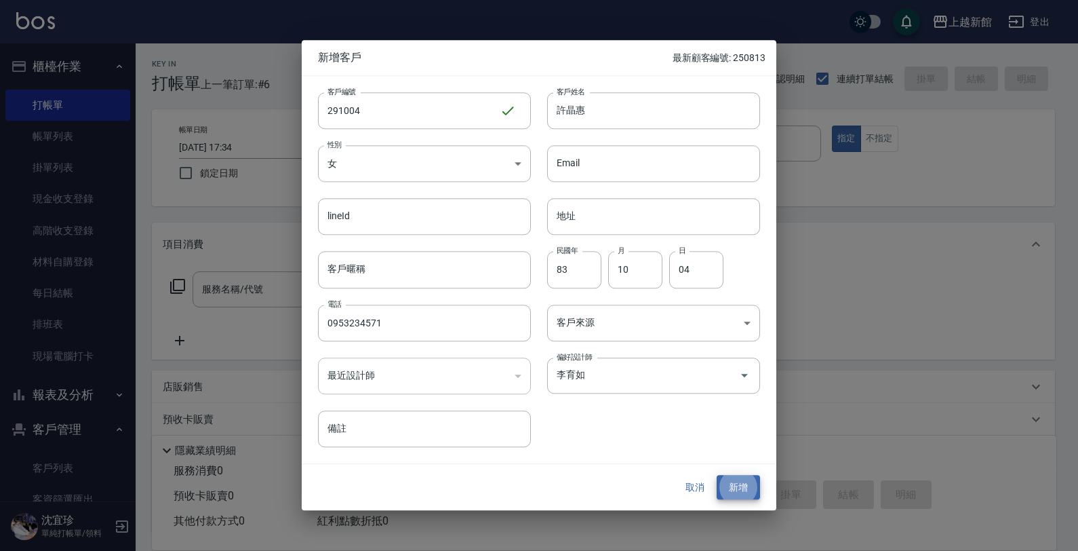
click at [717, 475] on button "新增" at bounding box center [738, 487] width 43 height 25
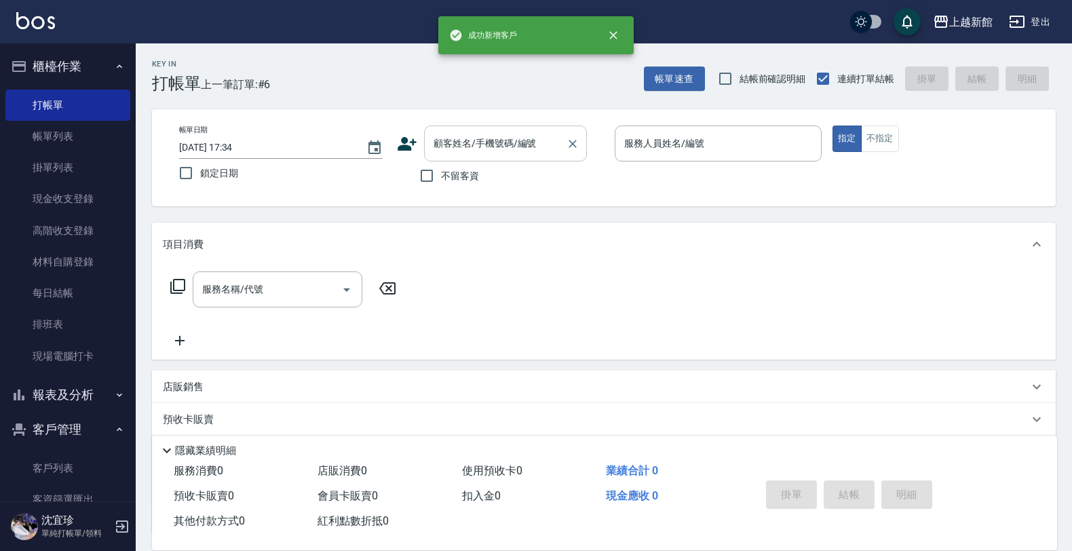
click at [459, 156] on div "顧客姓名/手機號碼/編號" at bounding box center [505, 143] width 163 height 36
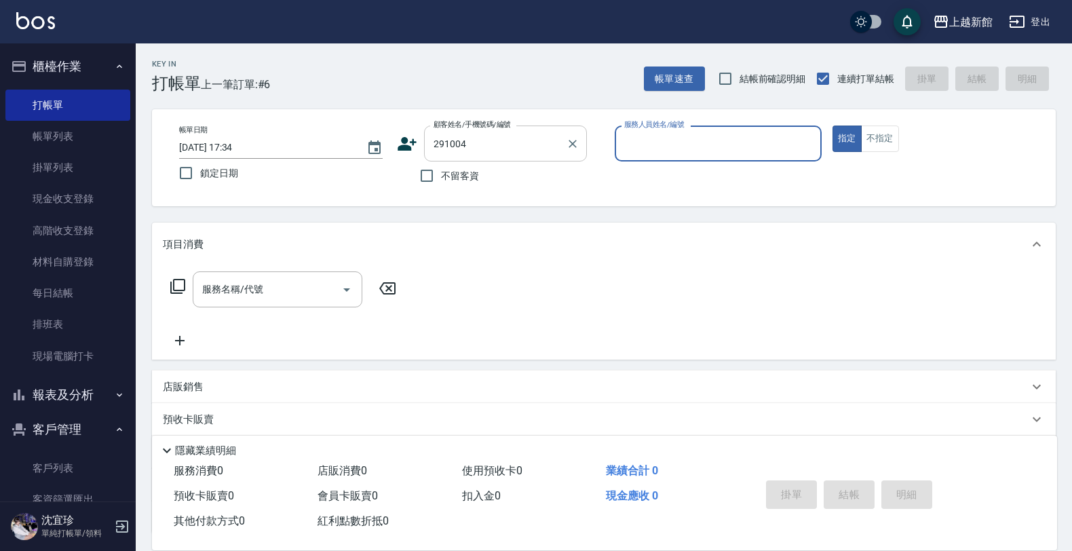
click at [832, 125] on button "指定" at bounding box center [846, 138] width 29 height 26
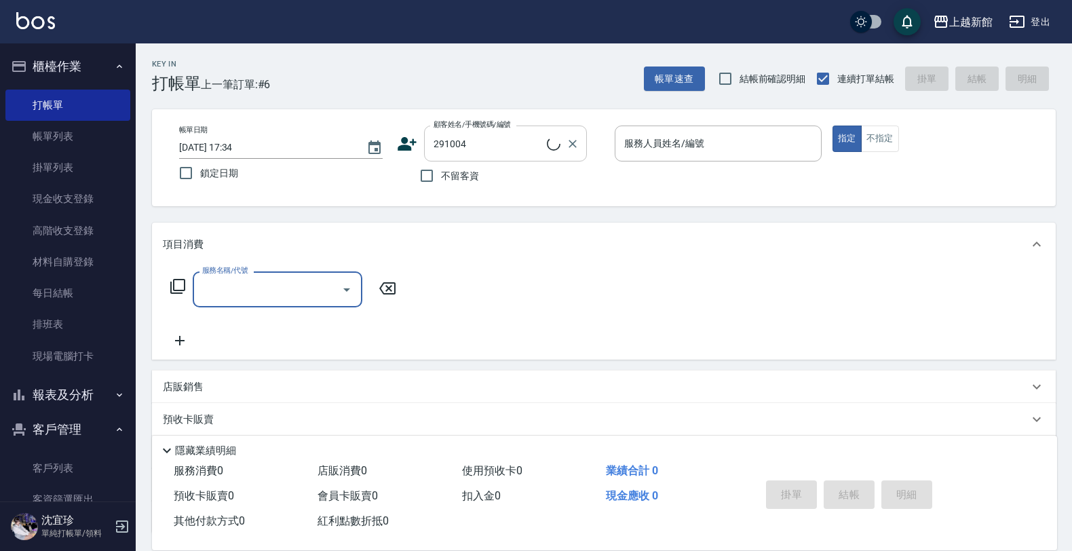
type input "[PERSON_NAME]/0953234571/291004"
type input "育如-19"
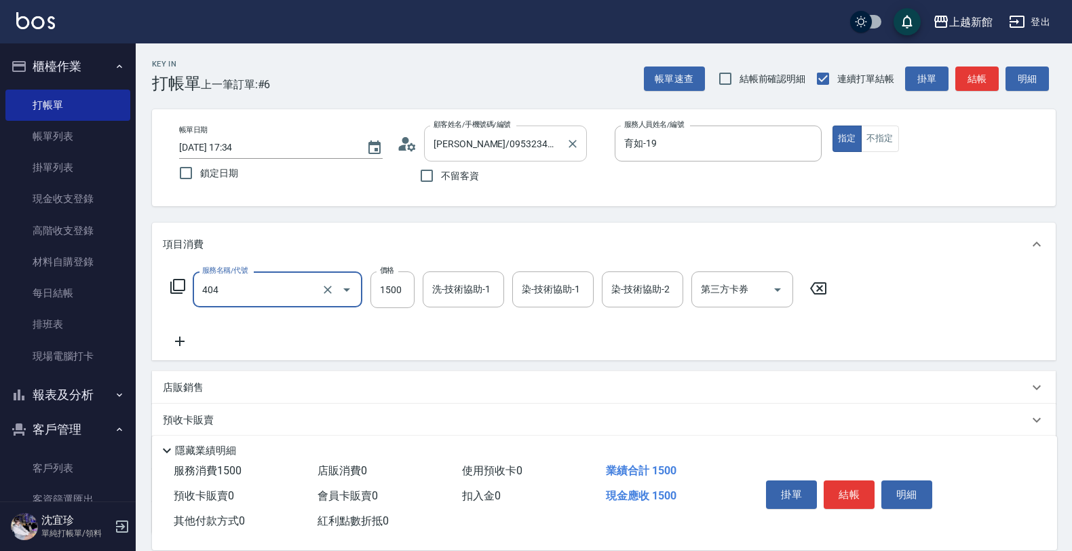
type input "設計染髮(404)"
type input "2800"
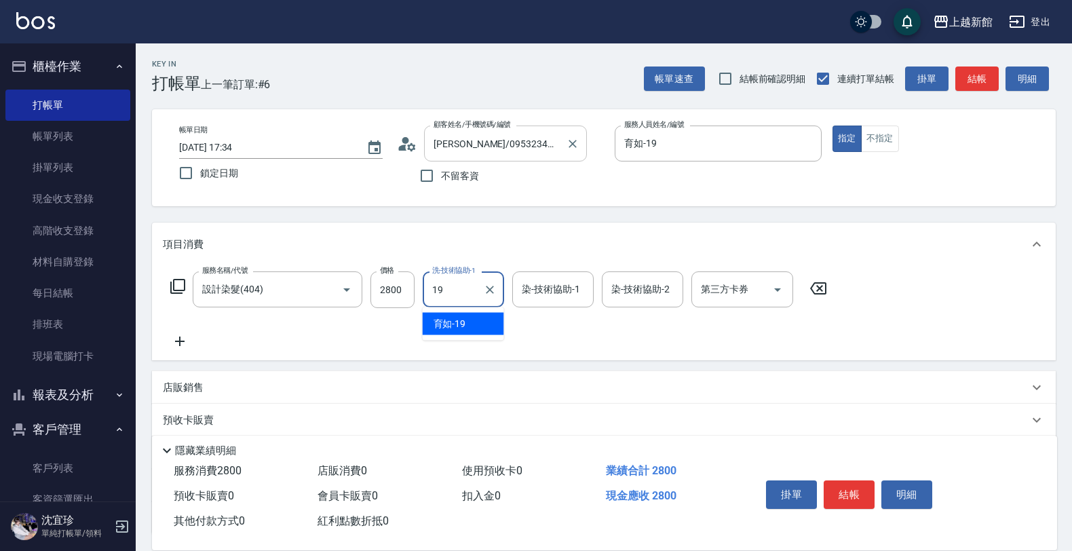
type input "育如-19"
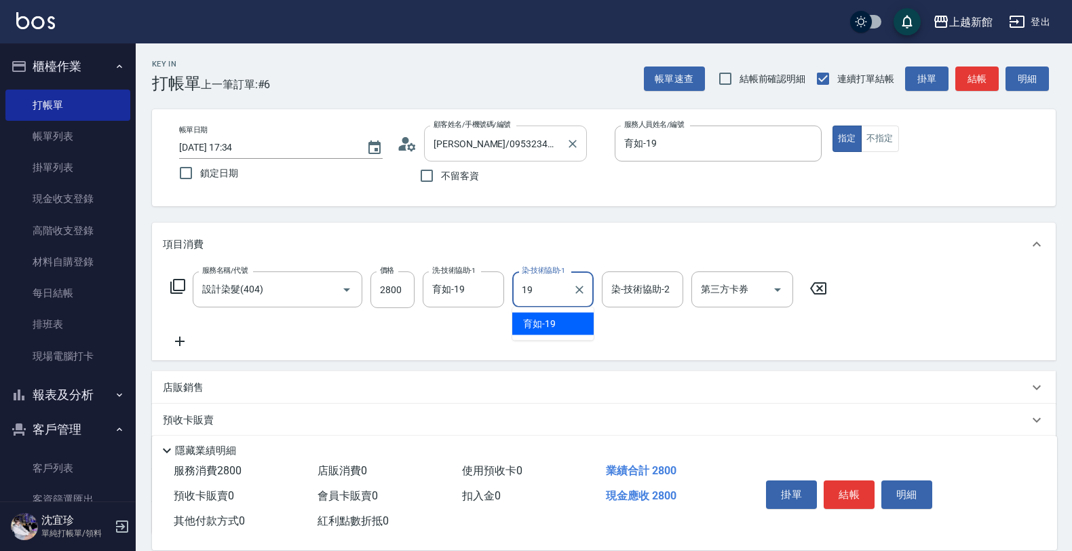
type input "育如-19"
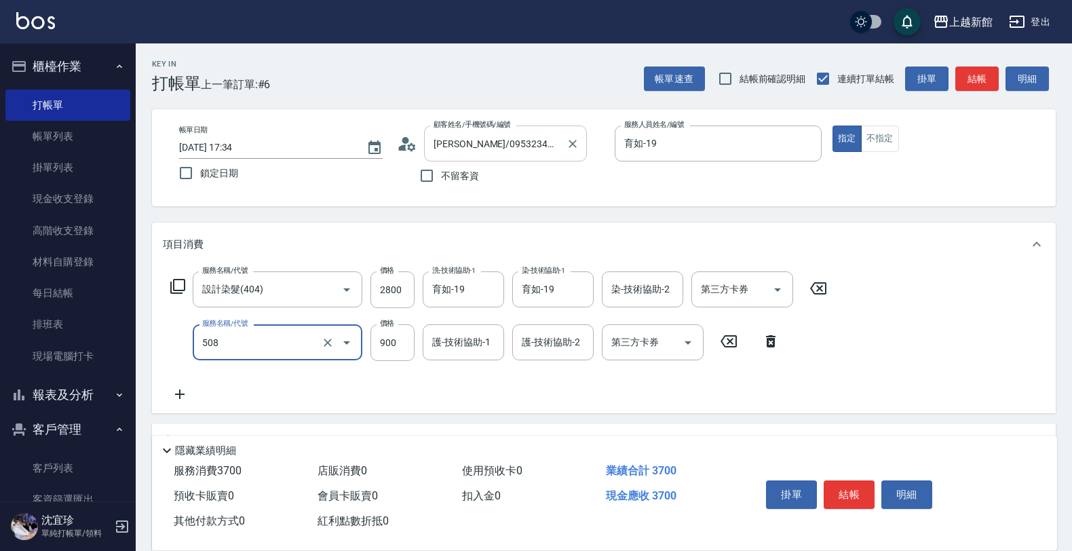
type input "松島再生髮敷護髮(508)"
type input "1000"
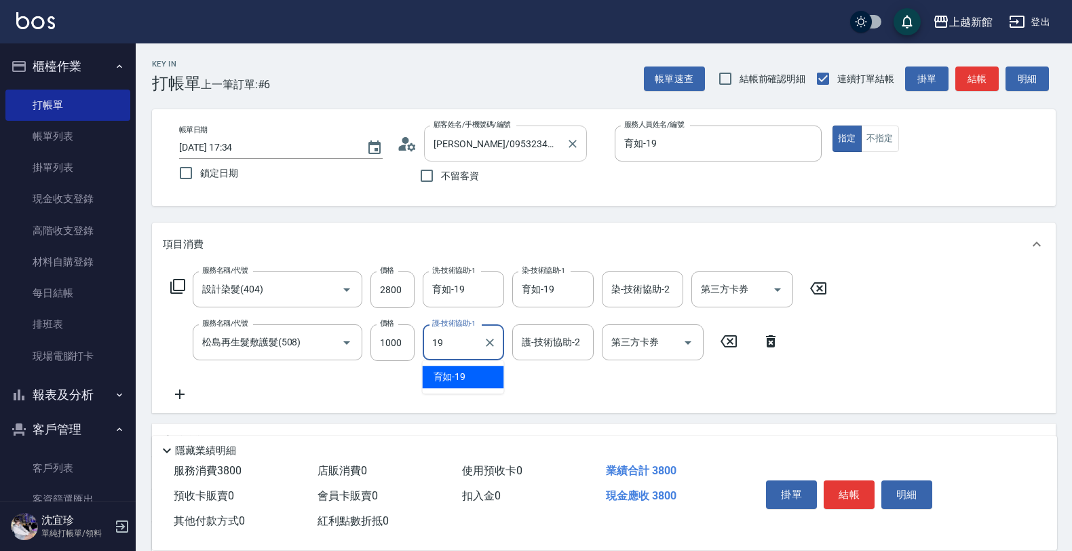
type input "育如-19"
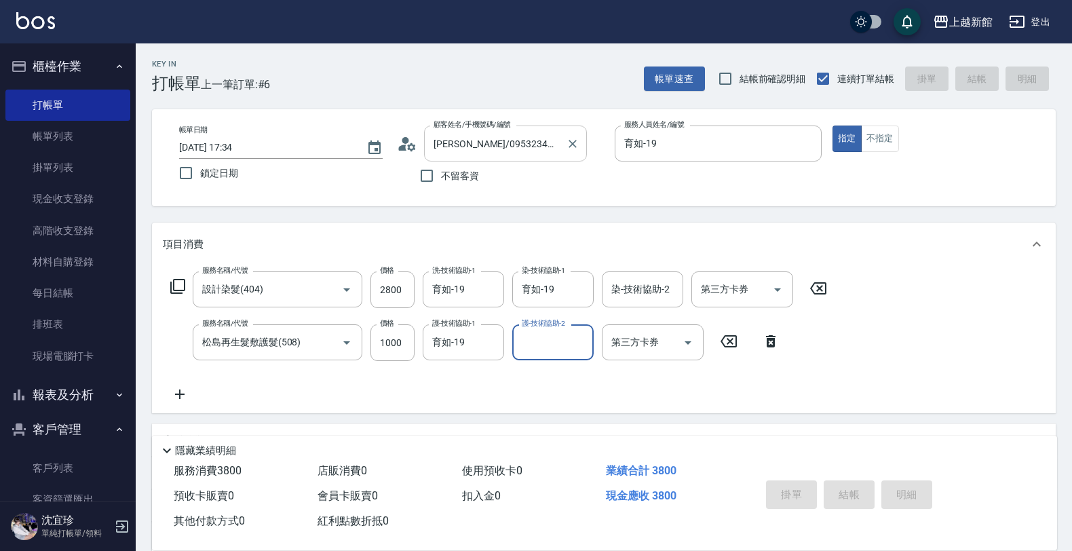
type input "2025/08/21 17:38"
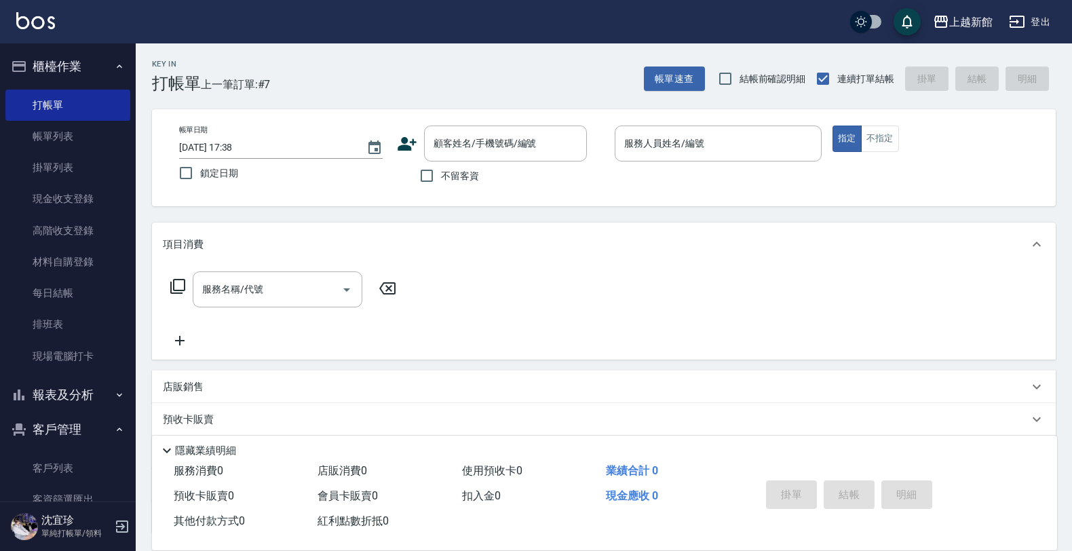
click at [409, 139] on icon at bounding box center [407, 144] width 20 height 20
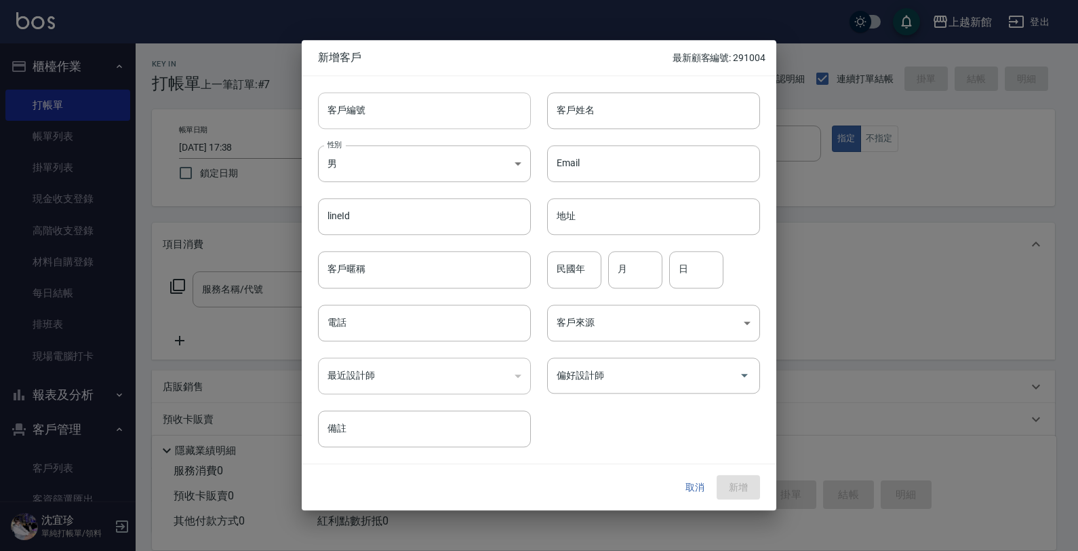
click at [442, 116] on input "客戶編號" at bounding box center [424, 110] width 213 height 37
type input "241205"
type input "劉華盛"
type input "68"
type input "12"
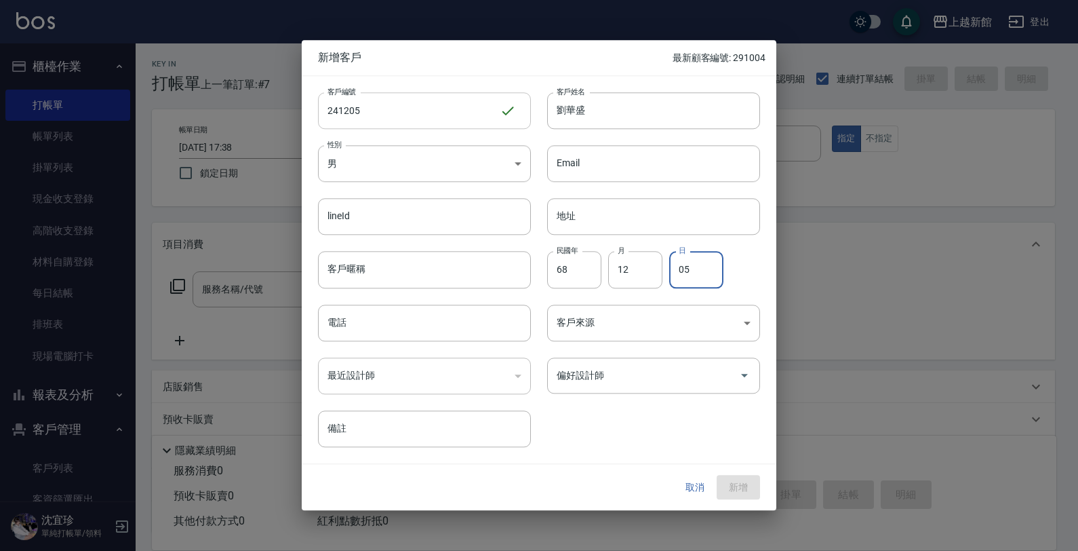
type input "05"
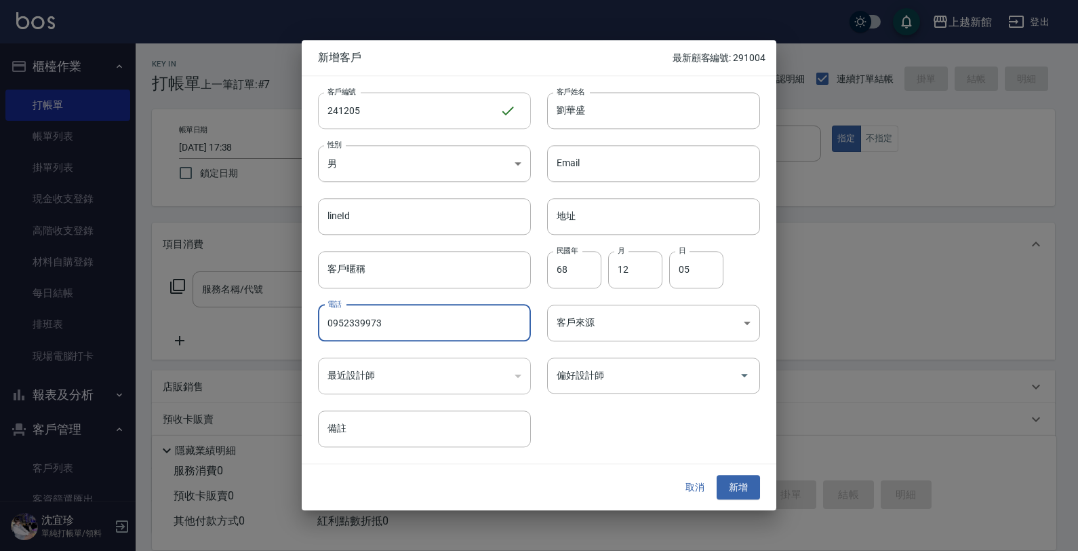
type input "0952339973"
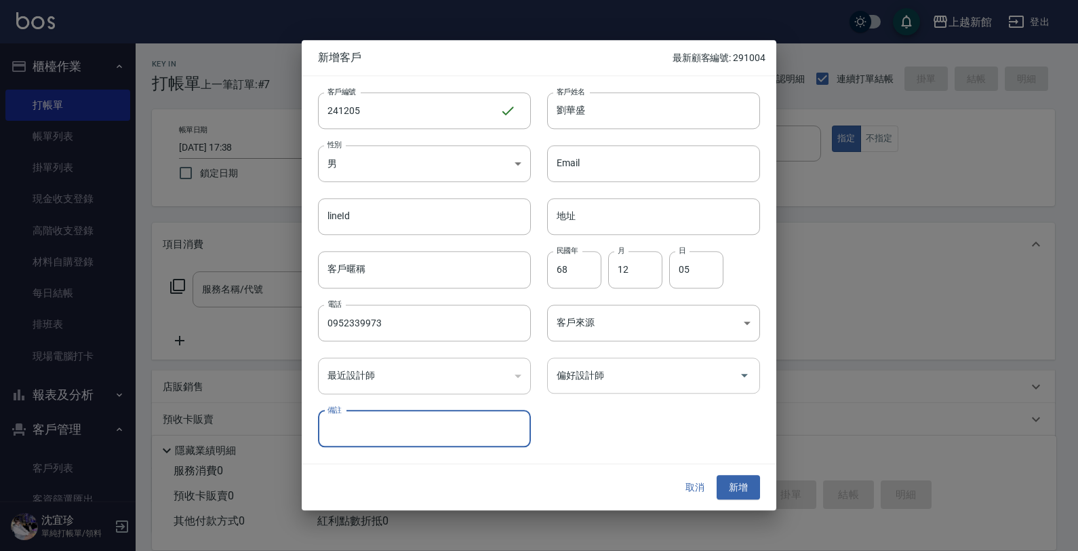
click at [601, 387] on div "偏好設計師" at bounding box center [653, 375] width 213 height 36
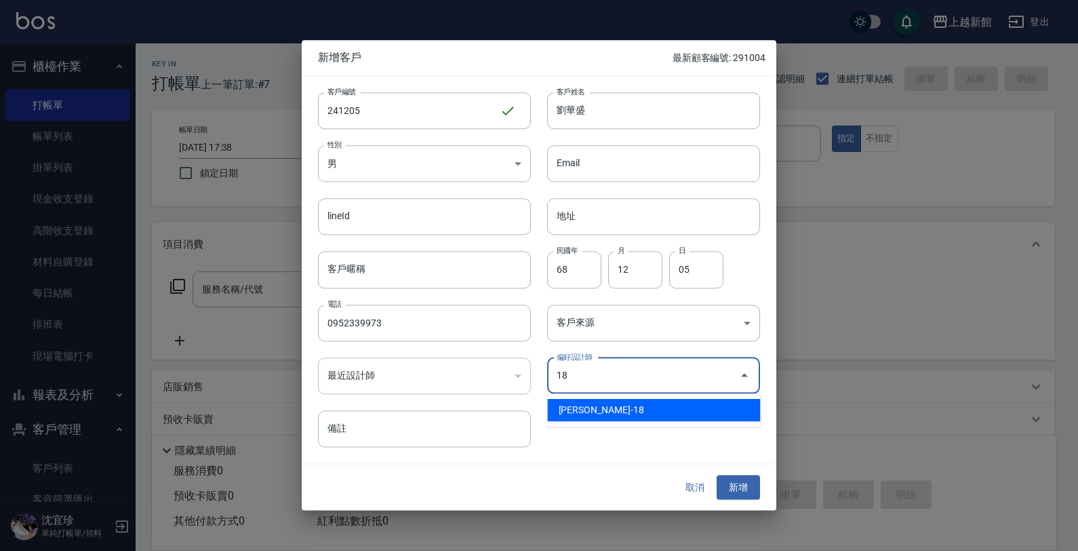
type input "[PERSON_NAME]"
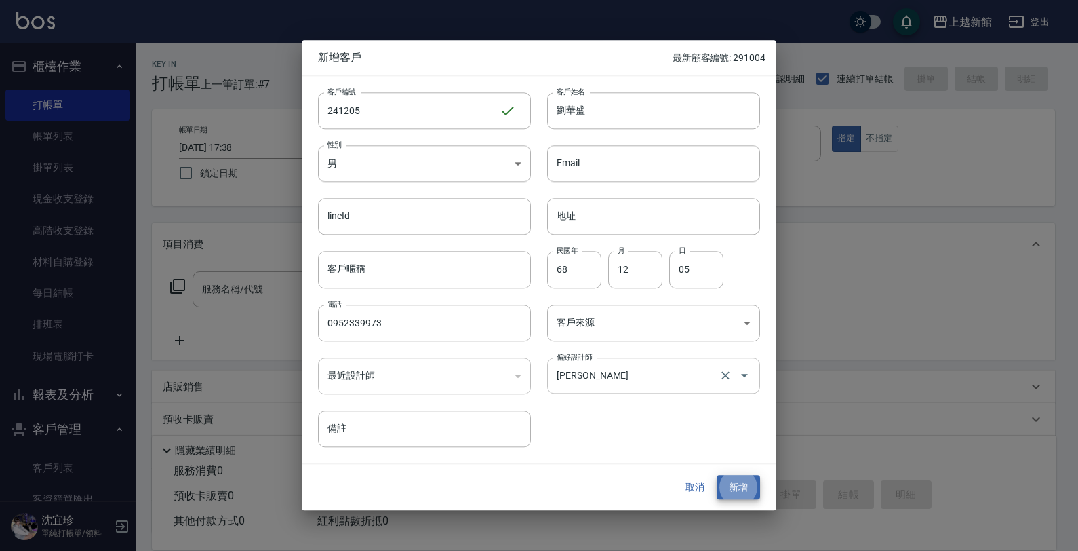
click at [717, 475] on button "新增" at bounding box center [738, 487] width 43 height 25
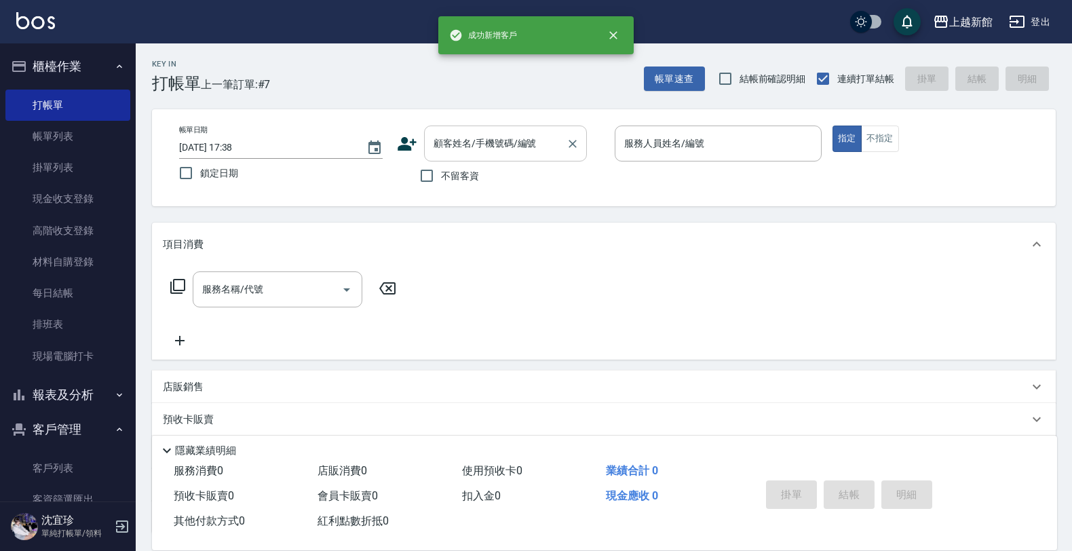
click at [472, 139] on input "顧客姓名/手機號碼/編號" at bounding box center [495, 144] width 130 height 24
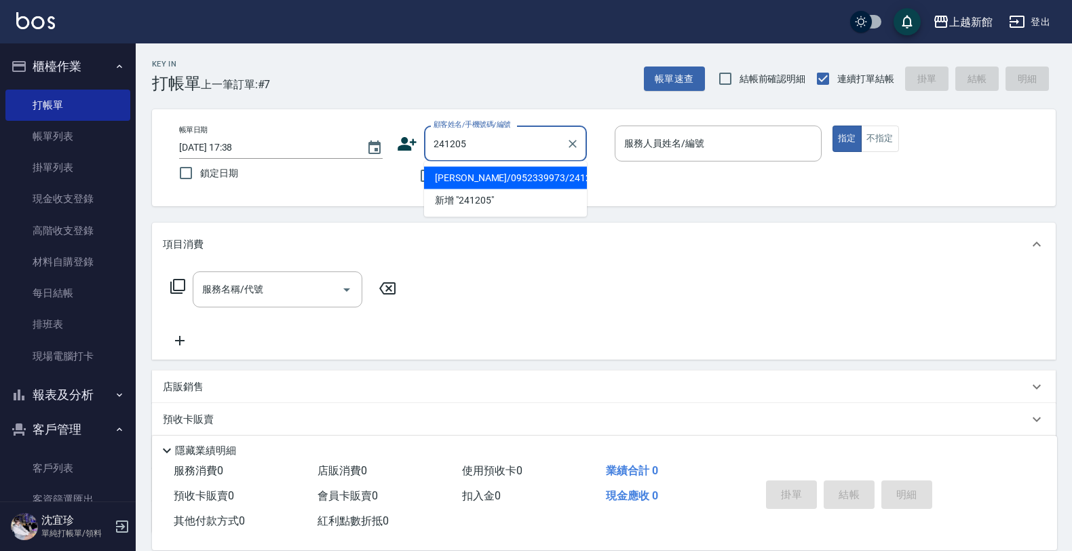
type input "[PERSON_NAME]/0952339973/241205"
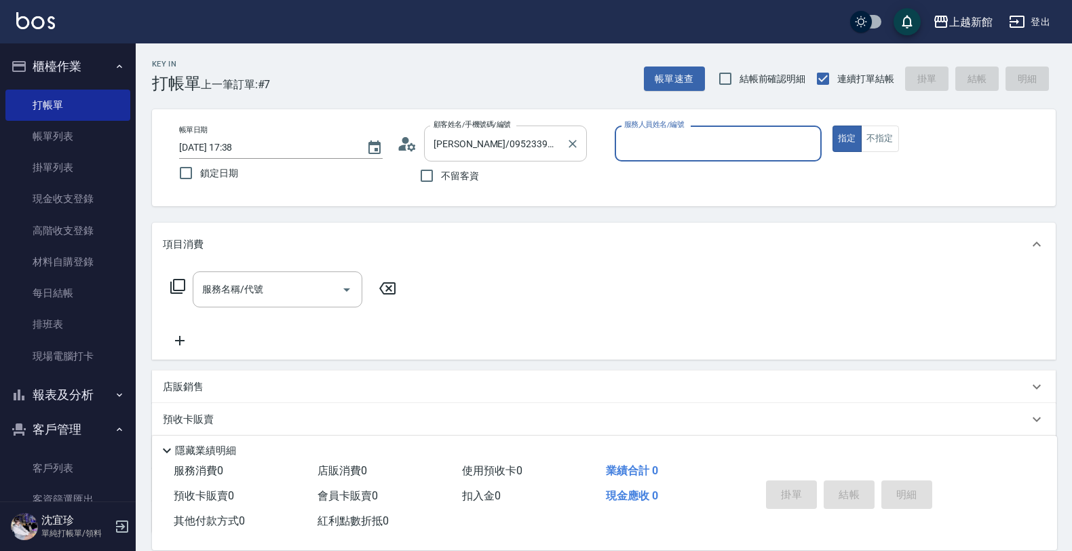
type input "[PERSON_NAME]-18"
click at [832, 125] on button "指定" at bounding box center [846, 138] width 29 height 26
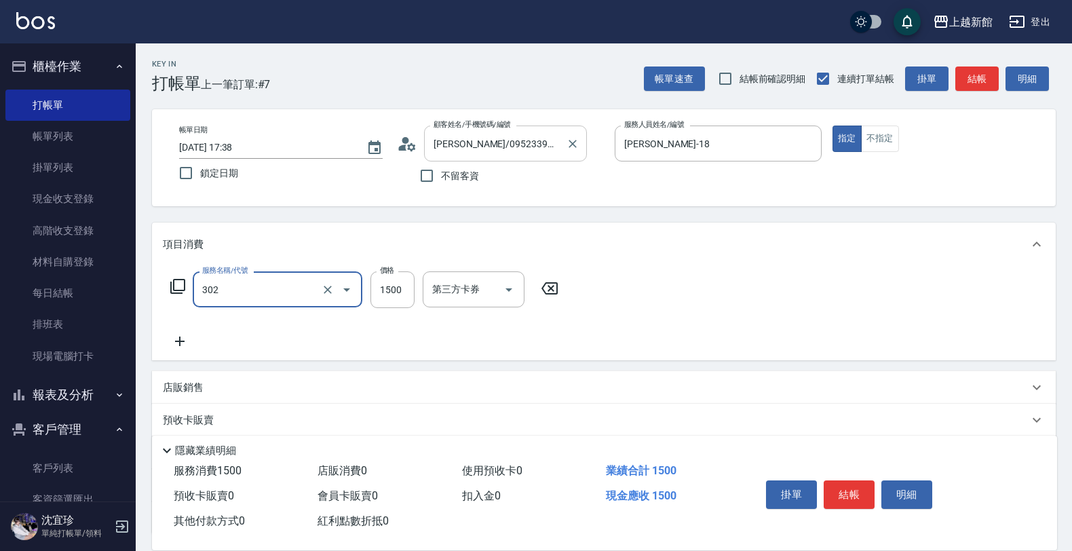
type input "設計燙髮(302)"
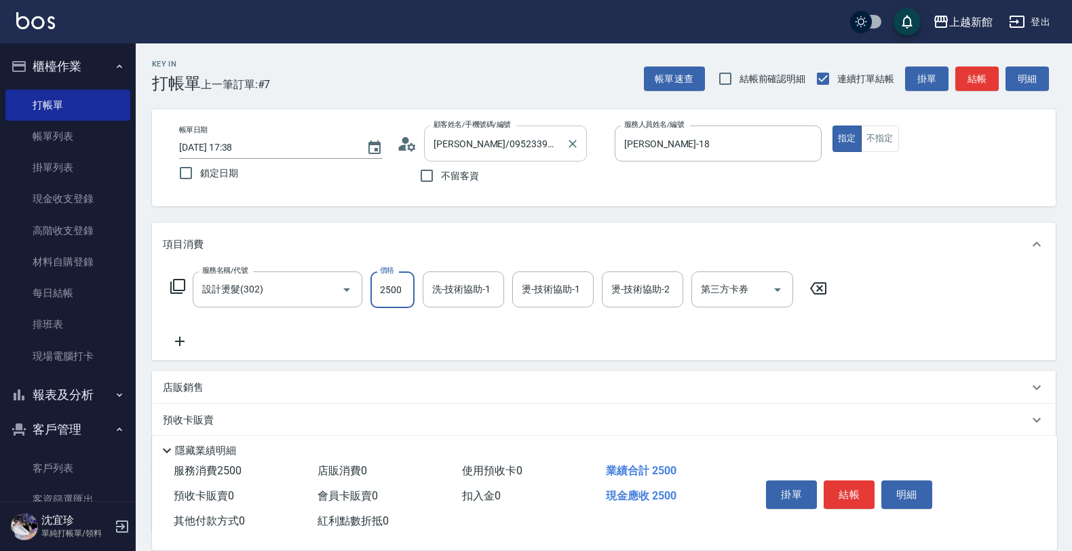
type input "2500"
type input "[PERSON_NAME]-29"
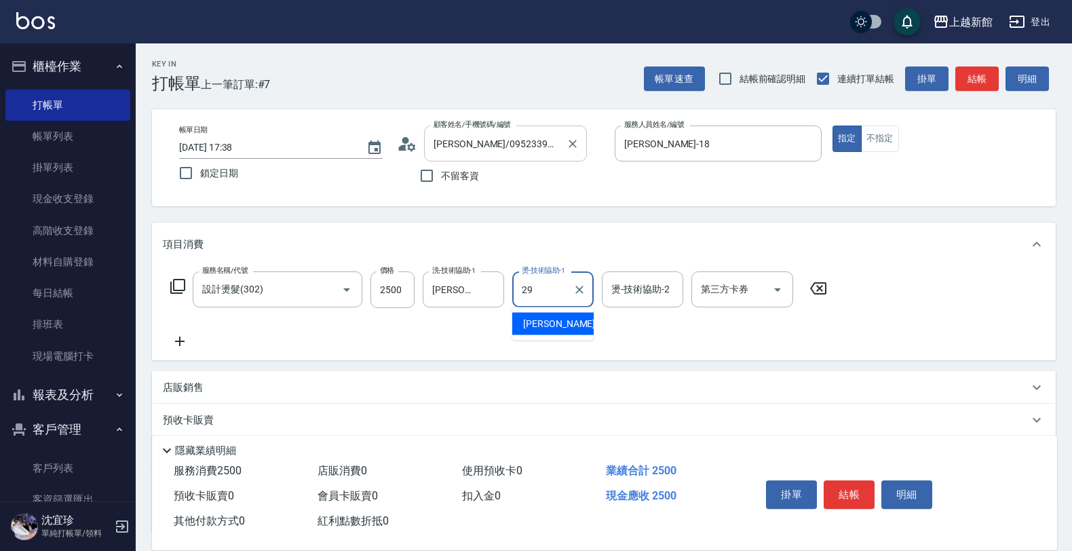
type input "[PERSON_NAME]-29"
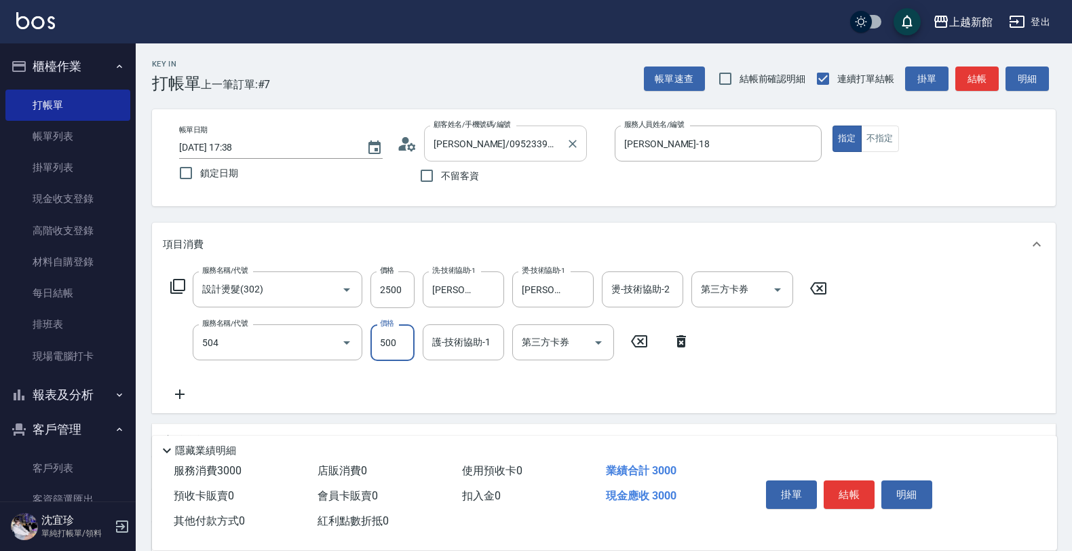
type input "順子護髮(504)"
type input "[PERSON_NAME]-29"
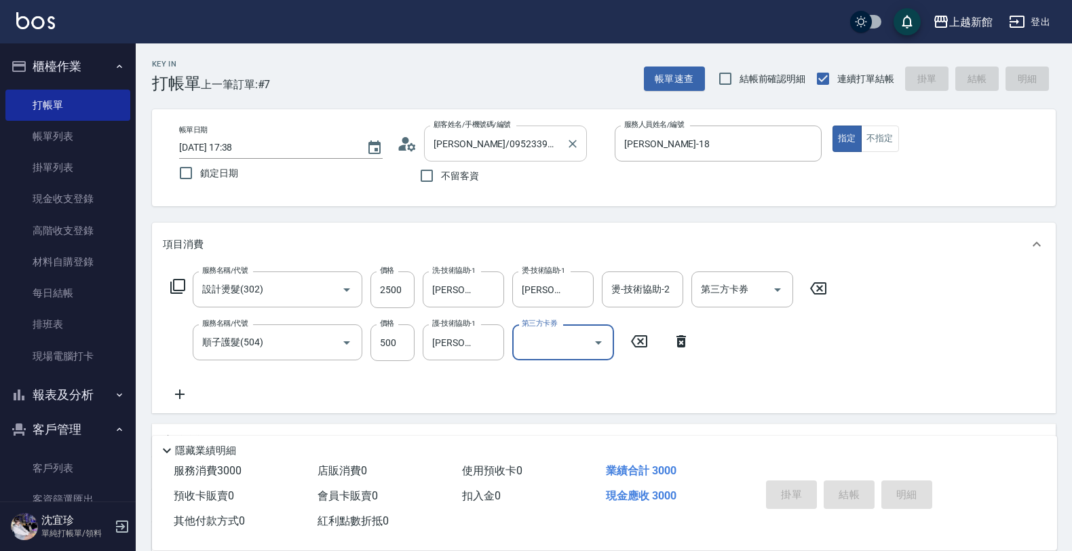
type input "2025/08/21 17:46"
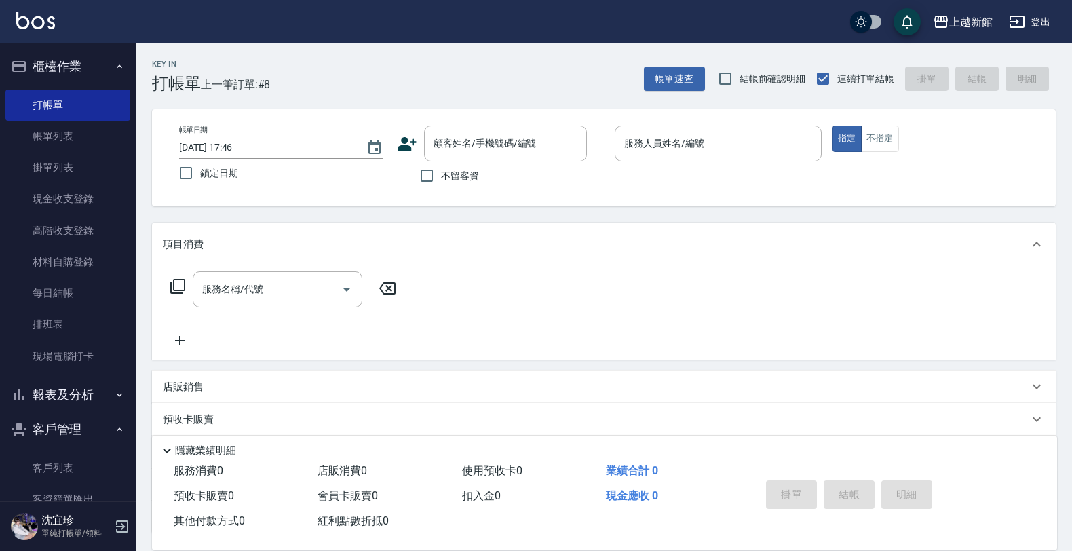
click at [411, 147] on icon at bounding box center [407, 144] width 20 height 20
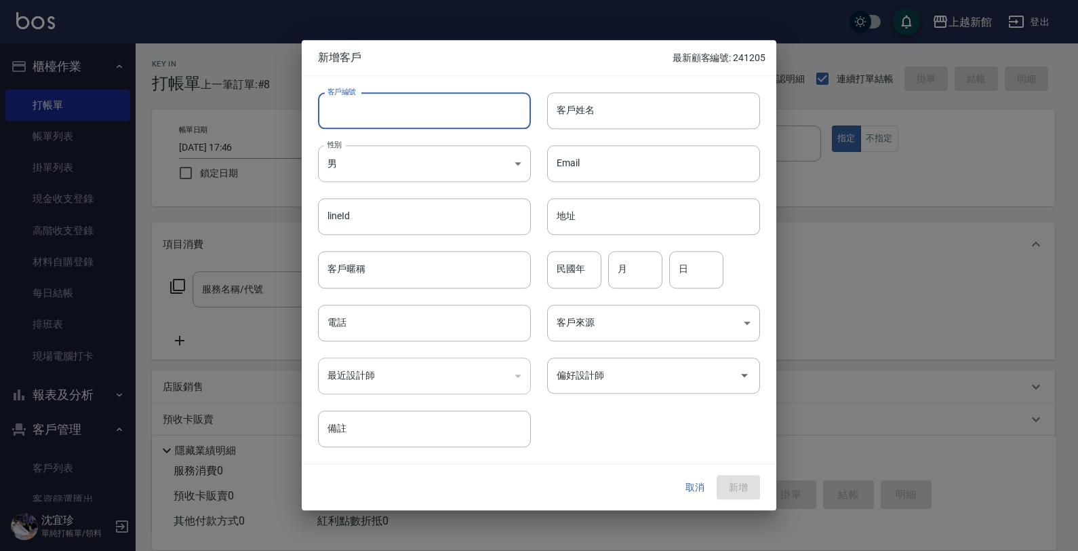
drag, startPoint x: 439, startPoint y: 117, endPoint x: 462, endPoint y: 113, distance: 22.7
click at [442, 117] on input "客戶編號" at bounding box center [424, 110] width 213 height 37
type input "270328"
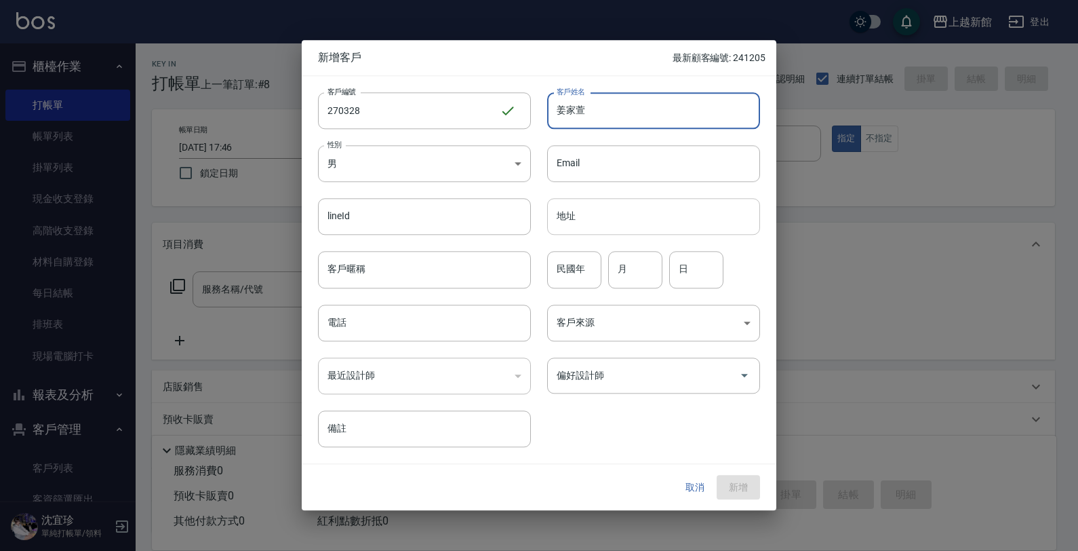
type input "姜家萱"
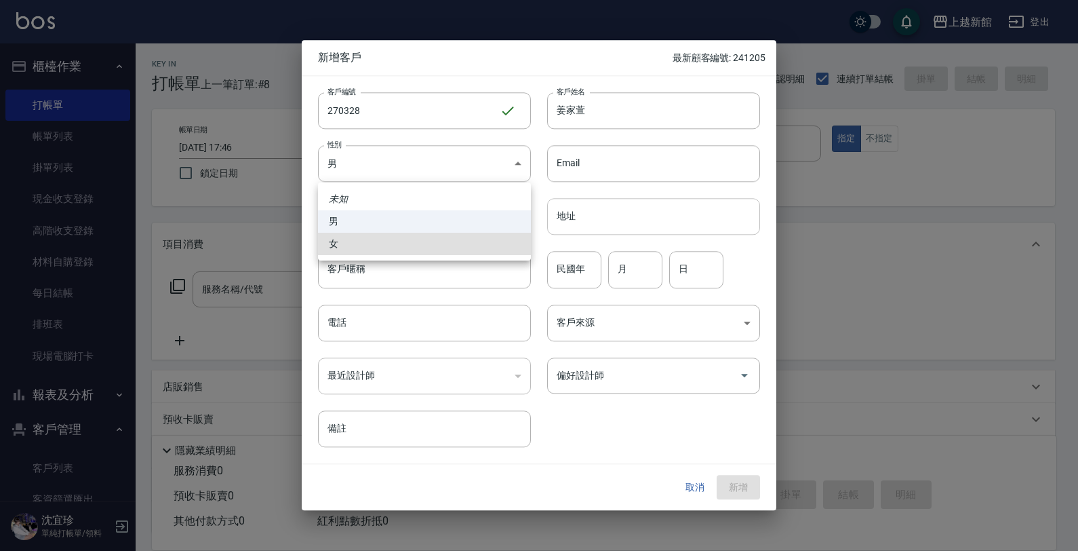
type input "FEMALE"
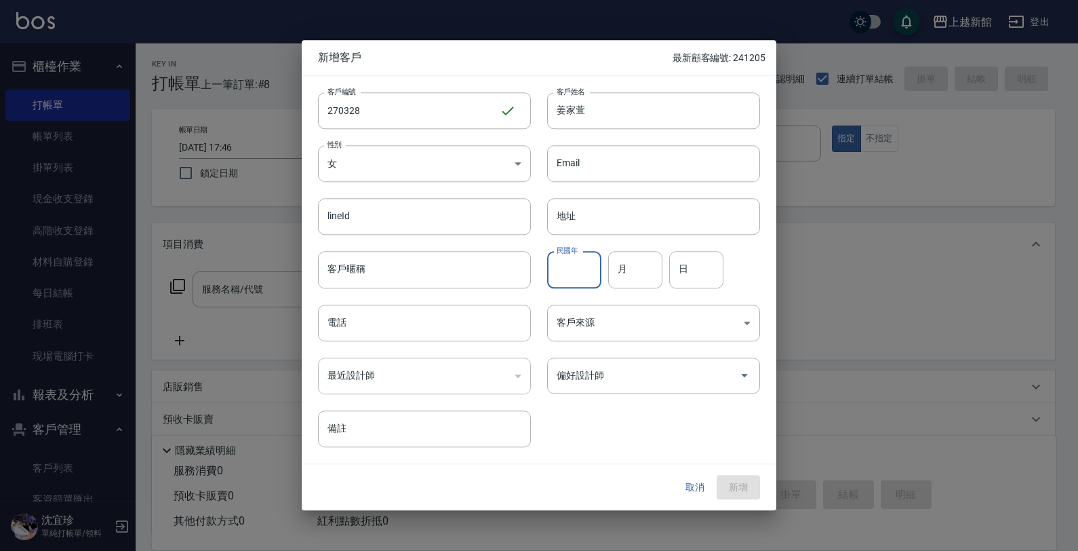
click at [564, 272] on input "民國年" at bounding box center [574, 270] width 54 height 37
type input "85"
click at [625, 275] on input "月" at bounding box center [635, 270] width 54 height 37
type input "03"
type input "28"
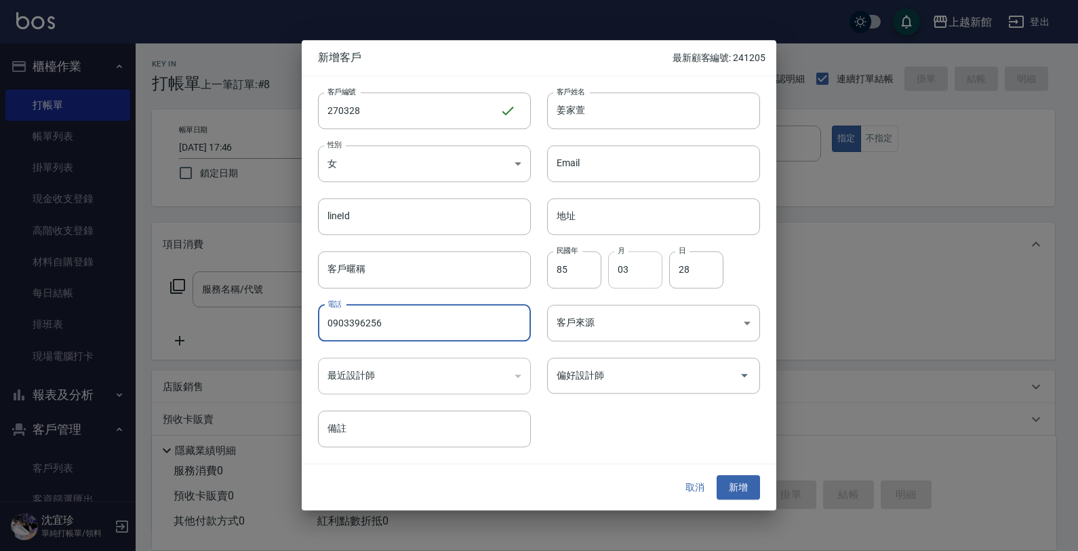
type input "0903396256"
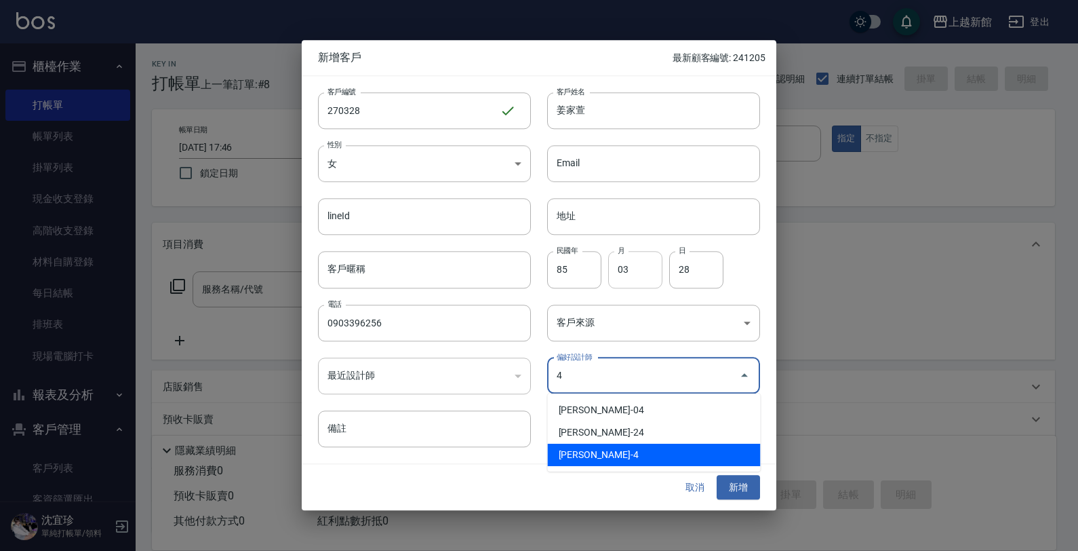
type input "沈宜珍"
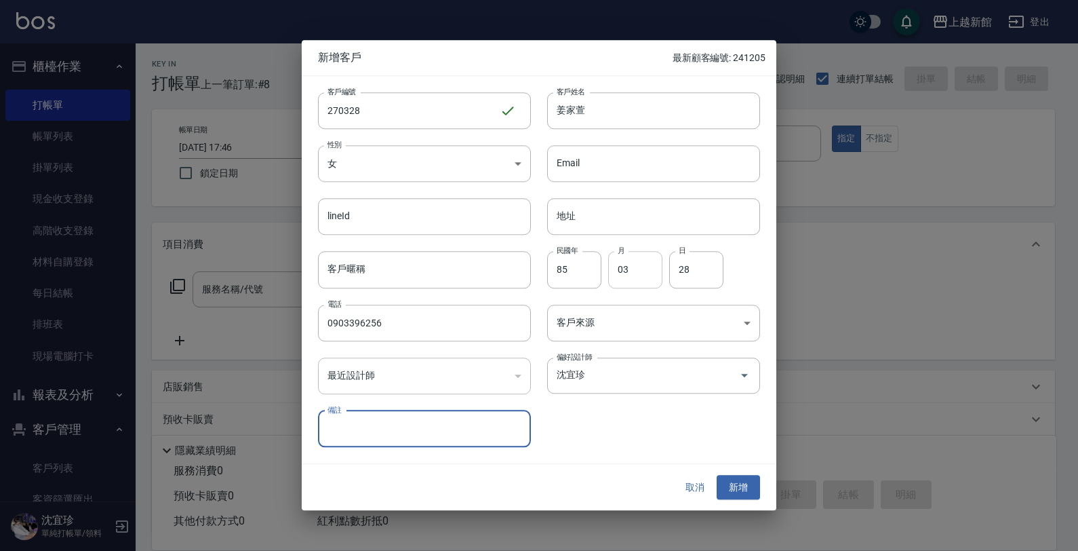
click at [717, 475] on button "新增" at bounding box center [738, 487] width 43 height 25
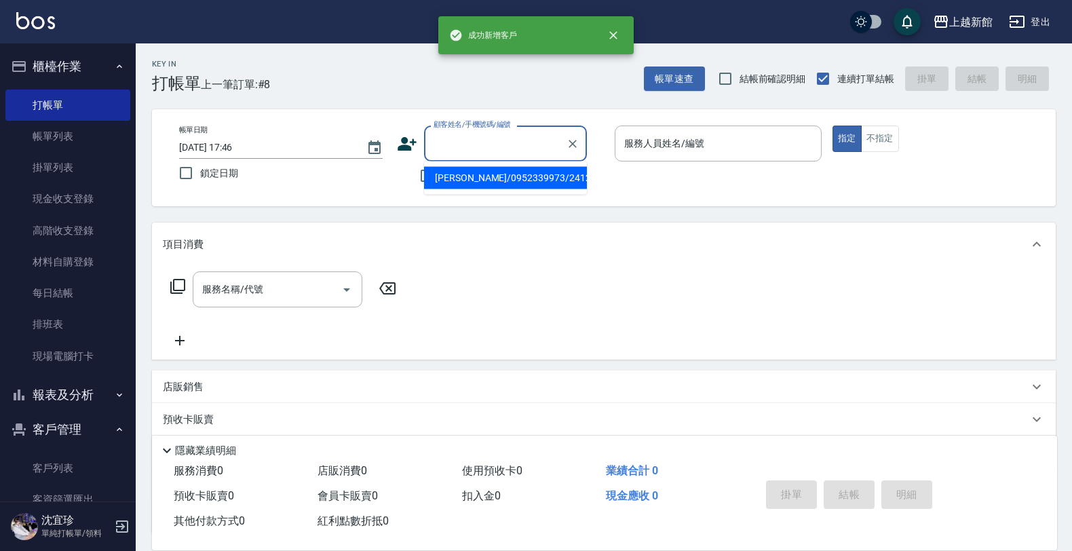
click at [473, 141] on input "顧客姓名/手機號碼/編號" at bounding box center [495, 144] width 130 height 24
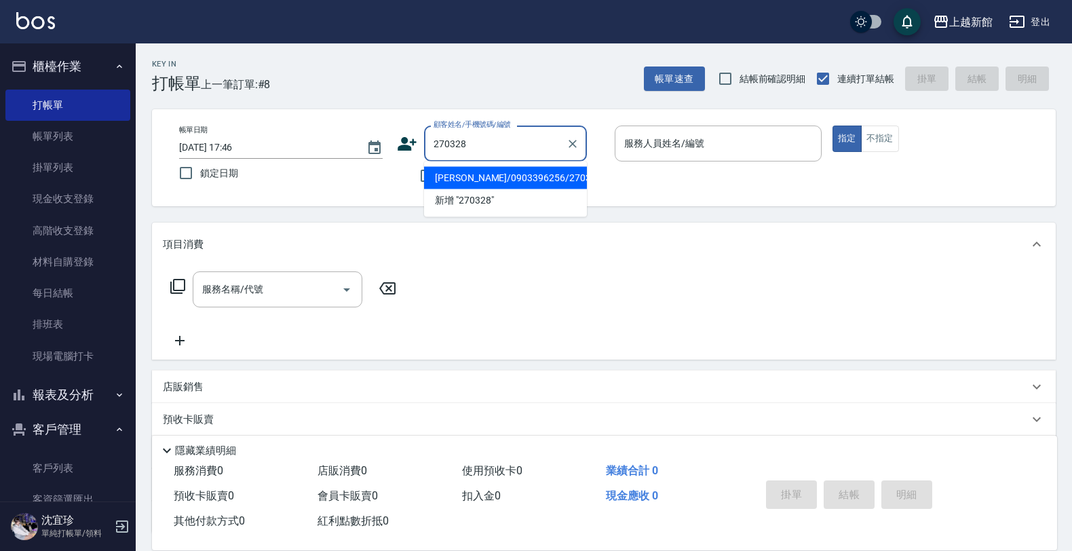
type input "[PERSON_NAME]/0903396256/270328"
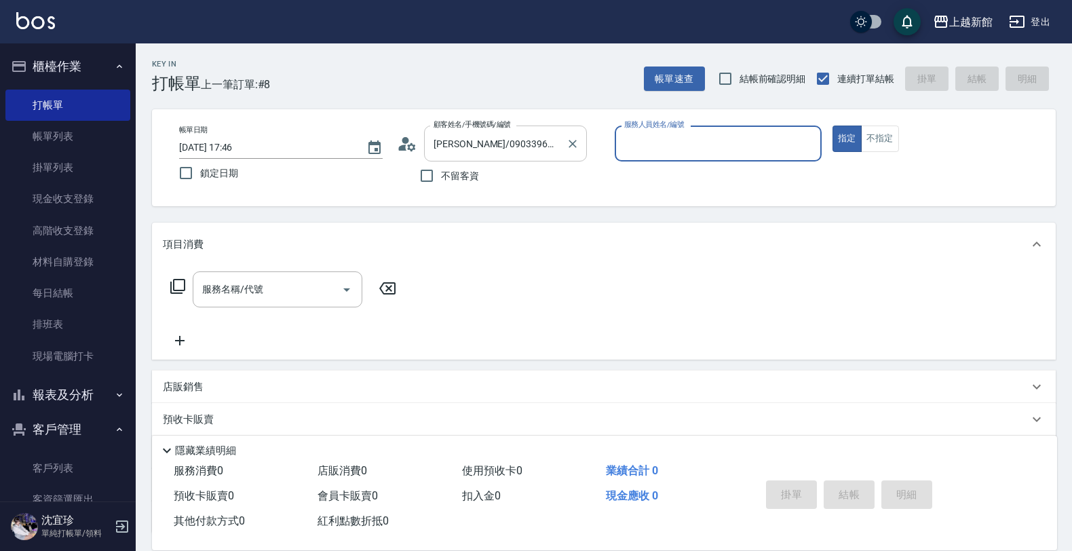
type input "宜珍-4"
click at [832, 125] on button "指定" at bounding box center [846, 138] width 29 height 26
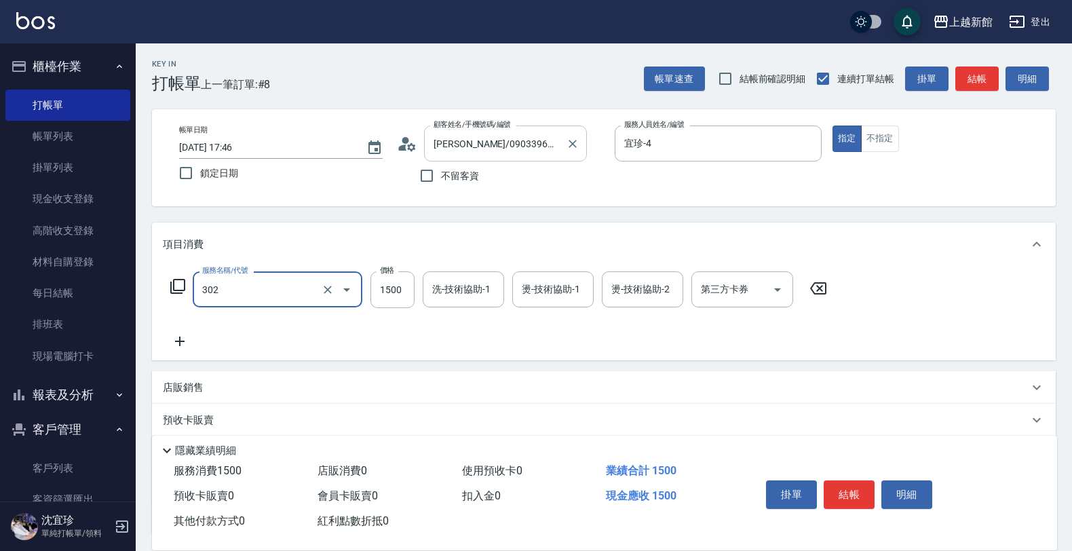
type input "設計燙髮(302)"
type input "1099"
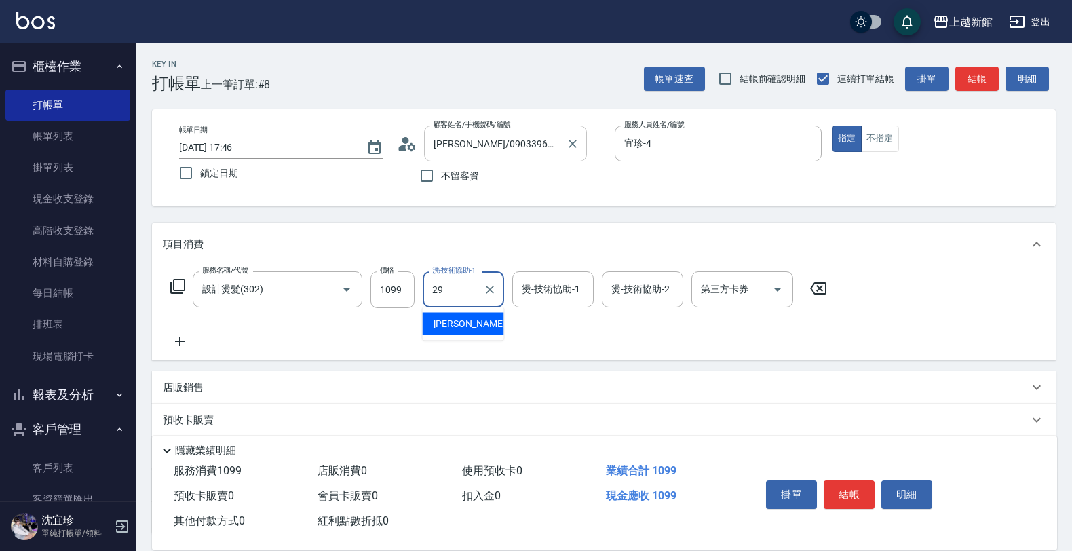
type input "[PERSON_NAME]-29"
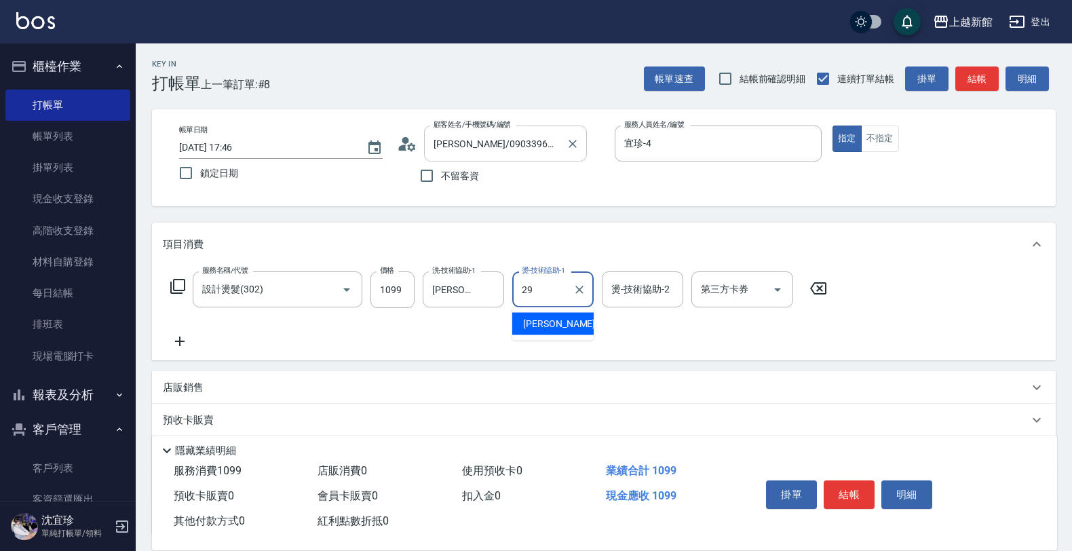
type input "[PERSON_NAME]-29"
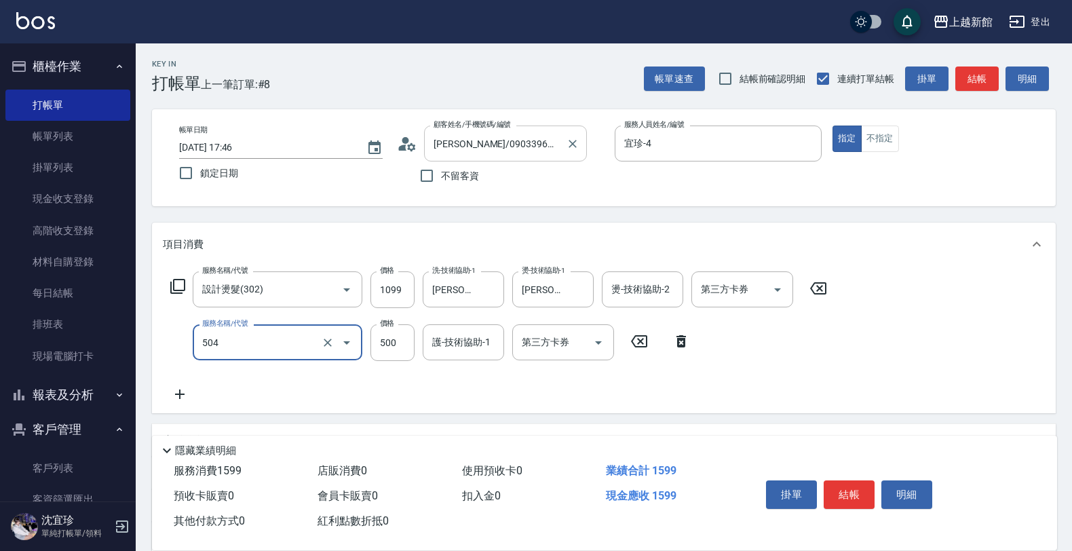
type input "順子護髮(504)"
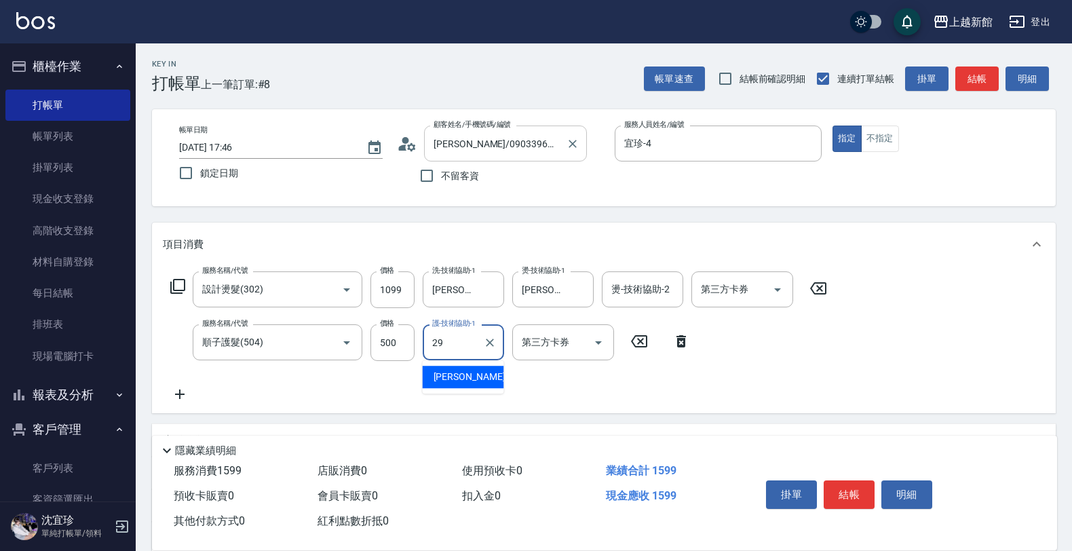
type input "[PERSON_NAME]-29"
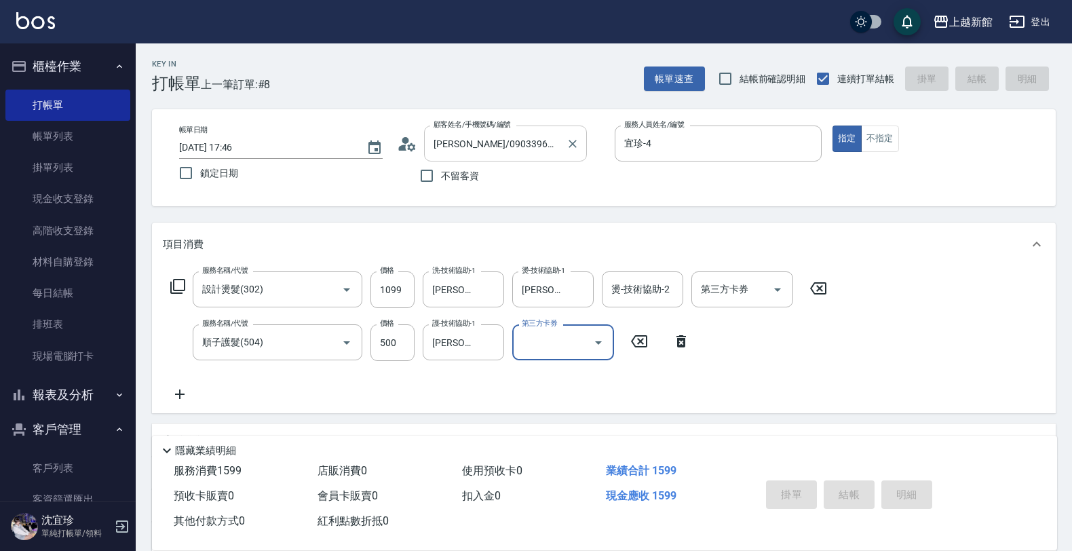
type input "2025/08/21 17:48"
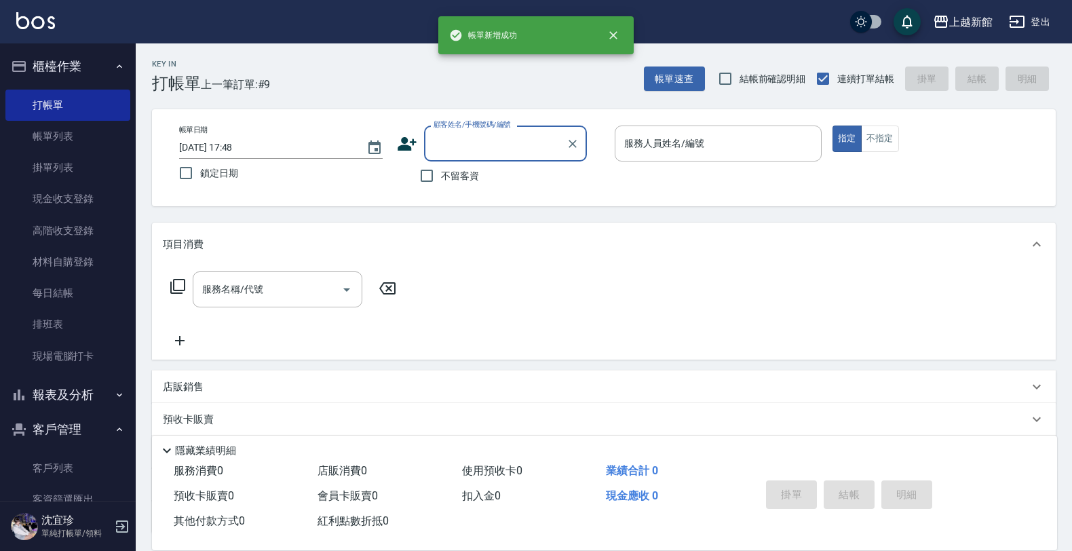
drag, startPoint x: 467, startPoint y: 140, endPoint x: 465, endPoint y: 149, distance: 9.0
click at [465, 149] on input "顧客姓名/手機號碼/編號" at bounding box center [495, 144] width 130 height 24
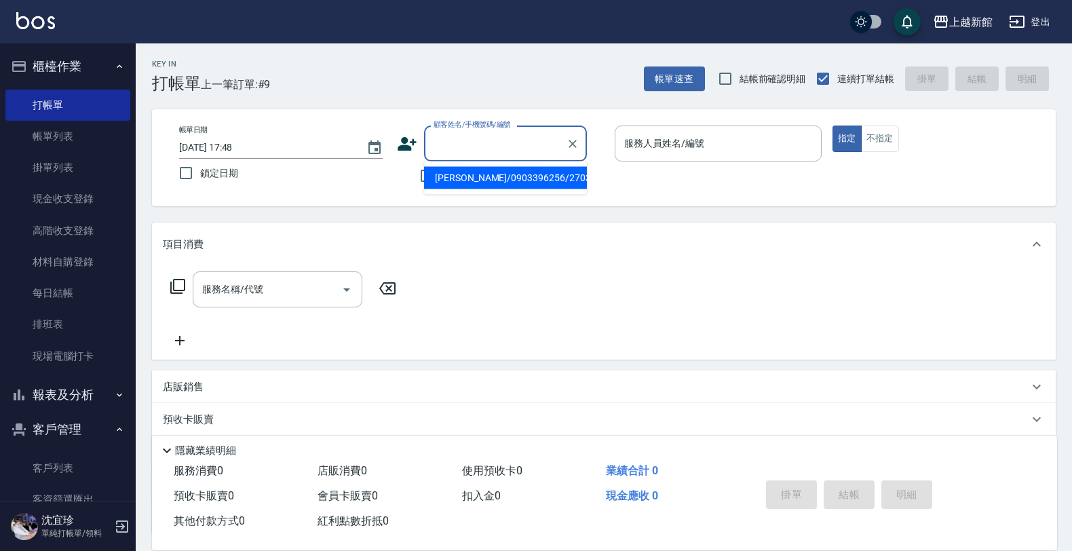
click at [466, 180] on li "[PERSON_NAME]/0903396256/270328" at bounding box center [505, 178] width 163 height 22
type input "[PERSON_NAME]/0903396256/270328"
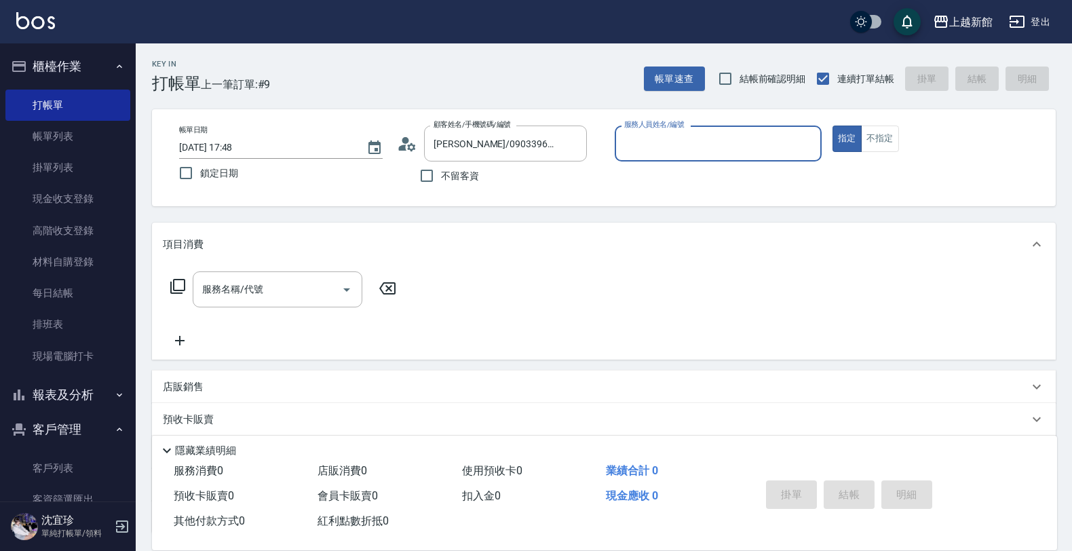
type input "宜珍-4"
click at [832, 125] on button "指定" at bounding box center [846, 138] width 29 height 26
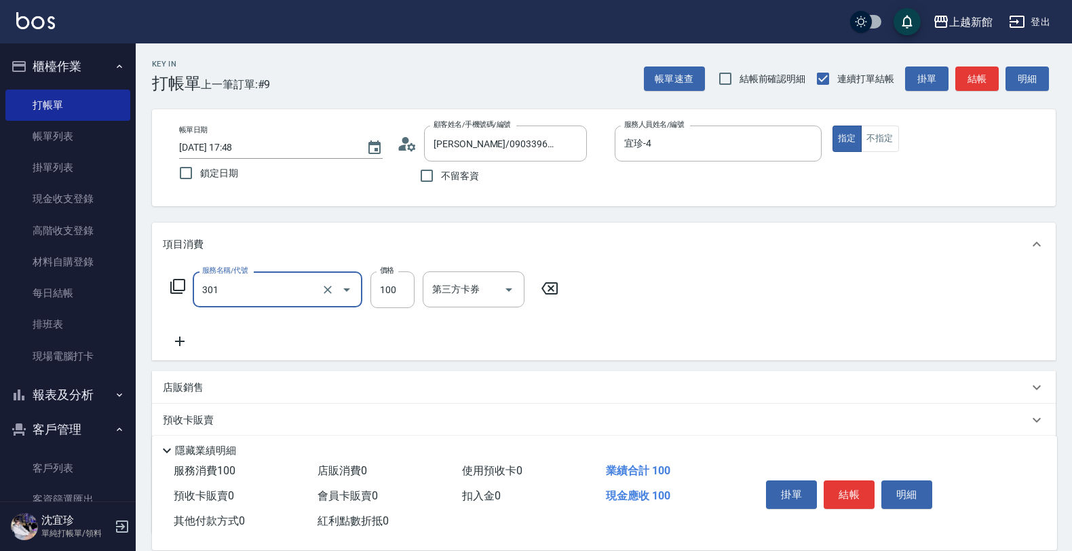
type input "補燙(301)"
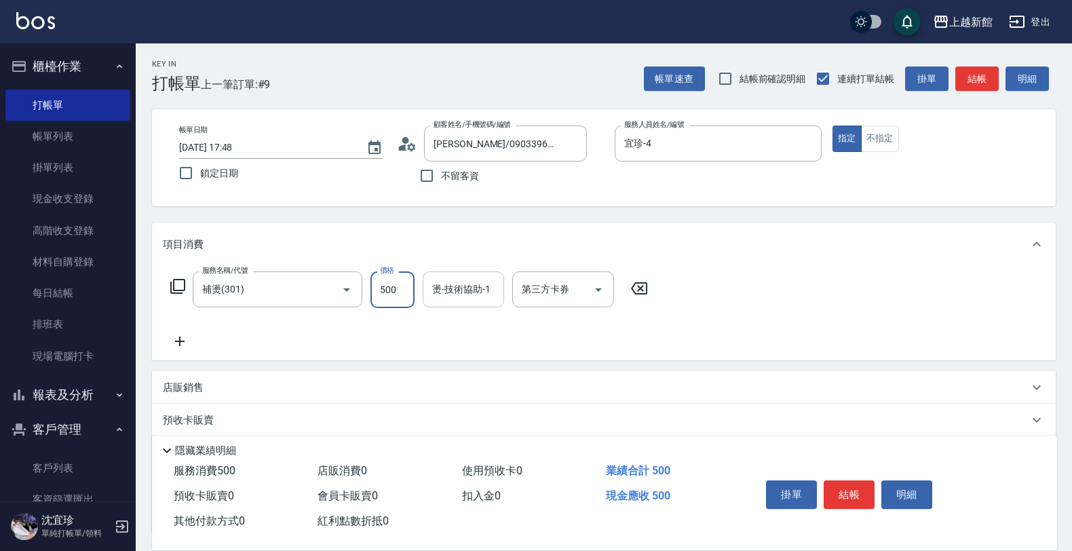
type input "500"
click at [443, 279] on input "燙-技術協助-1" at bounding box center [463, 289] width 69 height 24
type input "[PERSON_NAME]-29"
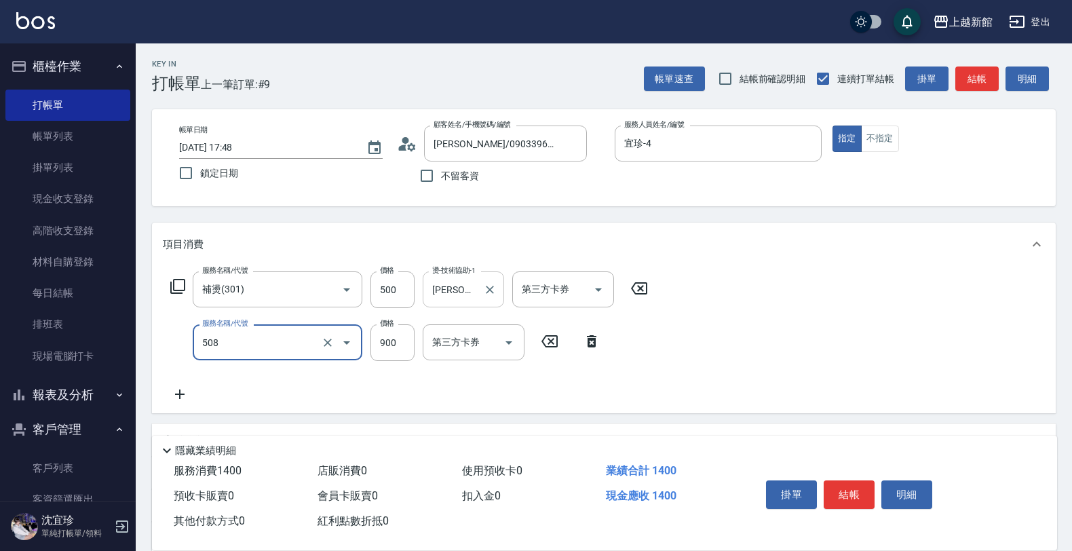
type input "松島再生髮敷護髮(508)"
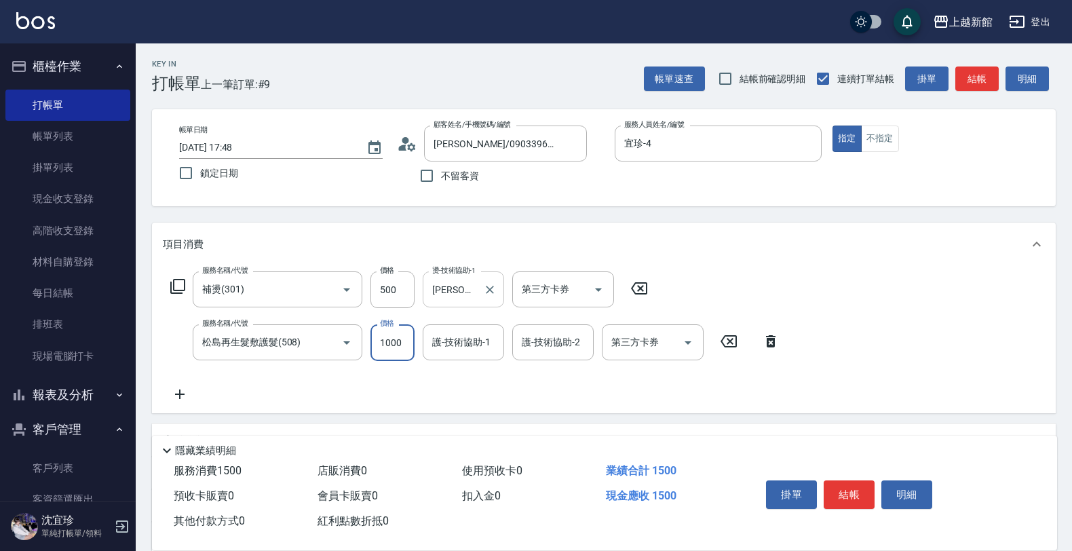
type input "1000"
type input "[PERSON_NAME]-29"
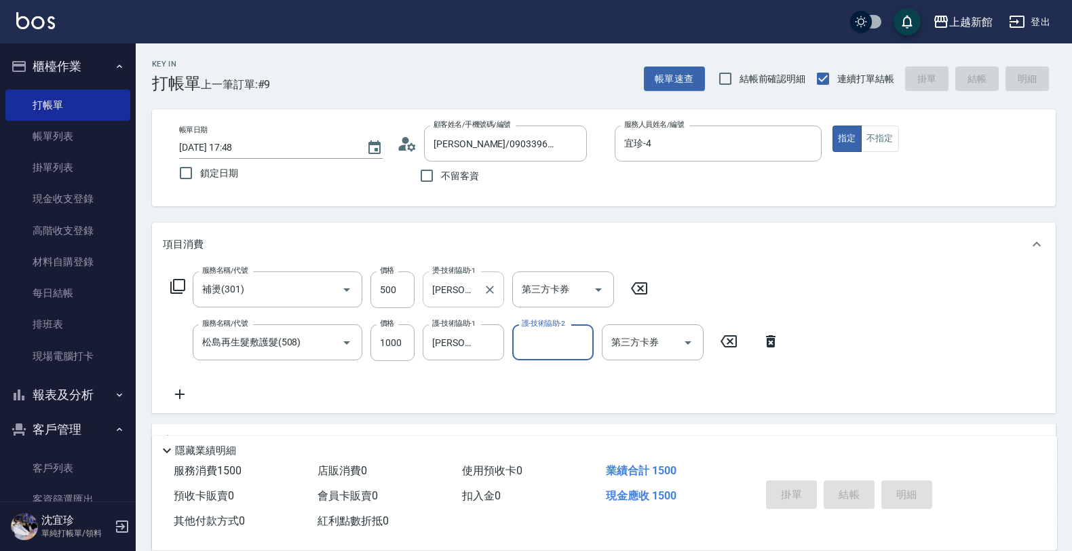
type input "2025/08/21 17:49"
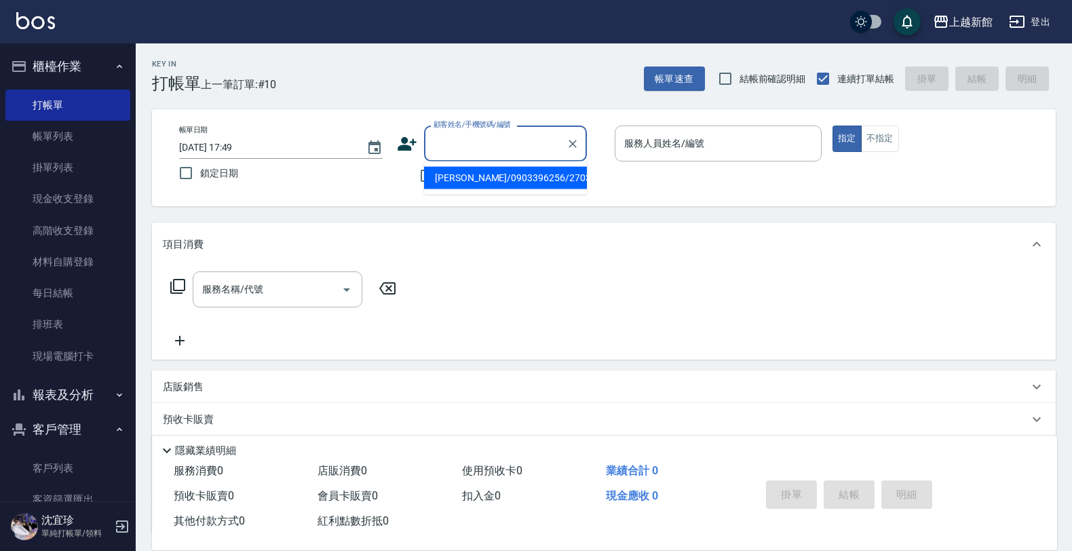
drag, startPoint x: 507, startPoint y: 144, endPoint x: 511, endPoint y: 132, distance: 12.7
click at [510, 144] on input "顧客姓名/手機號碼/編號" at bounding box center [495, 144] width 130 height 24
type input "[PERSON_NAME]/0903396256/270328"
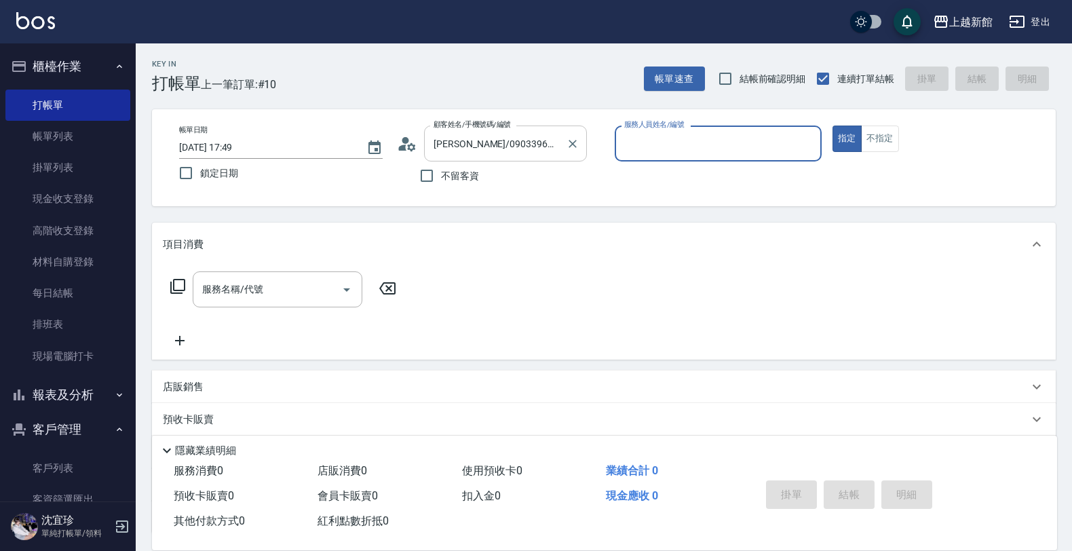
click at [832, 125] on button "指定" at bounding box center [846, 138] width 29 height 26
type input "宜珍-4"
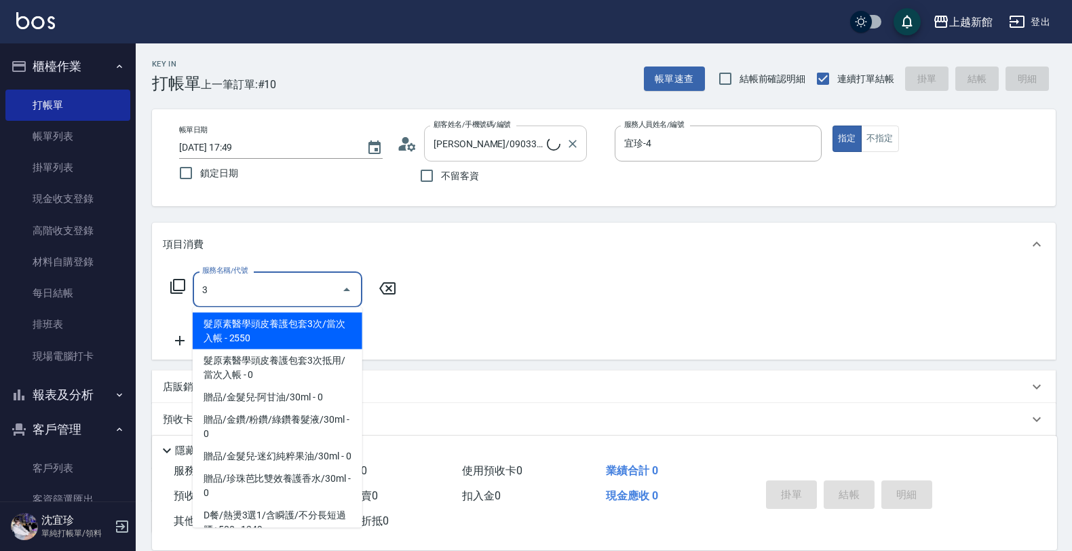
type input "30"
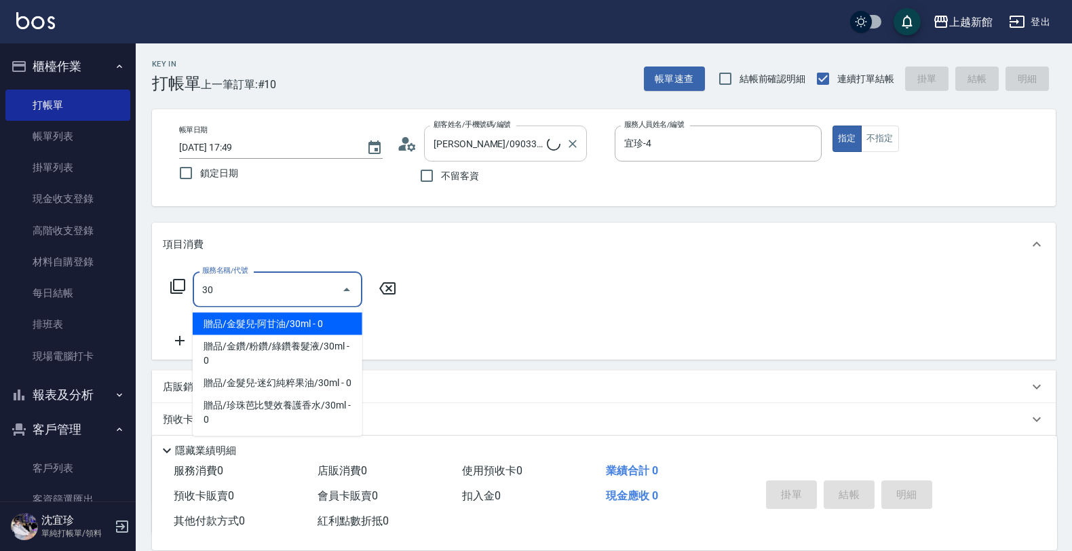
type input "[PERSON_NAME]/6_[PERSON_NAME]/6"
type input "302"
type input "黃婕寧-6"
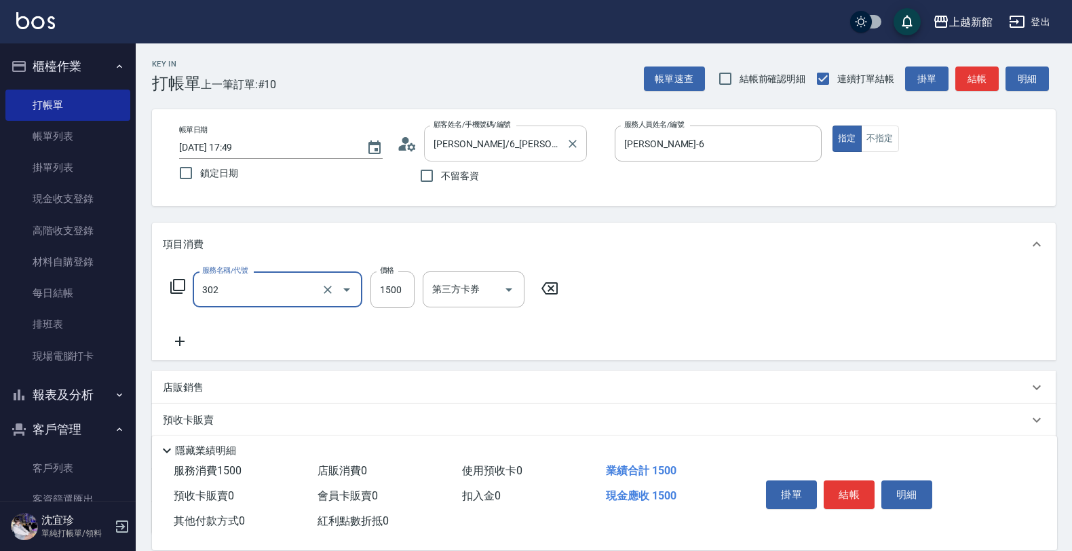
type input "設計燙髮(302)"
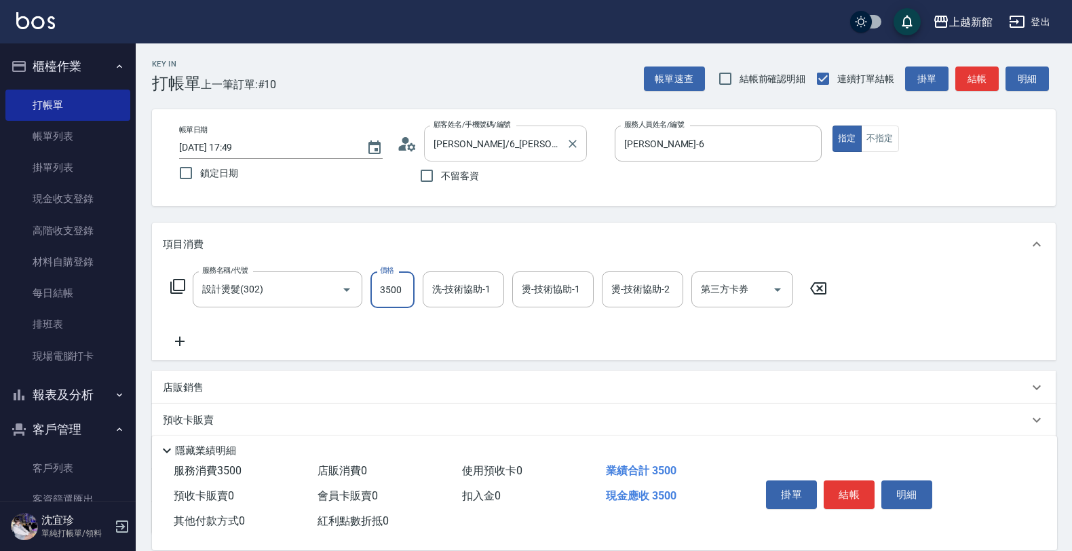
type input "3500"
type input "[PERSON_NAME]-29"
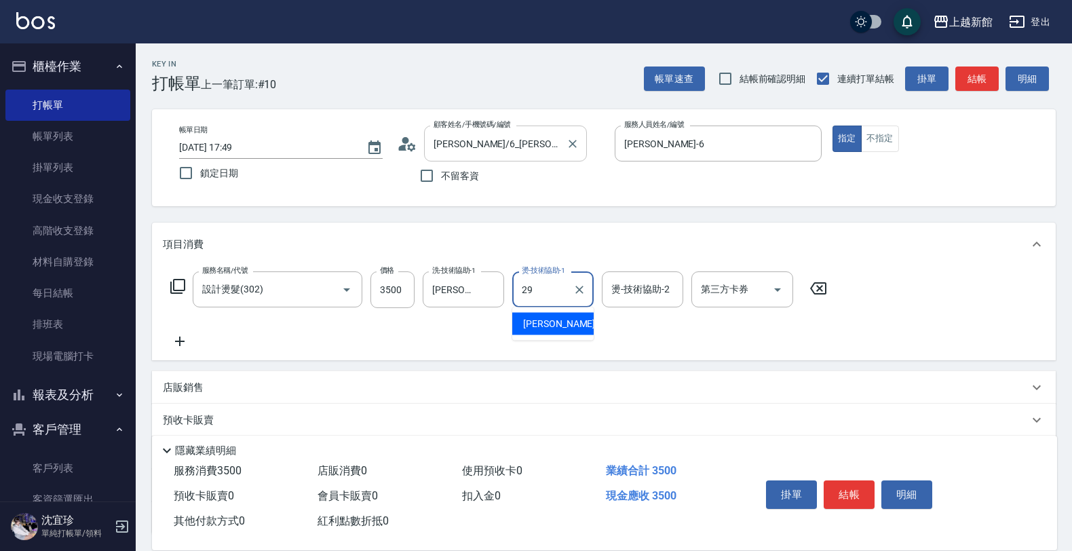
type input "[PERSON_NAME]-29"
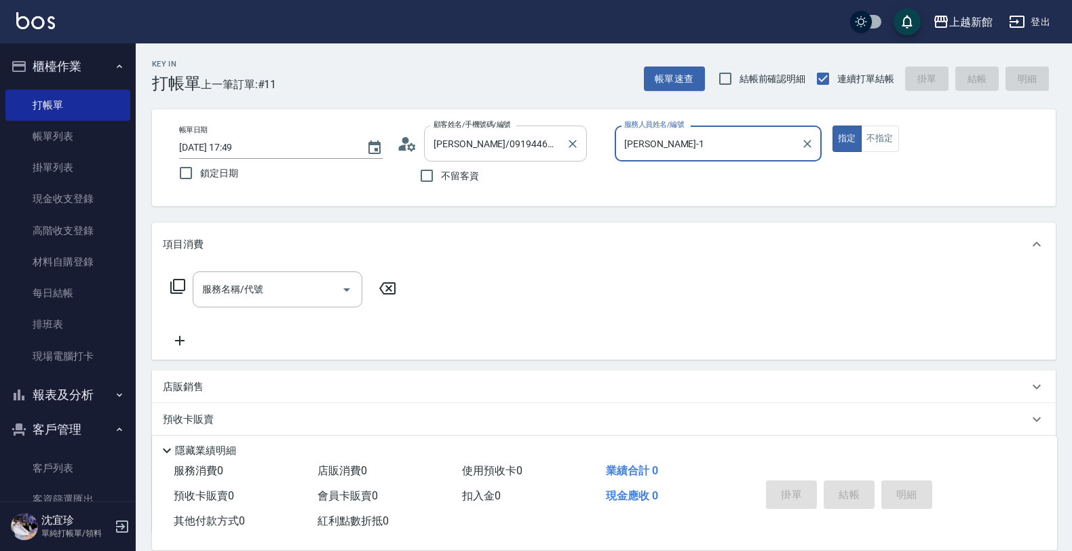
click at [832, 125] on button "指定" at bounding box center [846, 138] width 29 height 26
click at [180, 287] on icon at bounding box center [178, 286] width 16 height 16
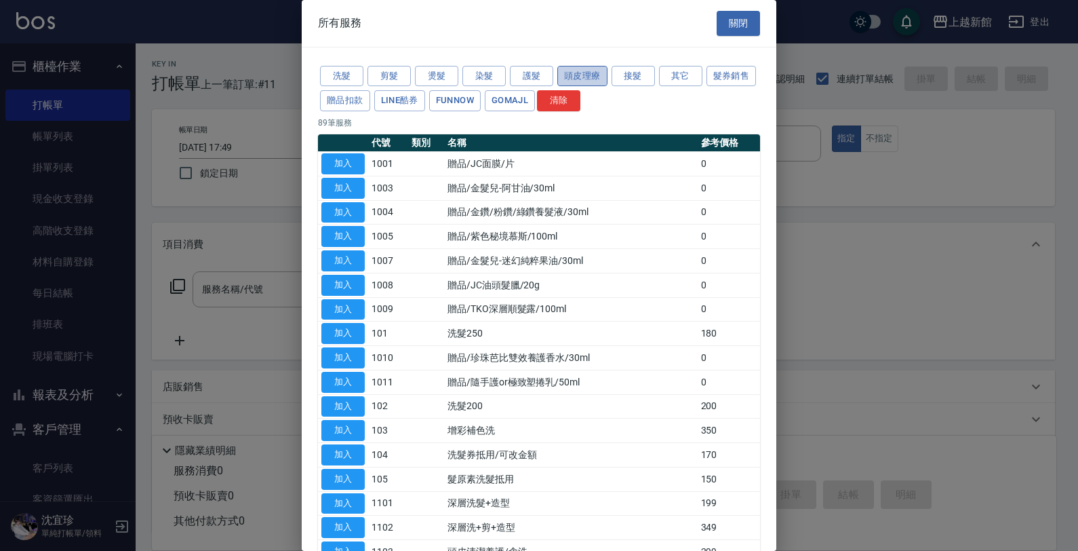
click at [588, 73] on button "頭皮理療" at bounding box center [583, 76] width 50 height 21
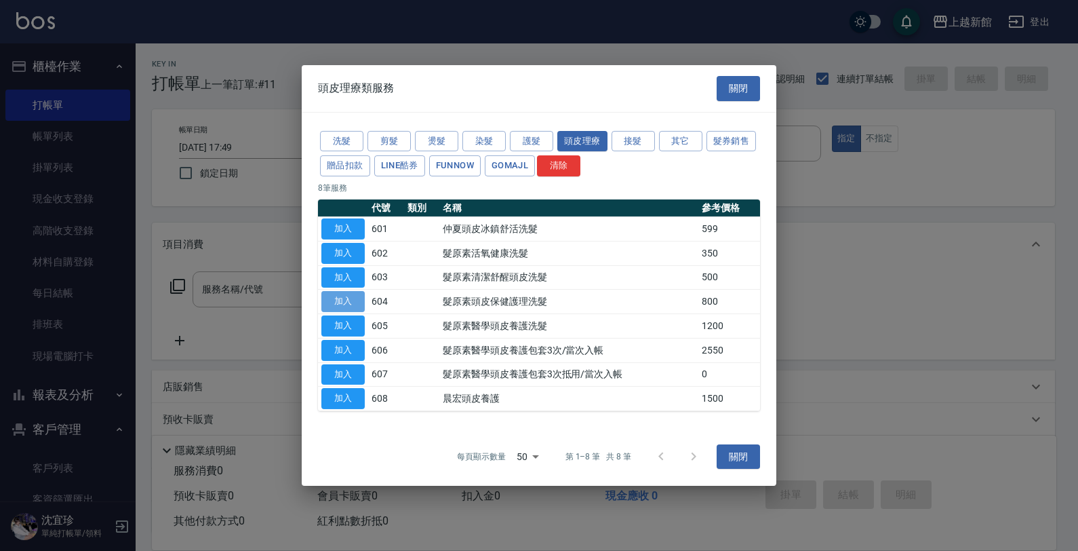
click at [343, 295] on button "加入" at bounding box center [342, 301] width 43 height 21
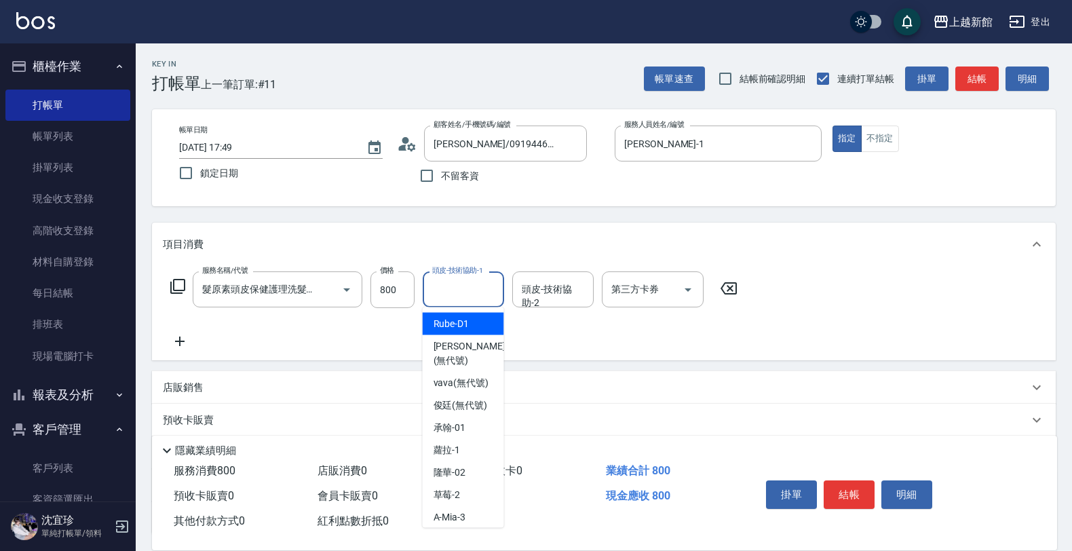
click at [448, 289] on input "頭皮-技術協助-1" at bounding box center [463, 289] width 69 height 24
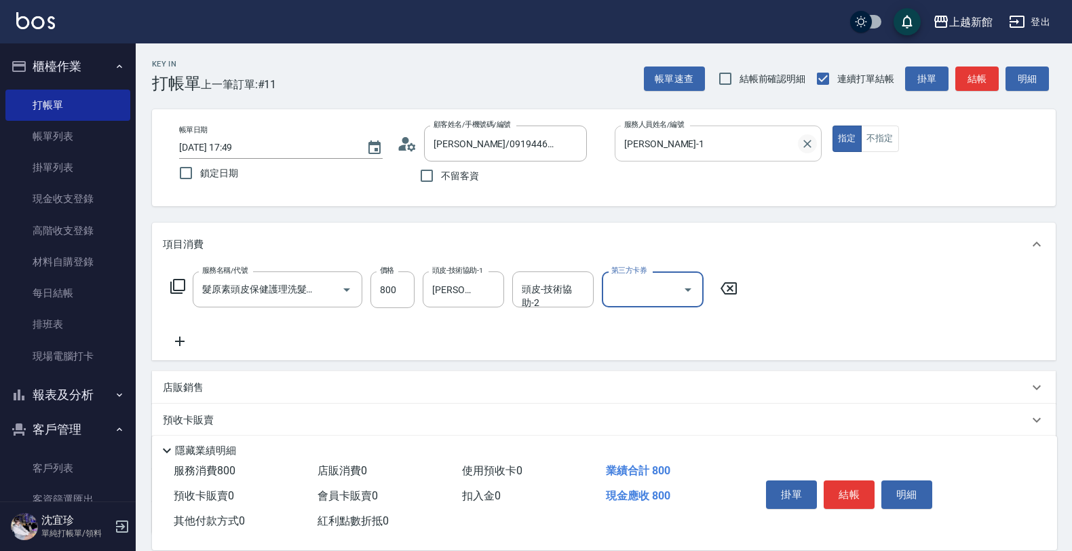
click at [804, 141] on icon "Clear" at bounding box center [807, 144] width 14 height 14
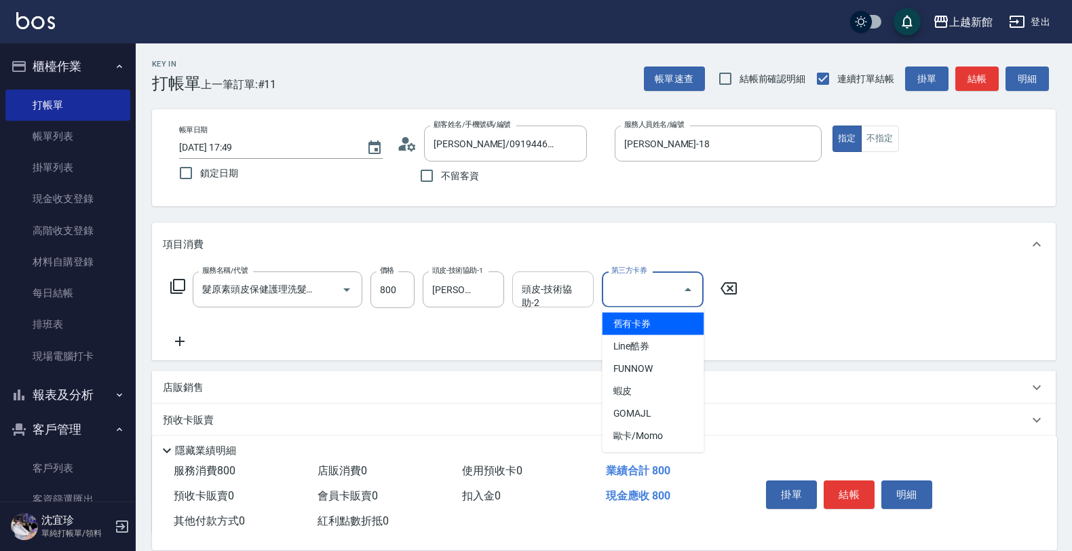
drag, startPoint x: 661, startPoint y: 290, endPoint x: 568, endPoint y: 290, distance: 93.6
click at [659, 290] on input "第三方卡券" at bounding box center [642, 289] width 69 height 24
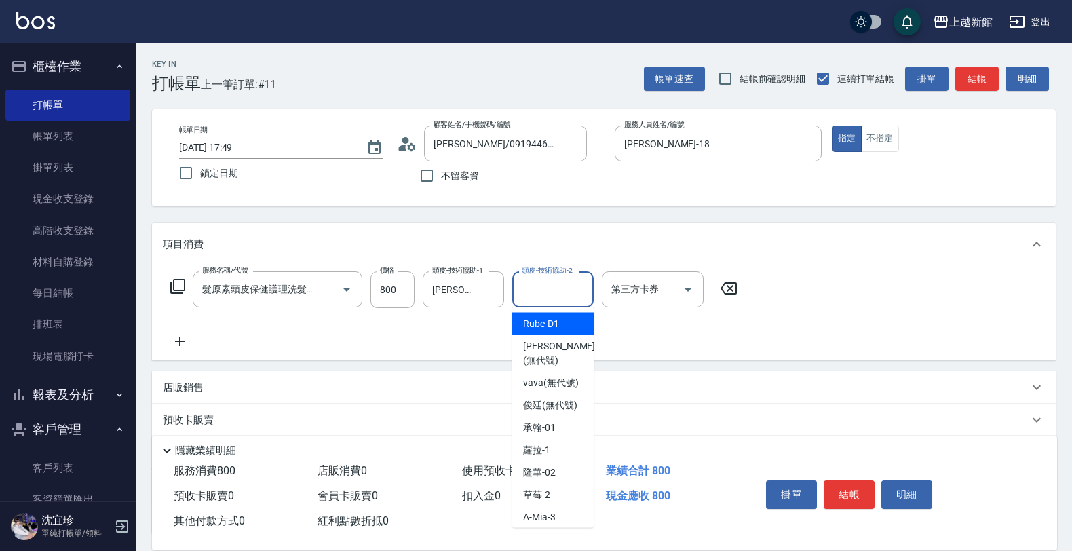
click at [544, 297] on input "頭皮-技術協助-2" at bounding box center [552, 289] width 69 height 24
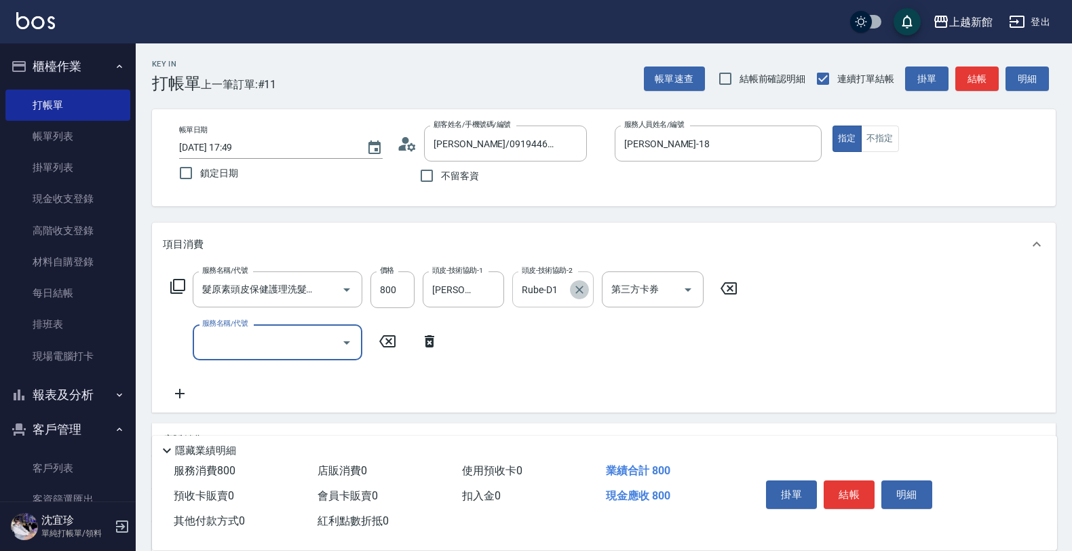
click at [583, 292] on icon "Clear" at bounding box center [579, 290] width 14 height 14
click at [252, 340] on input "服務名稱/代號" at bounding box center [267, 342] width 137 height 24
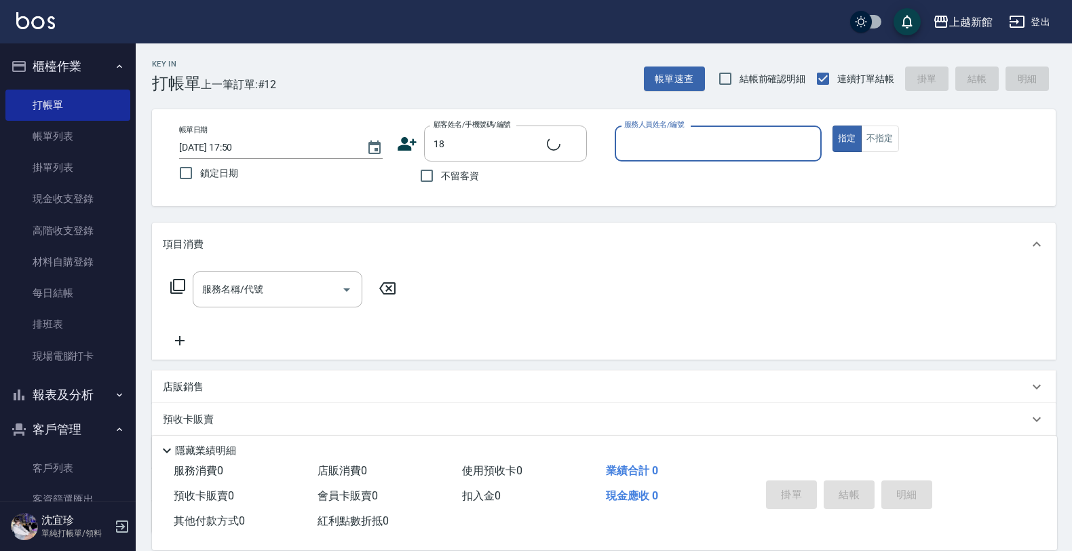
click at [832, 125] on button "指定" at bounding box center [846, 138] width 29 height 26
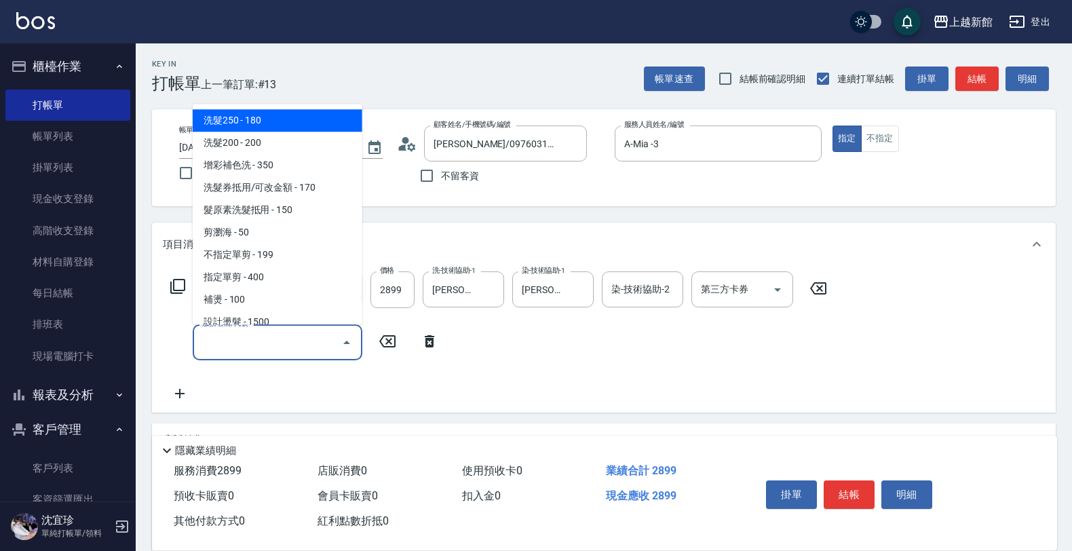
click at [283, 337] on input "服務名稱/代號" at bounding box center [267, 342] width 137 height 24
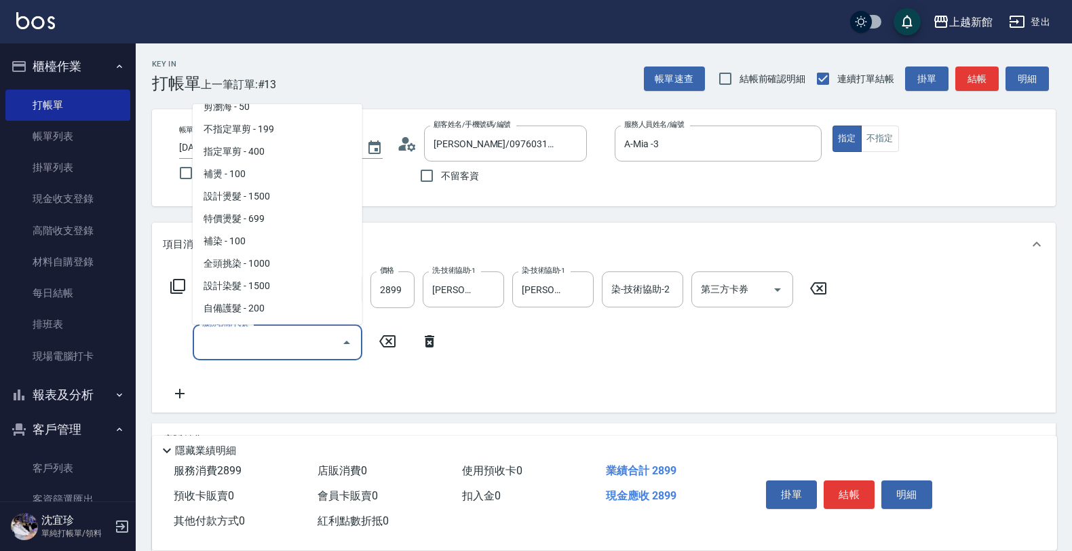
scroll to position [170, 0]
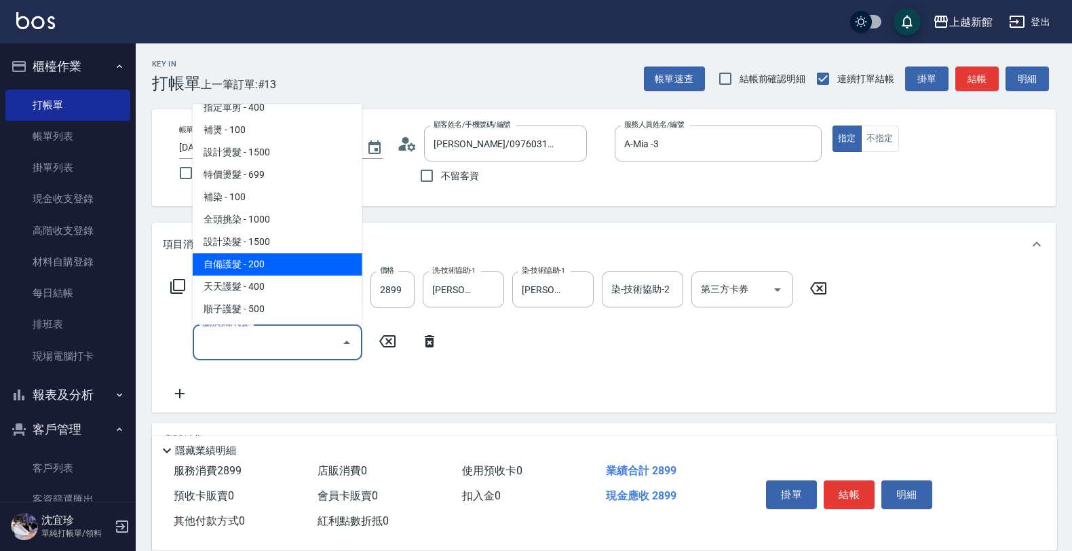
click at [246, 259] on span "自備護髮 - 200" at bounding box center [278, 264] width 170 height 22
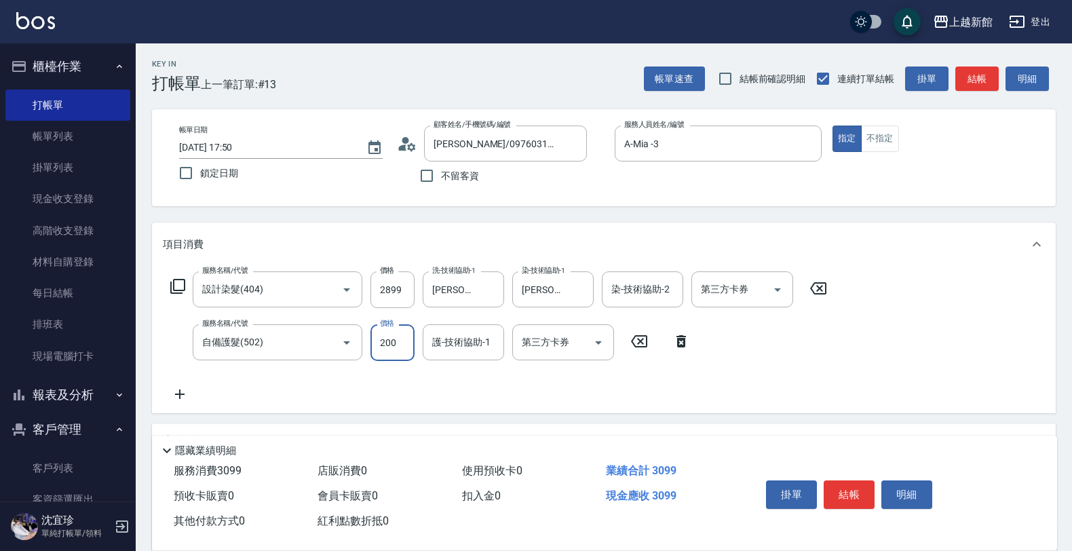
click at [393, 347] on input "200" at bounding box center [392, 342] width 44 height 37
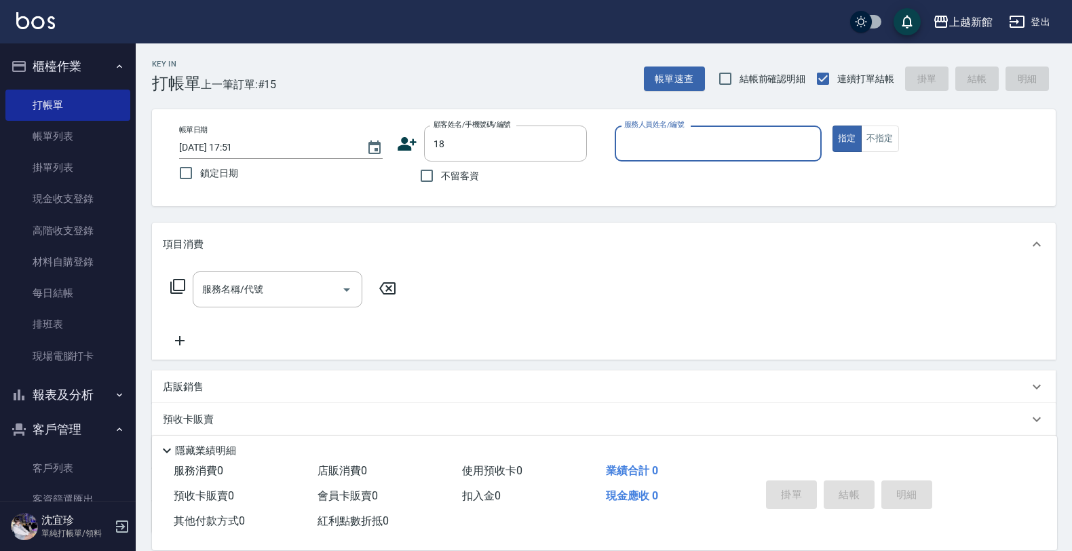
click at [832, 125] on button "指定" at bounding box center [846, 138] width 29 height 26
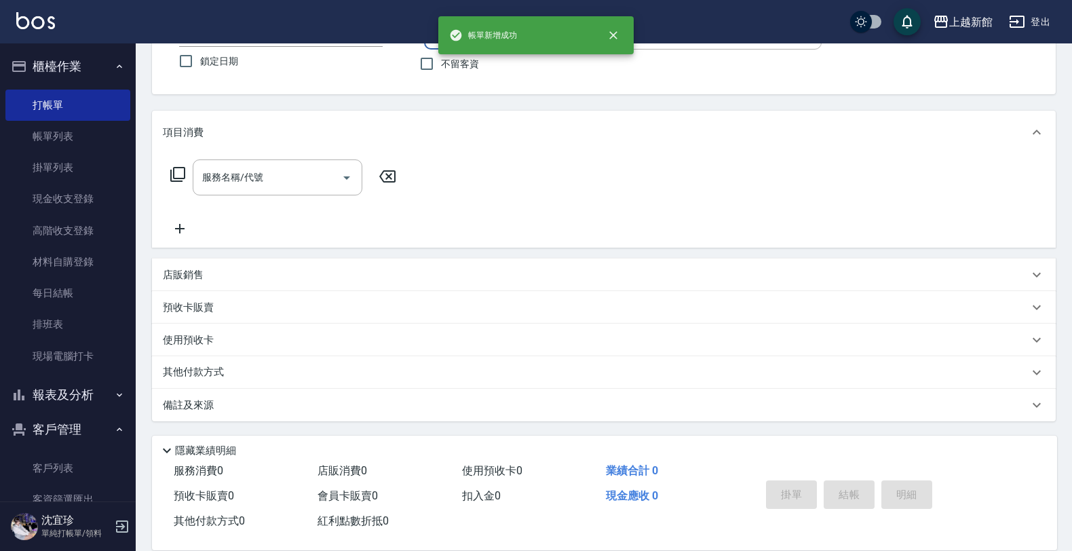
scroll to position [0, 0]
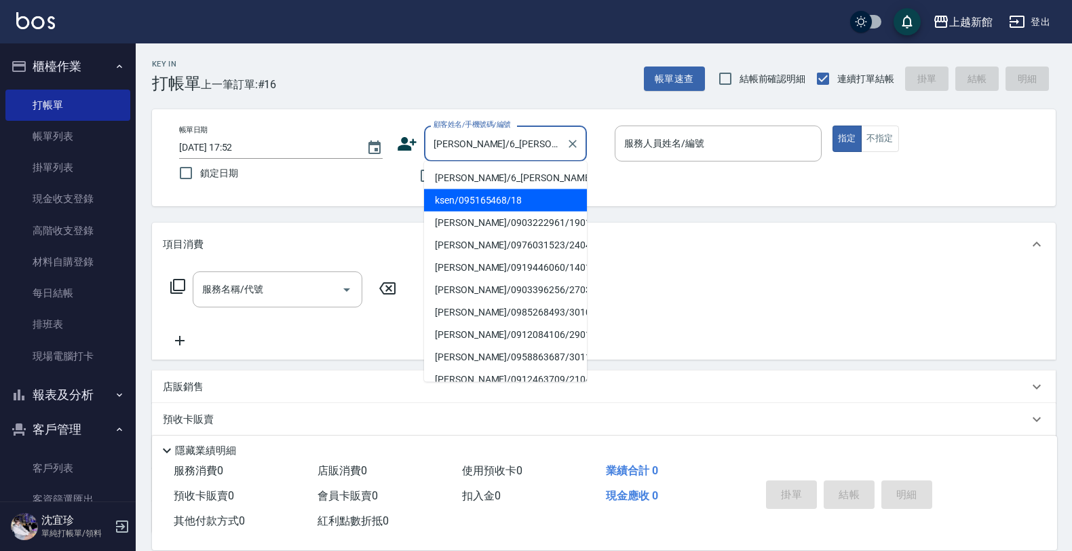
click at [832, 125] on button "指定" at bounding box center [846, 138] width 29 height 26
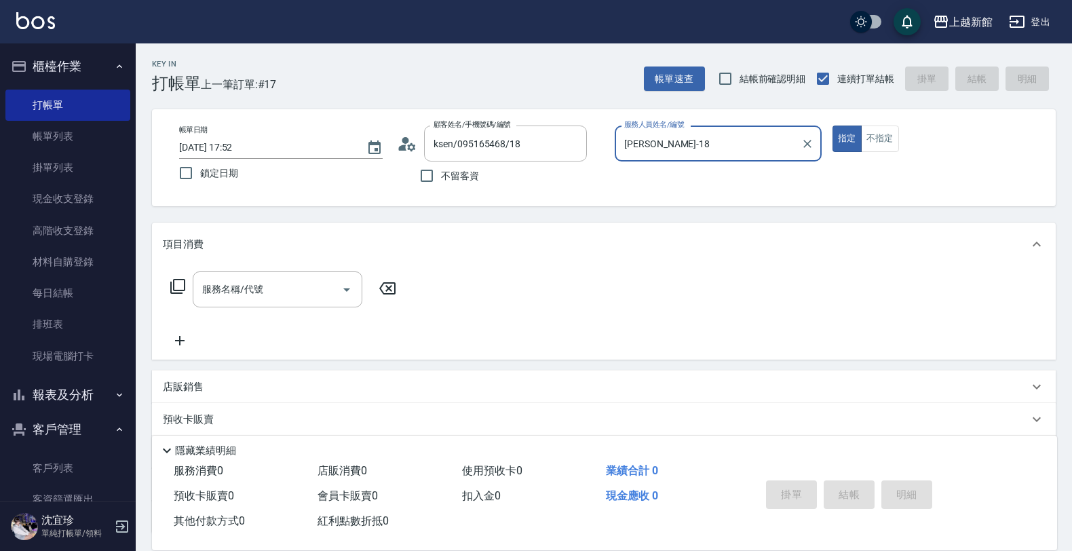
click at [832, 125] on button "指定" at bounding box center [846, 138] width 29 height 26
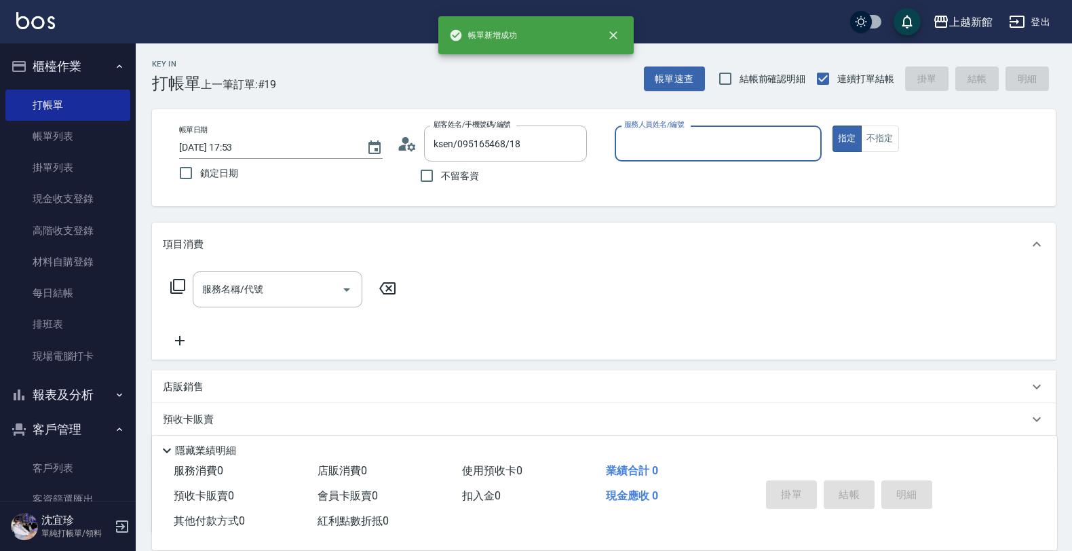
click at [832, 125] on button "指定" at bounding box center [846, 138] width 29 height 26
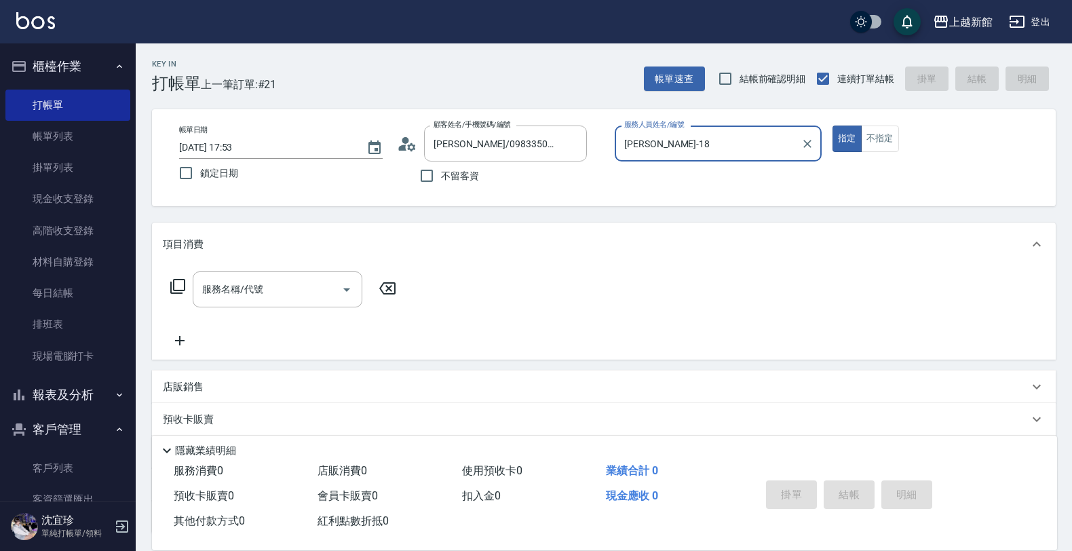
click at [832, 125] on button "指定" at bounding box center [846, 138] width 29 height 26
click at [573, 143] on icon "Clear" at bounding box center [572, 144] width 8 height 8
click at [832, 125] on button "指定" at bounding box center [846, 138] width 29 height 26
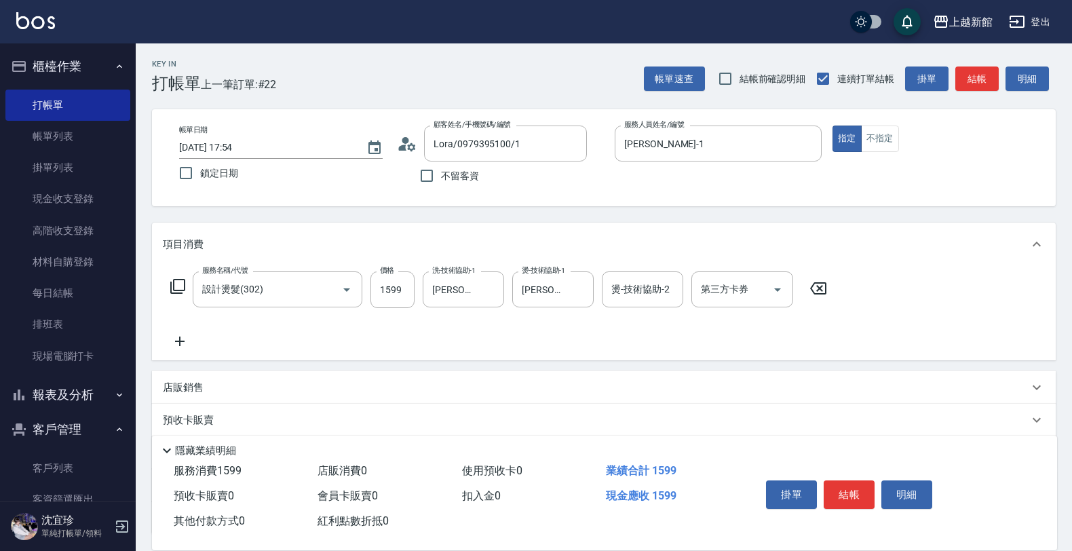
click at [944, 334] on div "服務名稱/代號 設計燙髮(302) 服務名稱/代號 價格 1599 價格 洗-技術協助-1 小敏-24 洗-技術協助-1 燙-技術協助-1 小敏-24 燙-技…" at bounding box center [603, 313] width 903 height 94
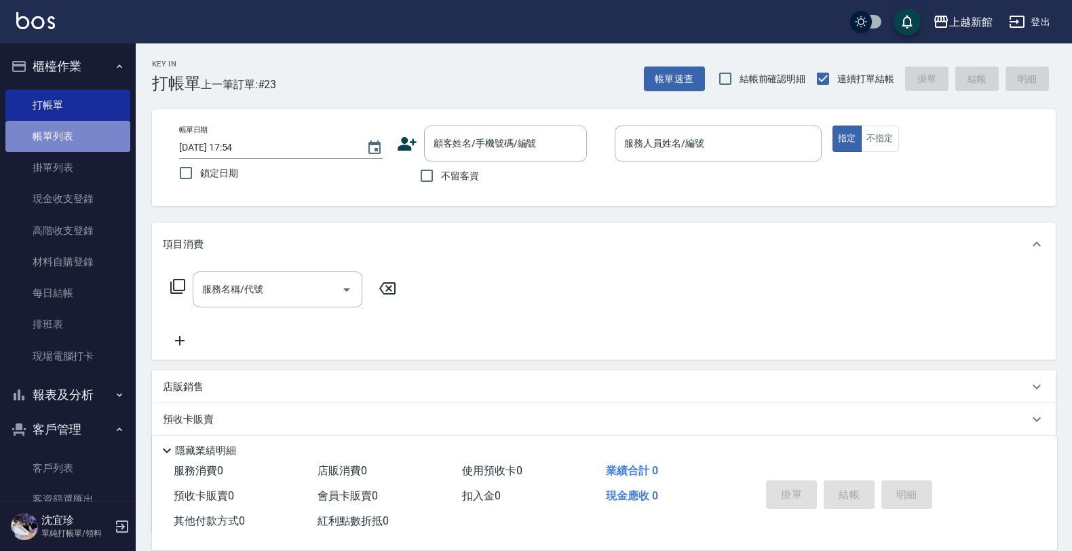
click at [83, 126] on link "帳單列表" at bounding box center [67, 136] width 125 height 31
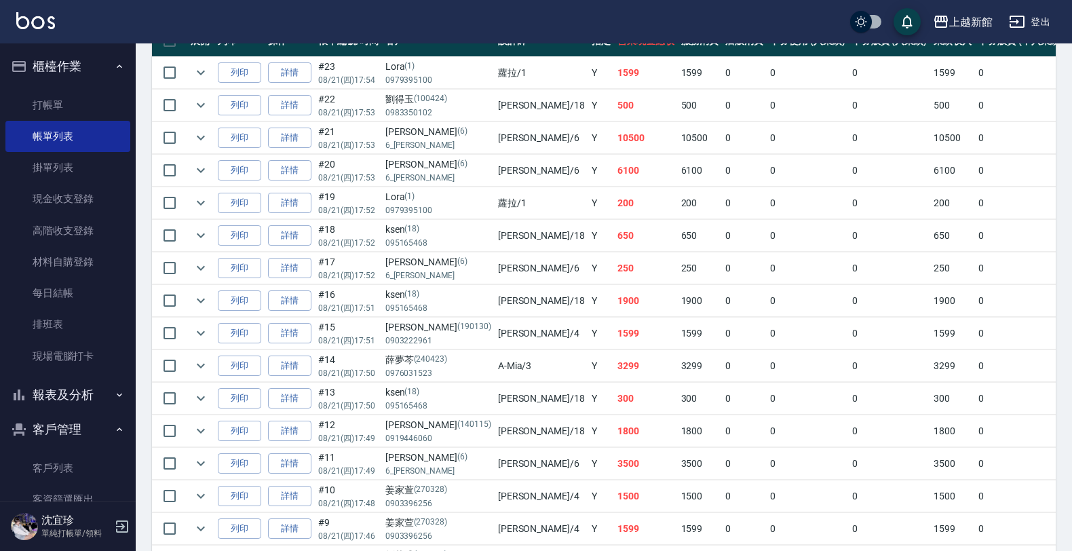
scroll to position [339, 0]
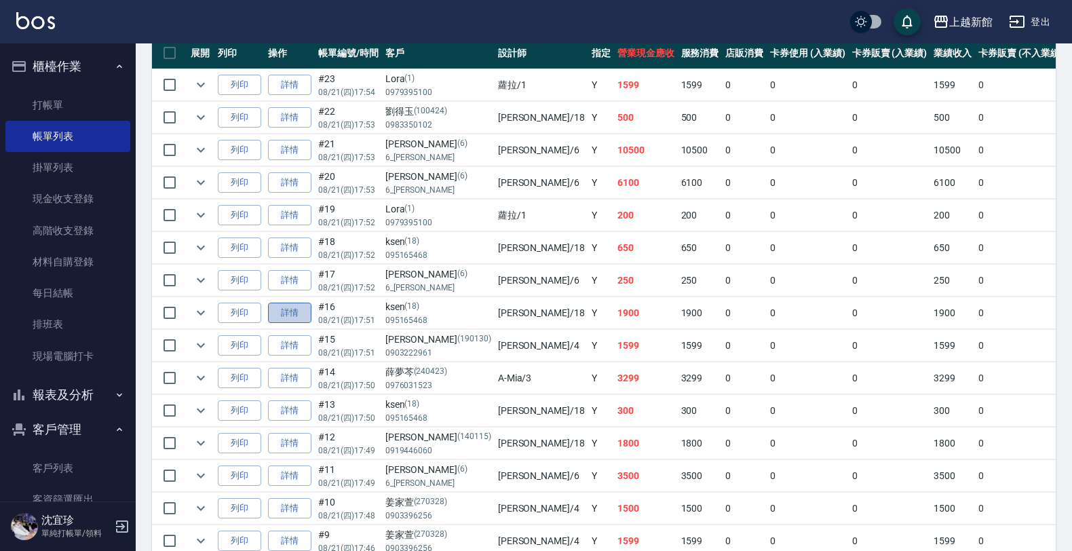
click at [300, 316] on link "詳情" at bounding box center [289, 312] width 43 height 21
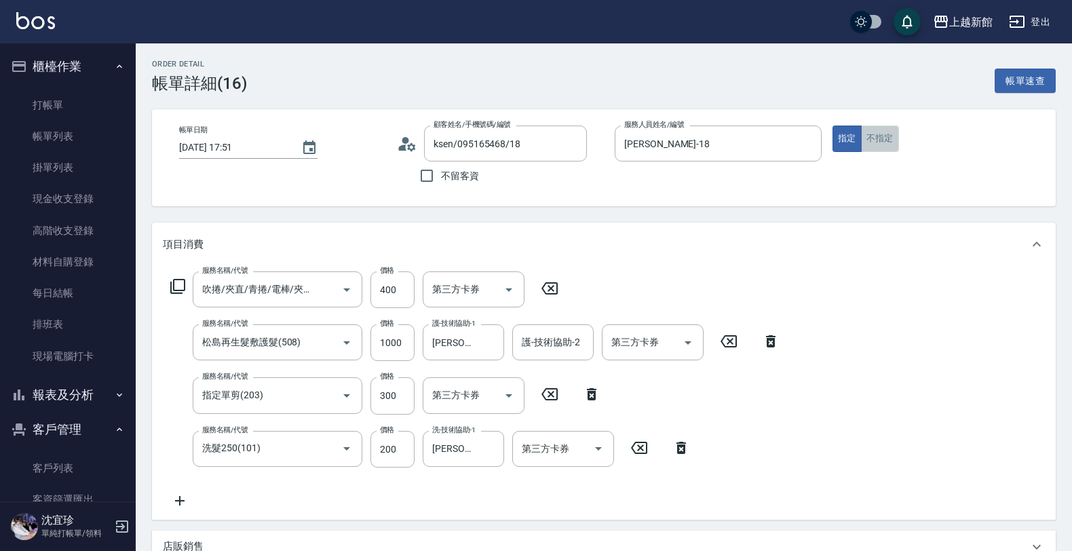
click at [879, 144] on button "不指定" at bounding box center [880, 138] width 38 height 26
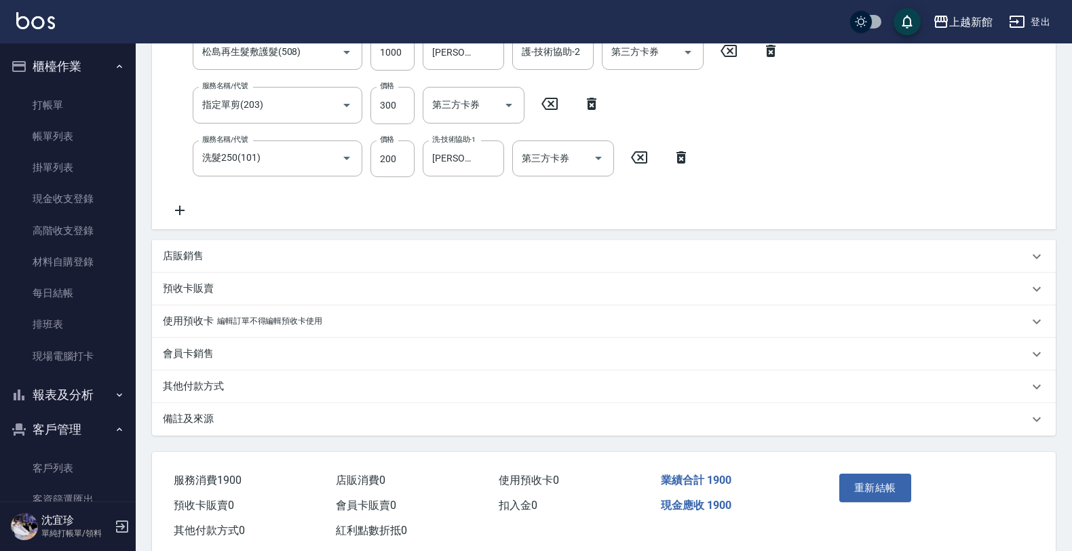
scroll to position [319, 0]
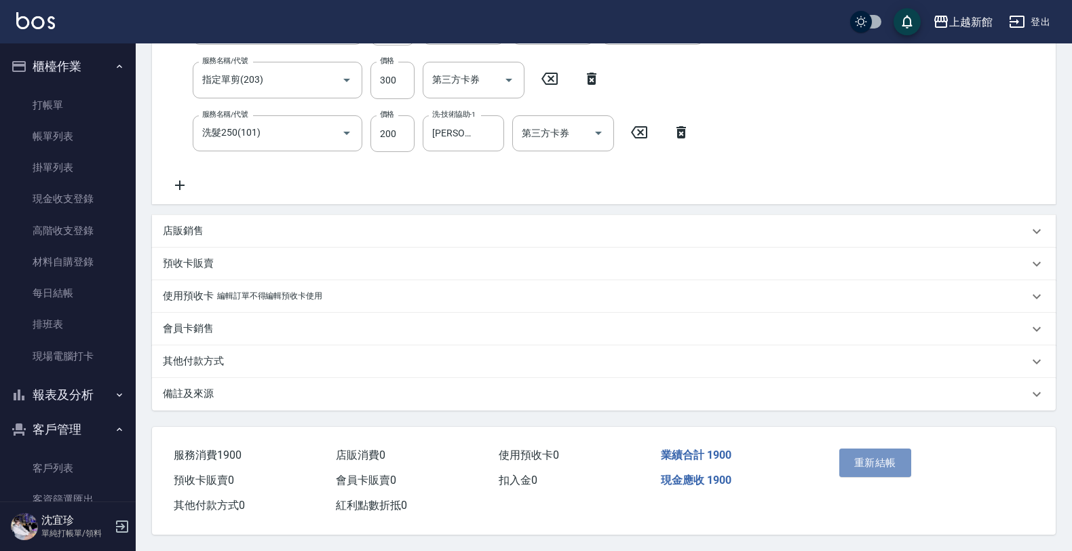
click at [893, 453] on button "重新結帳" at bounding box center [875, 462] width 72 height 28
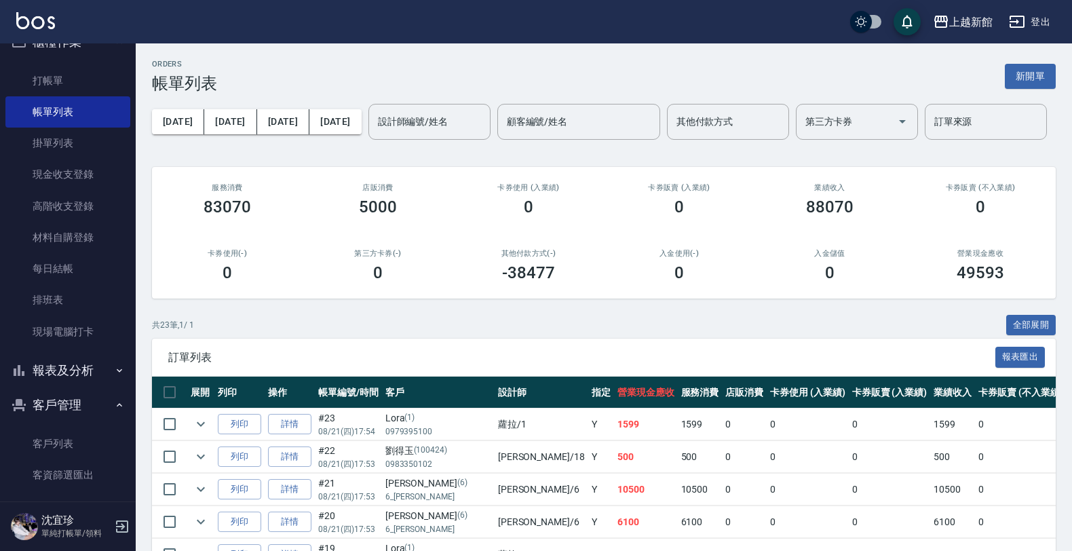
scroll to position [35, 0]
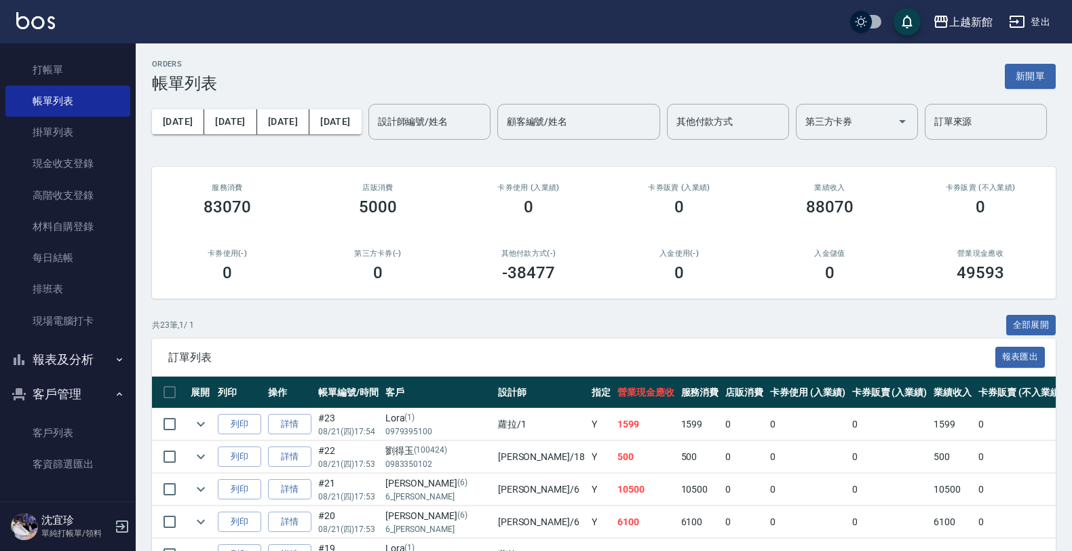
click at [92, 384] on button "客戶管理" at bounding box center [67, 393] width 125 height 35
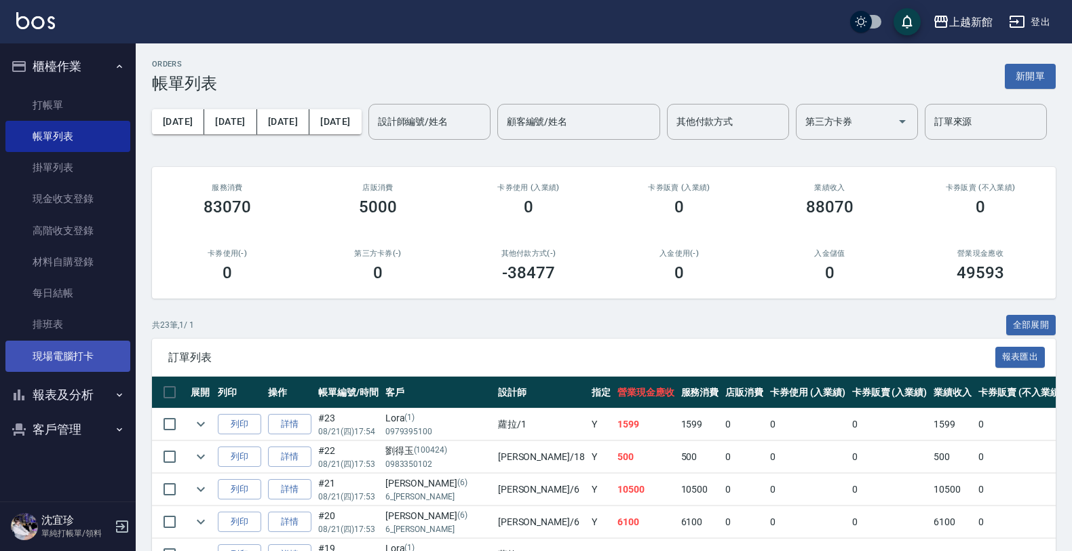
scroll to position [0, 0]
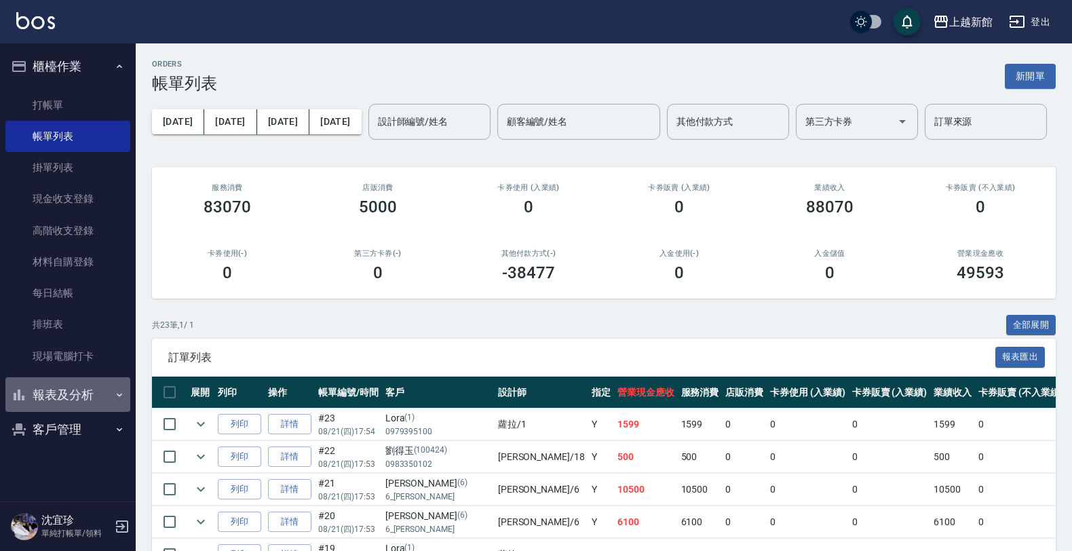
drag, startPoint x: 55, startPoint y: 391, endPoint x: 58, endPoint y: 414, distance: 23.3
click at [54, 390] on button "報表及分析" at bounding box center [67, 394] width 125 height 35
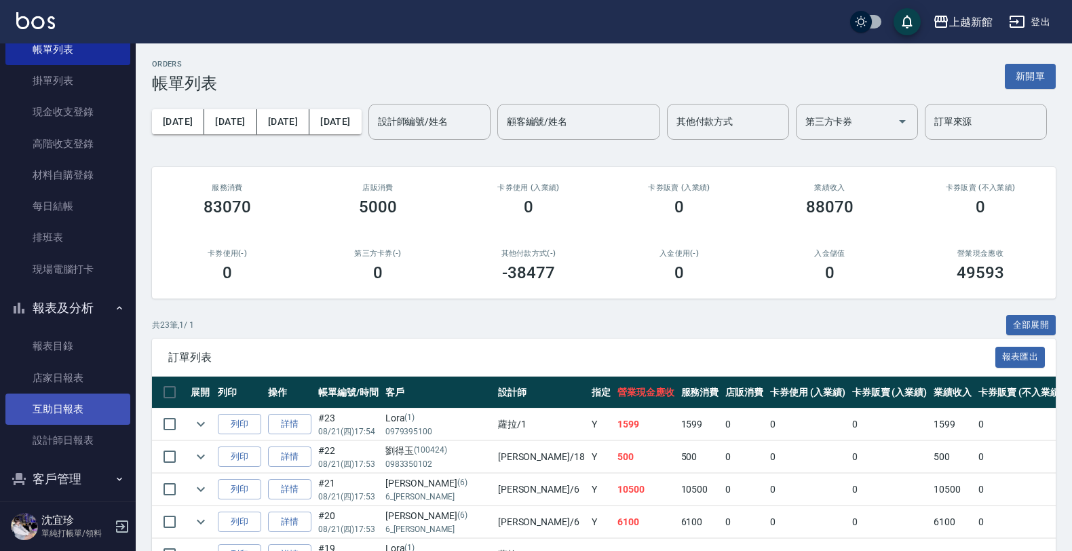
scroll to position [98, 0]
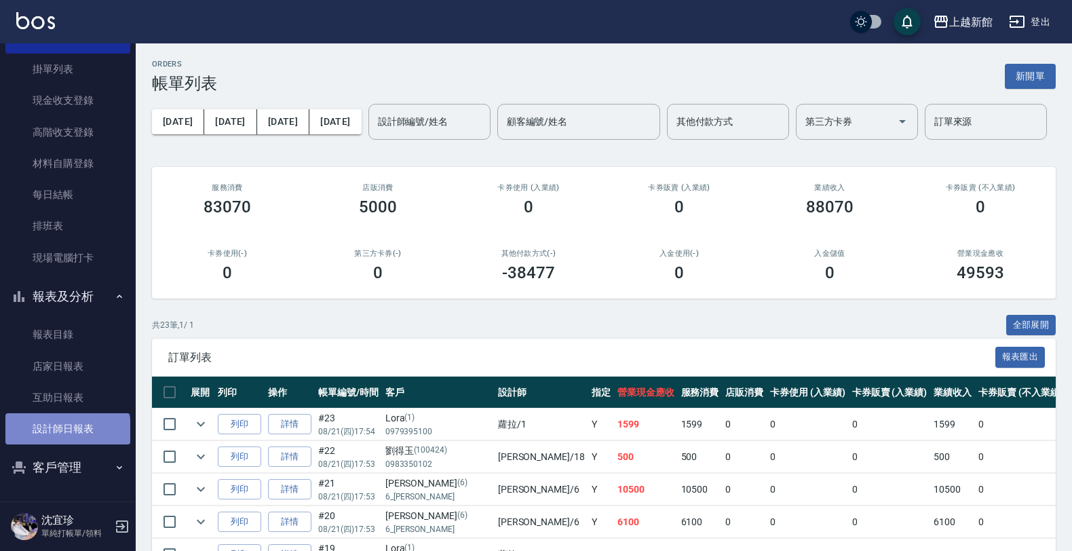
click at [66, 432] on link "設計師日報表" at bounding box center [67, 428] width 125 height 31
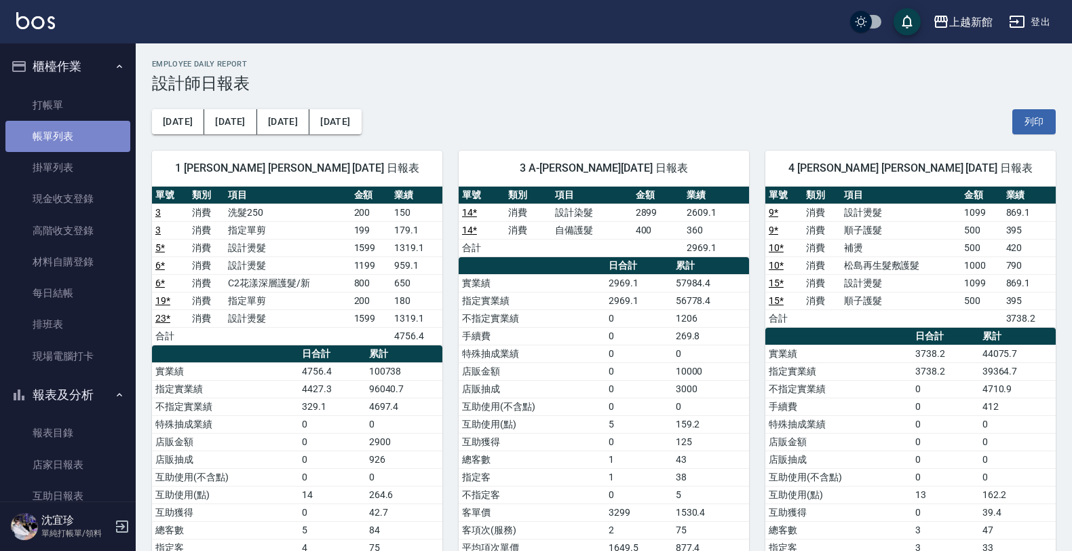
click at [73, 123] on link "帳單列表" at bounding box center [67, 136] width 125 height 31
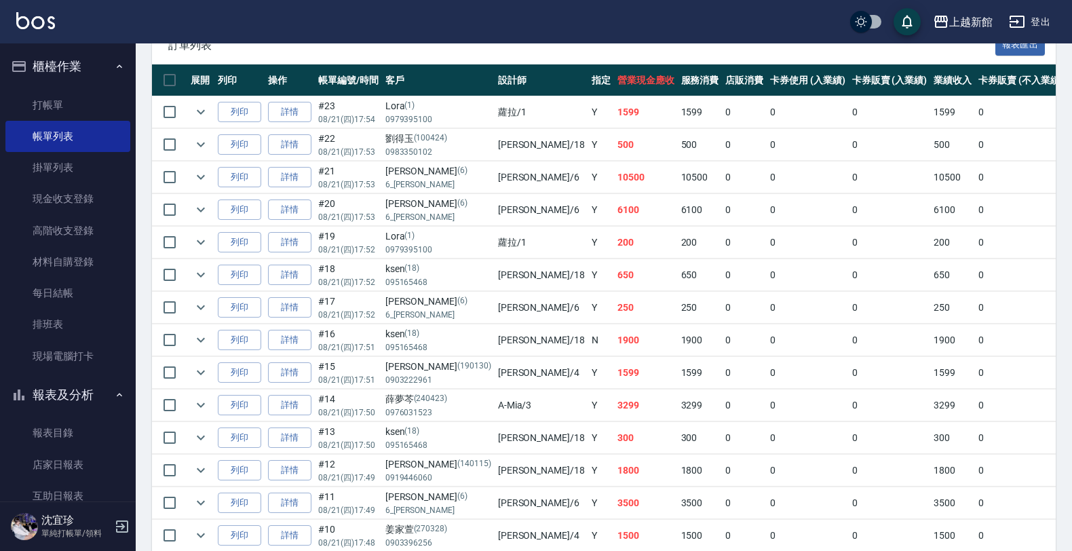
scroll to position [339, 0]
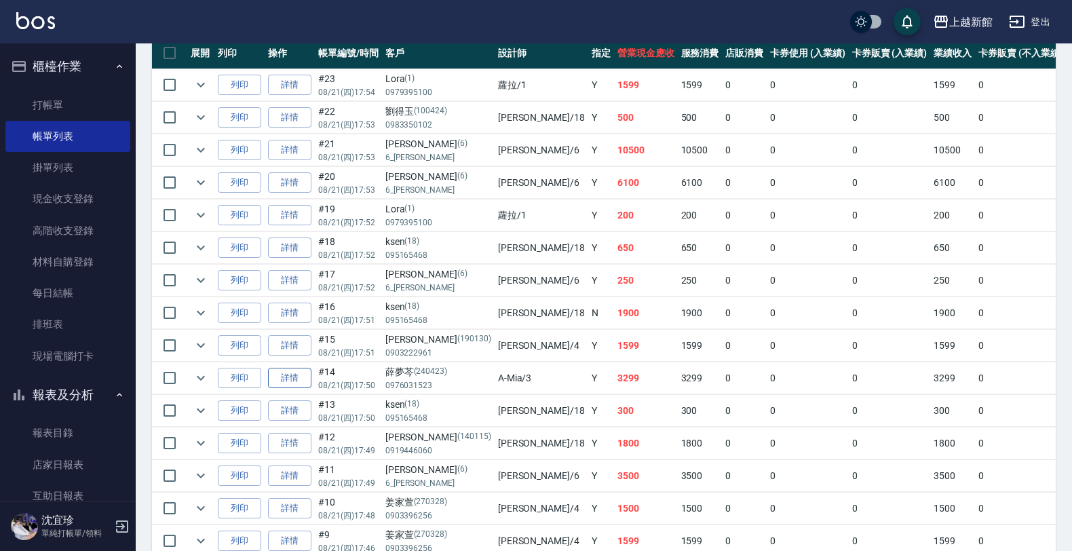
click at [287, 383] on link "詳情" at bounding box center [289, 378] width 43 height 21
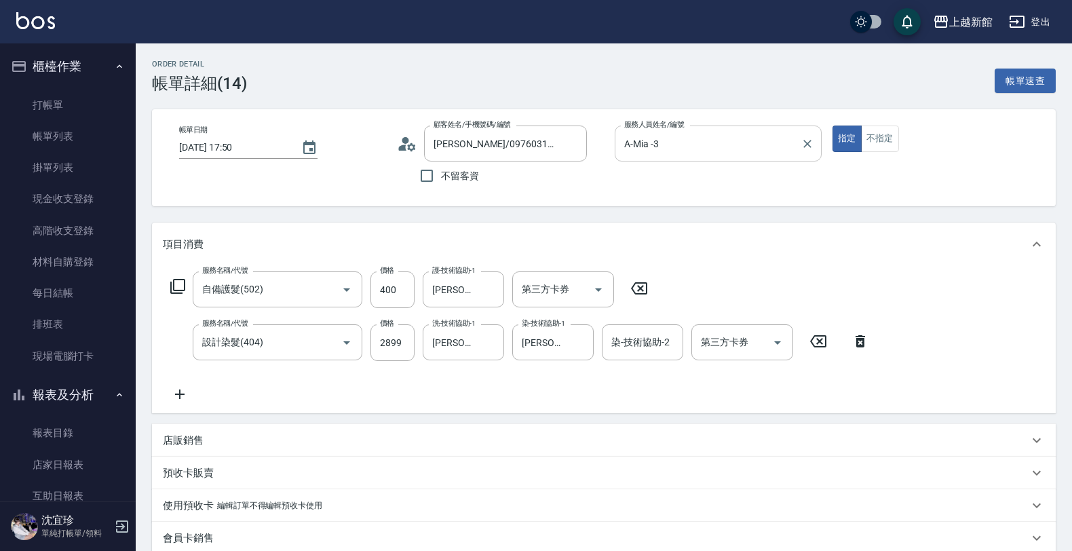
click at [672, 155] on div "A-Mia -3 服務人員姓名/編號" at bounding box center [717, 143] width 207 height 36
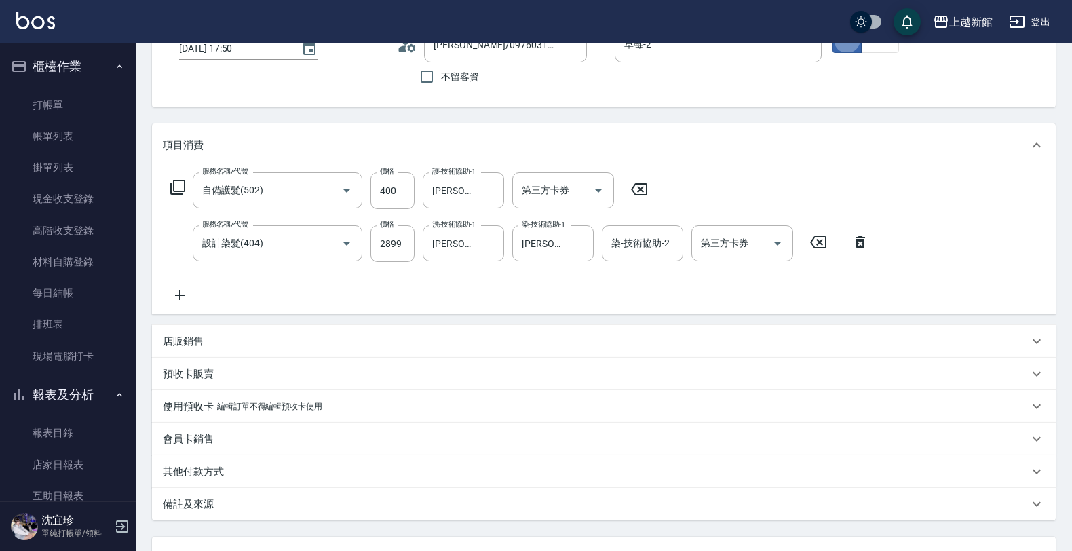
scroll to position [214, 0]
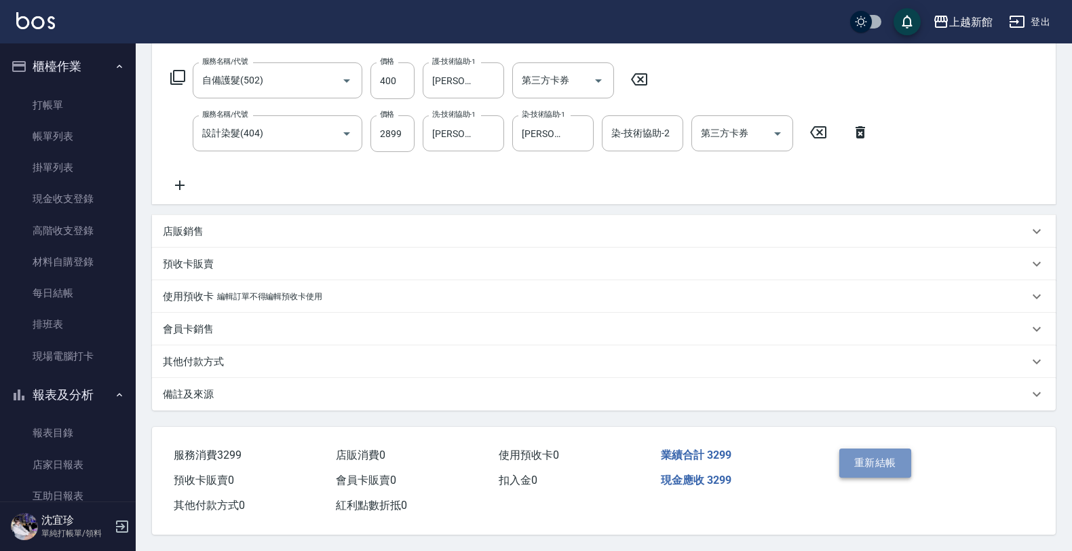
click at [859, 448] on button "重新結帳" at bounding box center [875, 462] width 72 height 28
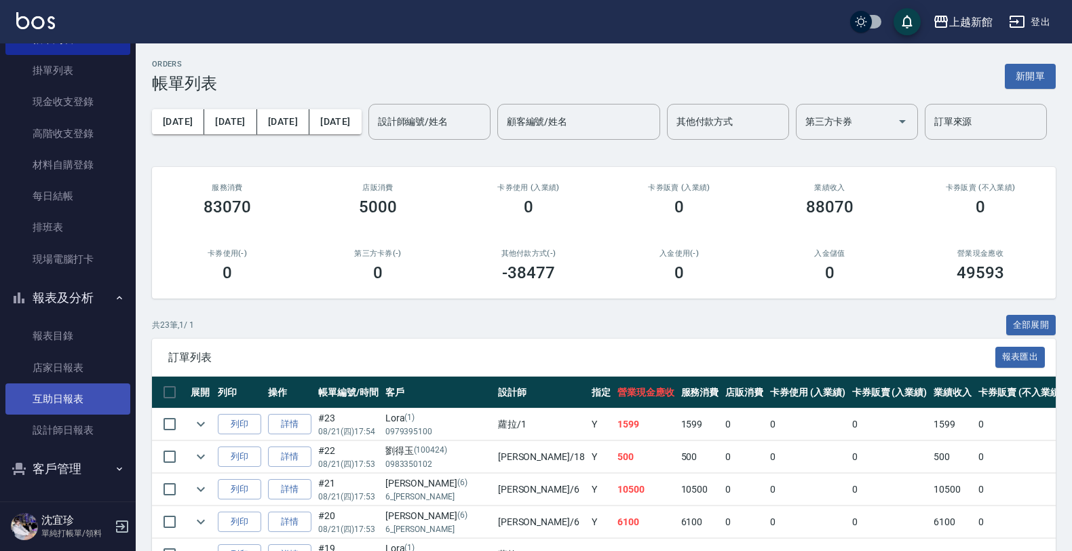
scroll to position [98, 0]
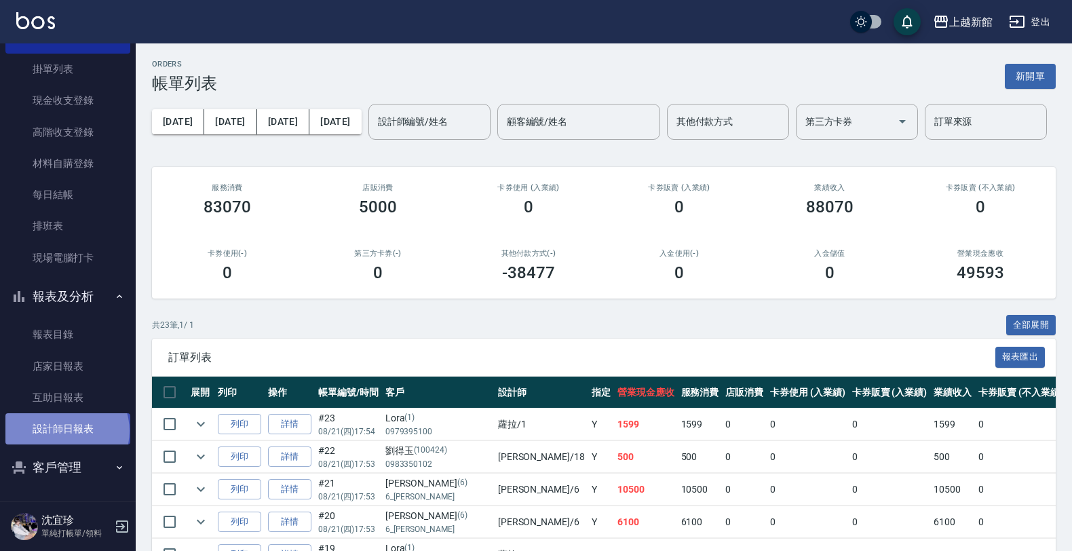
click at [66, 431] on link "設計師日報表" at bounding box center [67, 428] width 125 height 31
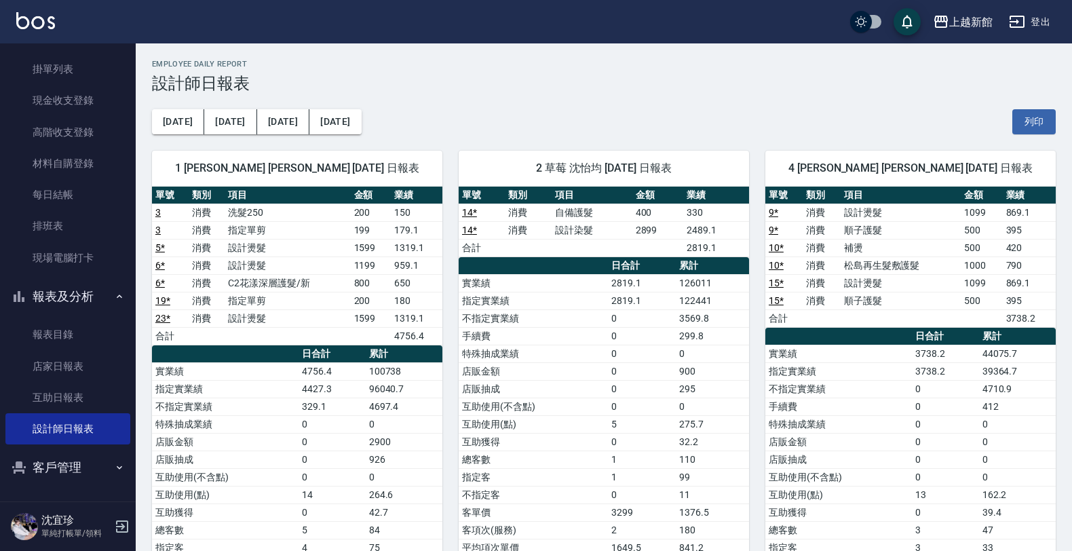
click at [222, 134] on div "1 蘿拉 游雅雲 08/21/2025 日報表 單號 類別 項目 金額 業績 3 消費 洗髮250 200 150 3 消費 指定單剪 199 179.1 5…" at bounding box center [289, 388] width 307 height 509
click at [220, 122] on button "[DATE]" at bounding box center [230, 121] width 52 height 25
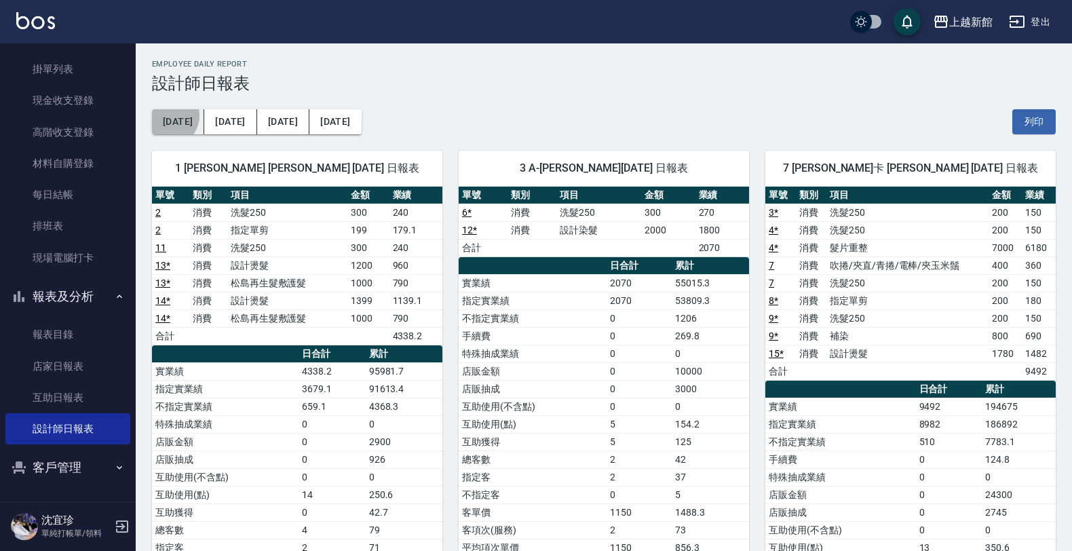
click at [166, 114] on button "[DATE]" at bounding box center [178, 121] width 52 height 25
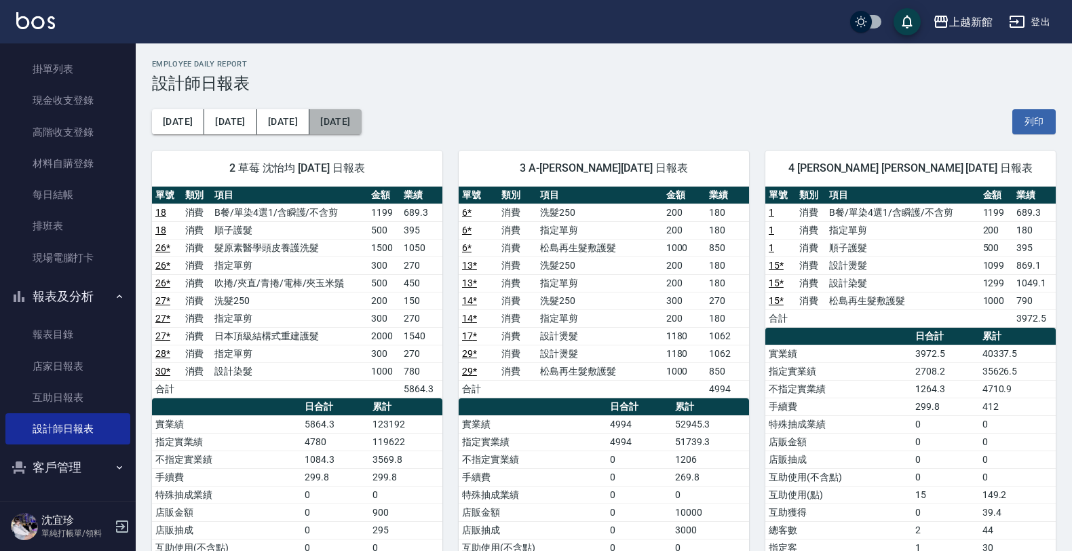
click at [331, 121] on button "[DATE]" at bounding box center [335, 121] width 52 height 25
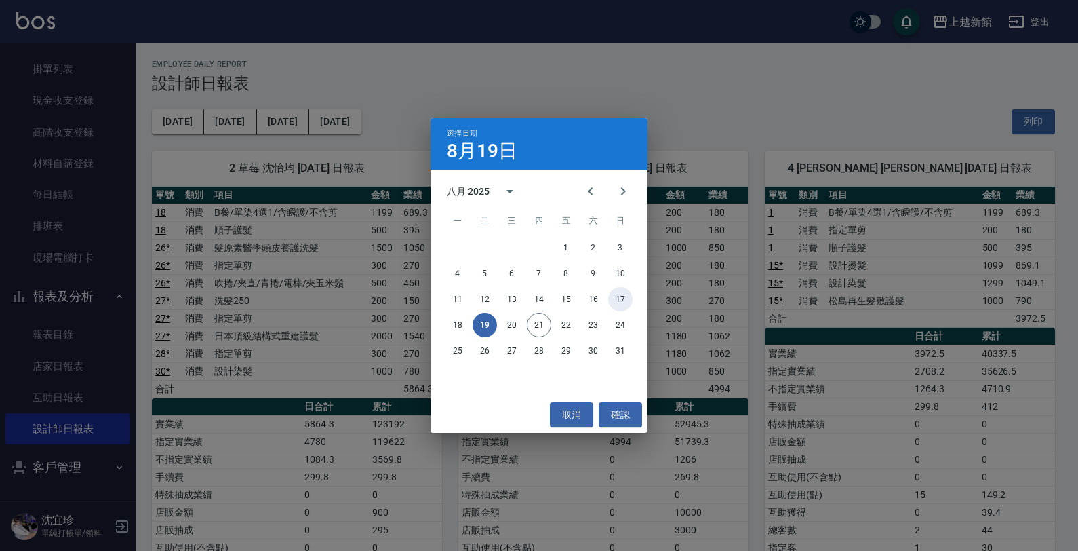
click at [621, 293] on button "17" at bounding box center [620, 299] width 24 height 24
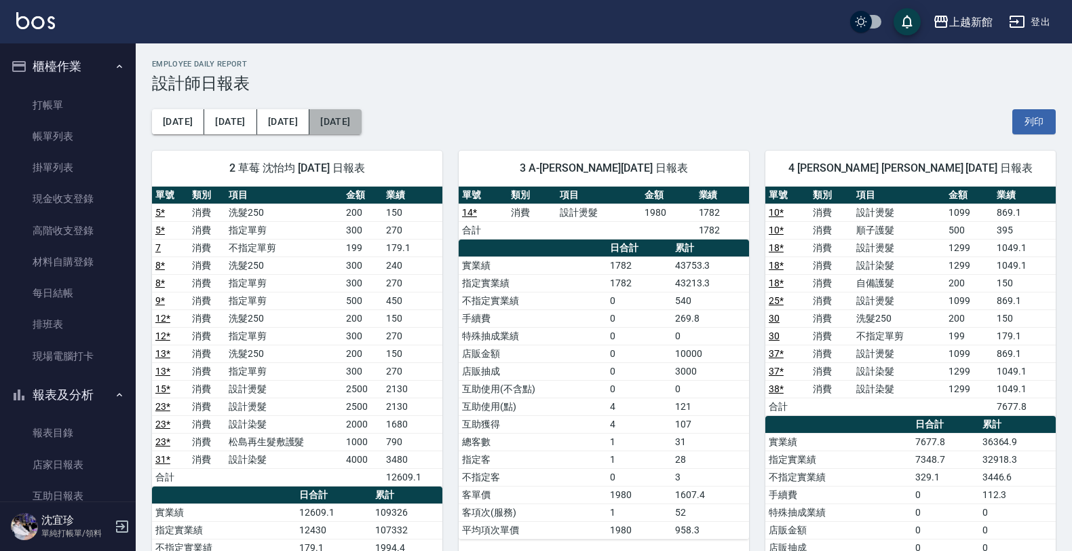
click at [309, 125] on button "2025/08/17" at bounding box center [335, 121] width 52 height 25
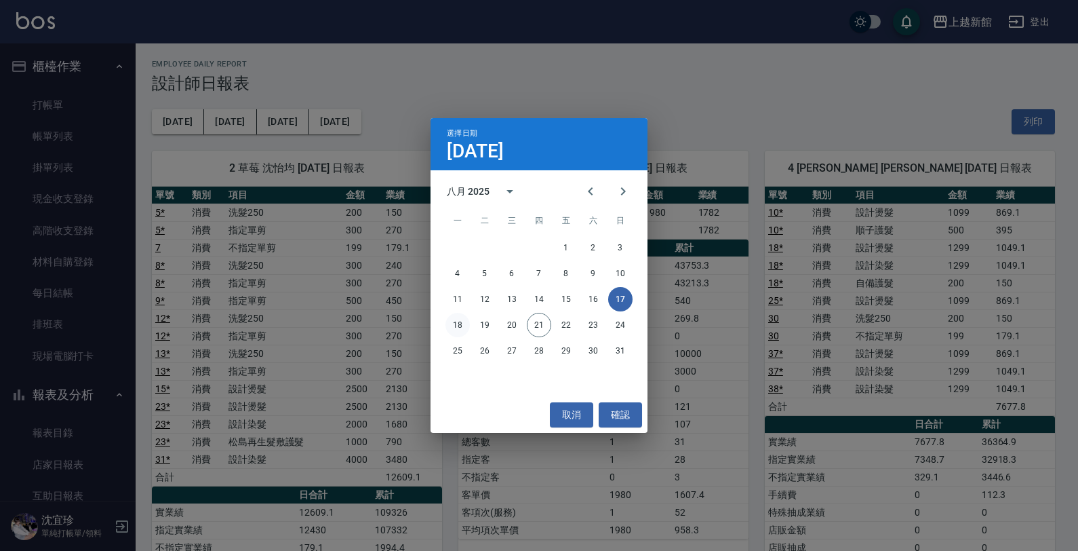
click at [460, 330] on button "18" at bounding box center [458, 325] width 24 height 24
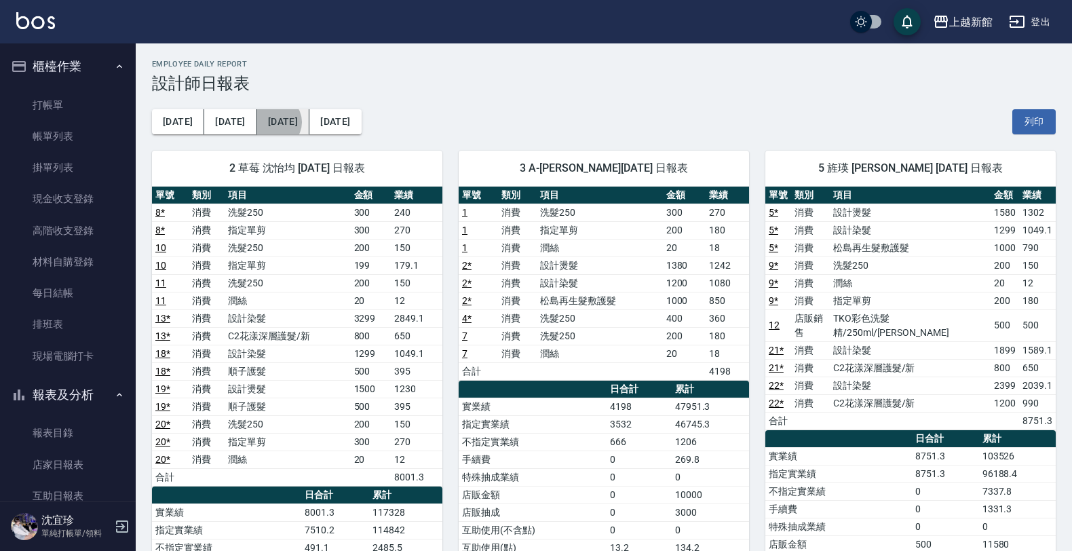
click at [257, 124] on button "[DATE]" at bounding box center [283, 121] width 52 height 25
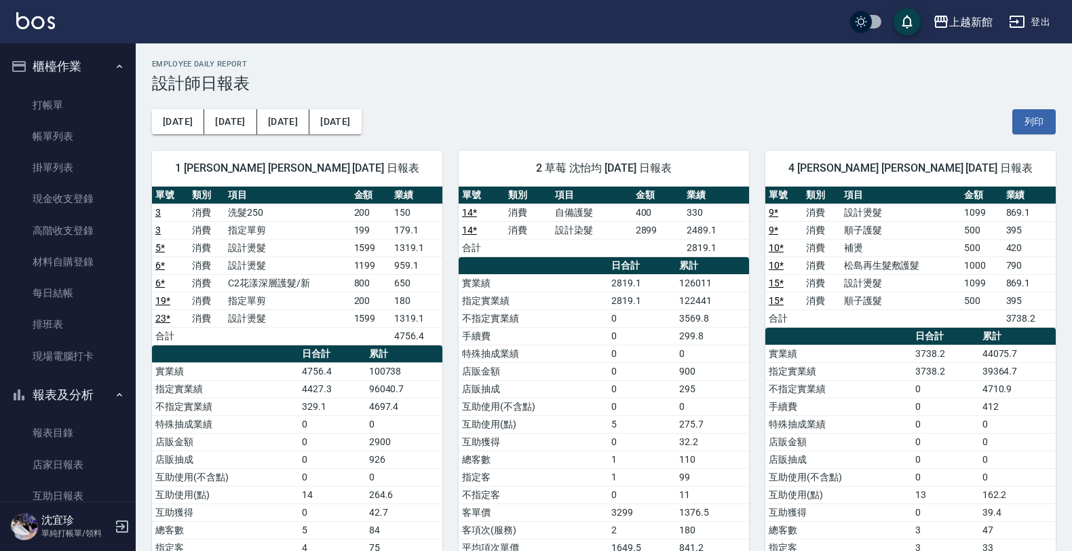
click at [115, 533] on icon "button" at bounding box center [122, 526] width 16 height 16
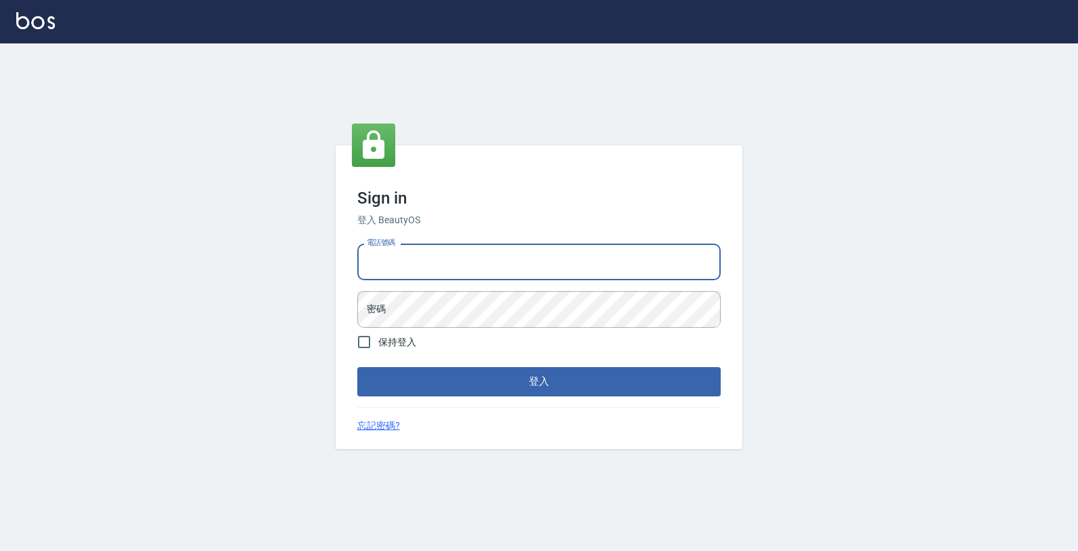
click at [434, 262] on input "電話號碼" at bounding box center [539, 261] width 364 height 37
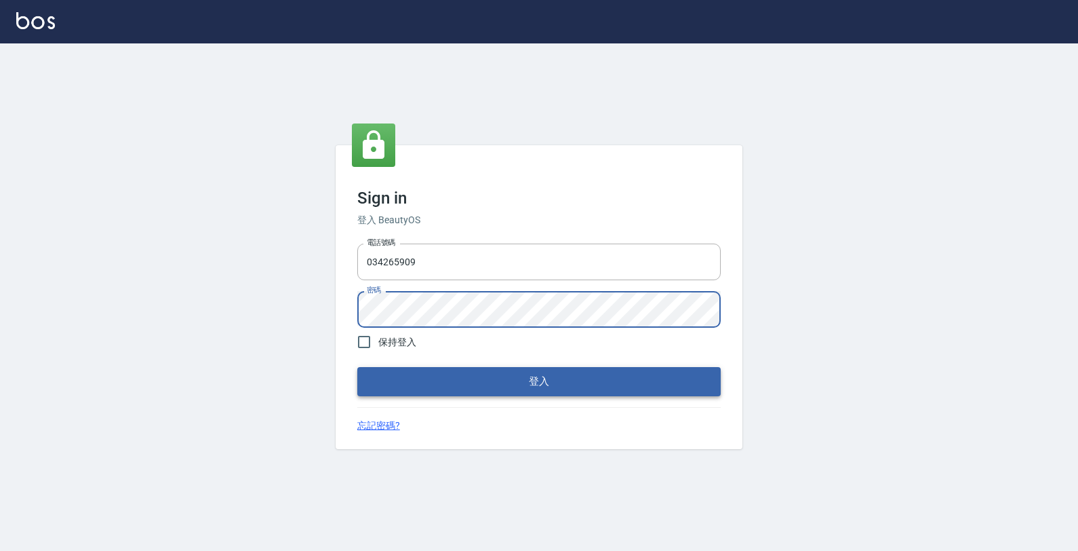
click at [431, 391] on button "登入" at bounding box center [539, 381] width 364 height 28
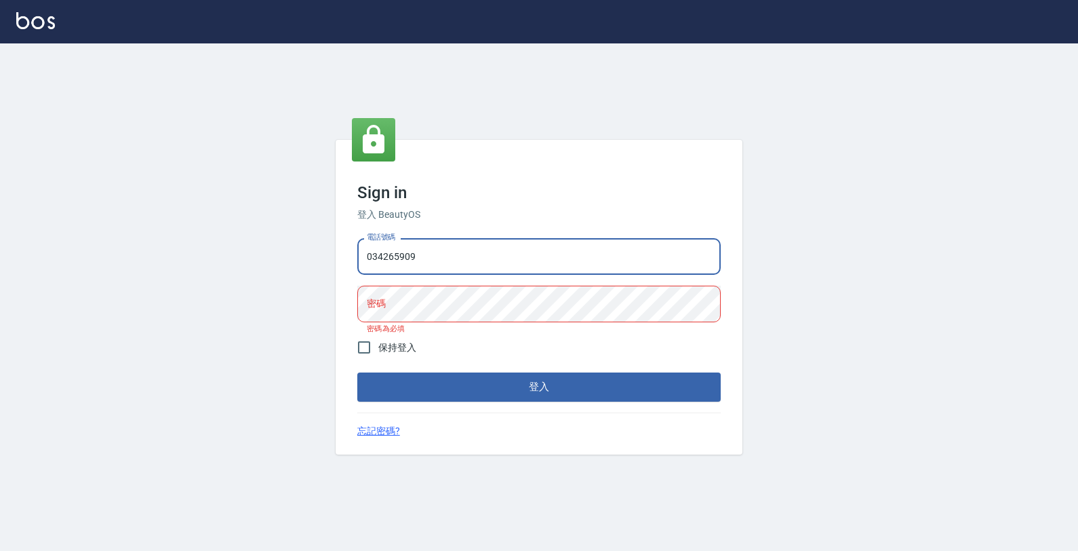
click at [456, 256] on input "034265909" at bounding box center [539, 256] width 364 height 37
type input "0"
type input "4265909"
click at [357, 372] on button "登入" at bounding box center [539, 386] width 364 height 28
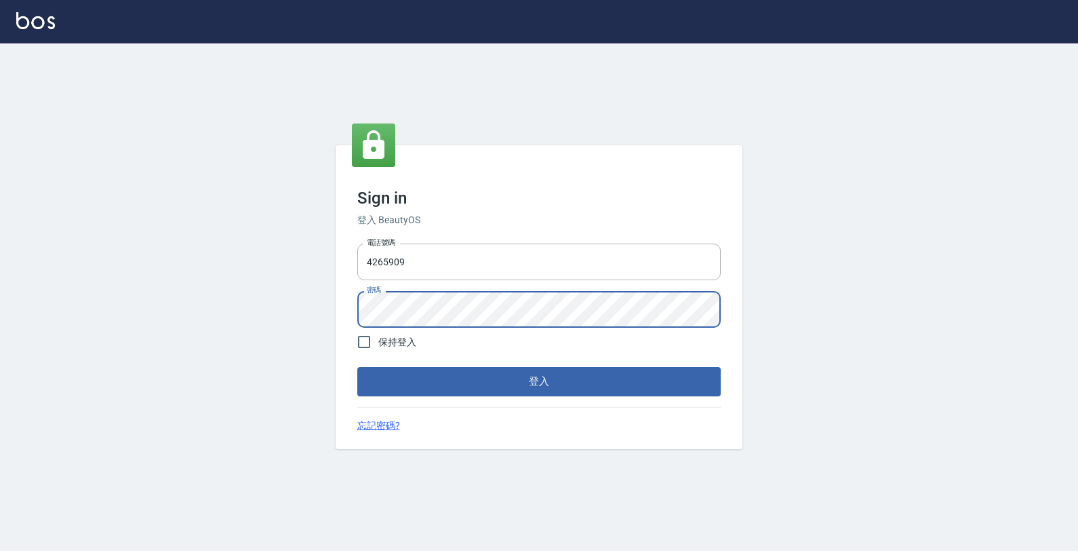
click at [357, 367] on button "登入" at bounding box center [539, 381] width 364 height 28
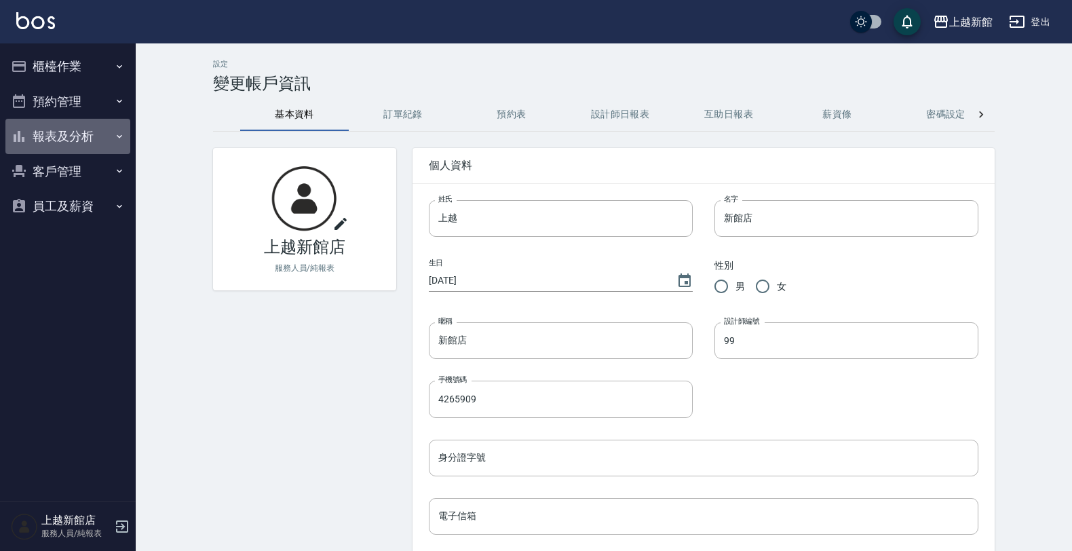
click at [88, 134] on button "報表及分析" at bounding box center [67, 136] width 125 height 35
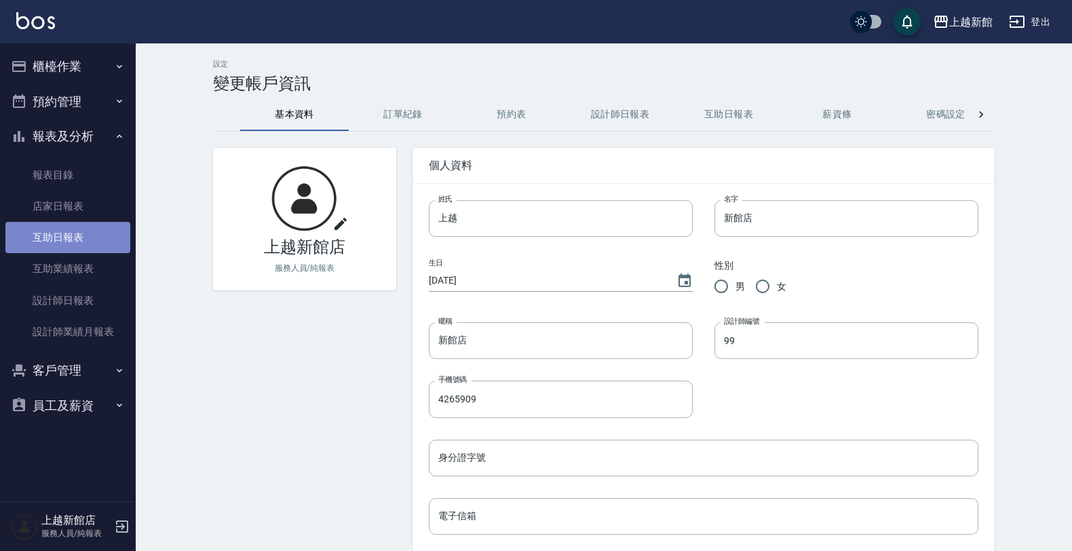
click at [73, 224] on link "互助日報表" at bounding box center [67, 237] width 125 height 31
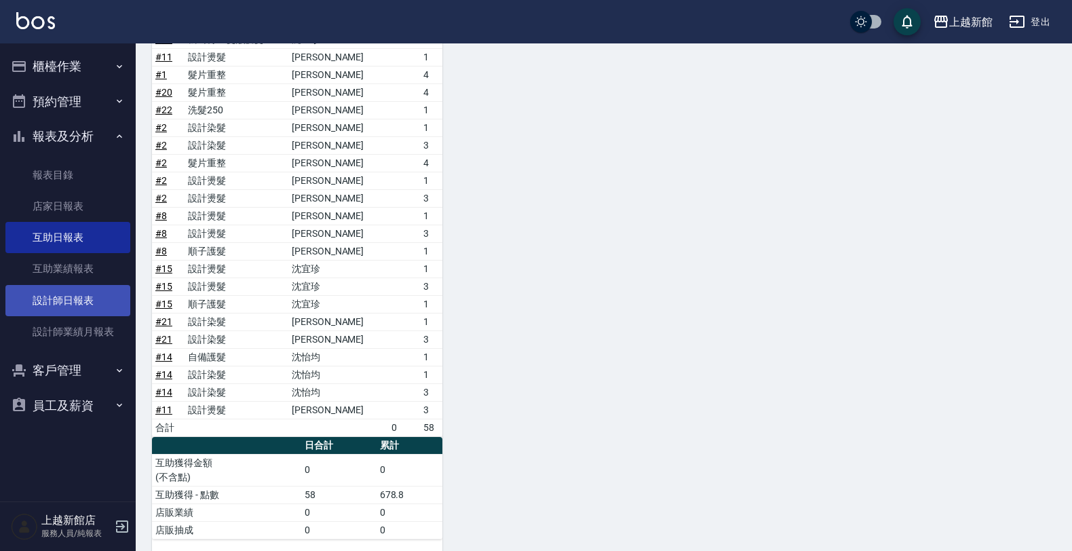
scroll to position [792, 0]
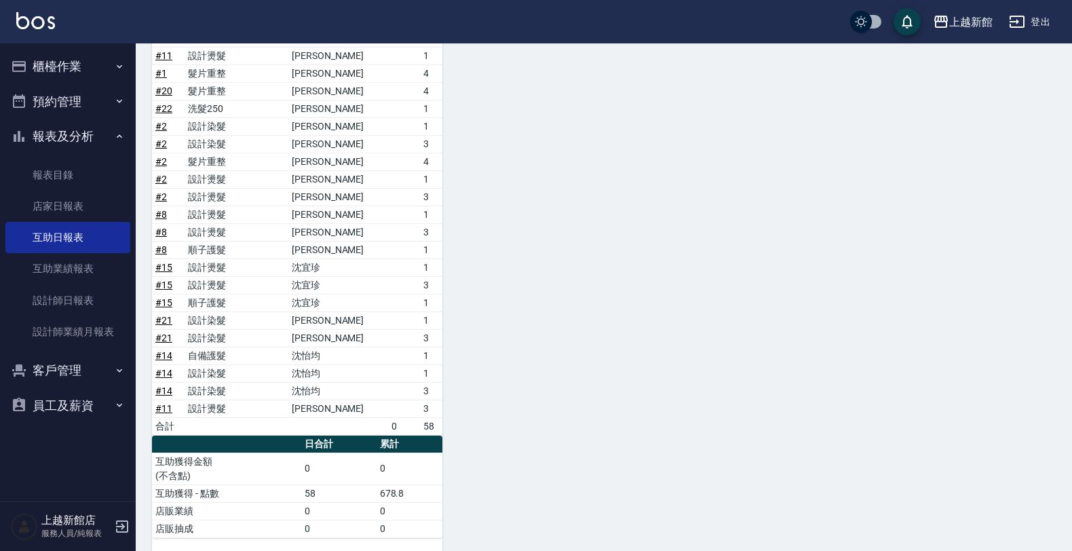
click at [46, 374] on button "客戶管理" at bounding box center [67, 370] width 125 height 35
click at [58, 407] on link "客戶列表" at bounding box center [67, 408] width 125 height 31
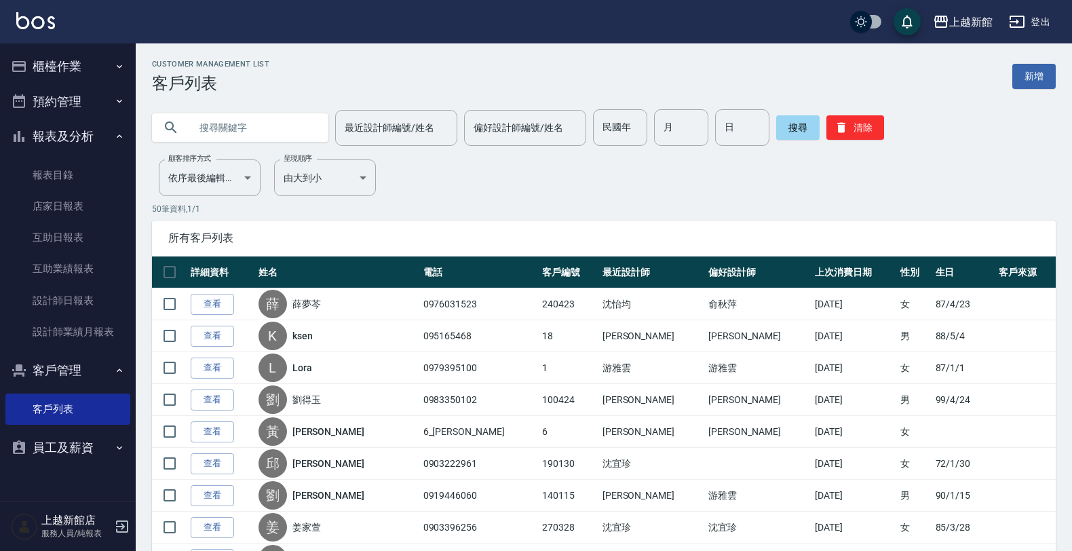
click at [231, 122] on input "text" at bounding box center [254, 127] width 128 height 37
type input "w"
type input "湯"
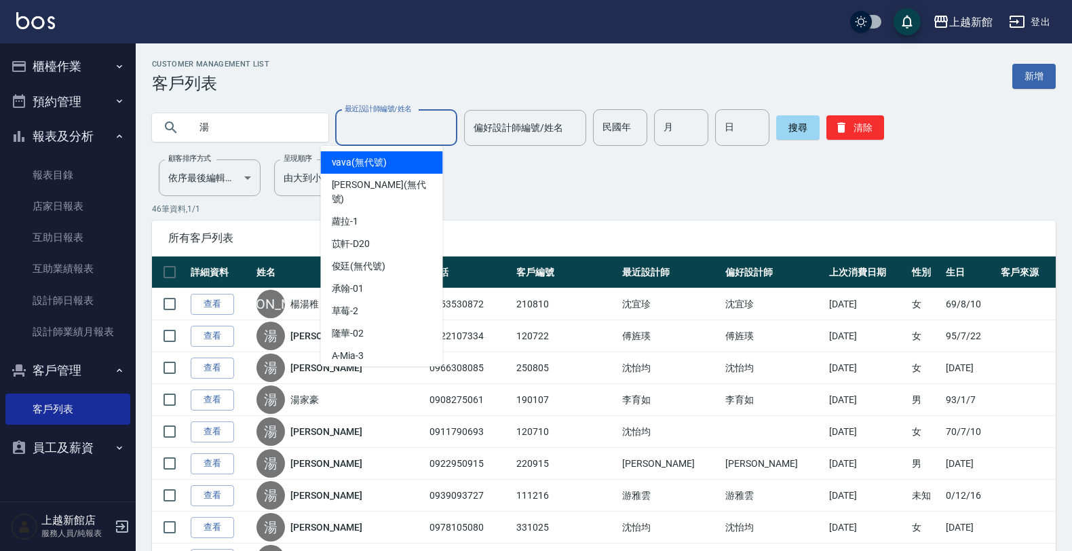
click at [347, 123] on input "最近設計師編號/姓名" at bounding box center [396, 128] width 110 height 24
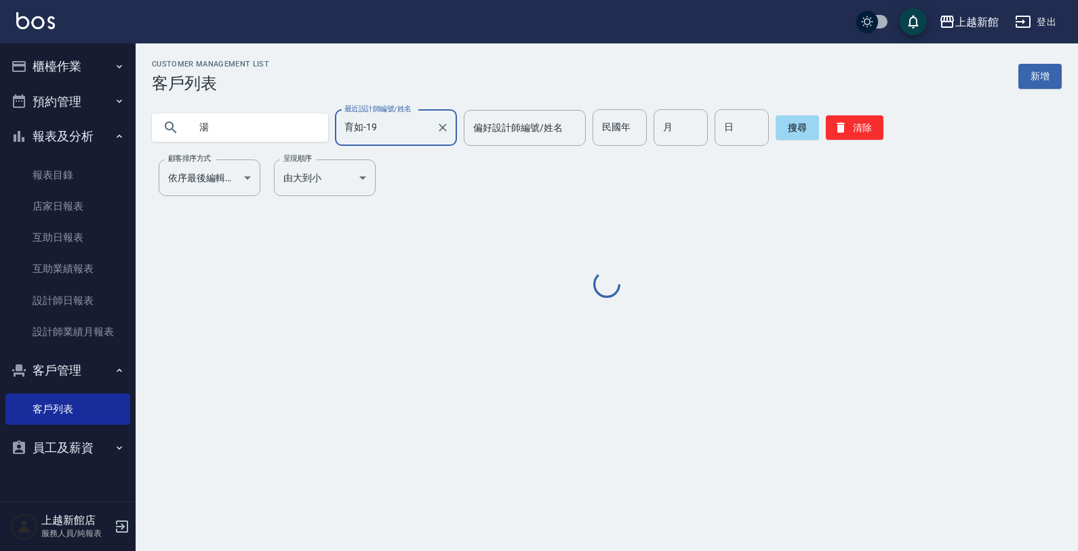
type input "育如-19"
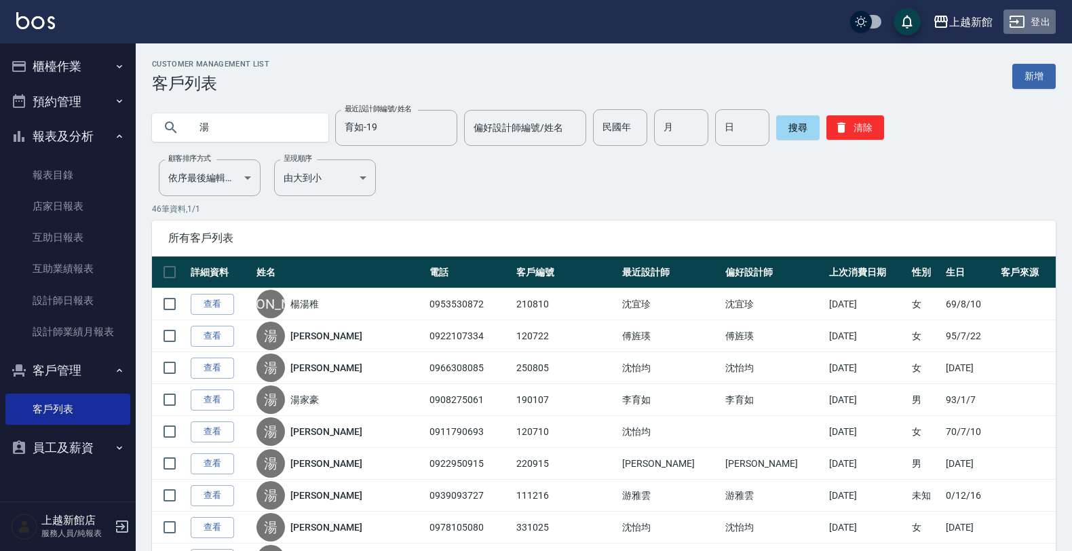
click at [1018, 22] on icon "button" at bounding box center [1016, 22] width 15 height 12
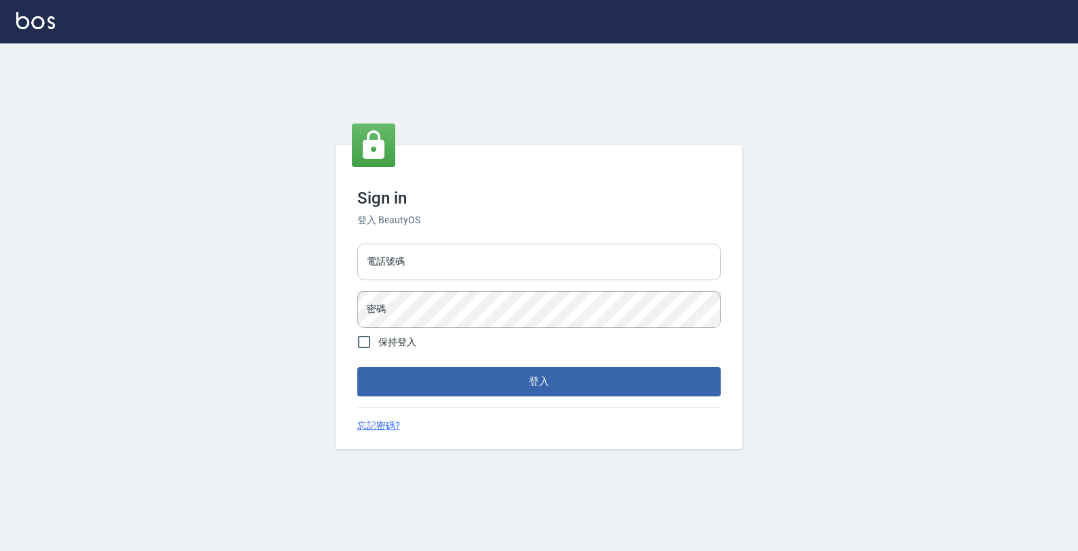
drag, startPoint x: 690, startPoint y: 256, endPoint x: 686, endPoint y: 250, distance: 7.3
click at [686, 250] on input "電話號碼" at bounding box center [539, 261] width 364 height 37
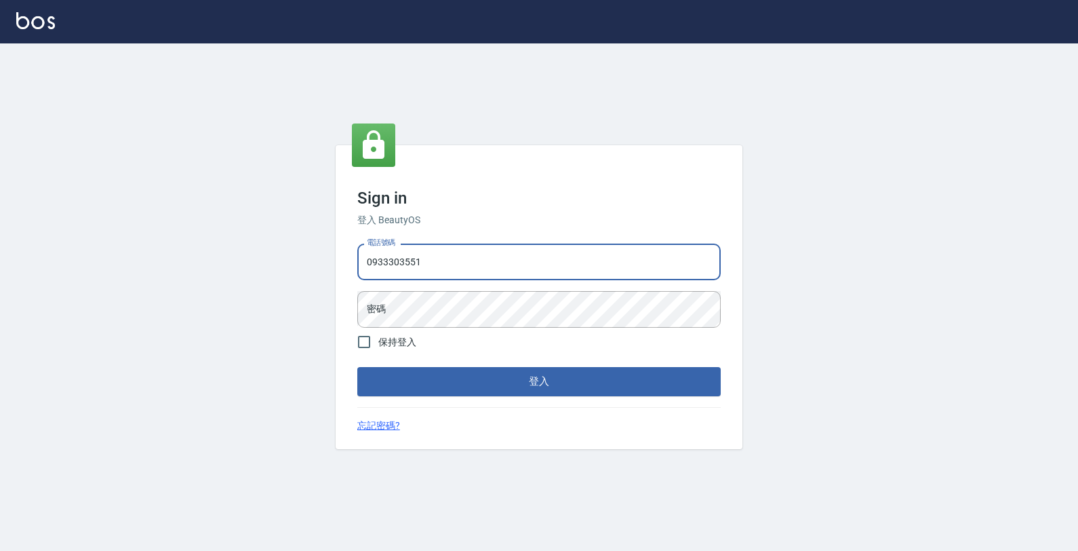
type input "0933303551"
click at [357, 367] on button "登入" at bounding box center [539, 381] width 364 height 28
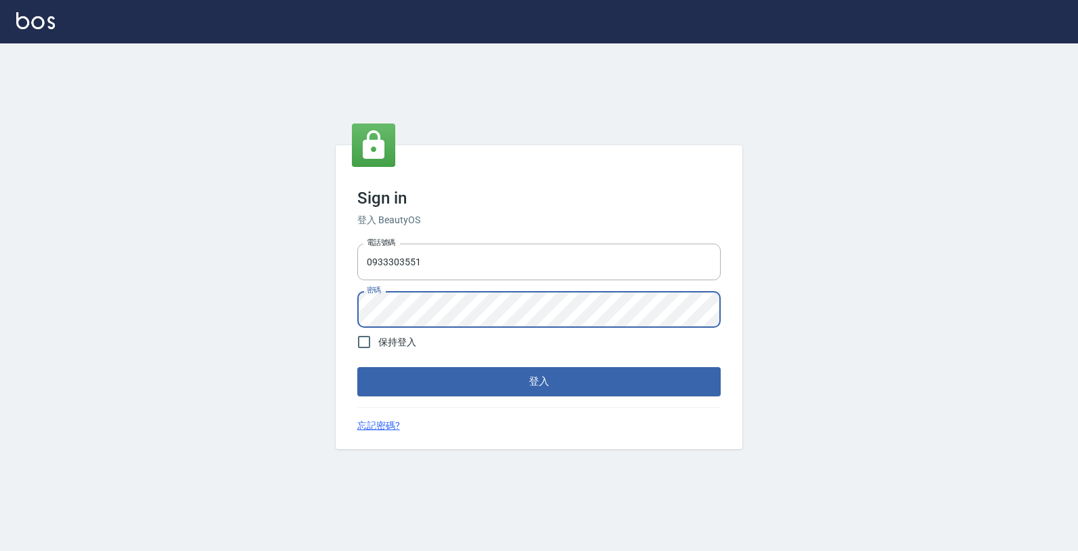
click at [357, 367] on button "登入" at bounding box center [539, 381] width 364 height 28
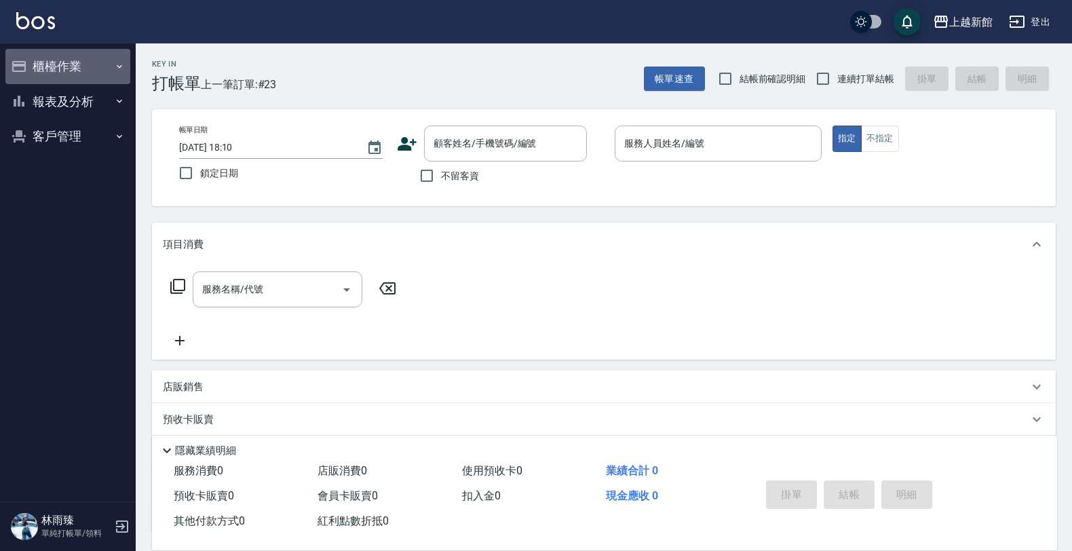
click at [96, 66] on button "櫃檯作業" at bounding box center [67, 66] width 125 height 35
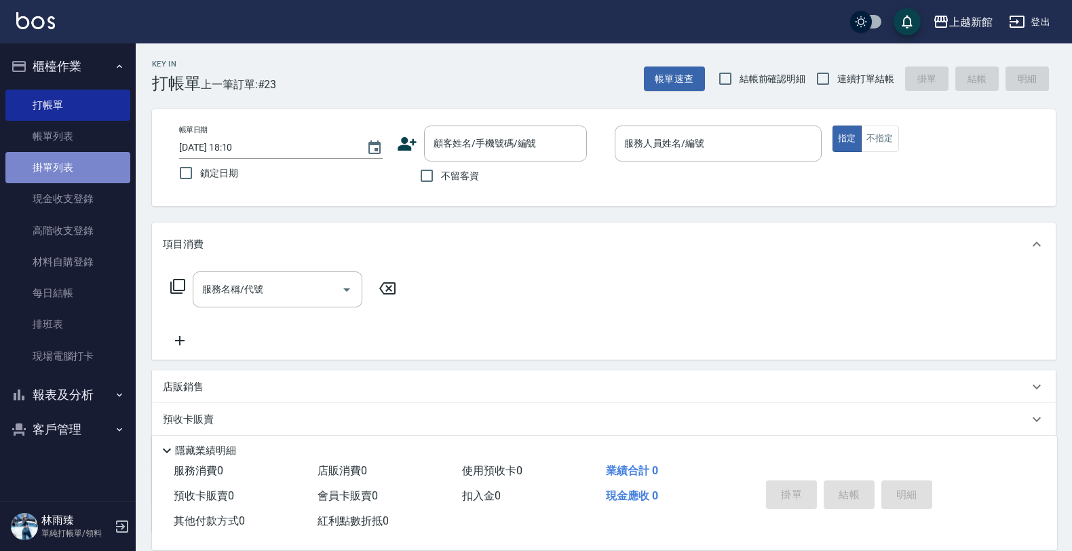
click at [70, 153] on link "掛單列表" at bounding box center [67, 167] width 125 height 31
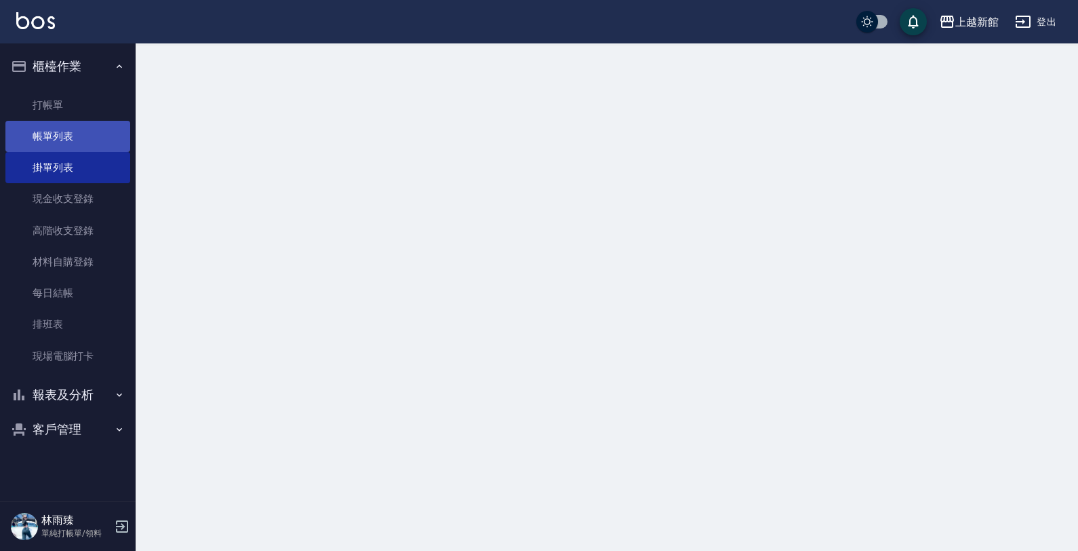
click at [80, 136] on link "帳單列表" at bounding box center [67, 136] width 125 height 31
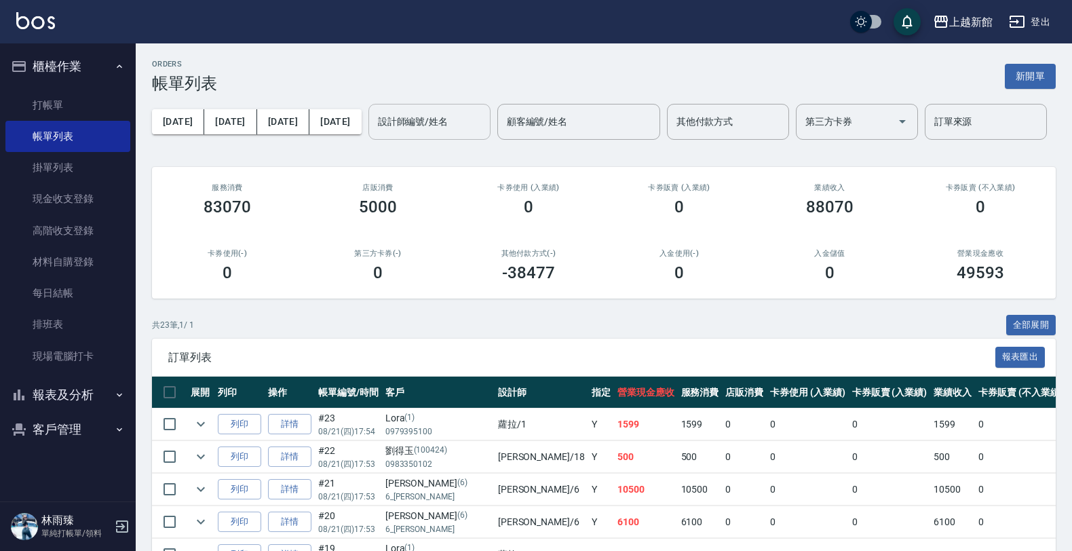
click at [456, 123] on input "設計師編號/姓名" at bounding box center [429, 122] width 110 height 24
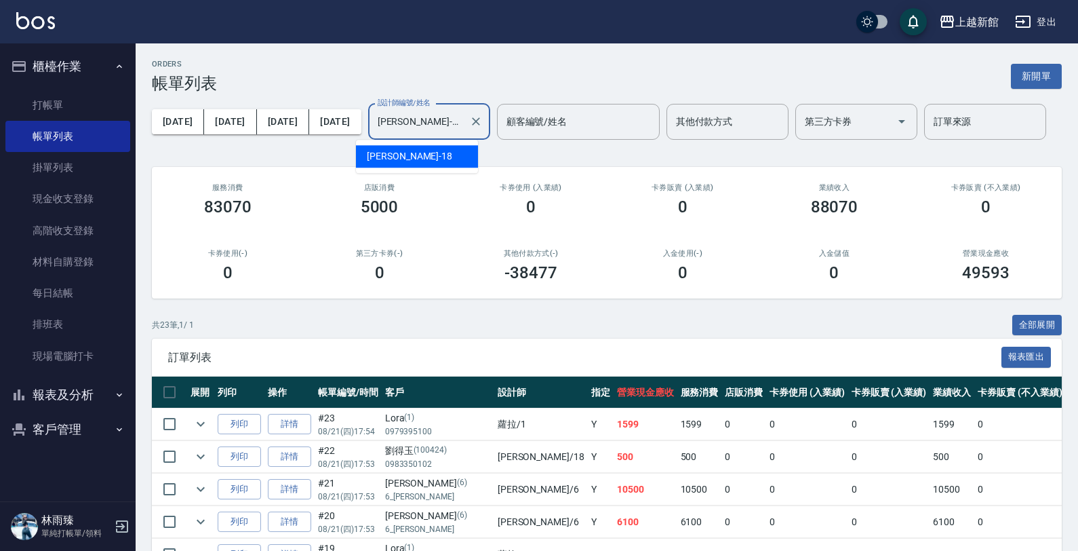
type input "[PERSON_NAME]-18"
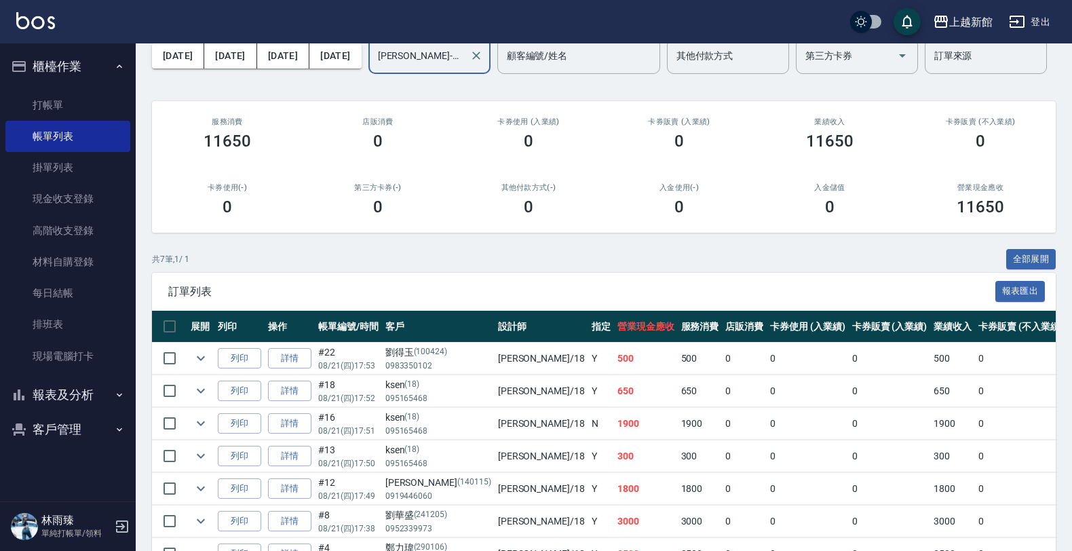
scroll to position [153, 0]
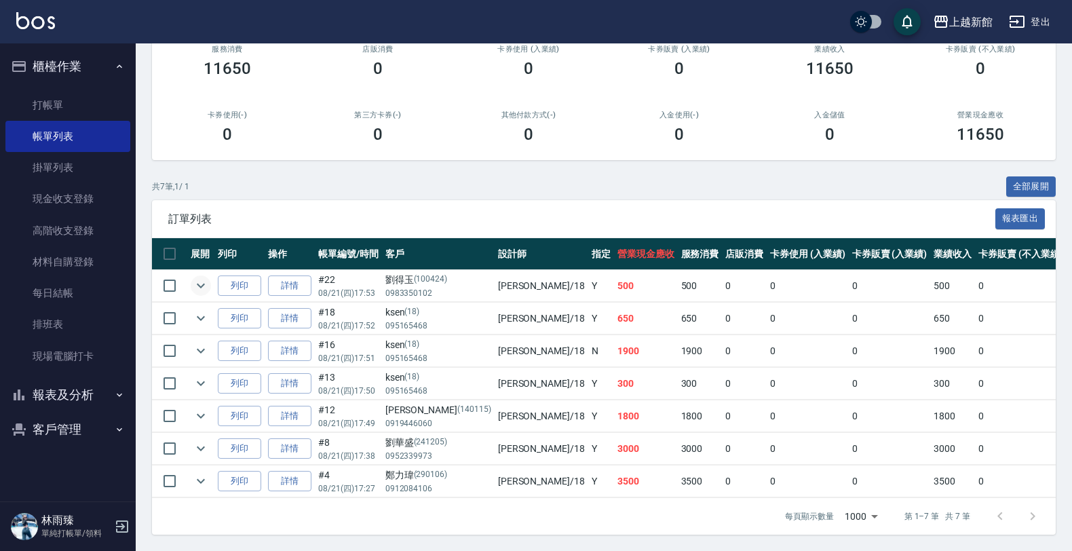
drag, startPoint x: 187, startPoint y: 267, endPoint x: 197, endPoint y: 271, distance: 11.2
click at [197, 271] on td at bounding box center [200, 286] width 27 height 32
click at [197, 277] on icon "expand row" at bounding box center [201, 285] width 16 height 16
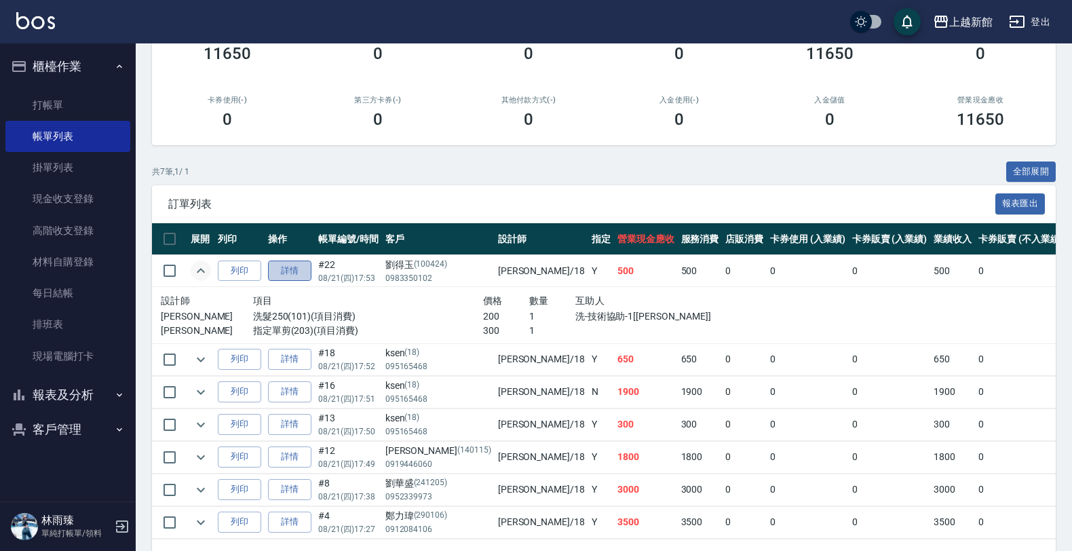
click at [299, 261] on link "詳情" at bounding box center [289, 270] width 43 height 21
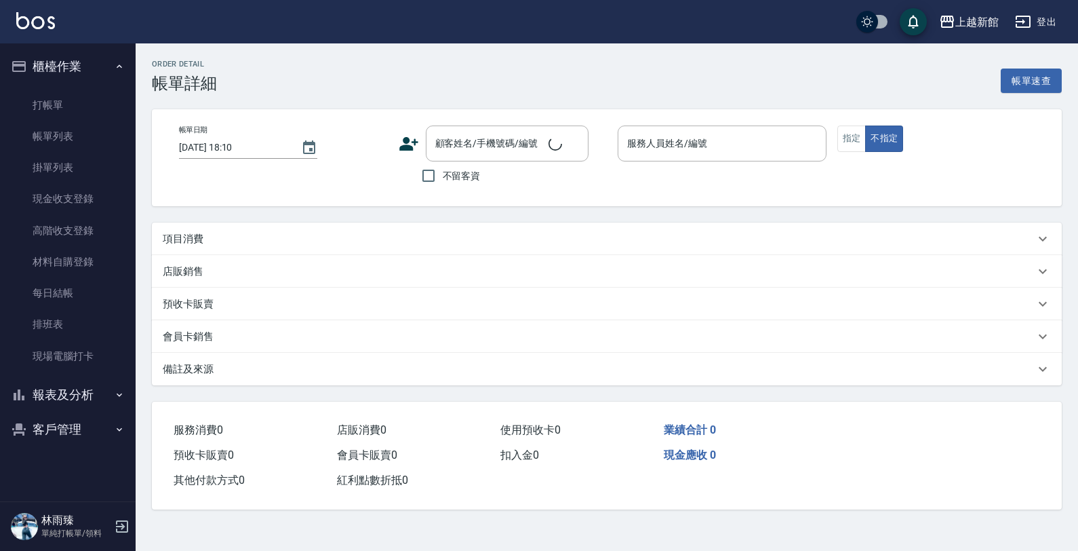
type input "[DATE] 17:53"
type input "[PERSON_NAME]-18"
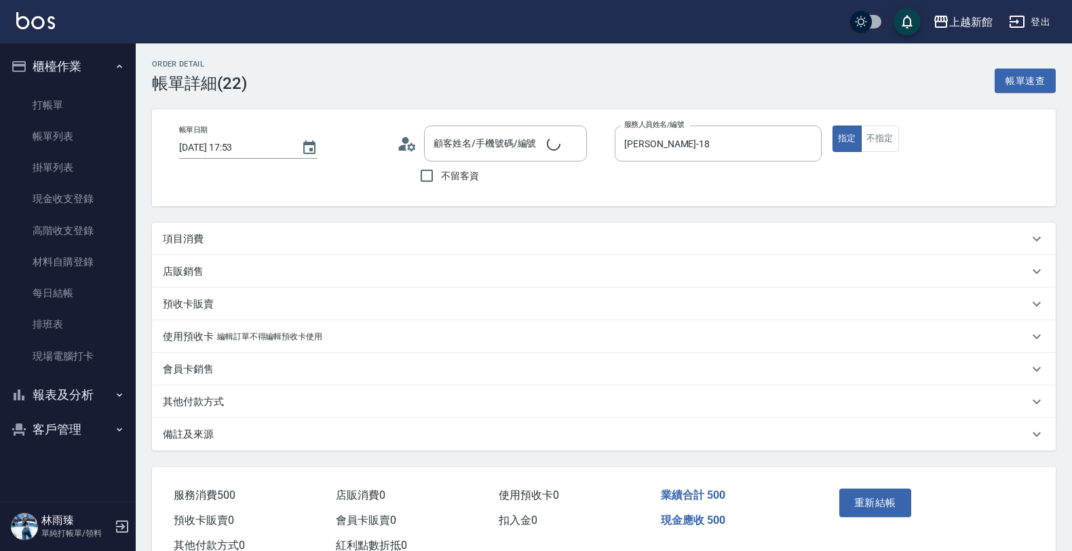
type input "[PERSON_NAME]/0983350102/100424"
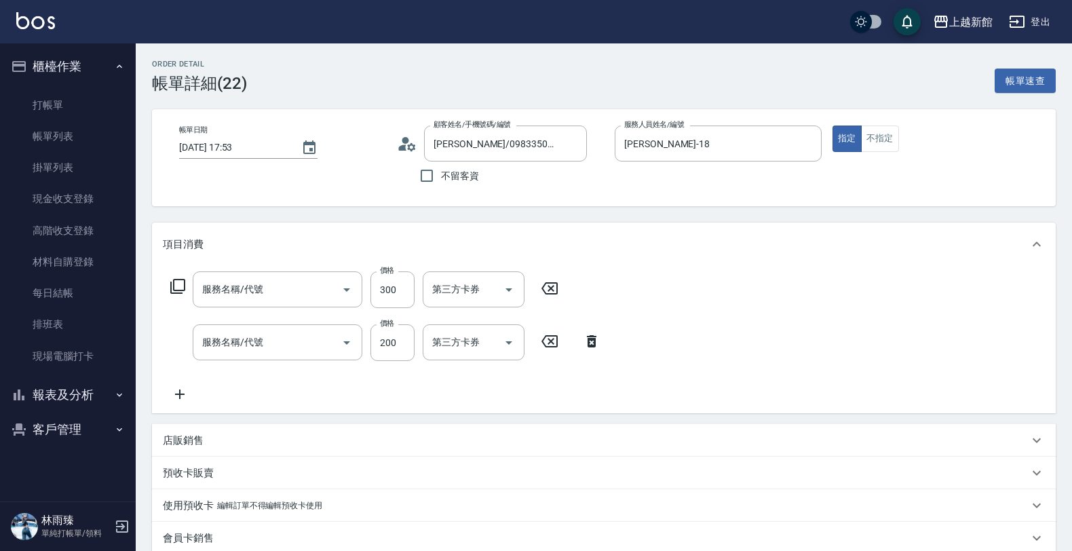
type input "指定單剪(203)"
type input "洗髮250(101)"
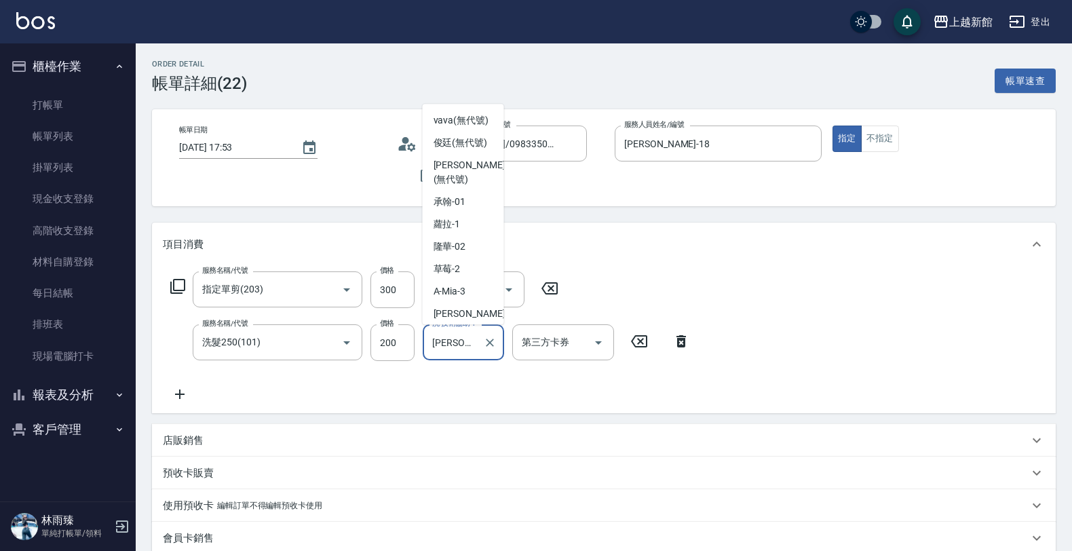
click at [461, 345] on input "[PERSON_NAME]-29" at bounding box center [453, 342] width 49 height 24
type input "馨"
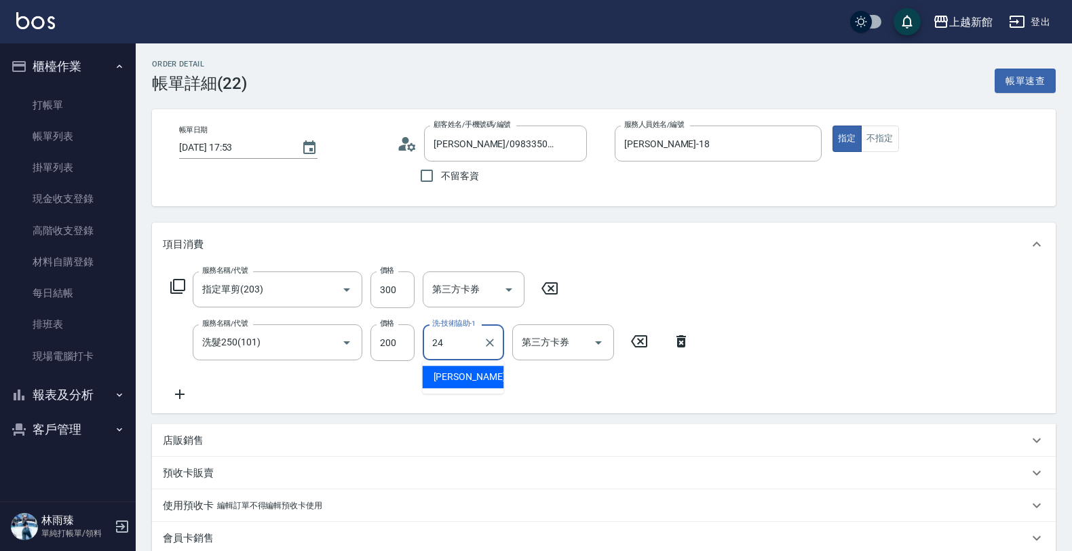
type input "[PERSON_NAME]-24"
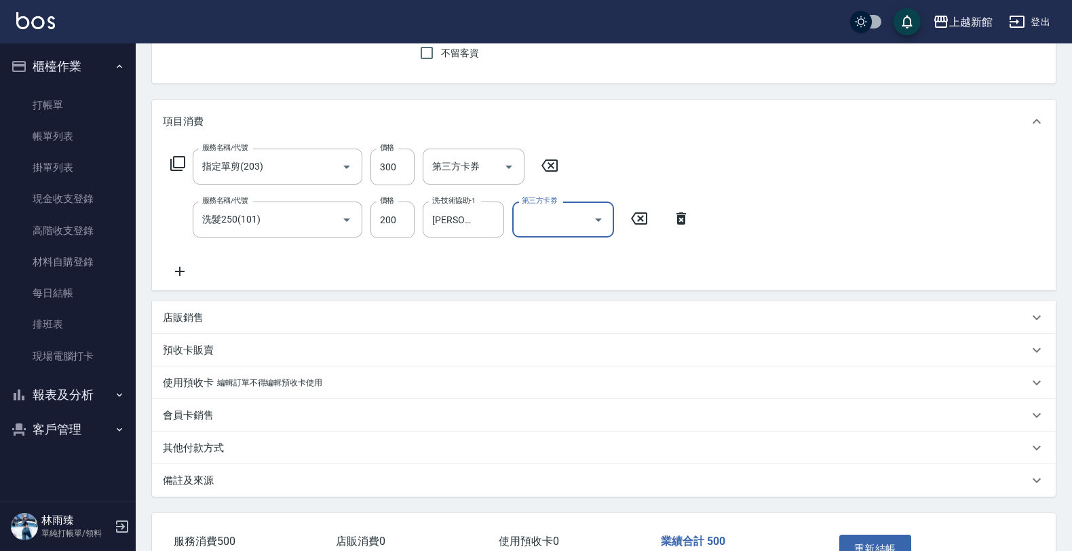
scroll to position [214, 0]
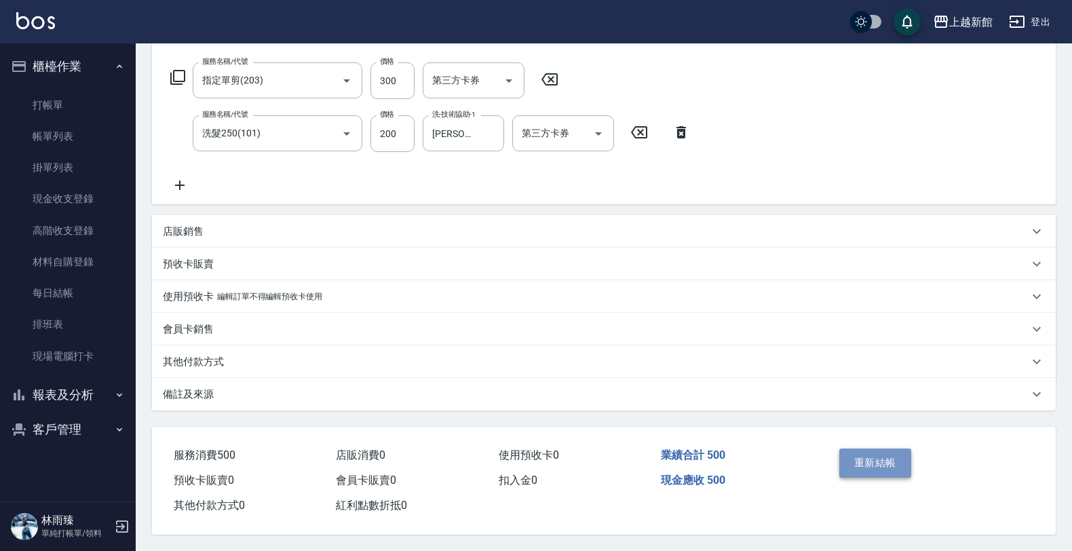
click at [879, 461] on button "重新結帳" at bounding box center [875, 462] width 72 height 28
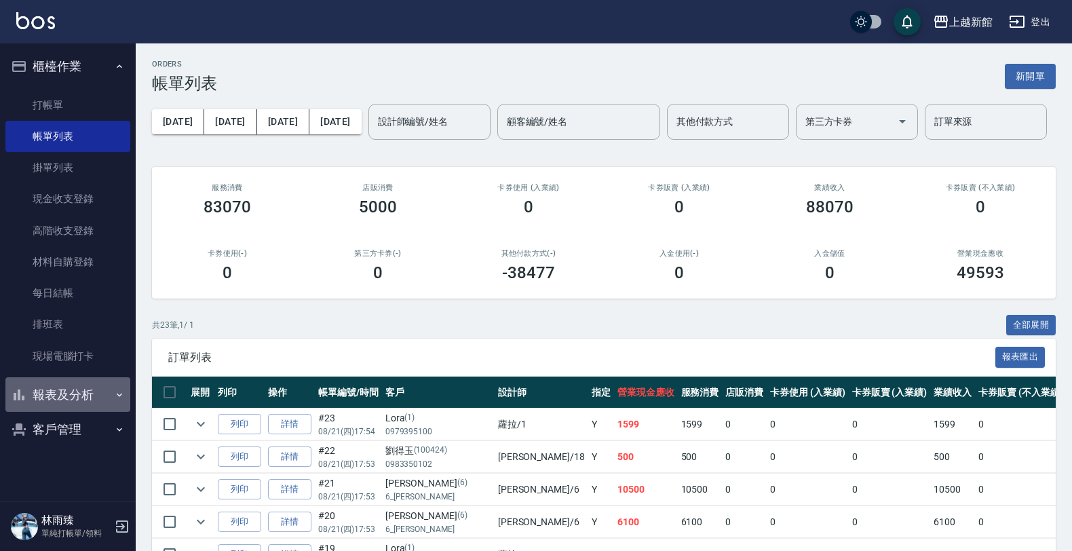
click at [43, 393] on button "報表及分析" at bounding box center [67, 394] width 125 height 35
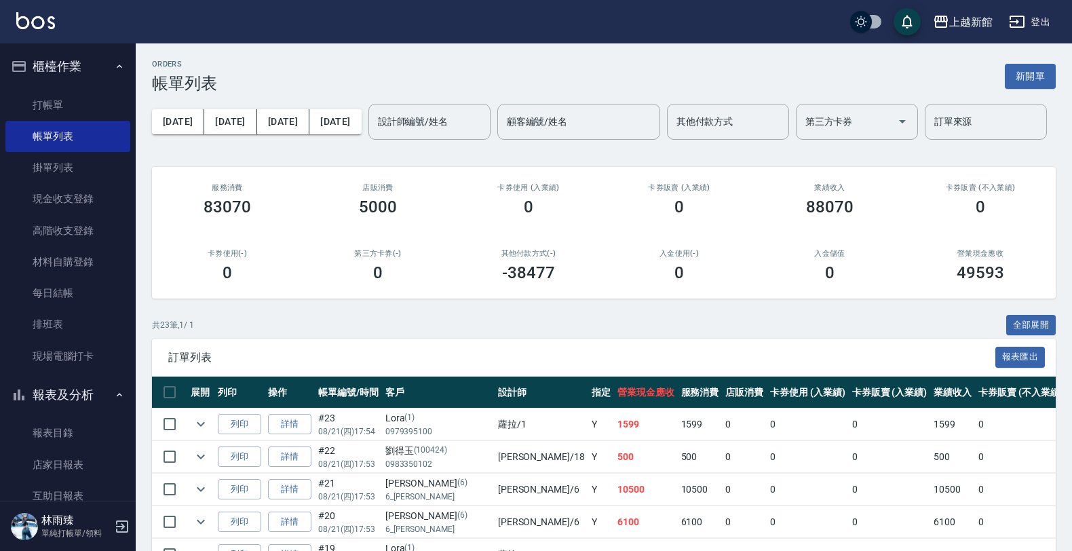
click at [96, 63] on button "櫃檯作業" at bounding box center [67, 66] width 125 height 35
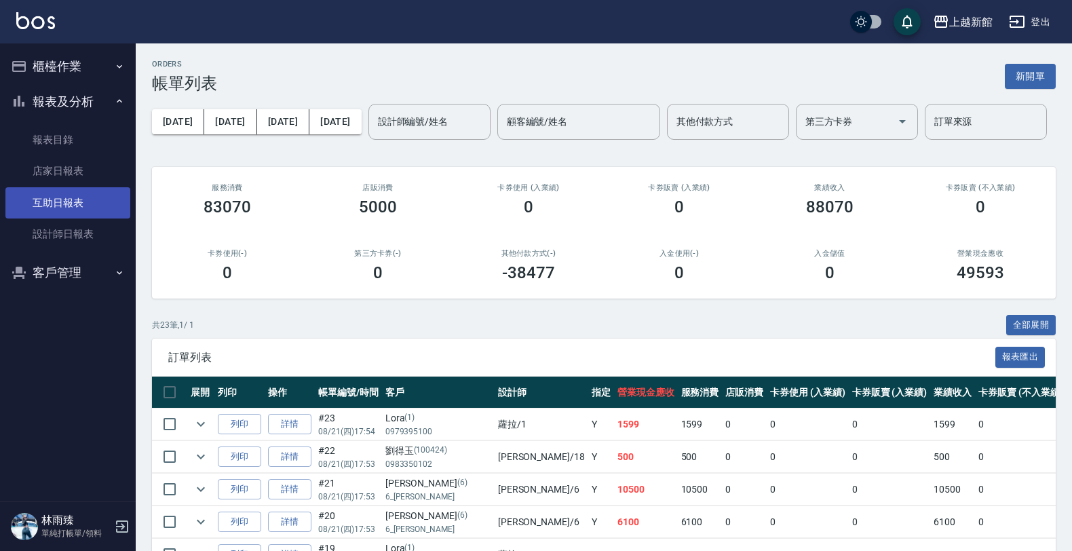
click at [82, 203] on link "互助日報表" at bounding box center [67, 202] width 125 height 31
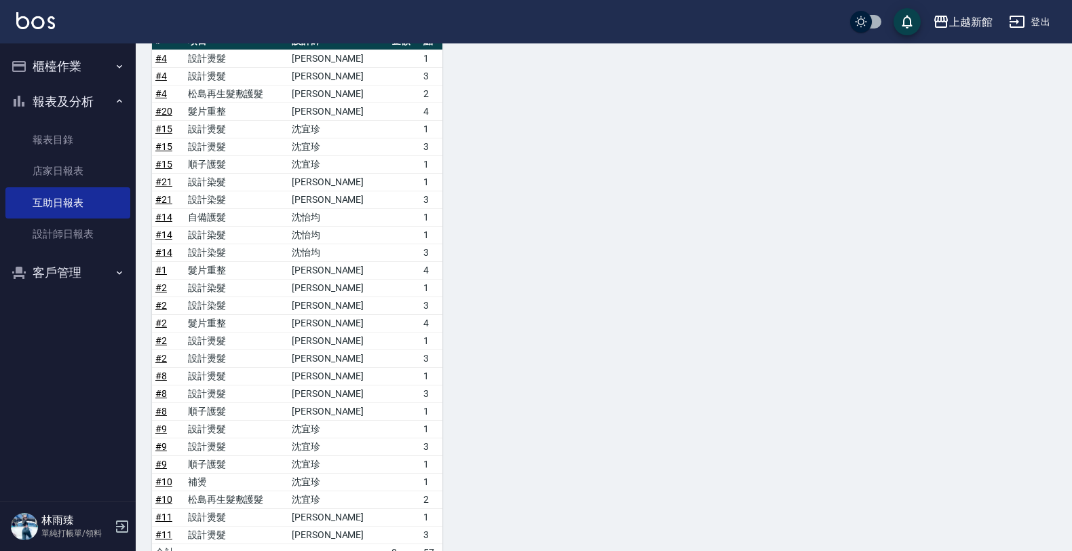
scroll to position [538, 0]
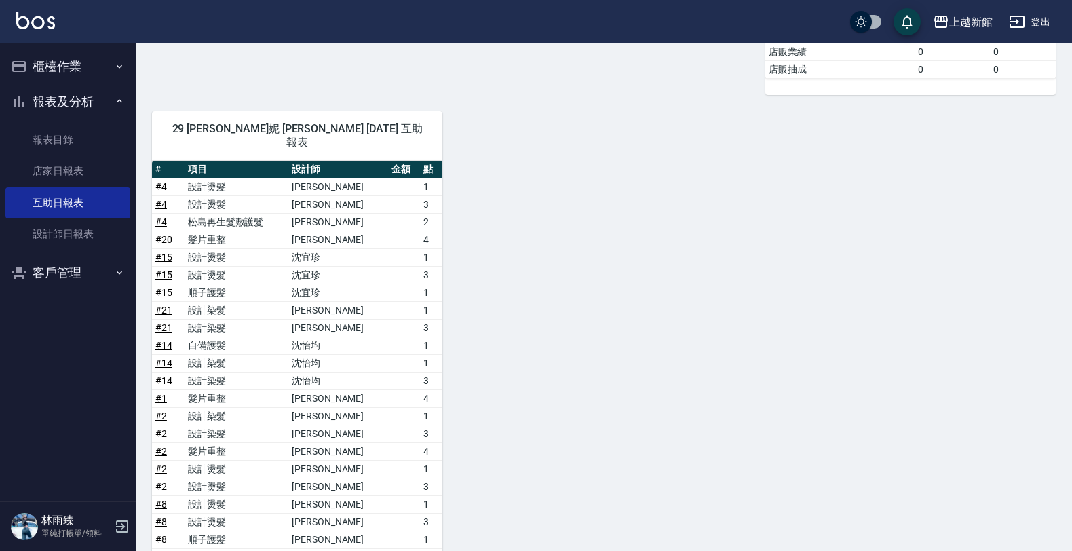
click at [113, 68] on button "櫃檯作業" at bounding box center [67, 66] width 125 height 35
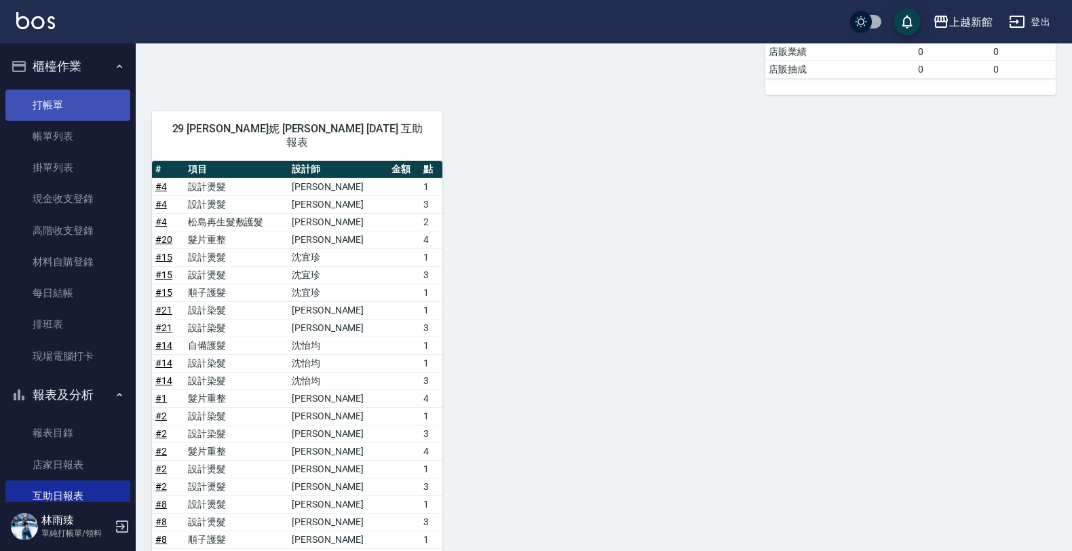
click at [98, 96] on link "打帳單" at bounding box center [67, 105] width 125 height 31
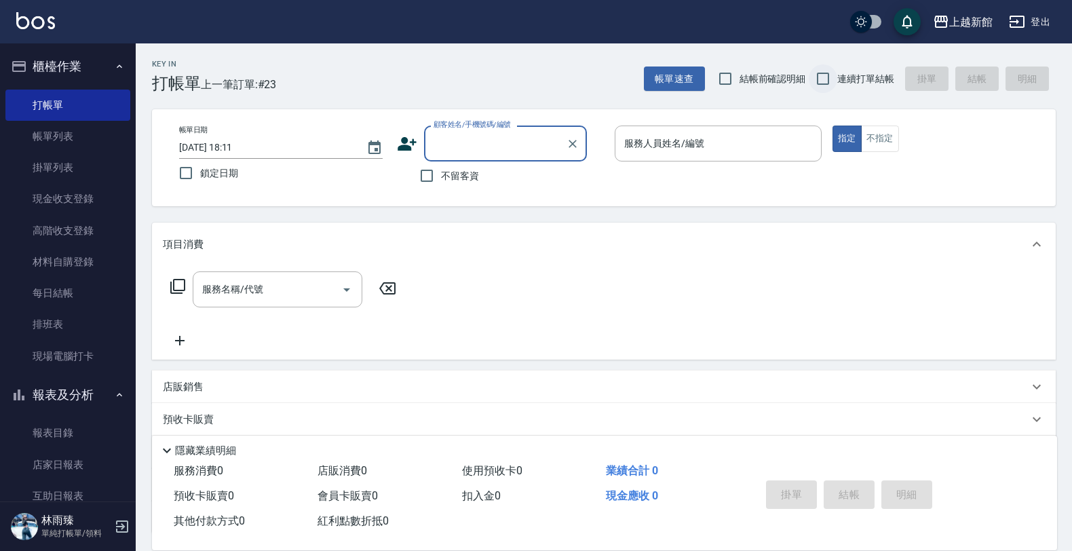
click at [829, 73] on input "連續打單結帳" at bounding box center [822, 78] width 28 height 28
checkbox input "true"
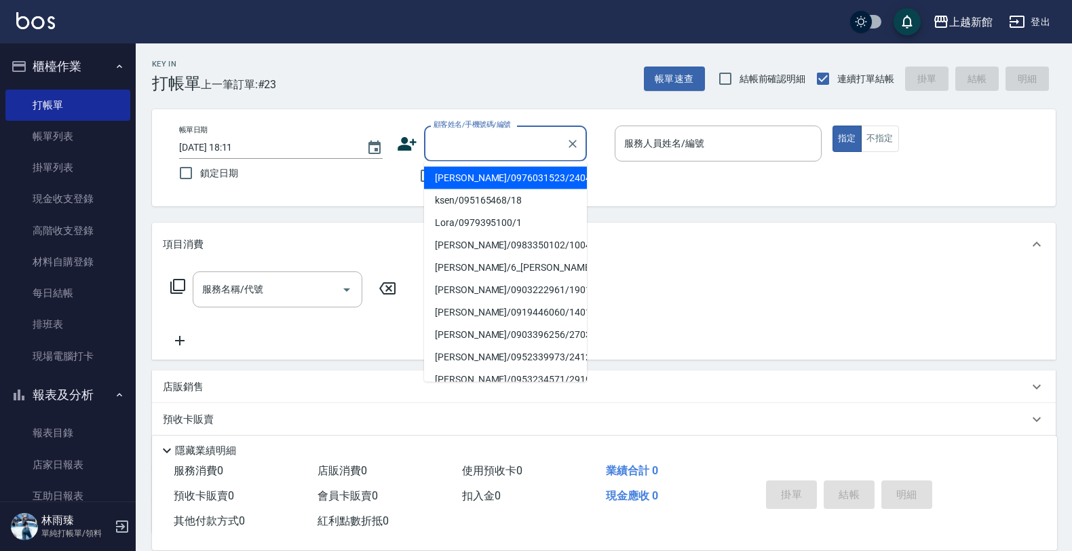
click at [524, 132] on input "顧客姓名/手機號碼/編號" at bounding box center [495, 144] width 130 height 24
type input "[PERSON_NAME]/0976031523/240423"
click at [832, 125] on button "指定" at bounding box center [846, 138] width 29 height 26
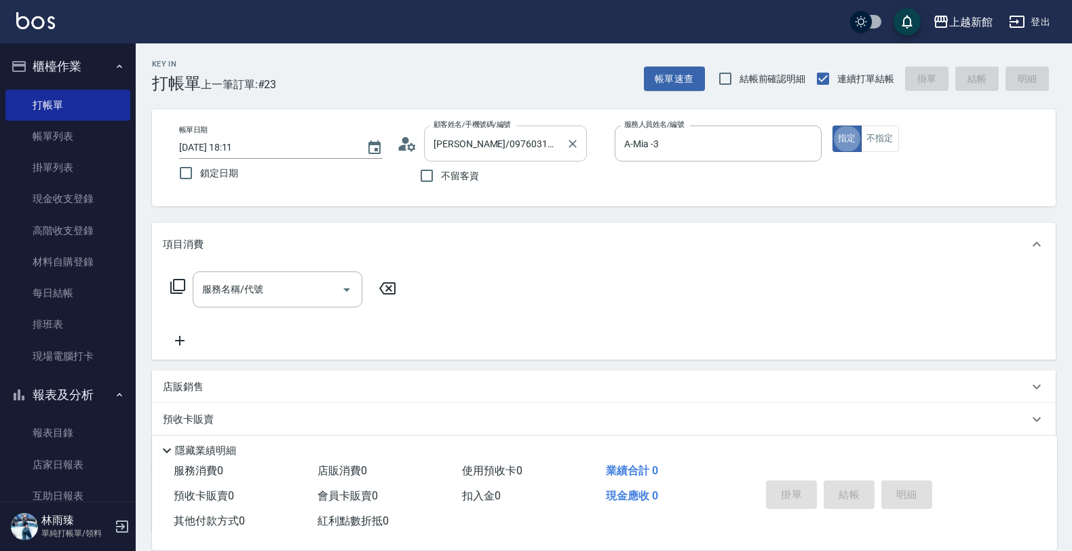
type input "A-Mia -3"
type button "true"
type input "Lora/0979395100/1"
type input "[PERSON_NAME]-1"
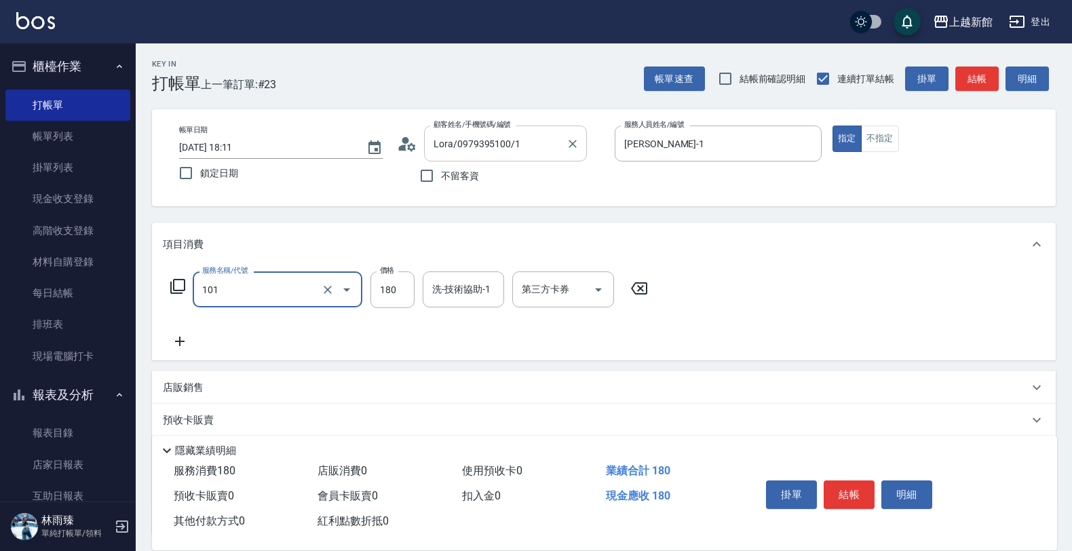
type input "洗髮250(101)"
type input "300"
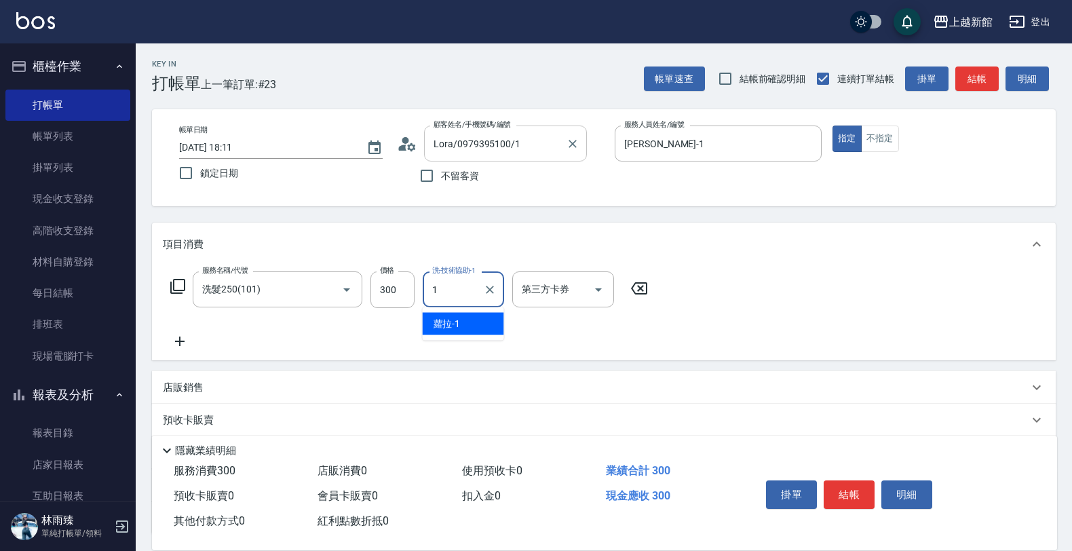
type input "[PERSON_NAME]-1"
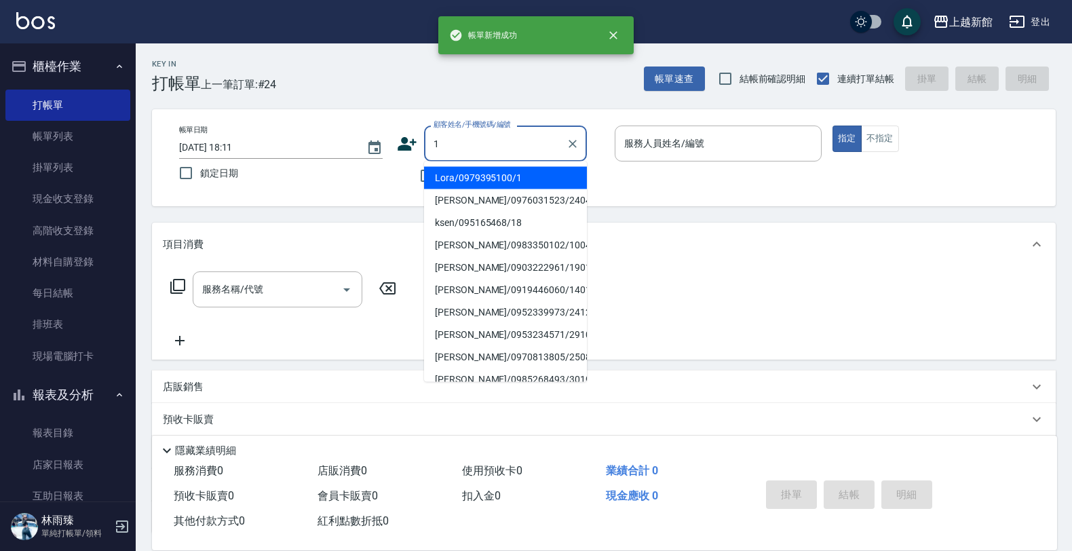
type input "Lora/0979395100/1"
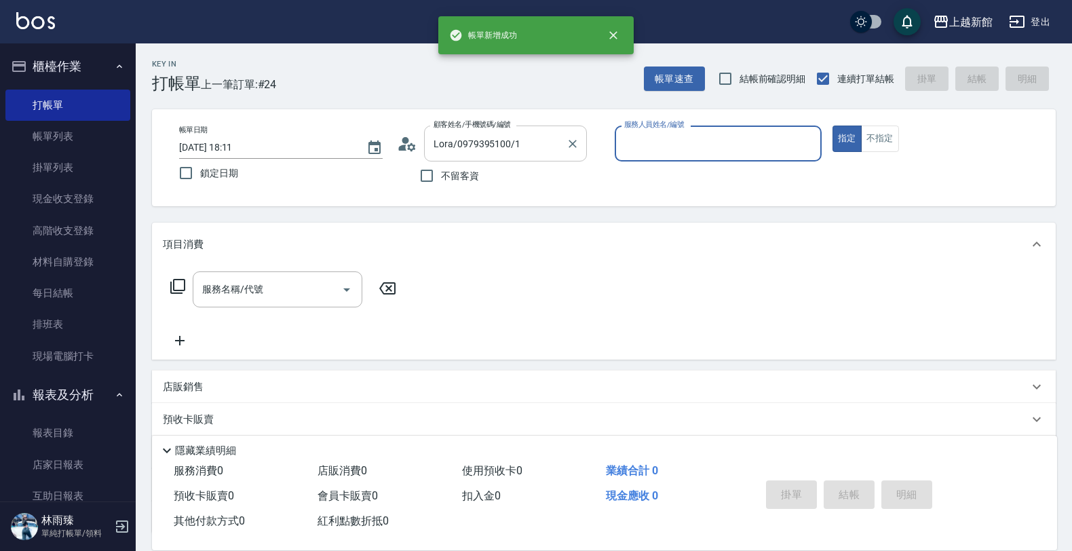
click at [832, 125] on button "指定" at bounding box center [846, 138] width 29 height 26
type input "[PERSON_NAME]-1"
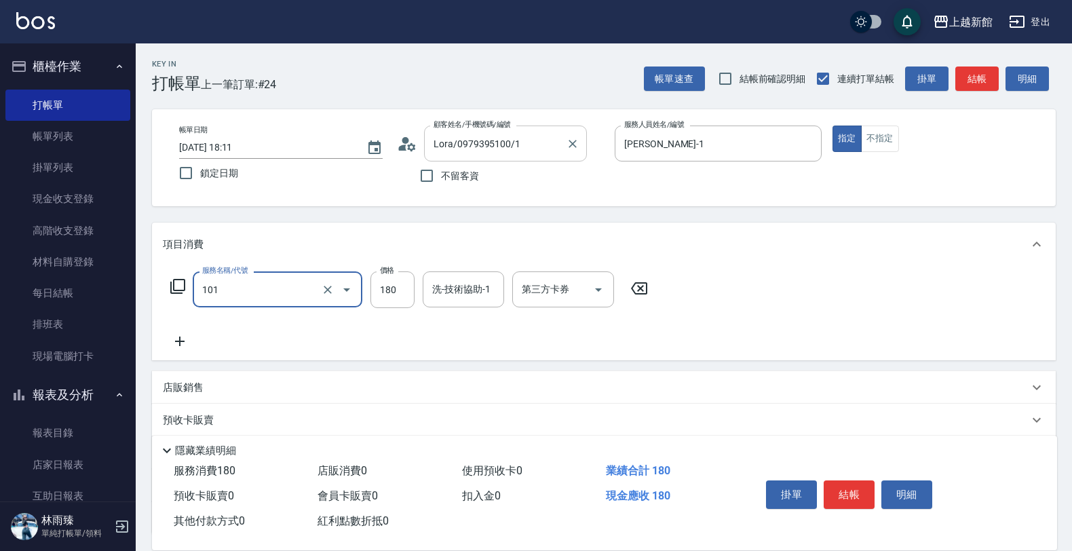
type input "洗髮250(101)"
type input "200"
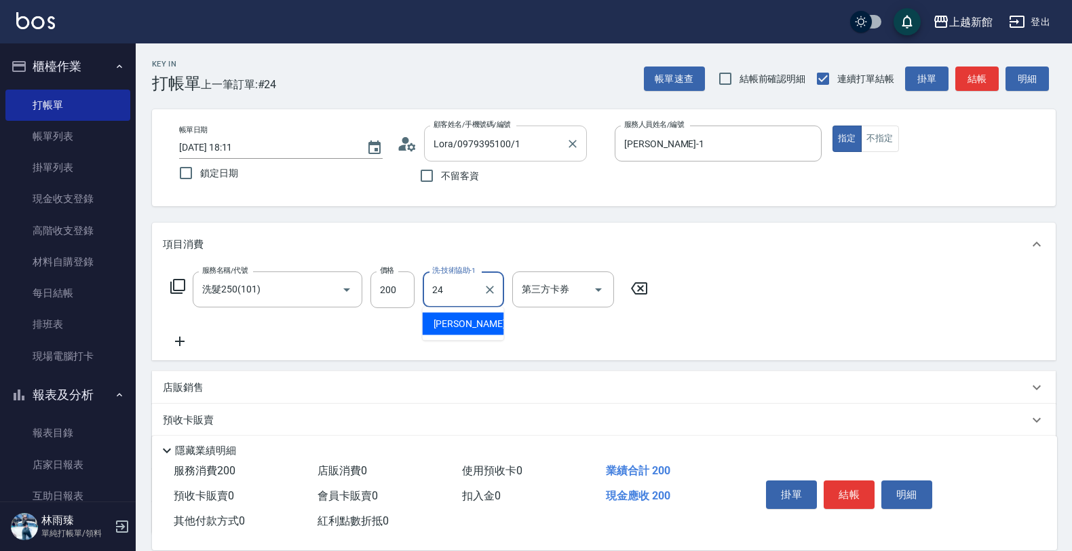
type input "[PERSON_NAME]-24"
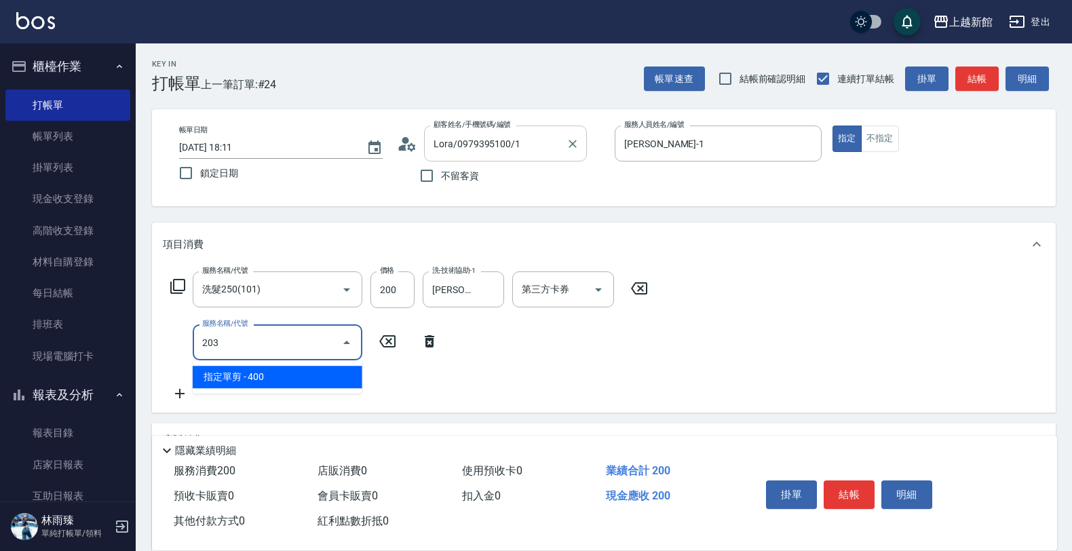
type input "指定單剪(203)"
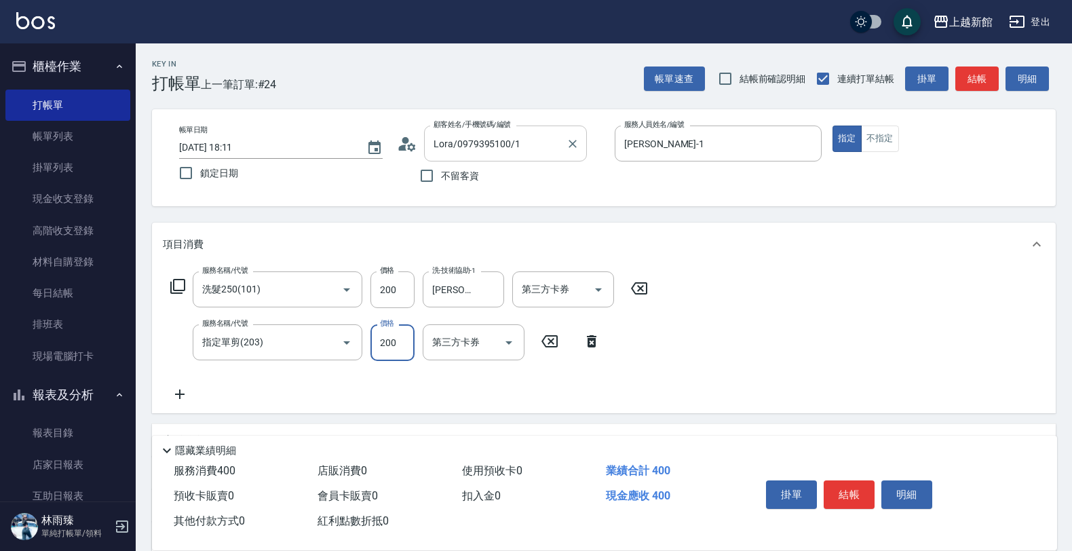
type input "200"
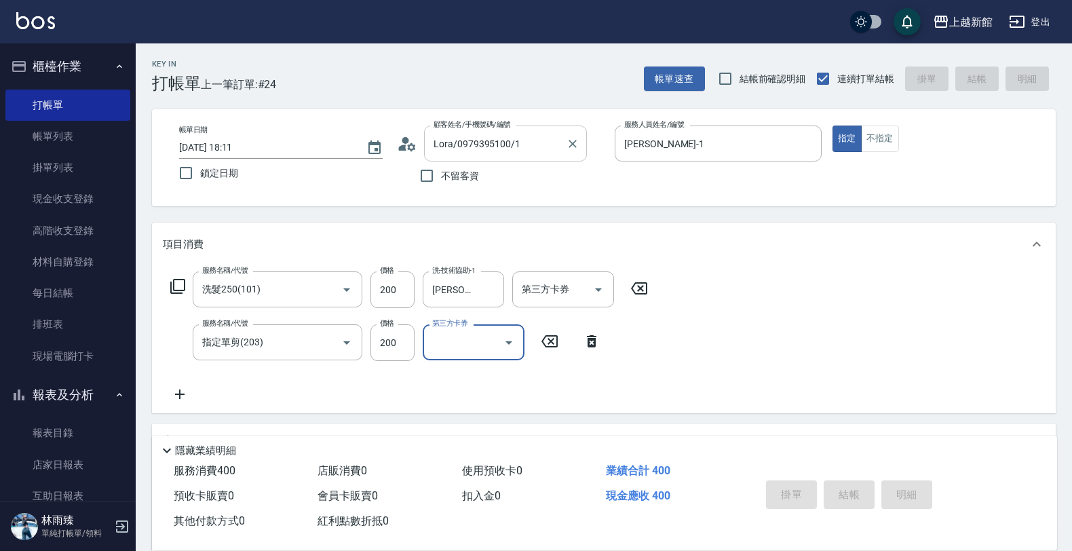
type input "[DATE] 18:12"
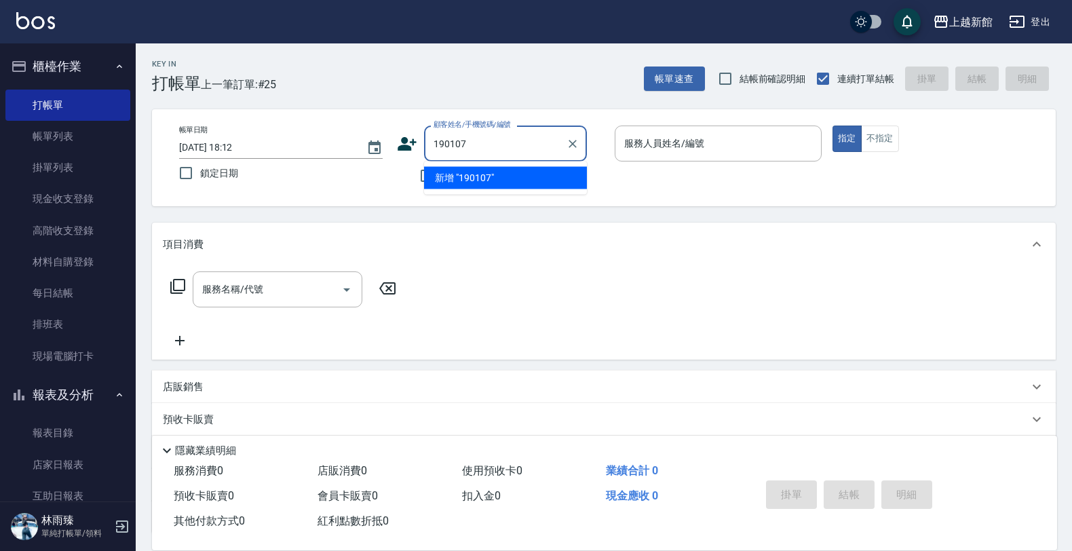
click at [832, 125] on button "指定" at bounding box center [846, 138] width 29 height 26
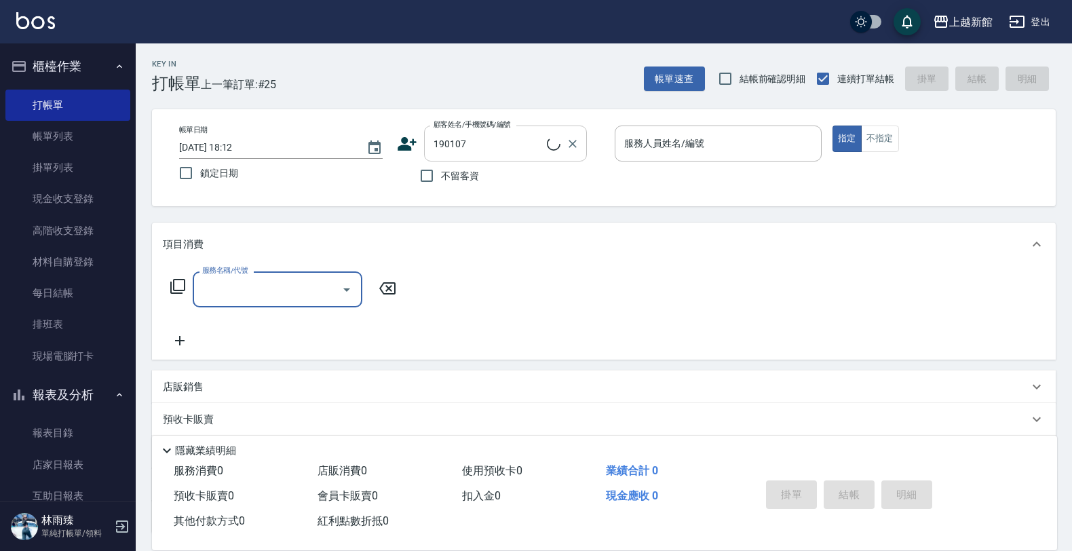
type input "[PERSON_NAME]/0908275061/190107"
type input "育如-19"
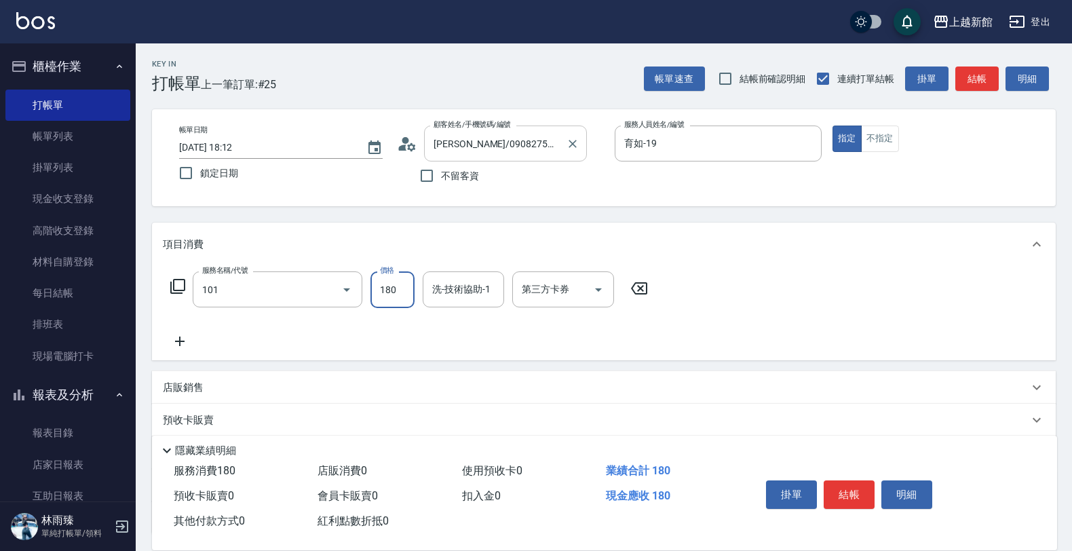
type input "洗髮250(101)"
type input "250"
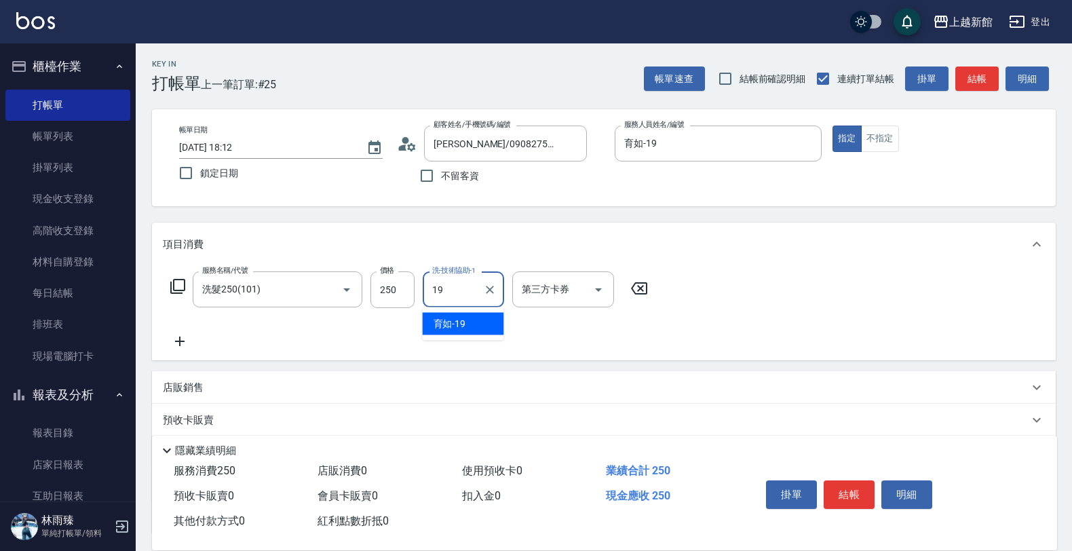
type input "育如-19"
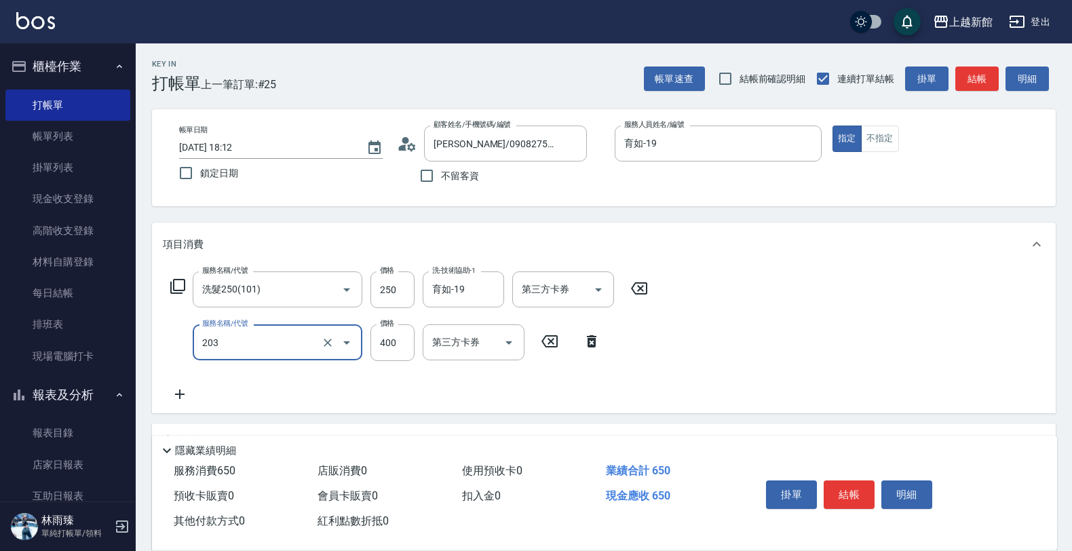
type input "指定單剪(203)"
type input "200"
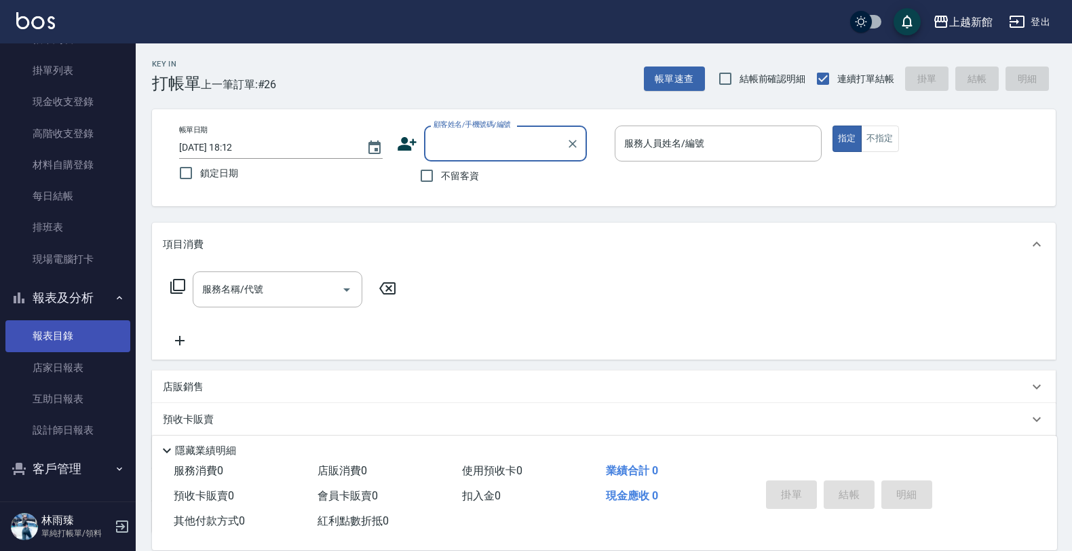
scroll to position [98, 0]
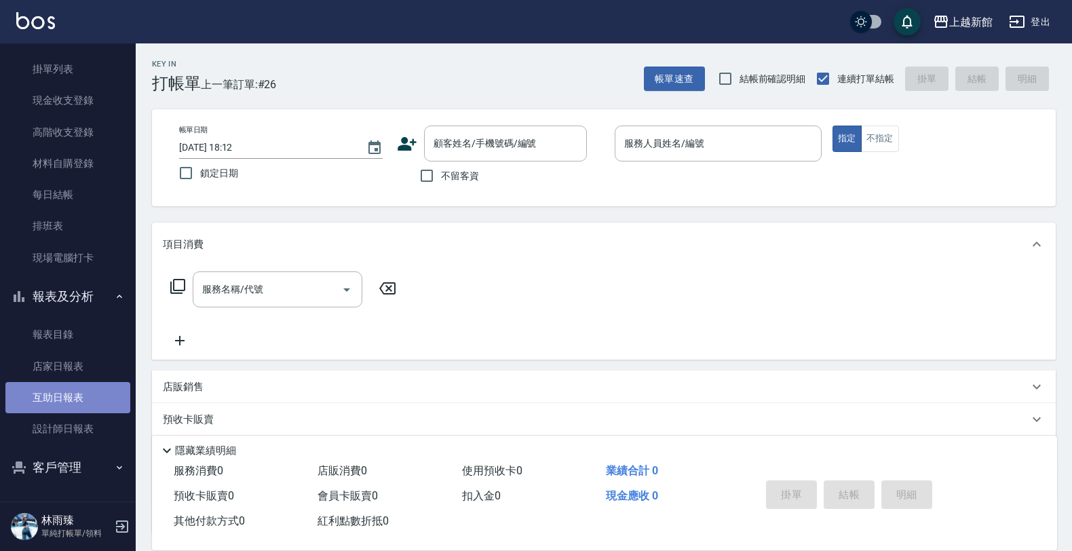
click at [96, 384] on link "互助日報表" at bounding box center [67, 397] width 125 height 31
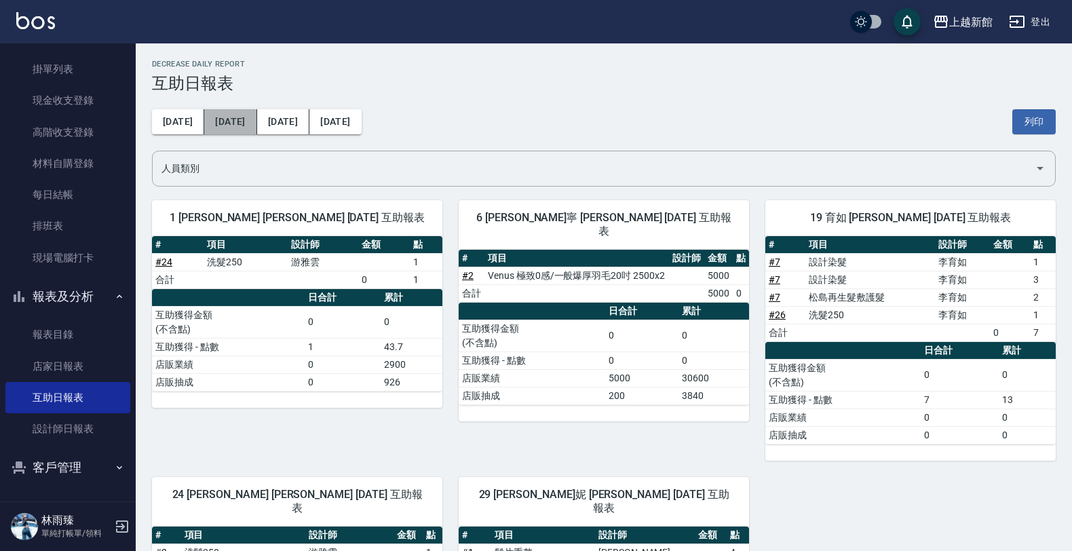
click at [221, 119] on button "[DATE]" at bounding box center [230, 121] width 52 height 25
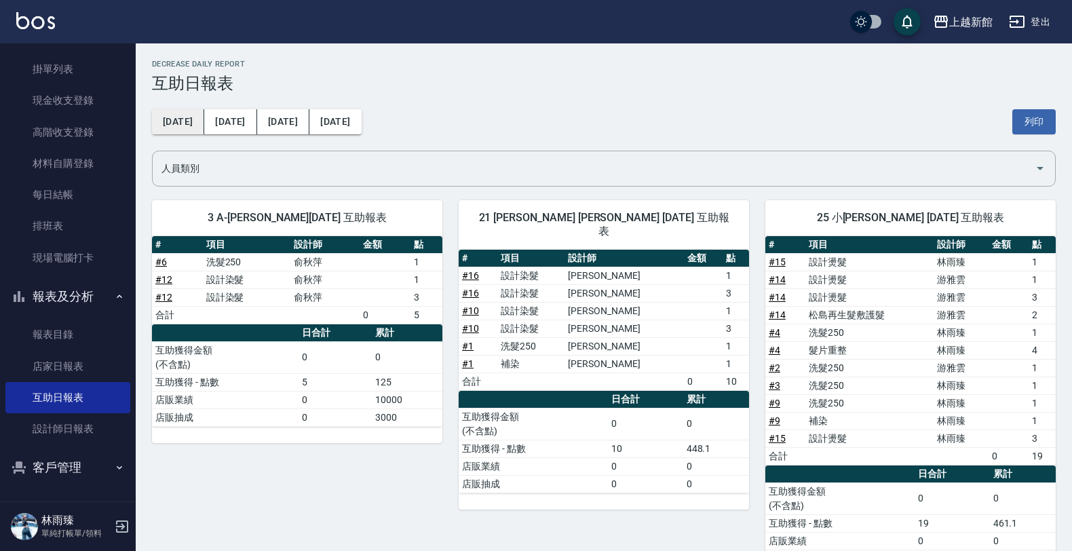
click at [182, 112] on button "[DATE]" at bounding box center [178, 121] width 52 height 25
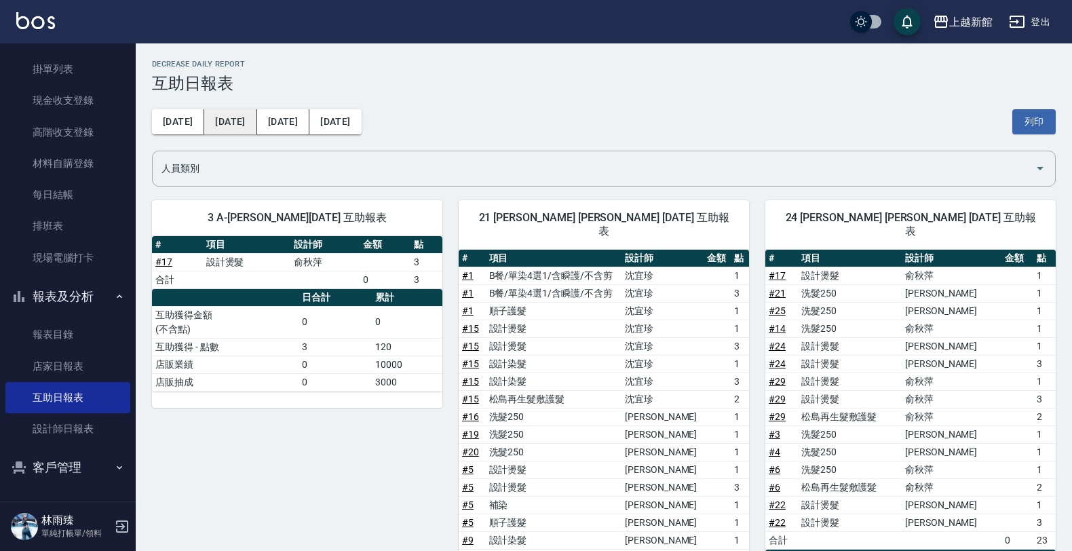
click at [212, 123] on button "[DATE]" at bounding box center [230, 121] width 52 height 25
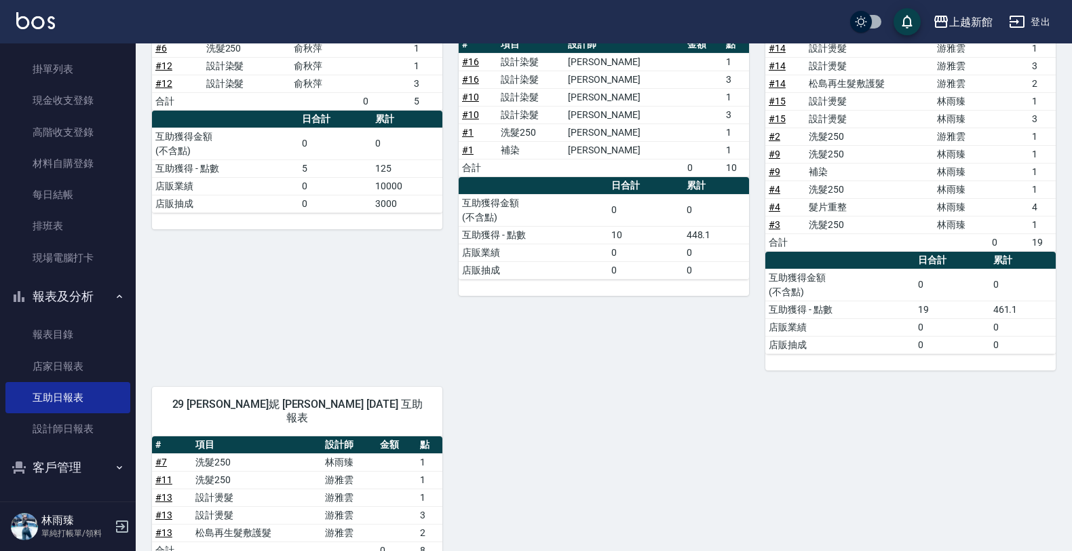
scroll to position [9, 0]
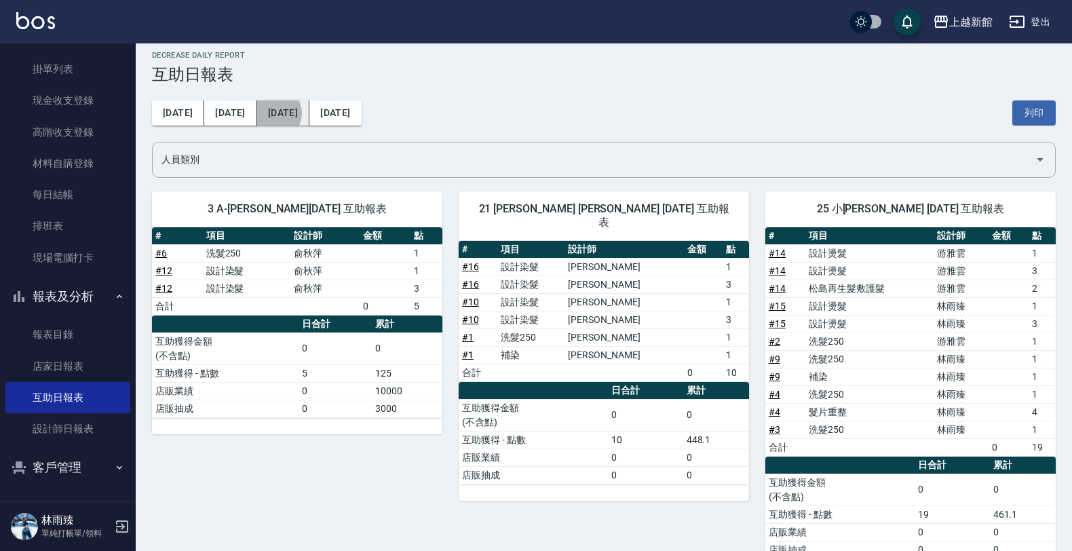
click at [257, 113] on button "[DATE]" at bounding box center [283, 112] width 52 height 25
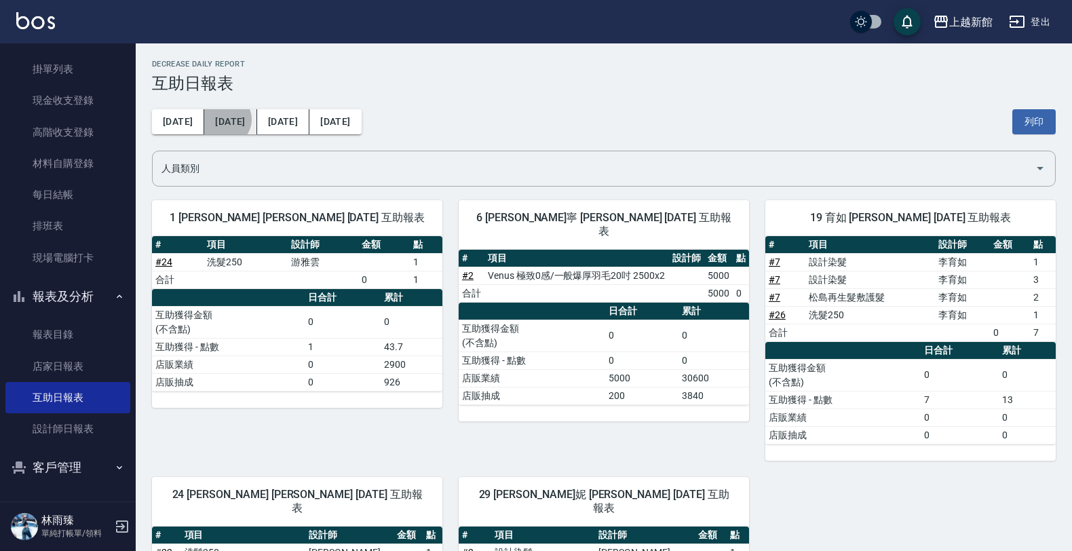
click at [215, 119] on button "[DATE]" at bounding box center [230, 121] width 52 height 25
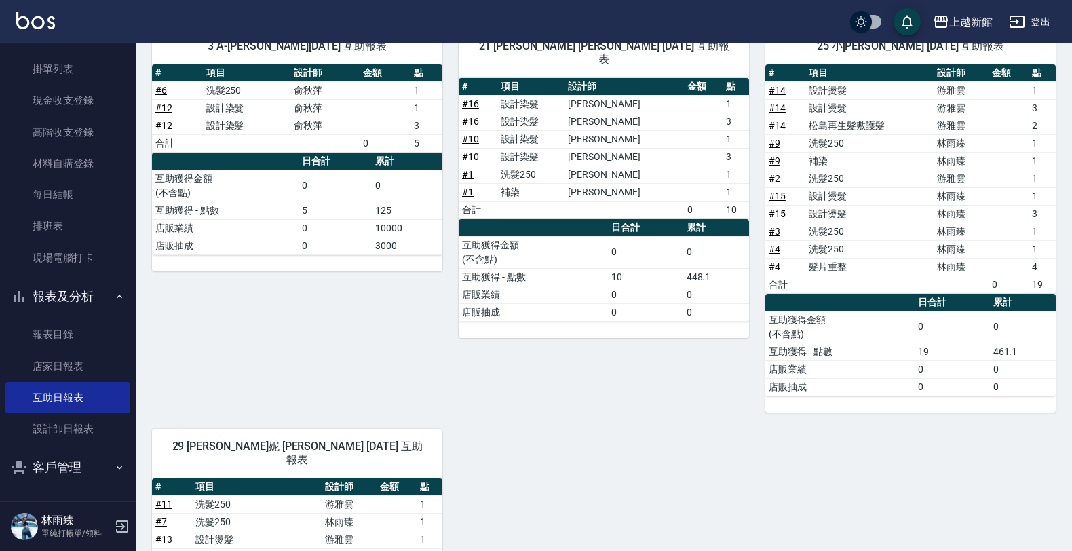
scroll to position [9, 0]
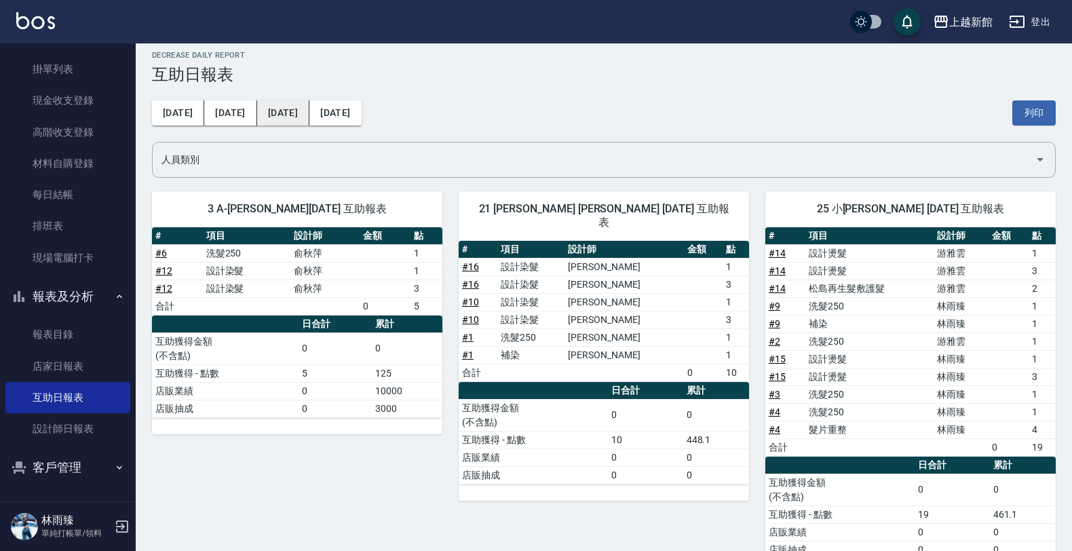
click at [258, 114] on button "[DATE]" at bounding box center [283, 112] width 52 height 25
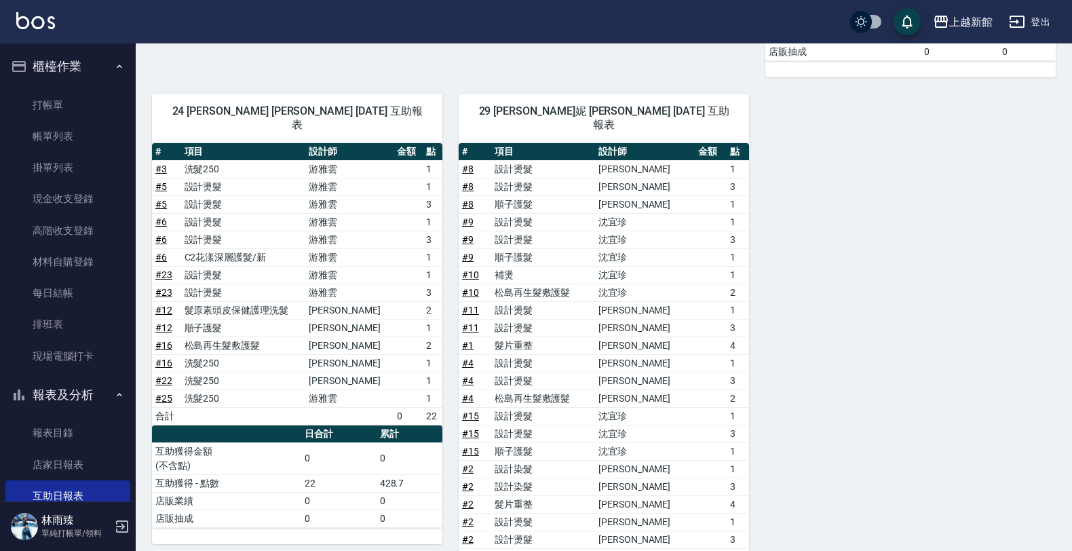
scroll to position [463, 0]
